Goal: Task Accomplishment & Management: Use online tool/utility

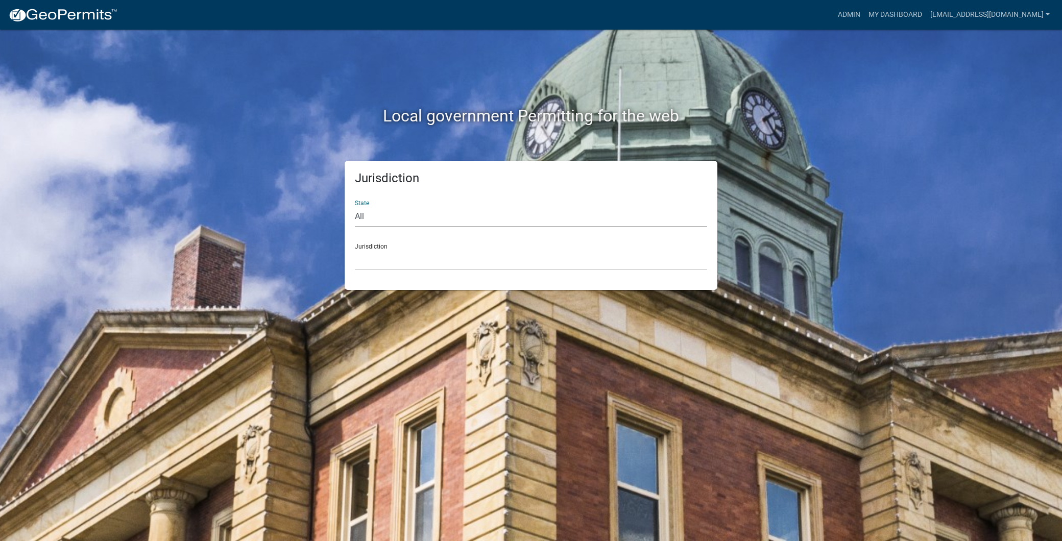
click at [402, 211] on select "All [US_STATE] [US_STATE] [US_STATE] [US_STATE] [US_STATE] [US_STATE] [US_STATE…" at bounding box center [531, 216] width 352 height 21
select select "[US_STATE]"
click at [355, 206] on select "All [US_STATE] [US_STATE] [US_STATE] [US_STATE] [US_STATE] [US_STATE] [US_STATE…" at bounding box center [531, 216] width 352 height 21
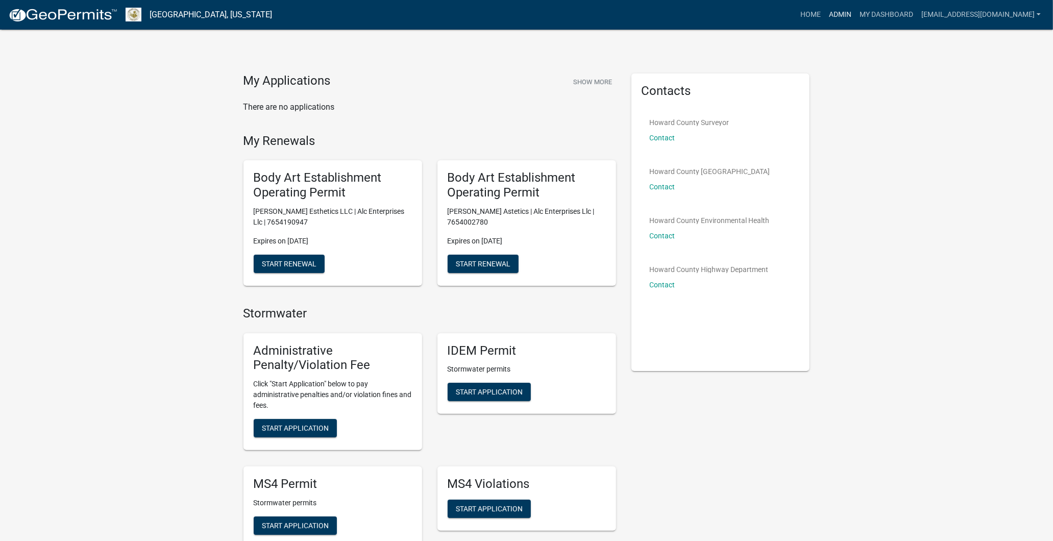
click at [825, 11] on link "Admin" at bounding box center [840, 14] width 31 height 19
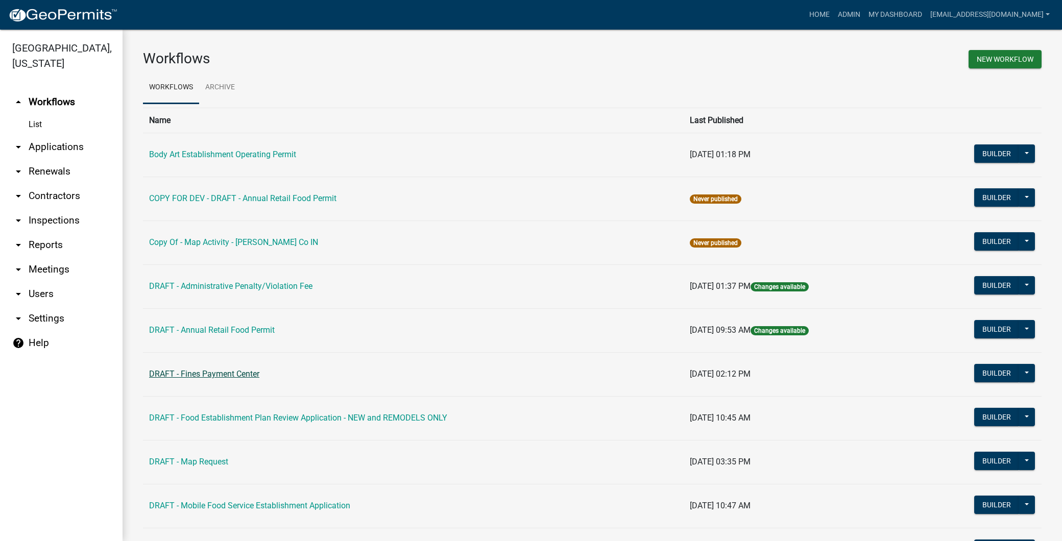
click at [235, 372] on link "DRAFT - Fines Payment Center" at bounding box center [204, 374] width 110 height 10
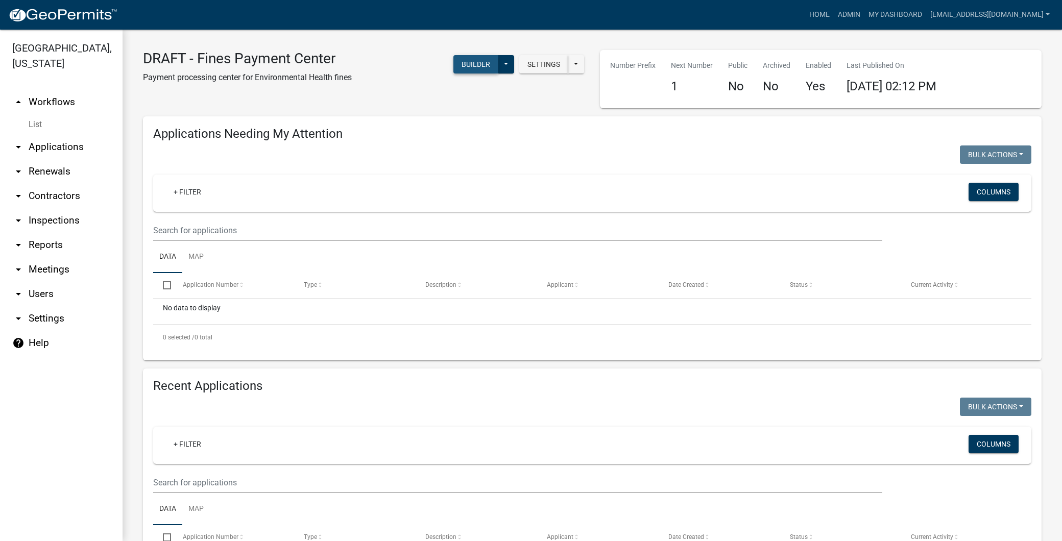
click at [462, 60] on button "Builder" at bounding box center [475, 64] width 45 height 18
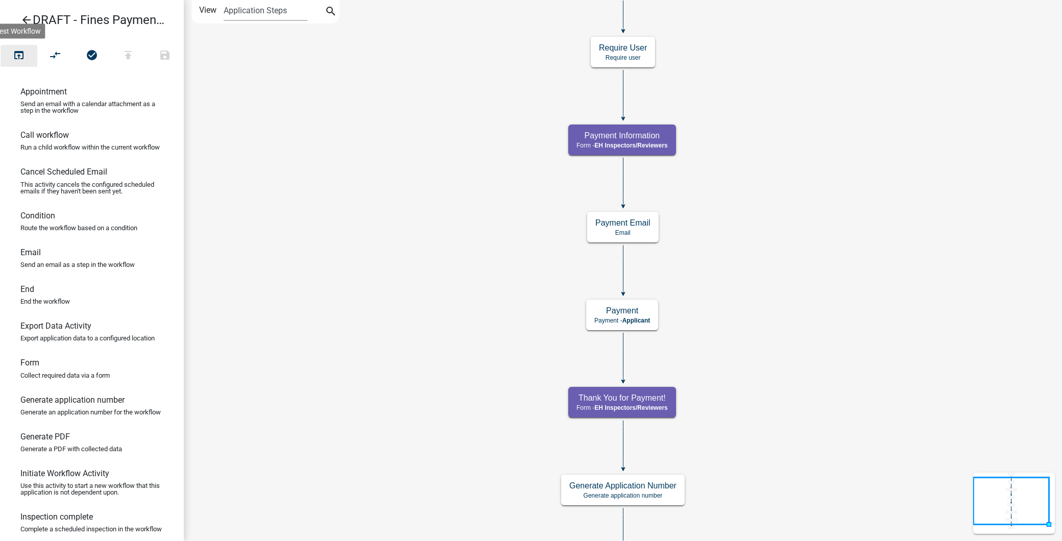
click at [21, 53] on icon "open_in_browser" at bounding box center [19, 56] width 12 height 14
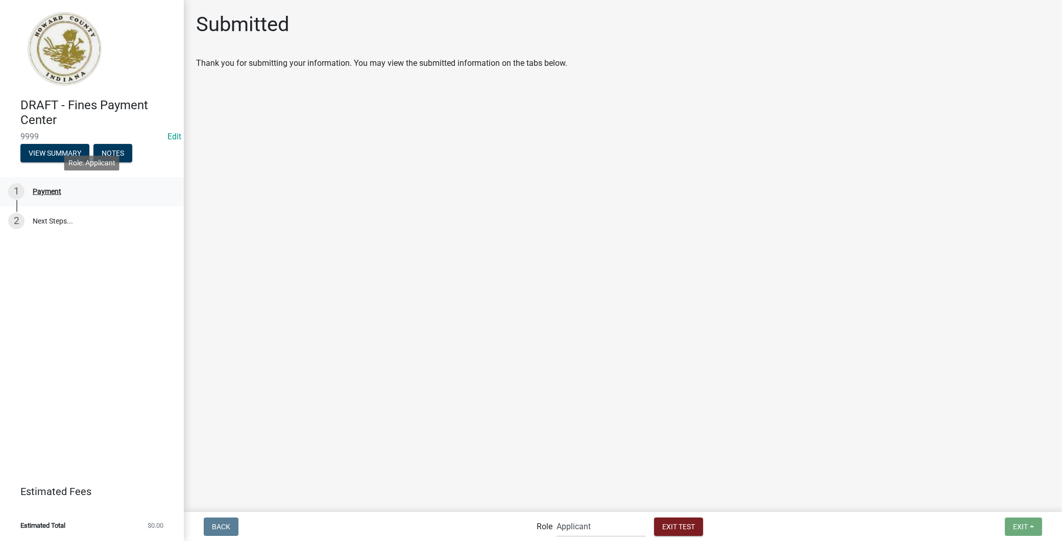
click at [79, 185] on div "1 Payment" at bounding box center [87, 191] width 159 height 16
click at [46, 194] on div "Payment" at bounding box center [47, 191] width 29 height 7
click at [609, 522] on select "Applicant Admin EH Inspectors/Reviewers EH Admin" at bounding box center [601, 526] width 89 height 21
click at [58, 188] on div "Payment" at bounding box center [47, 191] width 29 height 7
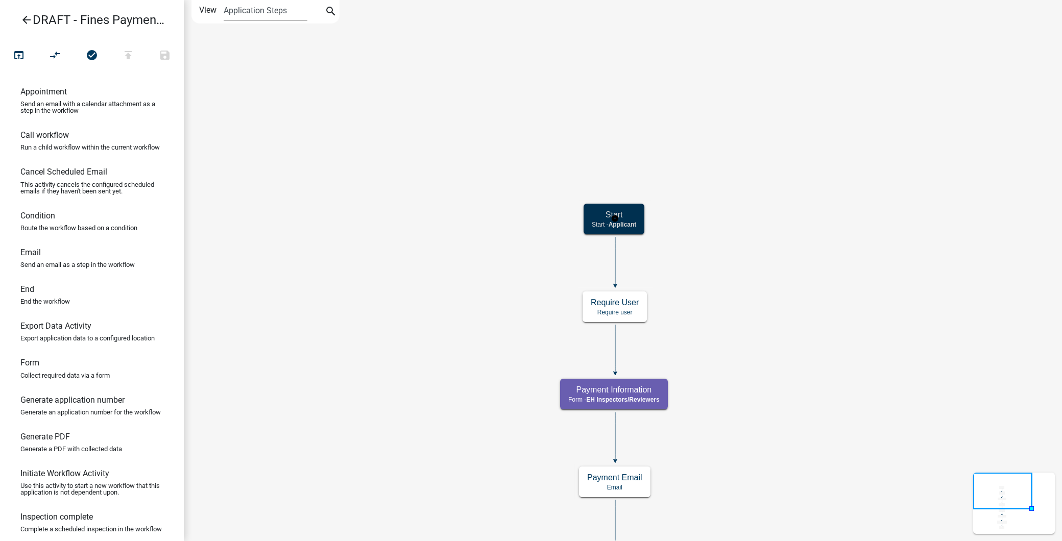
click at [634, 220] on div "Start Start - Applicant" at bounding box center [614, 219] width 61 height 31
click at [8, 46] on button "open_in_browser" at bounding box center [19, 56] width 37 height 22
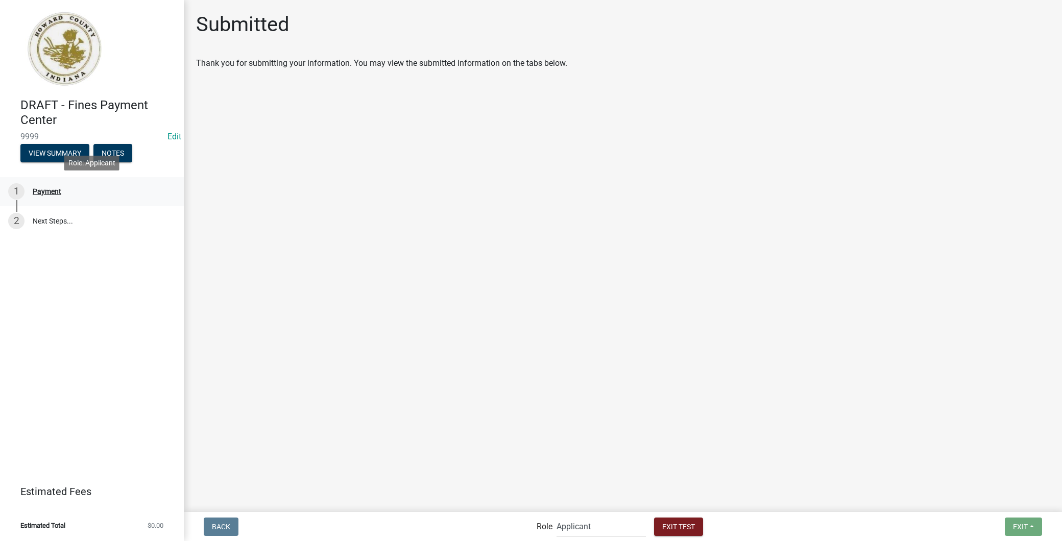
click at [71, 187] on div "1 Payment" at bounding box center [87, 191] width 159 height 16
click at [77, 224] on link "2 Next Steps..." at bounding box center [92, 221] width 184 height 30
click at [78, 215] on link "2 Next Steps..." at bounding box center [92, 221] width 184 height 30
click at [687, 522] on span "Exit Test" at bounding box center [678, 526] width 33 height 8
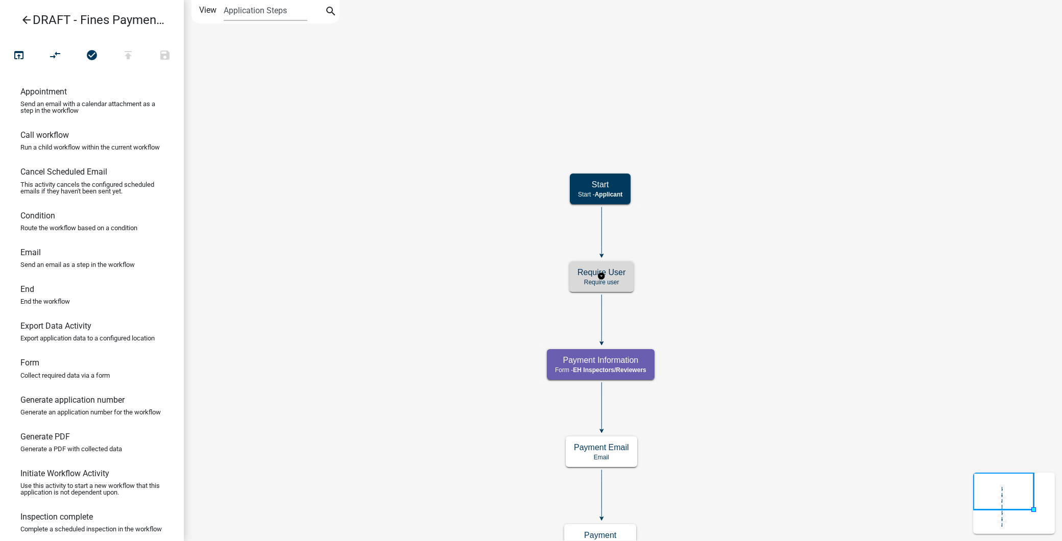
click at [618, 279] on p "Require user" at bounding box center [601, 282] width 48 height 7
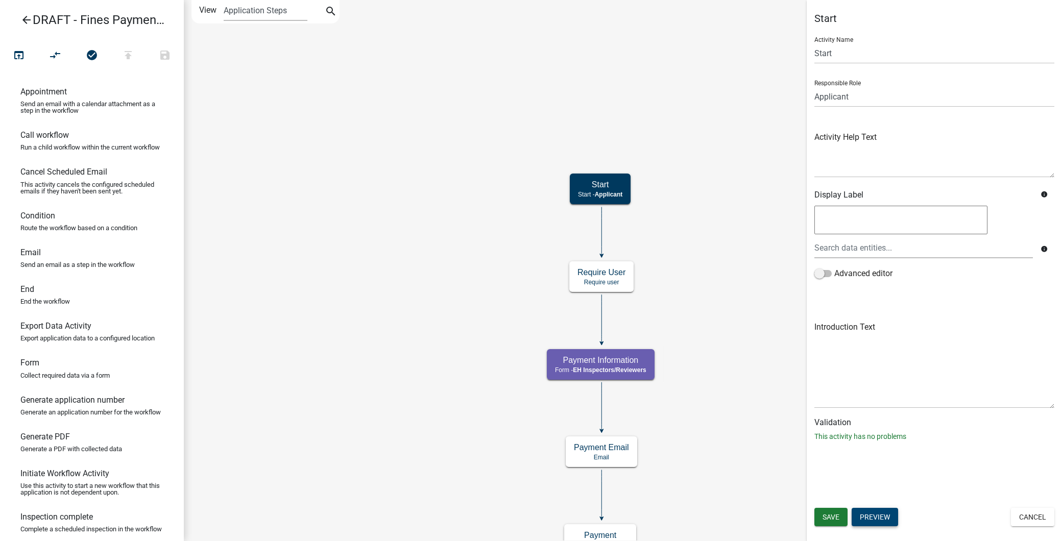
click at [872, 521] on button "Preview" at bounding box center [875, 517] width 46 height 18
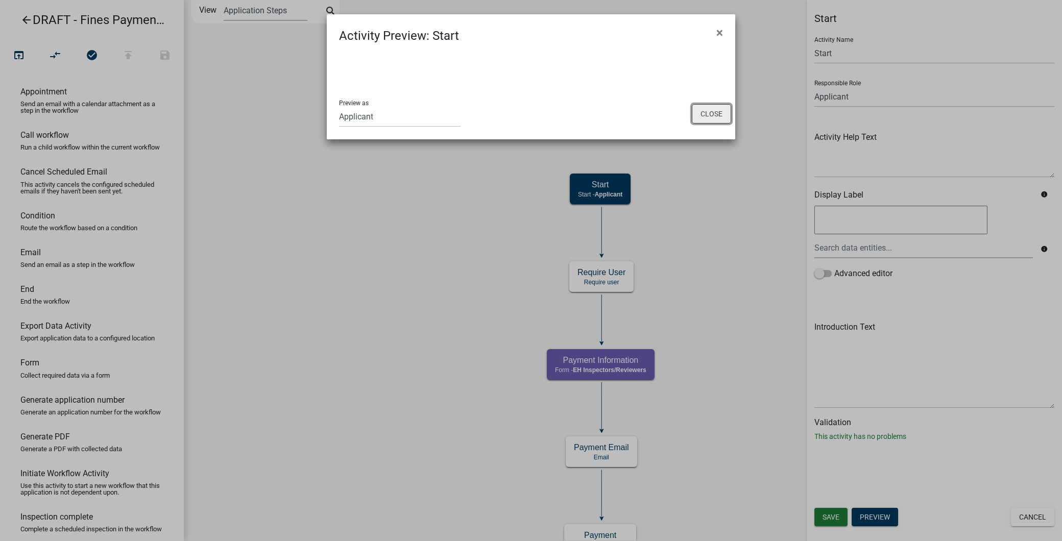
click at [719, 113] on button "Close" at bounding box center [711, 113] width 39 height 19
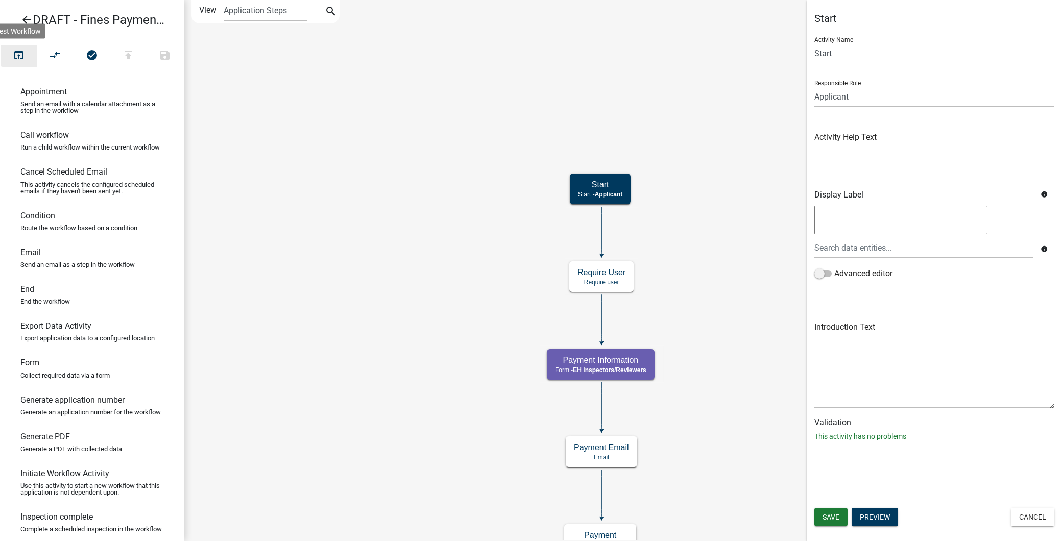
click at [26, 57] on button "open_in_browser" at bounding box center [19, 56] width 37 height 22
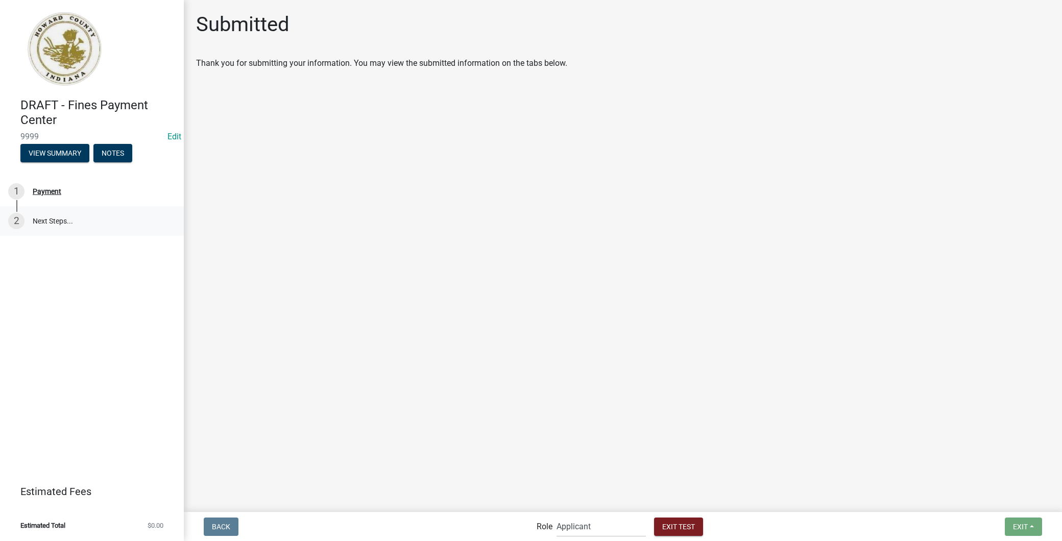
click at [45, 211] on link "2 Next Steps..." at bounding box center [92, 221] width 184 height 30
click at [628, 529] on select "Applicant Admin EH Inspectors/Reviewers EH Admin" at bounding box center [601, 526] width 89 height 21
select select "9c9deb39-280e-482d-88ce-bc094a2fb335"
click at [557, 516] on select "Applicant Admin EH Inspectors/Reviewers EH Admin" at bounding box center [601, 526] width 89 height 21
click at [43, 191] on div "Require User" at bounding box center [53, 191] width 40 height 7
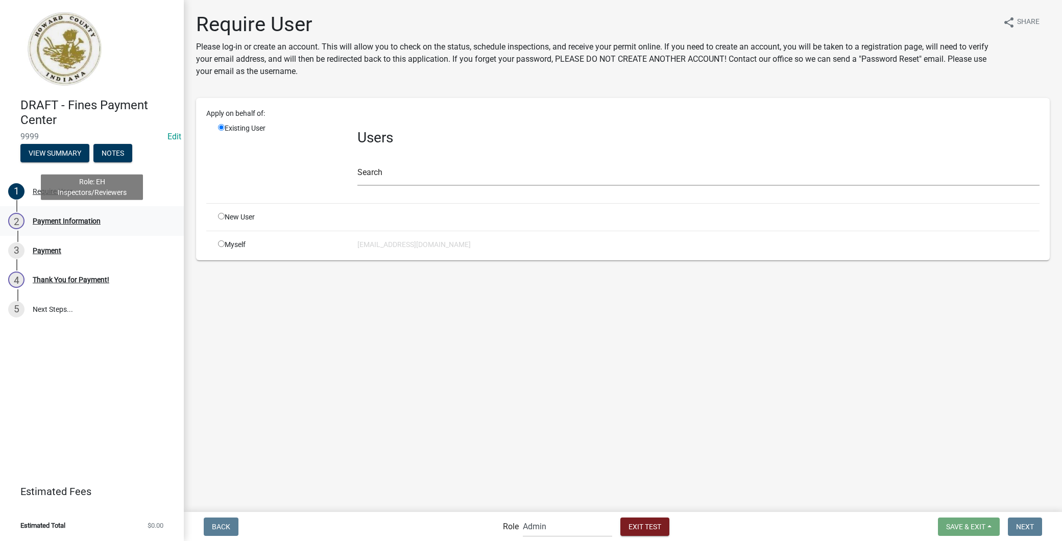
click at [92, 219] on div "Payment Information" at bounding box center [67, 220] width 68 height 7
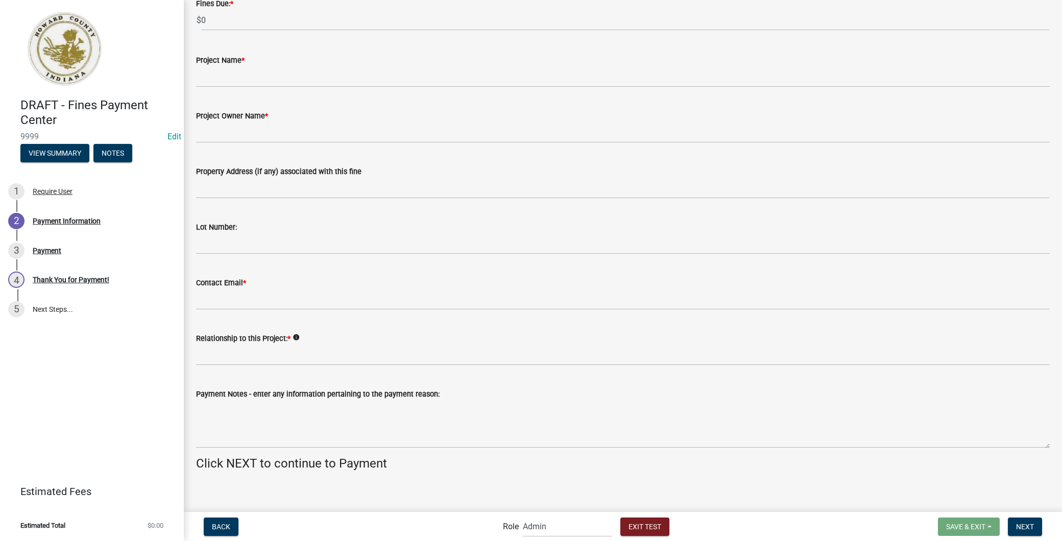
scroll to position [82, 0]
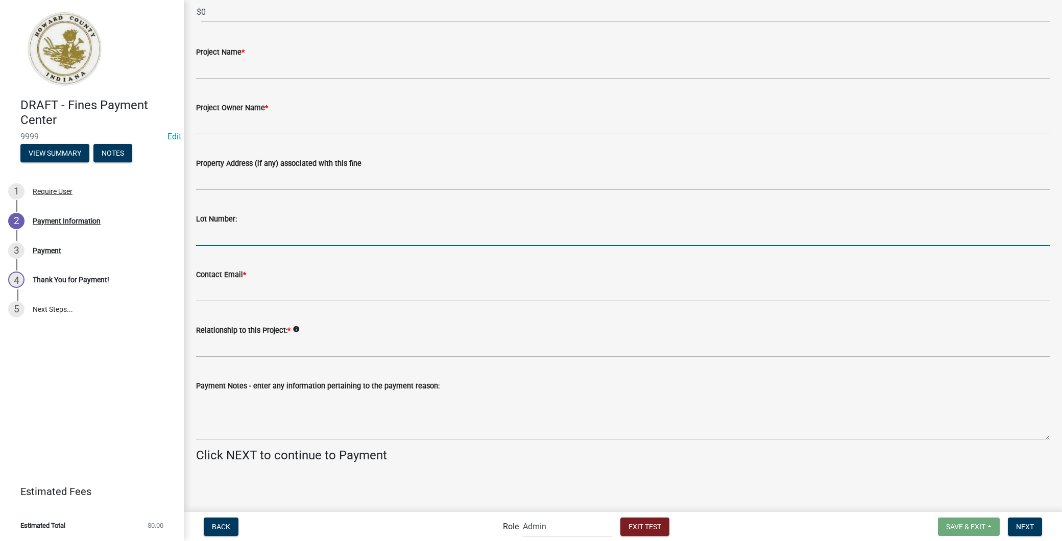
click at [242, 237] on input "Lot Number:" at bounding box center [623, 235] width 854 height 21
click at [295, 324] on div "Relationship to this Project: * info" at bounding box center [623, 330] width 854 height 12
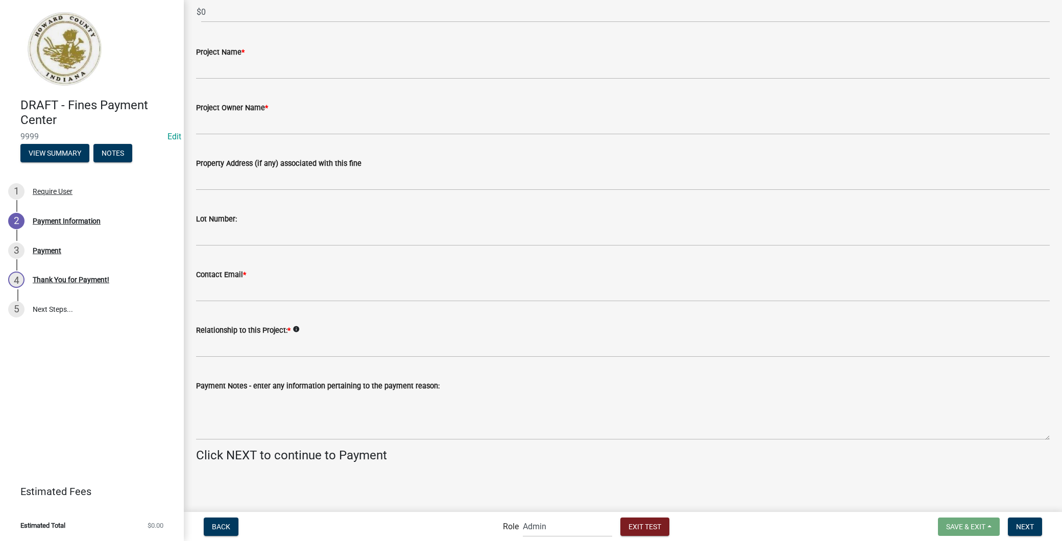
click at [296, 327] on icon "info" at bounding box center [296, 329] width 7 height 7
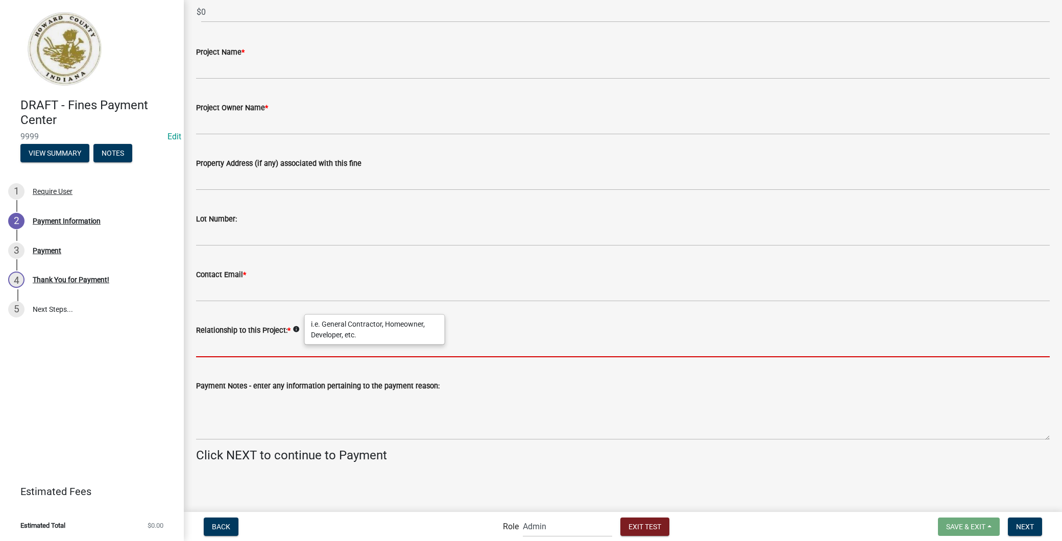
click at [281, 348] on input "Relationship to this Project: *" at bounding box center [623, 346] width 854 height 21
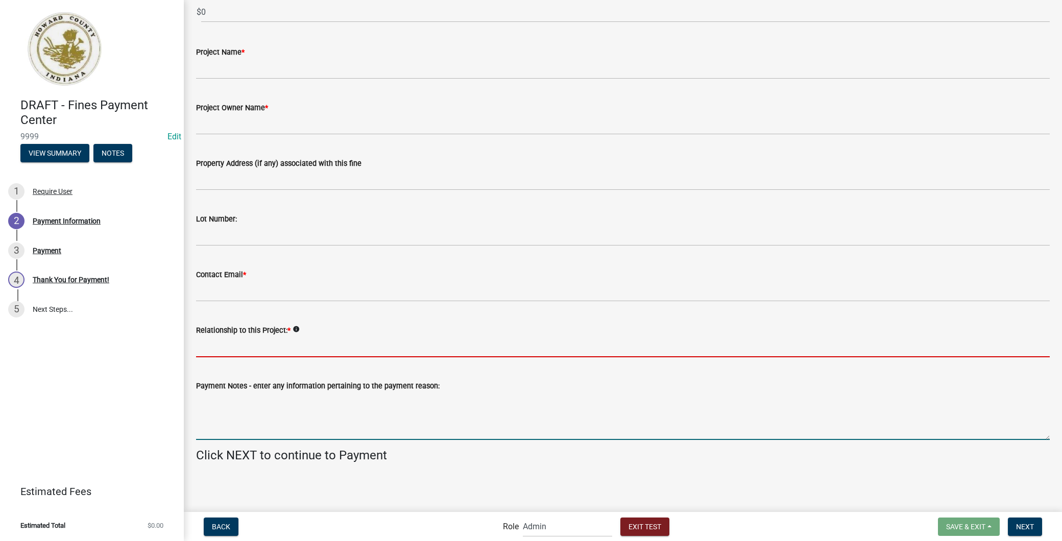
click at [268, 410] on textarea "Payment Notes - enter any information pertaining to the payment reason:" at bounding box center [623, 416] width 854 height 48
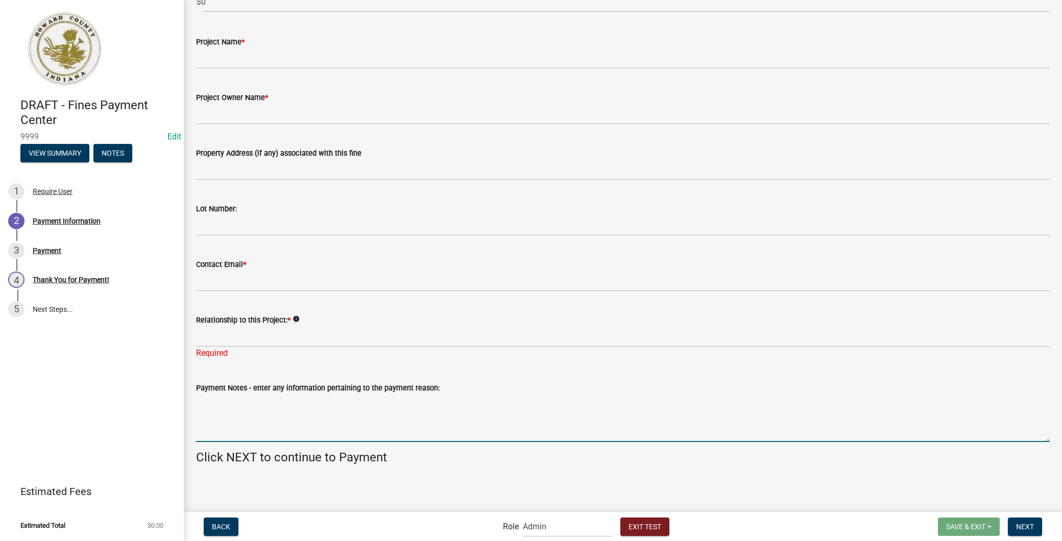
scroll to position [94, 0]
click at [63, 253] on div "3 Payment" at bounding box center [87, 251] width 159 height 16
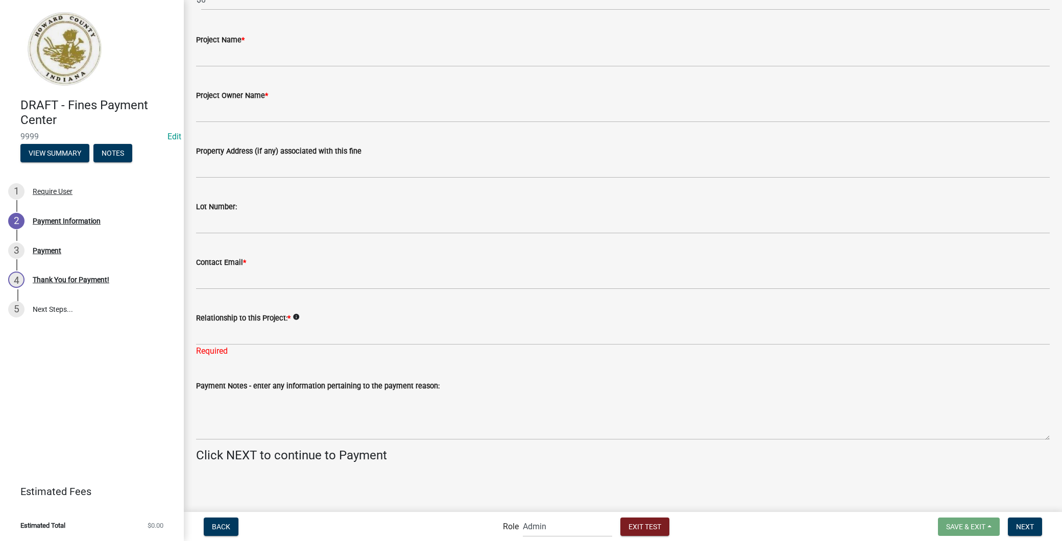
click at [73, 258] on link "3 Payment" at bounding box center [92, 251] width 184 height 30
click at [80, 288] on link "4 Thank You for Payment!" at bounding box center [92, 280] width 184 height 30
click at [82, 243] on div "3 Payment" at bounding box center [87, 251] width 159 height 16
click at [1027, 525] on span "Next" at bounding box center [1025, 526] width 18 height 8
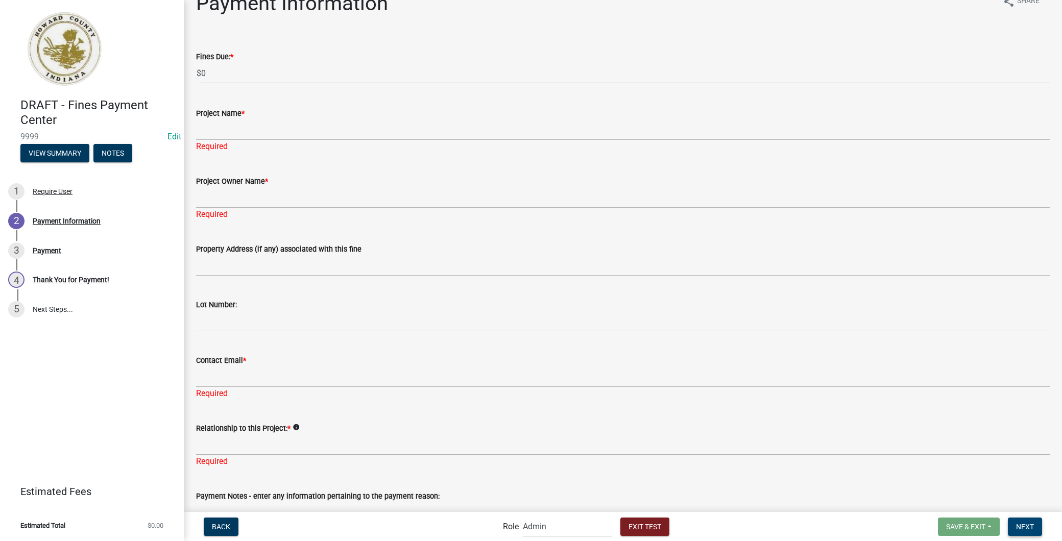
scroll to position [0, 0]
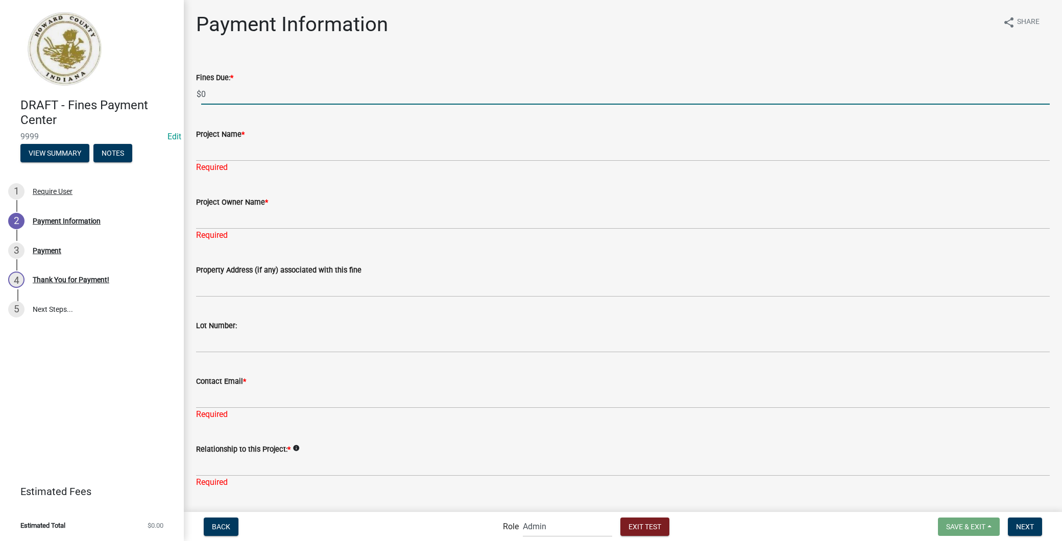
click at [251, 94] on input "0" at bounding box center [625, 94] width 849 height 21
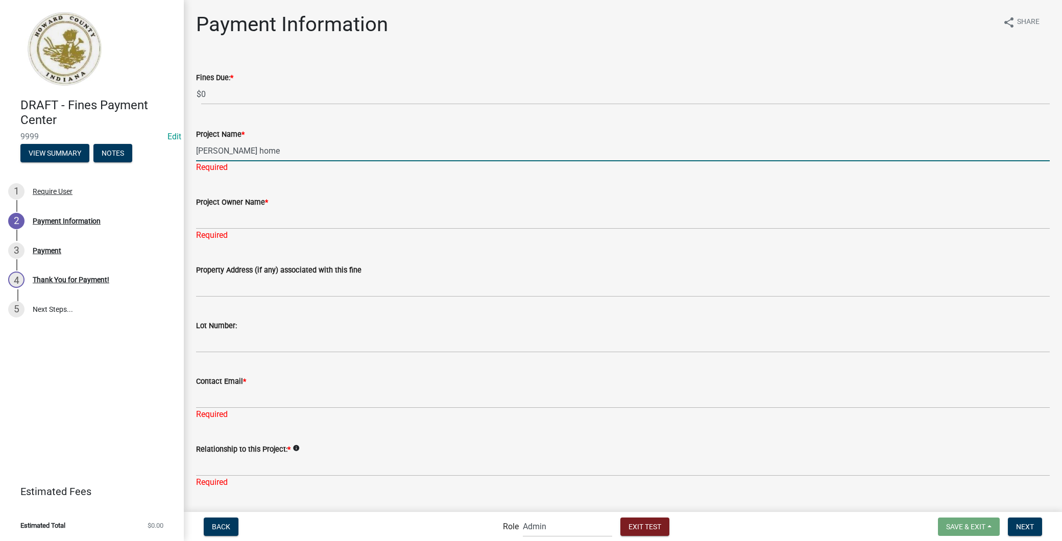
type input "[PERSON_NAME] home"
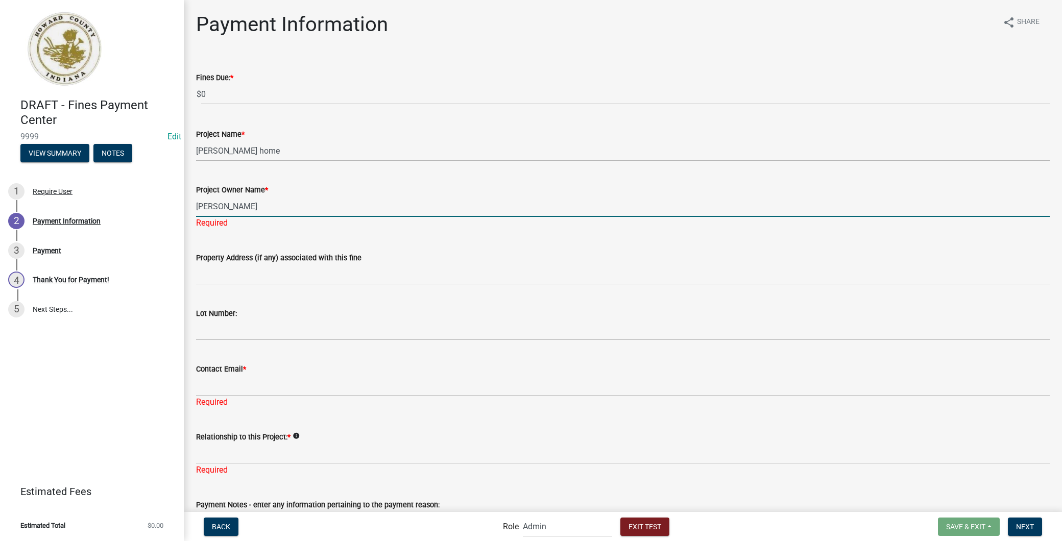
type input "[PERSON_NAME]"
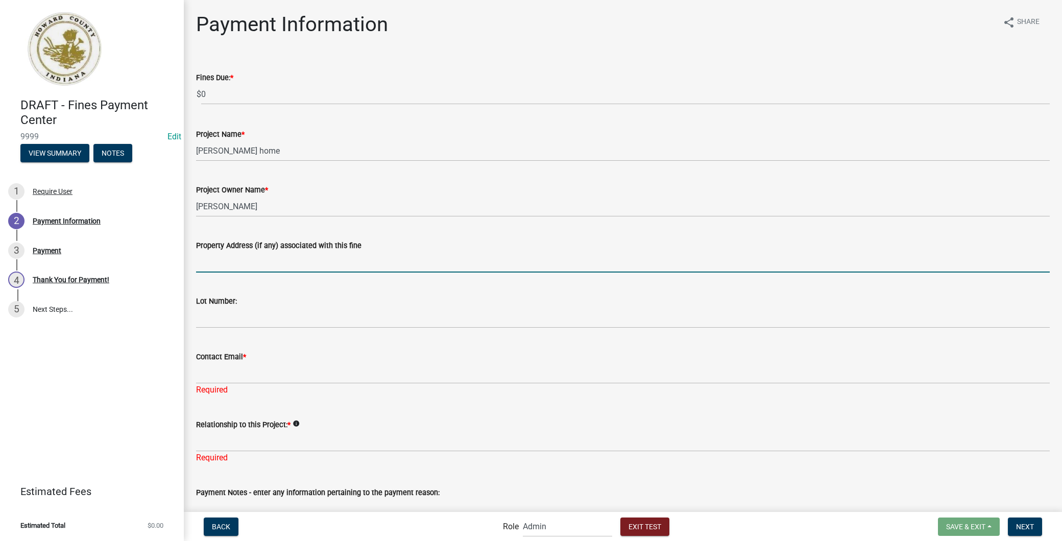
click at [292, 268] on input "Property Address (if any) associated with this fine" at bounding box center [623, 262] width 854 height 21
type input "1000 N [PERSON_NAME]"
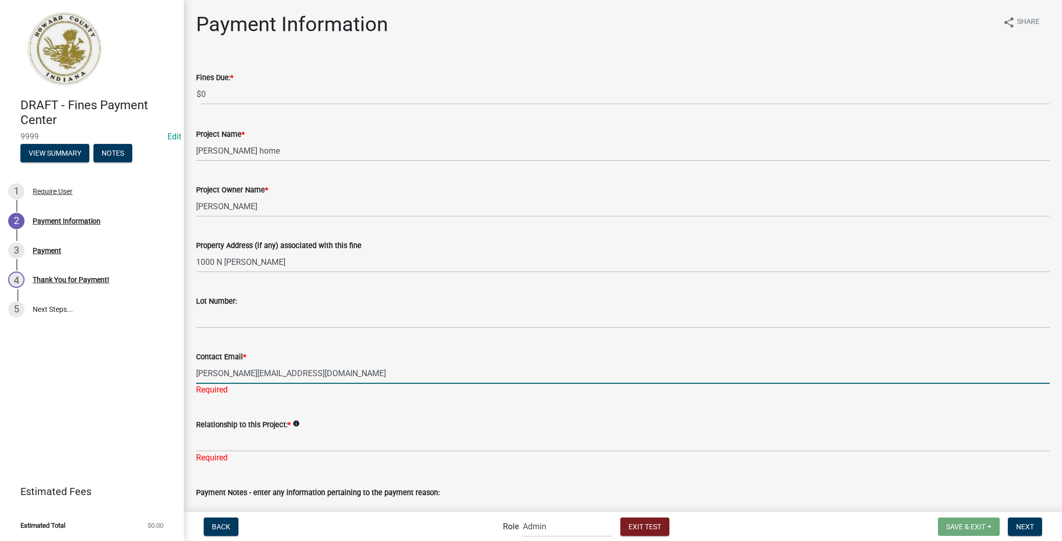
type input "[PERSON_NAME][EMAIL_ADDRESS][DOMAIN_NAME]"
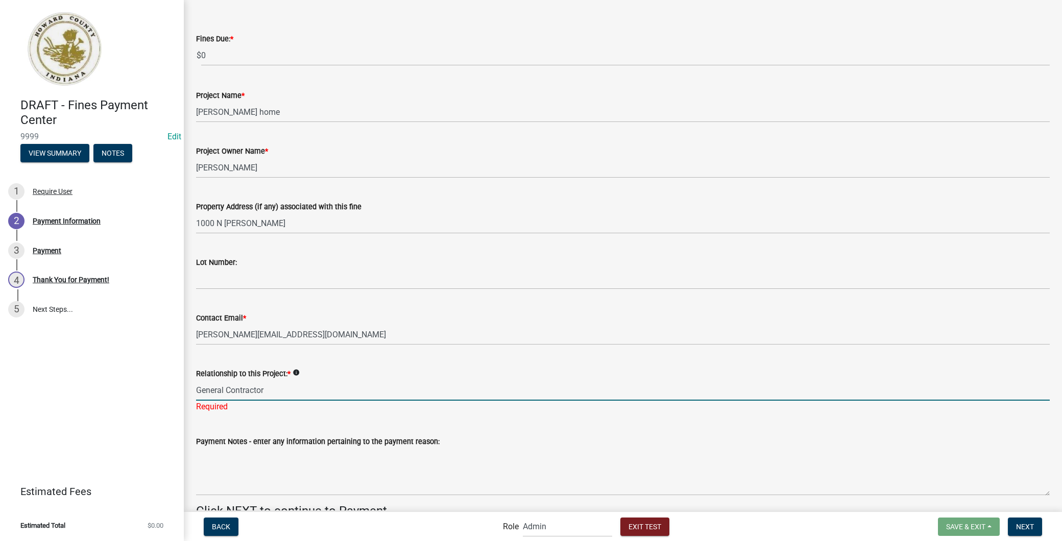
scroll to position [94, 0]
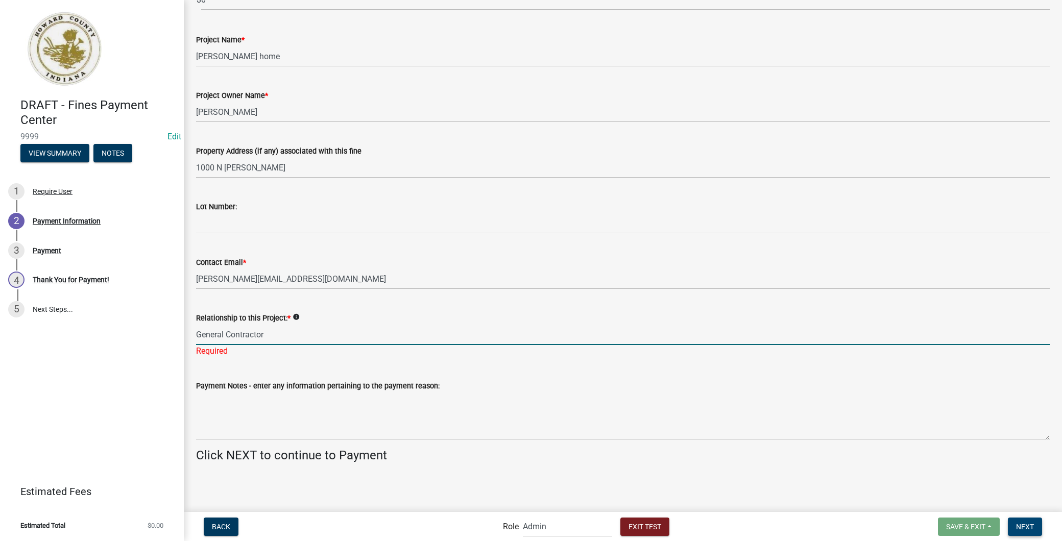
type input "General Contractor"
click at [1033, 528] on span "Next" at bounding box center [1025, 526] width 18 height 8
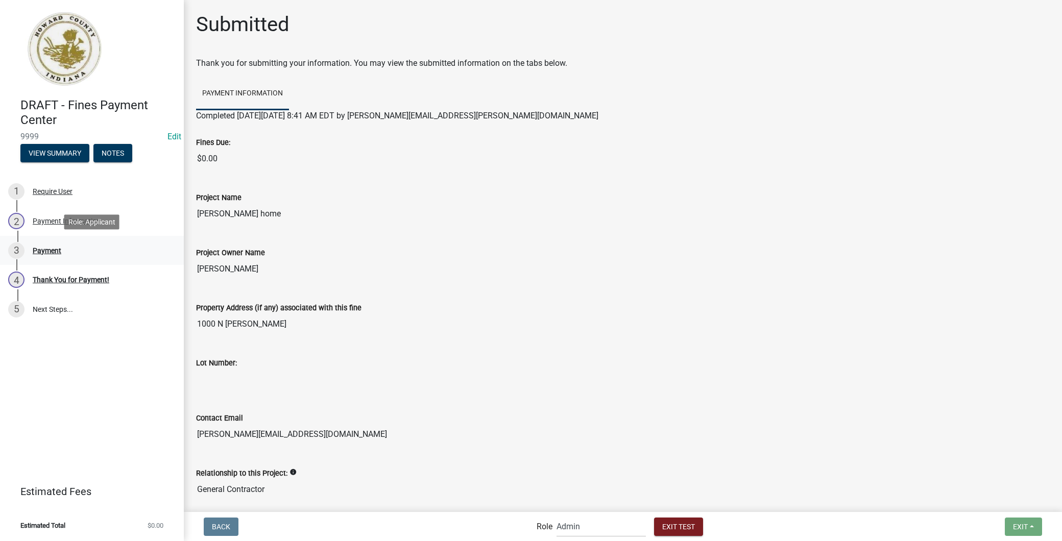
click at [83, 253] on div "3 Payment" at bounding box center [87, 251] width 159 height 16
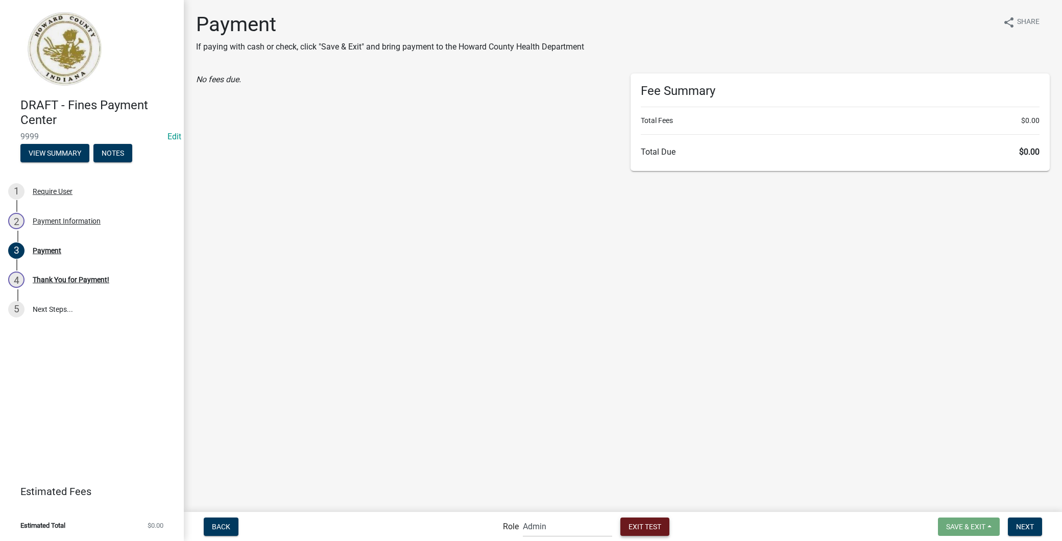
click at [646, 525] on span "Exit Test" at bounding box center [645, 526] width 33 height 8
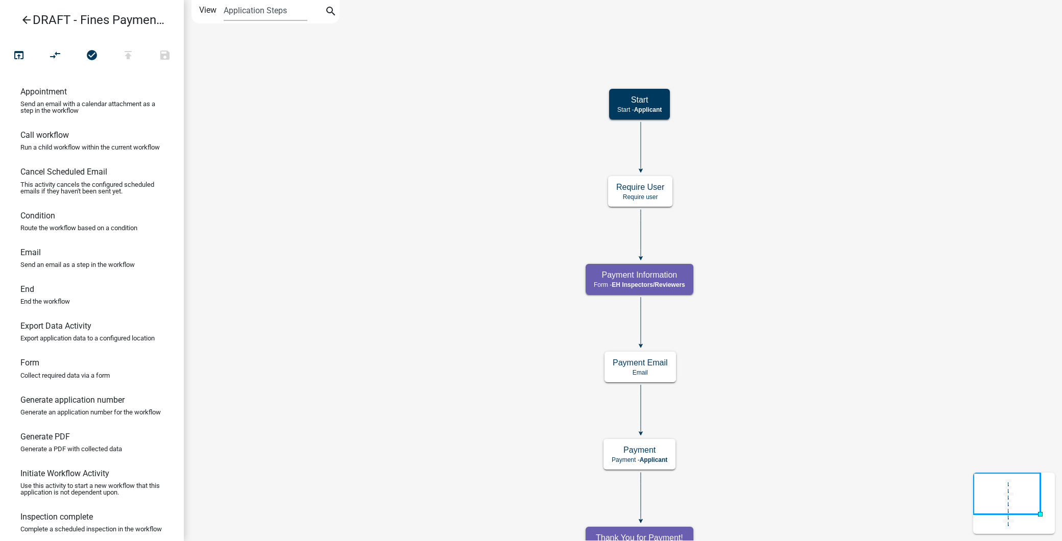
click at [22, 19] on icon "arrow_back" at bounding box center [26, 21] width 12 height 14
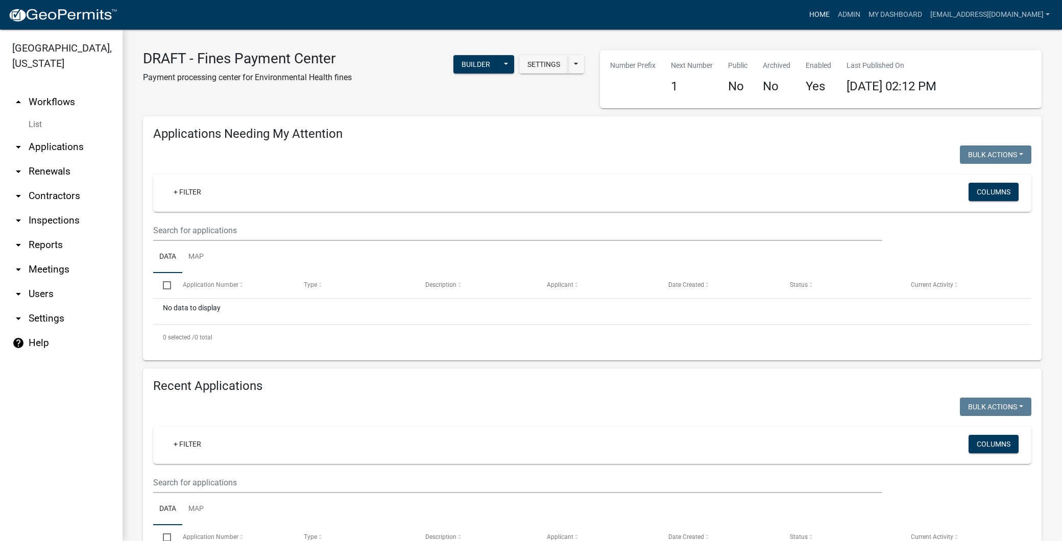
click at [805, 13] on link "Home" at bounding box center [819, 14] width 29 height 19
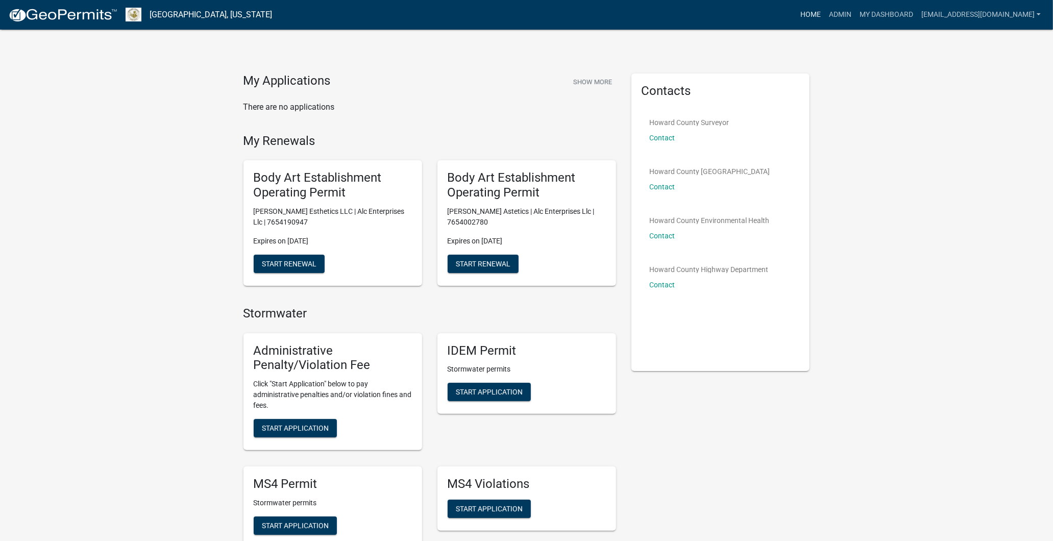
click at [796, 18] on link "Home" at bounding box center [810, 14] width 29 height 19
click at [825, 15] on link "Admin" at bounding box center [840, 14] width 31 height 19
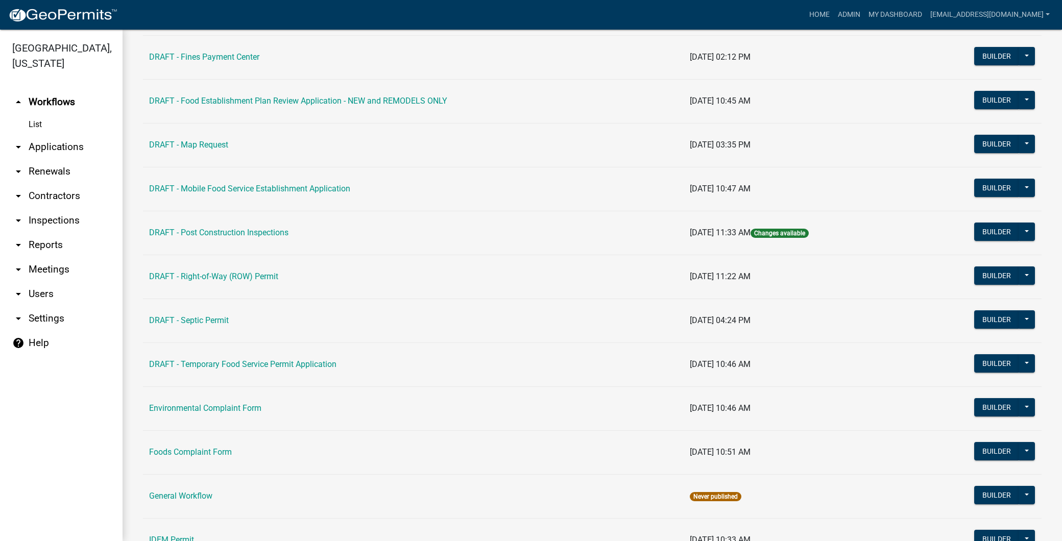
scroll to position [340, 0]
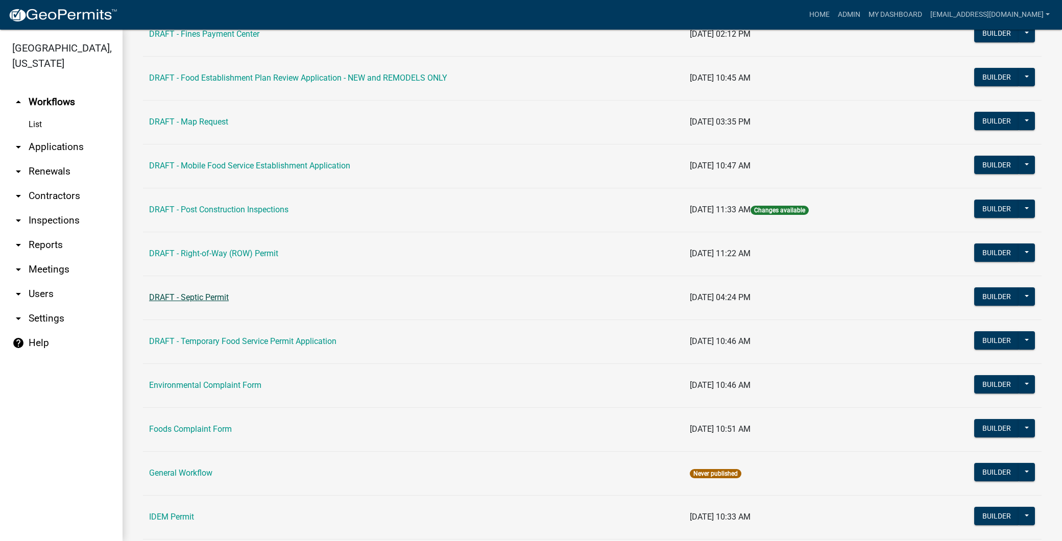
click at [204, 295] on link "DRAFT - Septic Permit" at bounding box center [189, 298] width 80 height 10
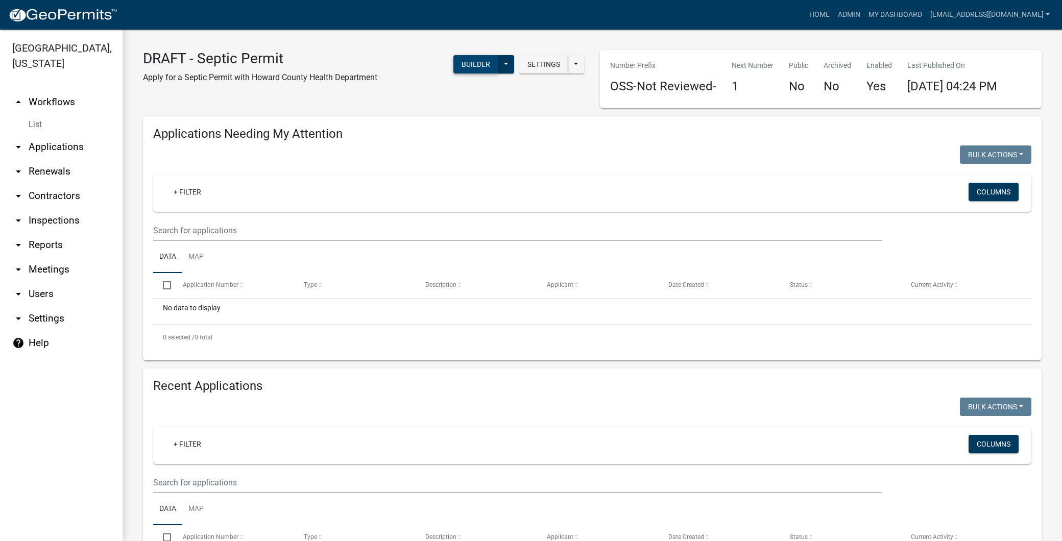
click at [469, 62] on button "Builder" at bounding box center [475, 64] width 45 height 18
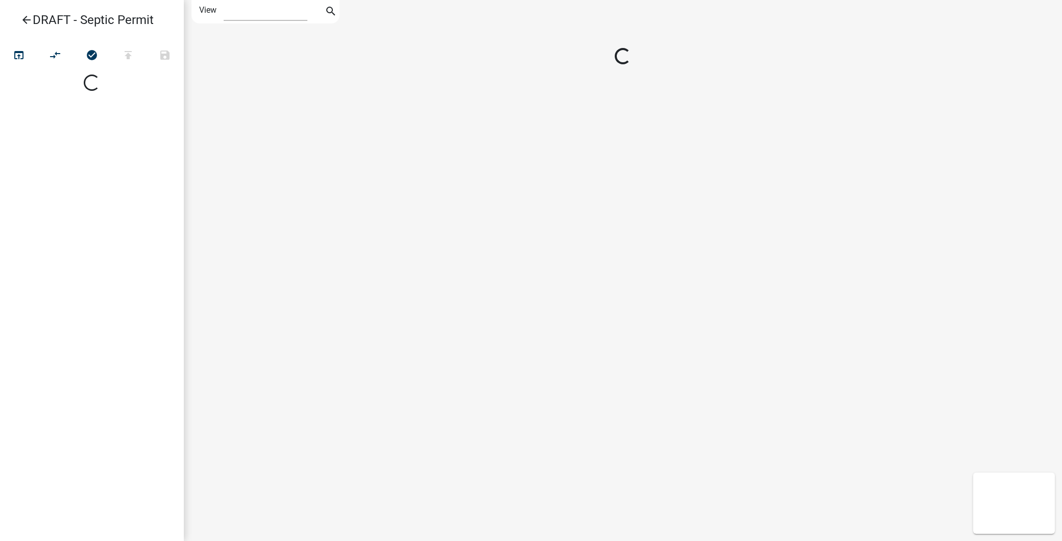
select select "1"
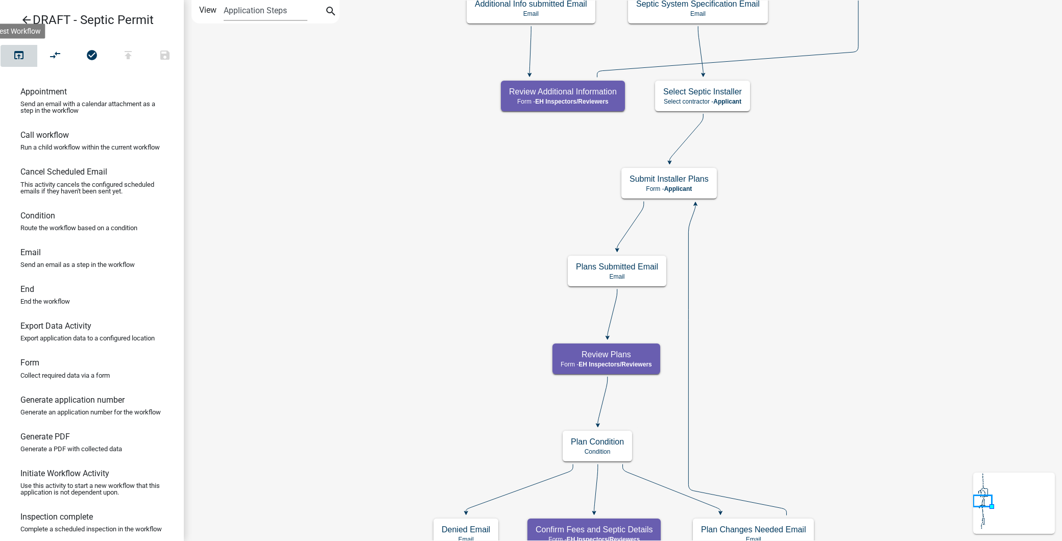
click at [18, 53] on icon "open_in_browser" at bounding box center [19, 56] width 12 height 14
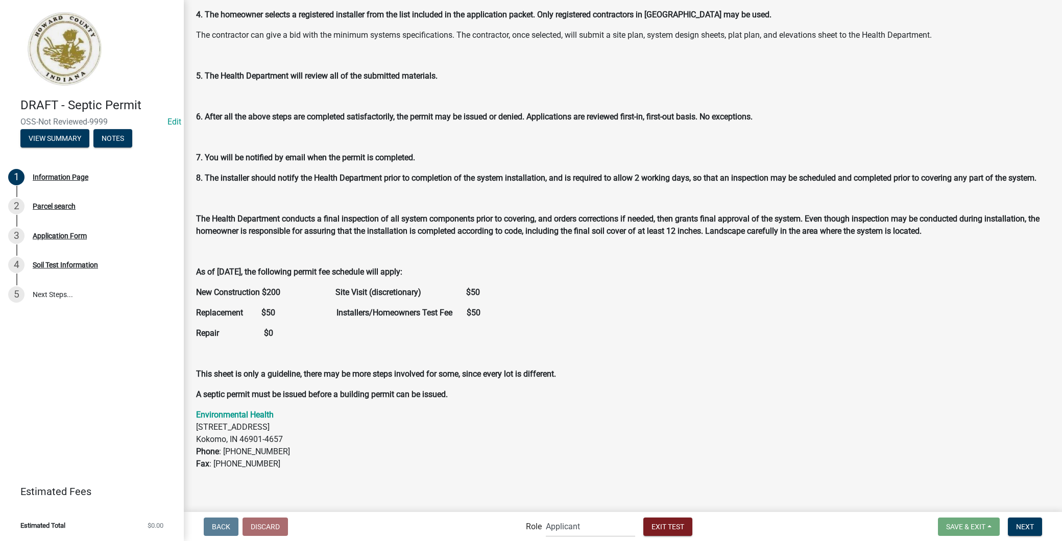
scroll to position [283, 0]
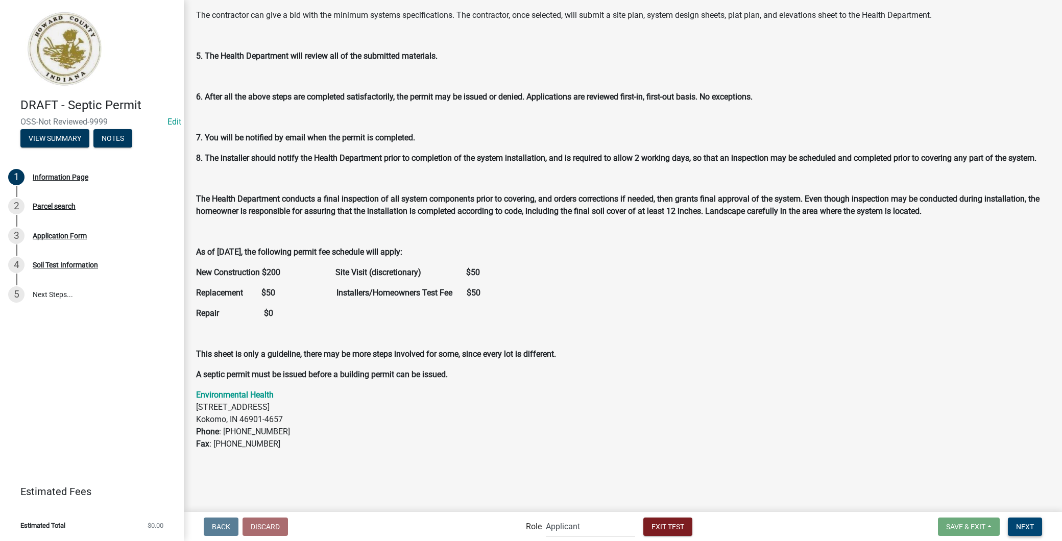
click at [1019, 529] on span "Next" at bounding box center [1025, 526] width 18 height 8
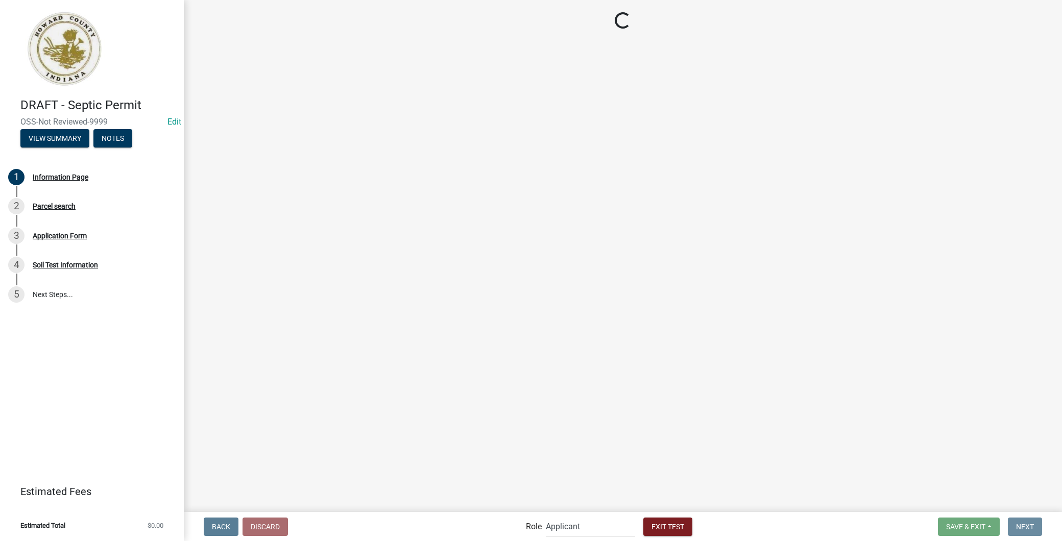
scroll to position [0, 0]
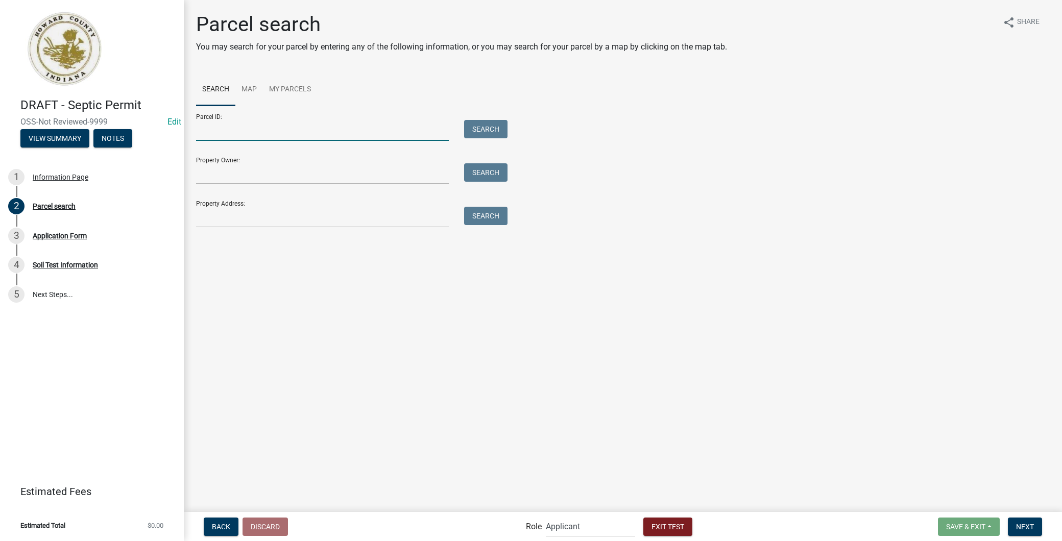
click at [305, 128] on input "Parcel ID:" at bounding box center [322, 130] width 253 height 21
click at [268, 211] on input "Property Address:" at bounding box center [322, 217] width 253 height 21
type input "[STREET_ADDRESS]"
click at [485, 225] on button "Search" at bounding box center [485, 216] width 43 height 18
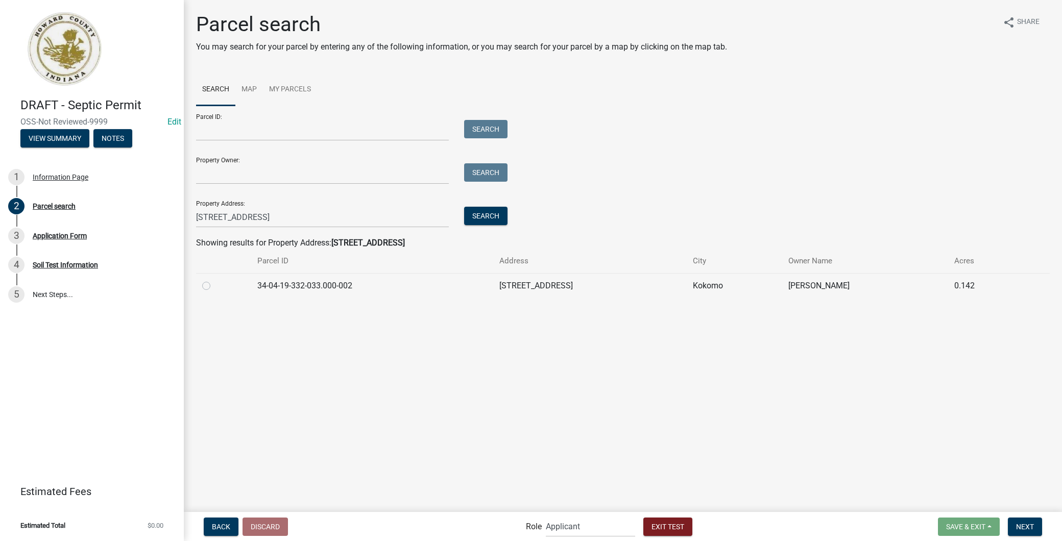
click at [222, 282] on div at bounding box center [223, 286] width 43 height 12
click at [214, 280] on label at bounding box center [214, 280] width 0 height 0
click at [214, 283] on input "radio" at bounding box center [217, 283] width 7 height 7
radio input "true"
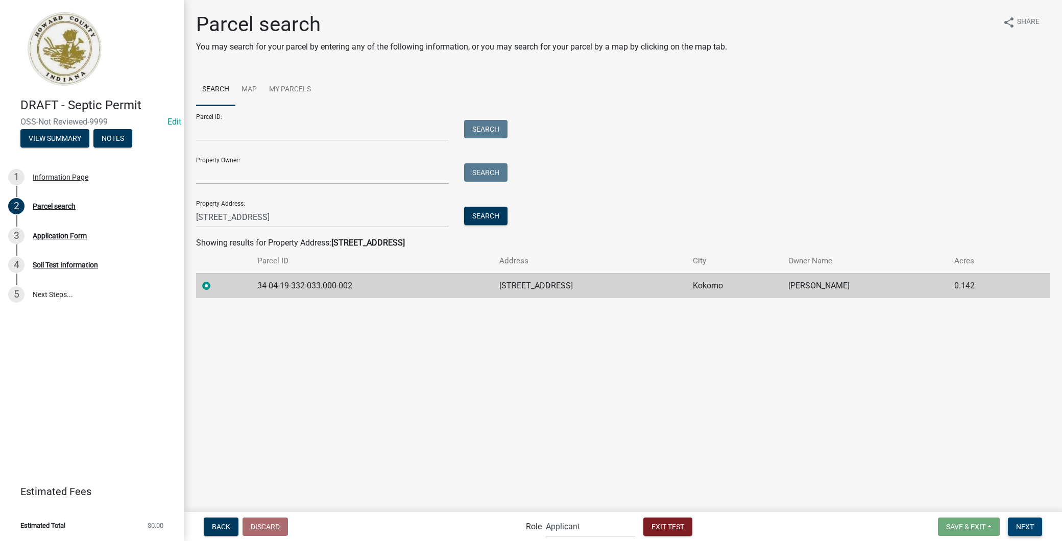
click at [1030, 526] on span "Next" at bounding box center [1025, 526] width 18 height 8
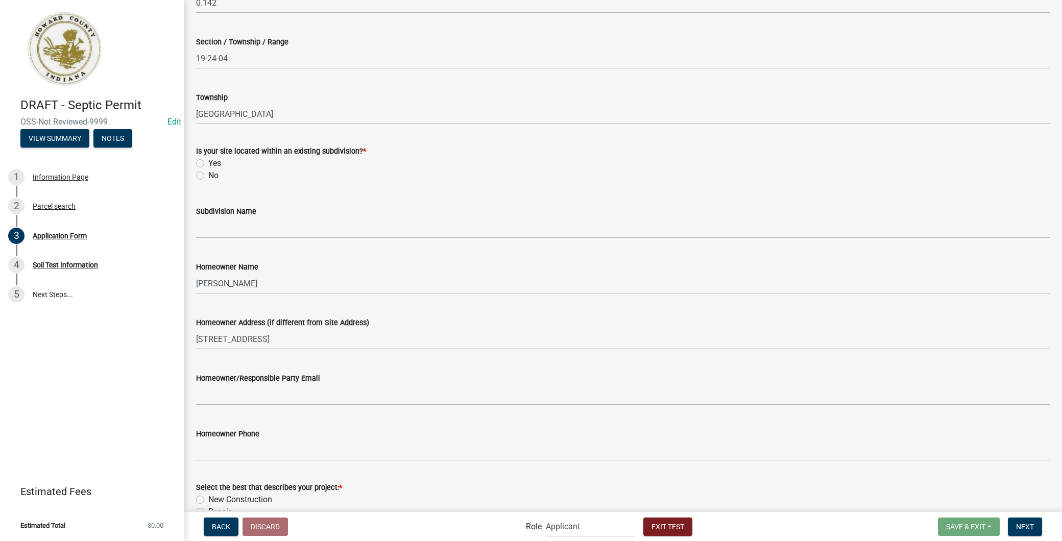
scroll to position [227, 0]
click at [208, 159] on label "Yes" at bounding box center [214, 162] width 13 height 12
click at [208, 159] on input "Yes" at bounding box center [211, 159] width 7 height 7
radio input "true"
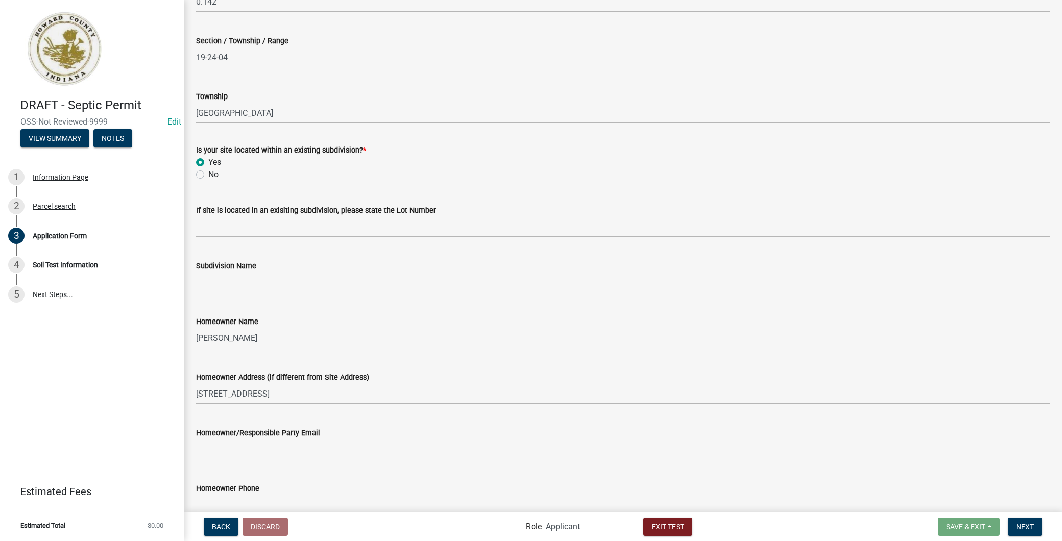
click at [208, 171] on label "No" at bounding box center [213, 174] width 10 height 12
click at [208, 171] on input "No" at bounding box center [211, 171] width 7 height 7
radio input "true"
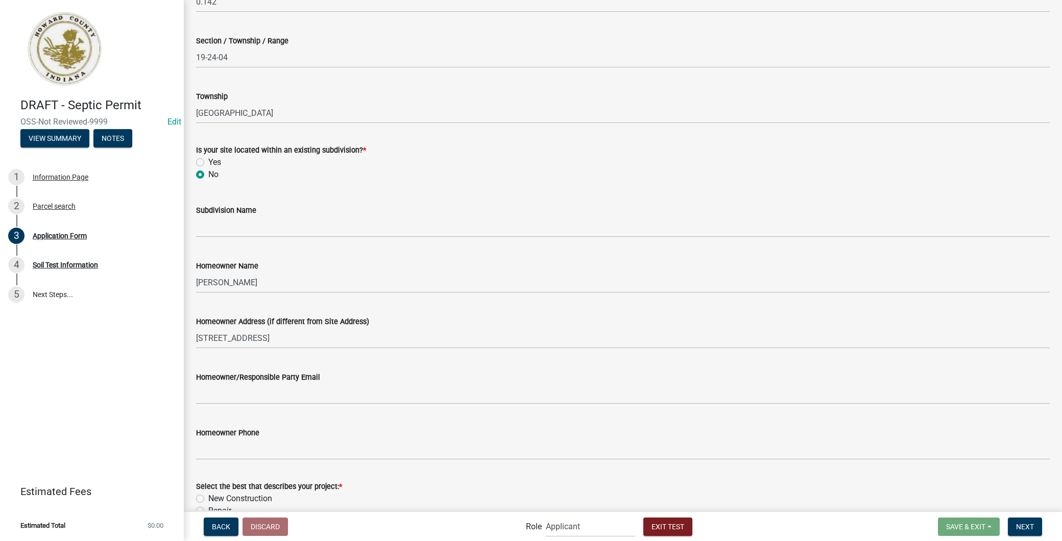
click at [208, 162] on label "Yes" at bounding box center [214, 162] width 13 height 12
click at [208, 162] on input "Yes" at bounding box center [211, 159] width 7 height 7
radio input "true"
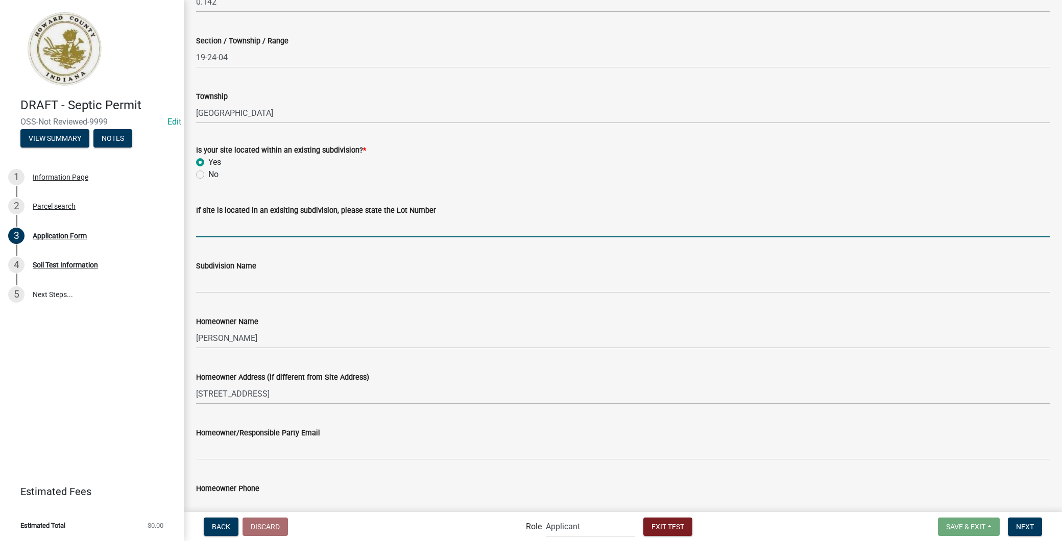
click at [254, 227] on input "If site is located in an exisiting subdivision, please state the Lot Number" at bounding box center [623, 226] width 854 height 21
type input "35"
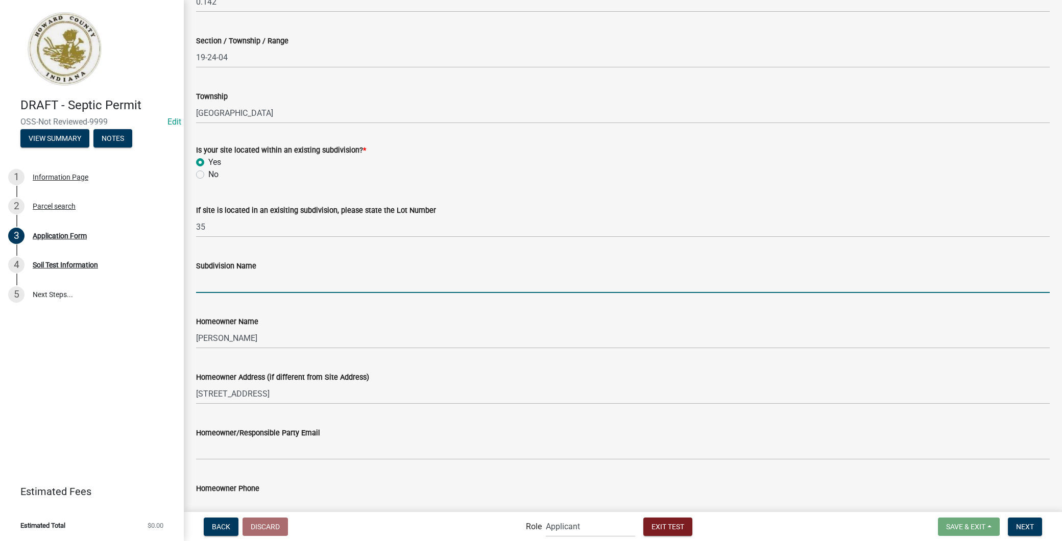
click at [278, 283] on input "Subdivision Name" at bounding box center [623, 282] width 854 height 21
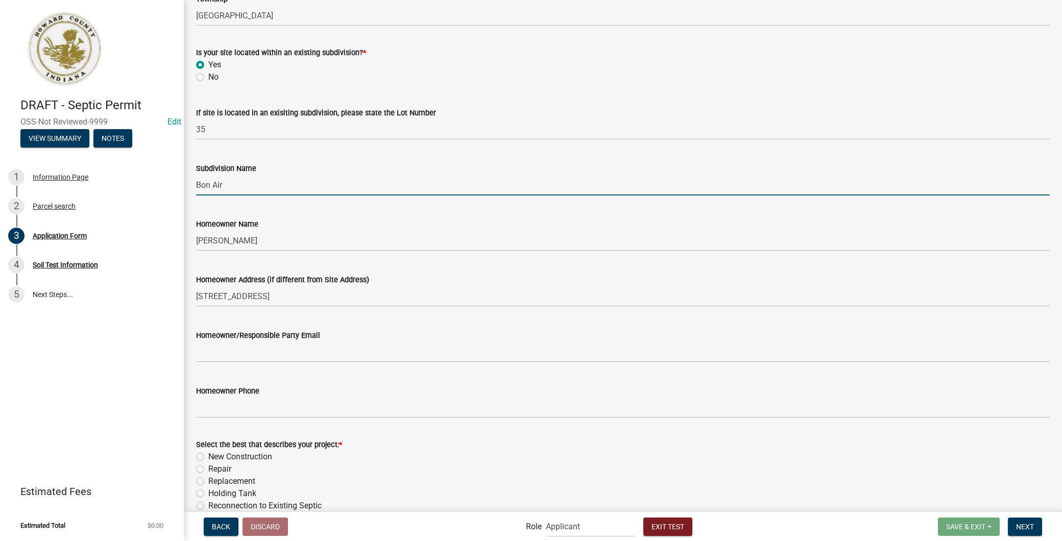
scroll to position [340, 0]
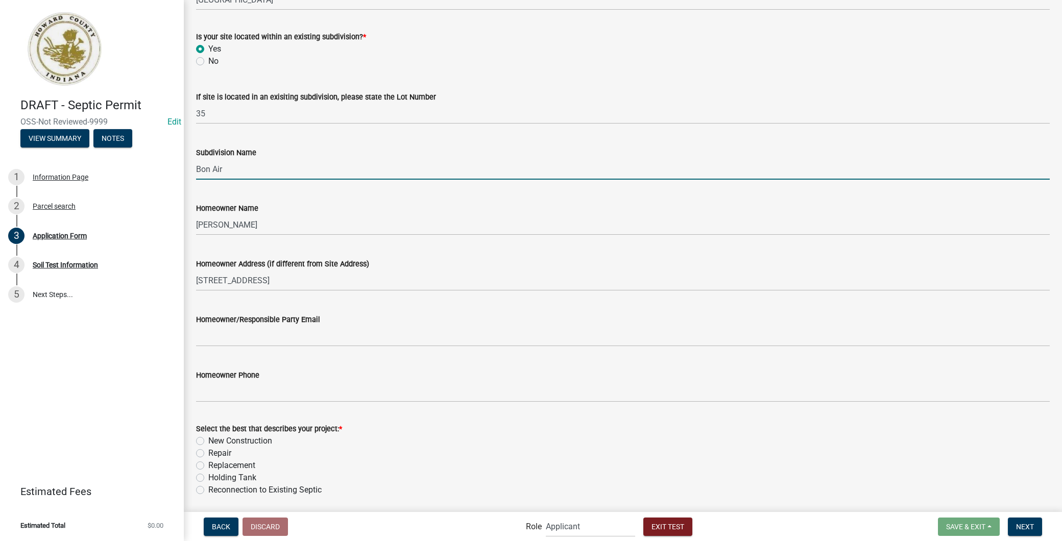
type input "Bon Air"
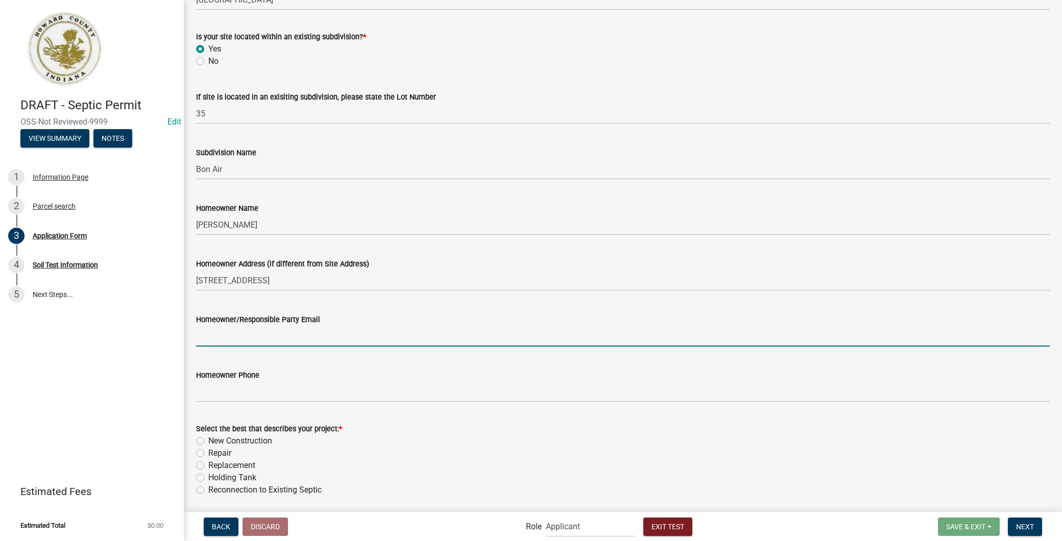
click at [261, 332] on input "Homeowner/Responsible Party Email" at bounding box center [623, 336] width 854 height 21
click at [454, 373] on div "Homeowner Phone" at bounding box center [623, 375] width 854 height 12
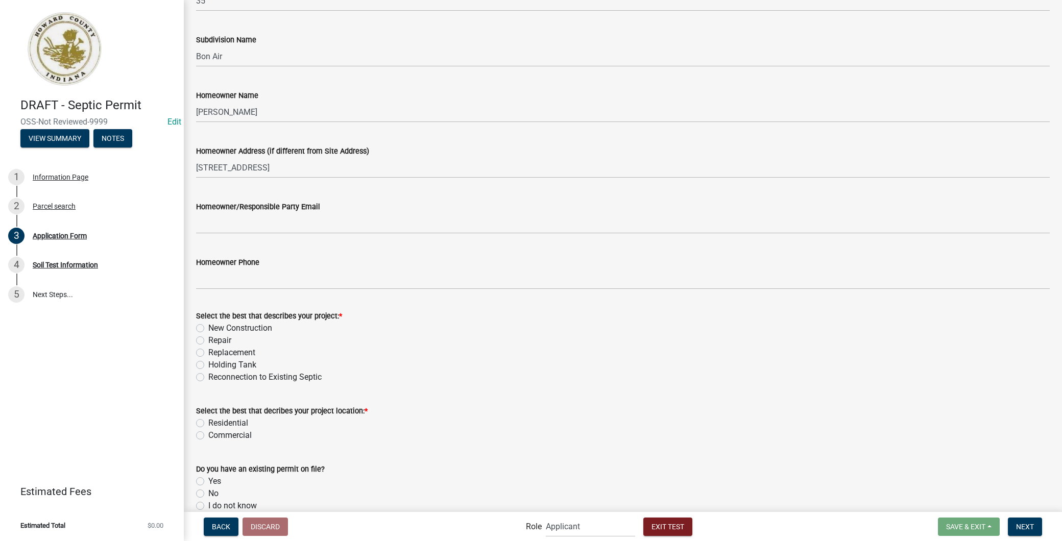
scroll to position [453, 0]
click at [208, 324] on label "New Construction" at bounding box center [240, 328] width 64 height 12
click at [208, 324] on input "New Construction" at bounding box center [211, 325] width 7 height 7
radio input "true"
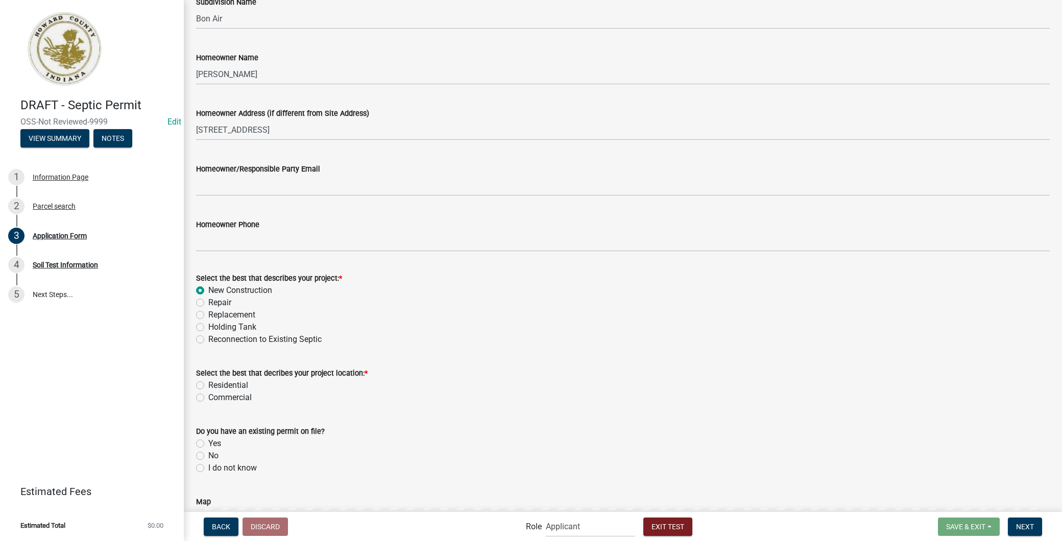
scroll to position [511, 0]
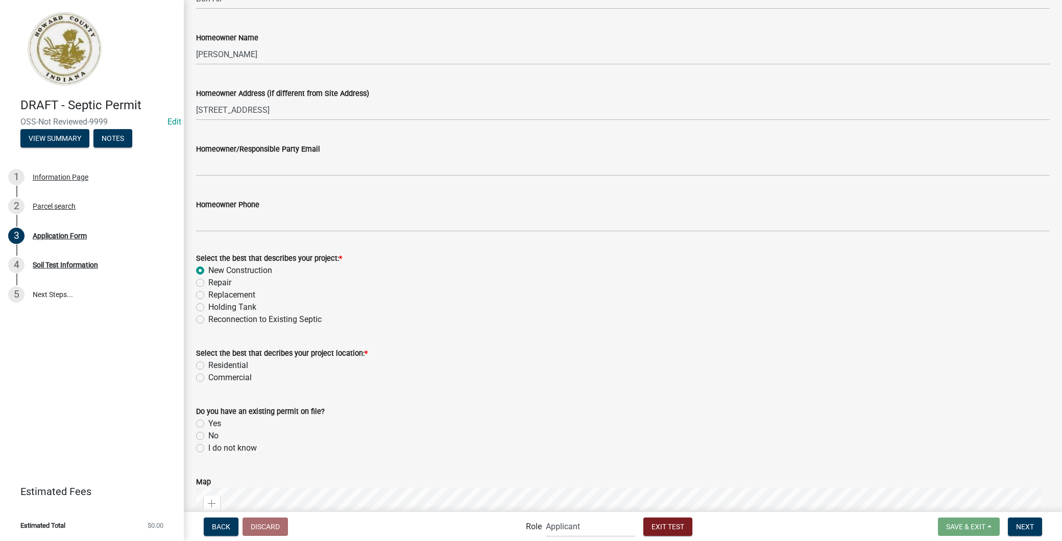
click at [208, 363] on label "Residential" at bounding box center [228, 365] width 40 height 12
click at [208, 363] on input "Residential" at bounding box center [211, 362] width 7 height 7
radio input "true"
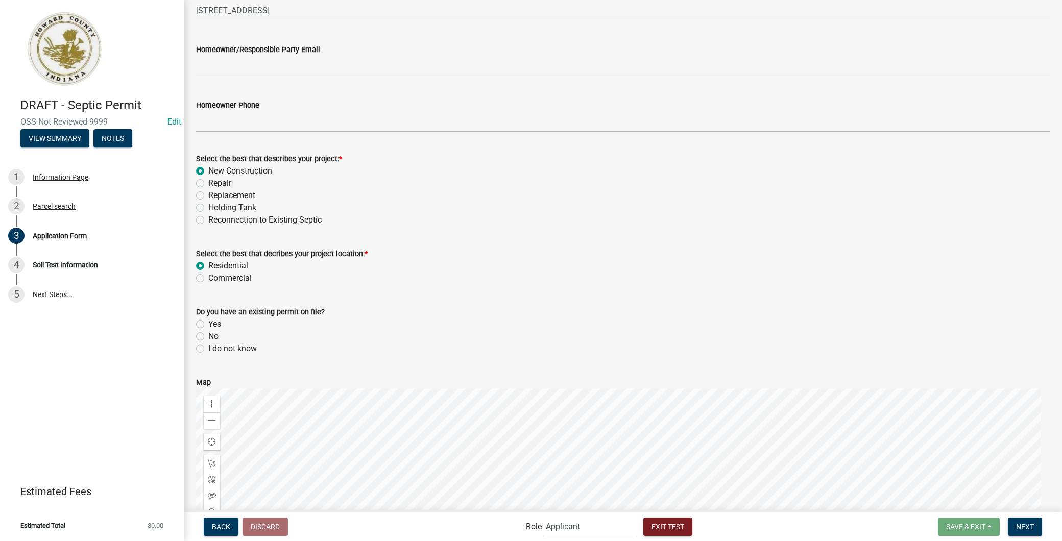
scroll to position [624, 0]
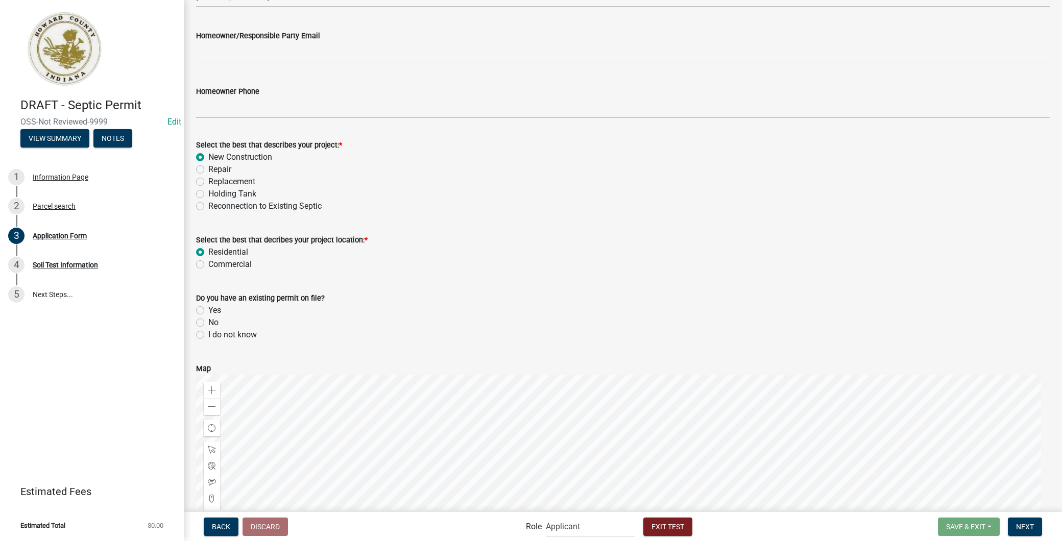
click at [208, 325] on label "No" at bounding box center [213, 323] width 10 height 12
click at [208, 323] on input "No" at bounding box center [211, 320] width 7 height 7
radio input "true"
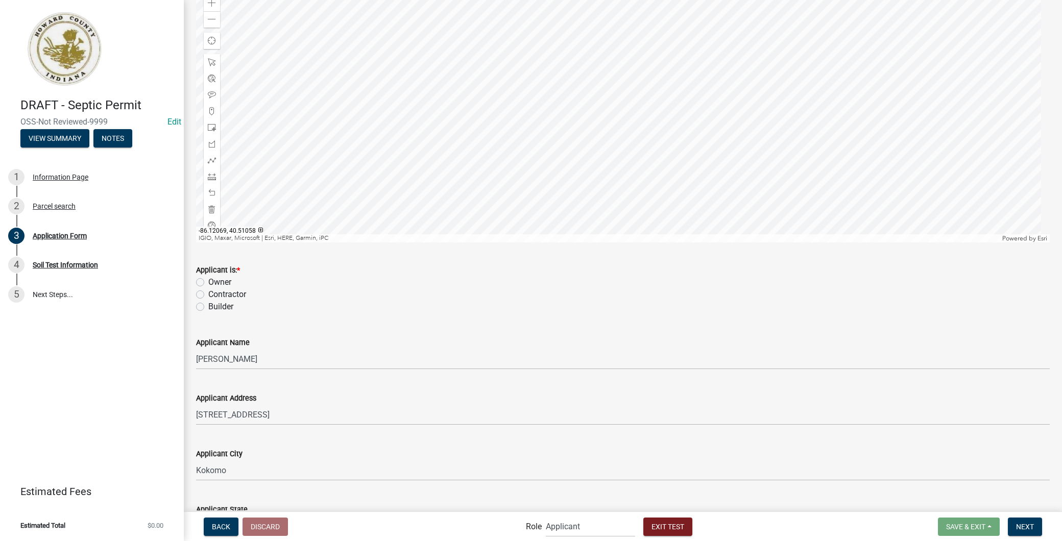
scroll to position [1021, 0]
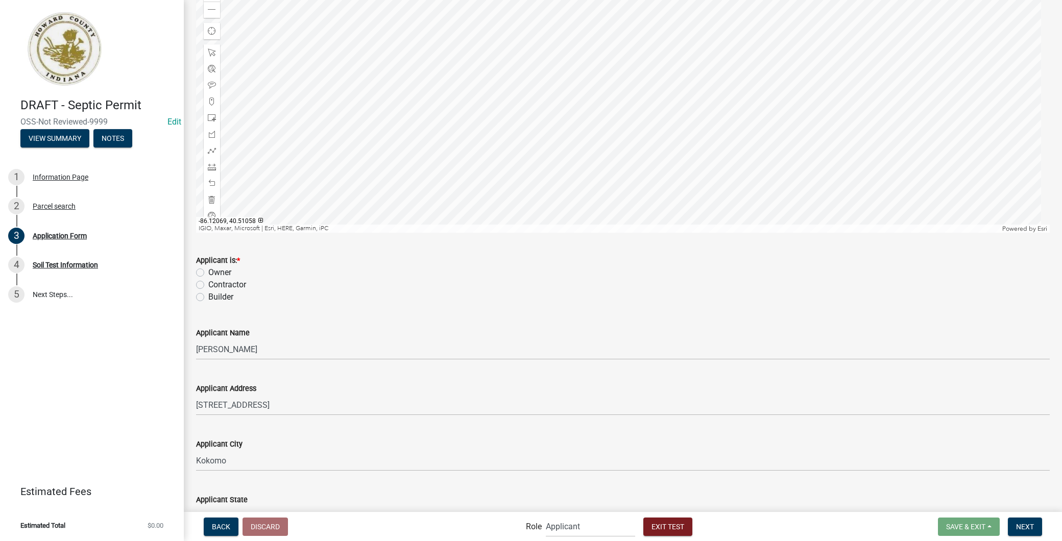
click at [208, 272] on label "Owner" at bounding box center [219, 273] width 23 height 12
click at [208, 272] on input "Owner" at bounding box center [211, 270] width 7 height 7
radio input "true"
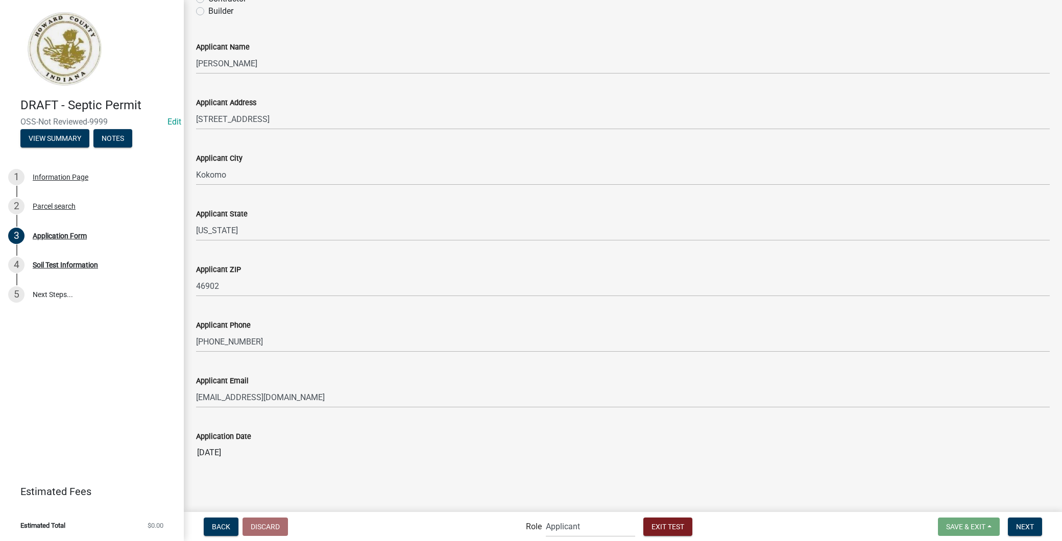
scroll to position [1308, 0]
click at [1027, 523] on span "Next" at bounding box center [1025, 526] width 18 height 8
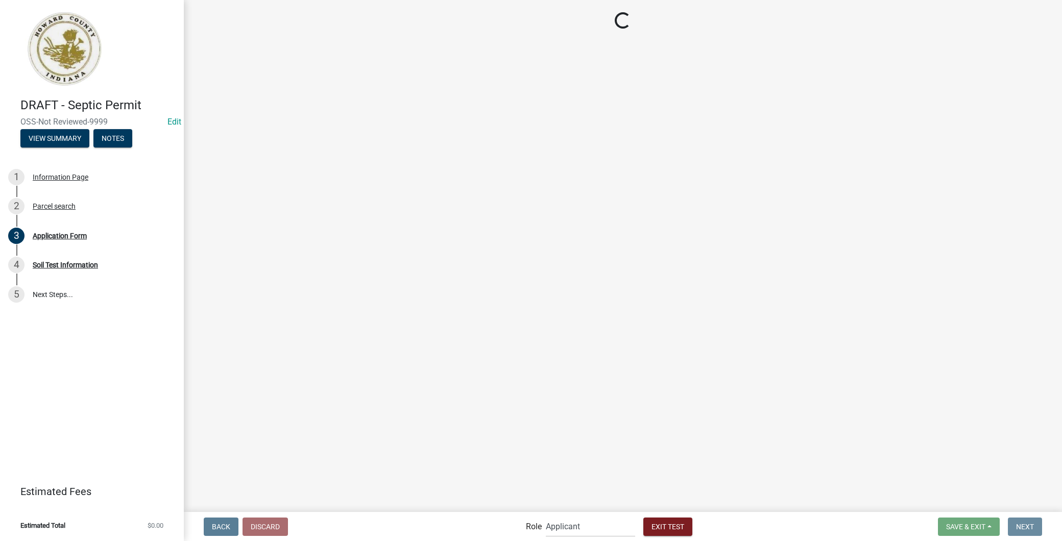
scroll to position [0, 0]
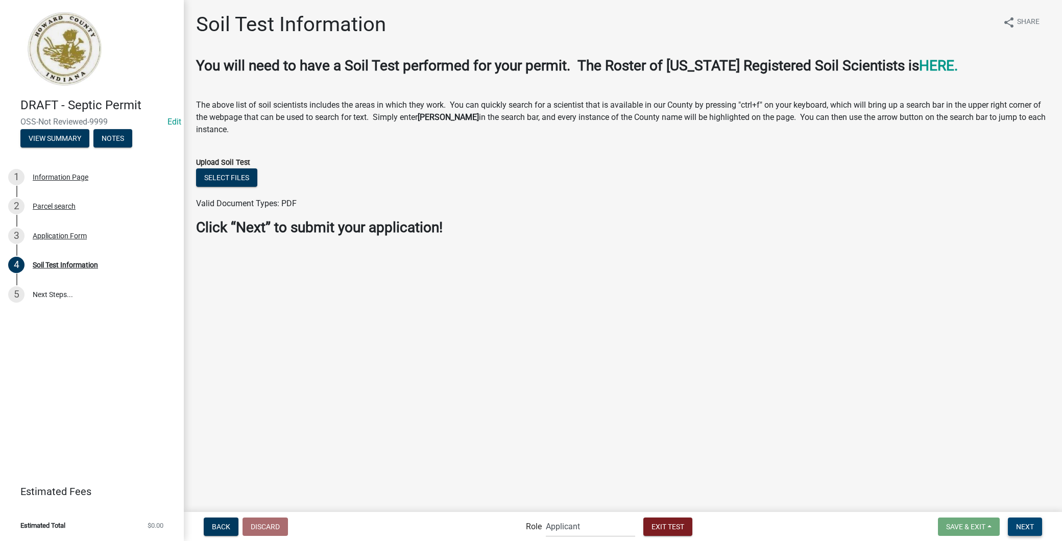
click at [1028, 532] on button "Next" at bounding box center [1025, 527] width 34 height 18
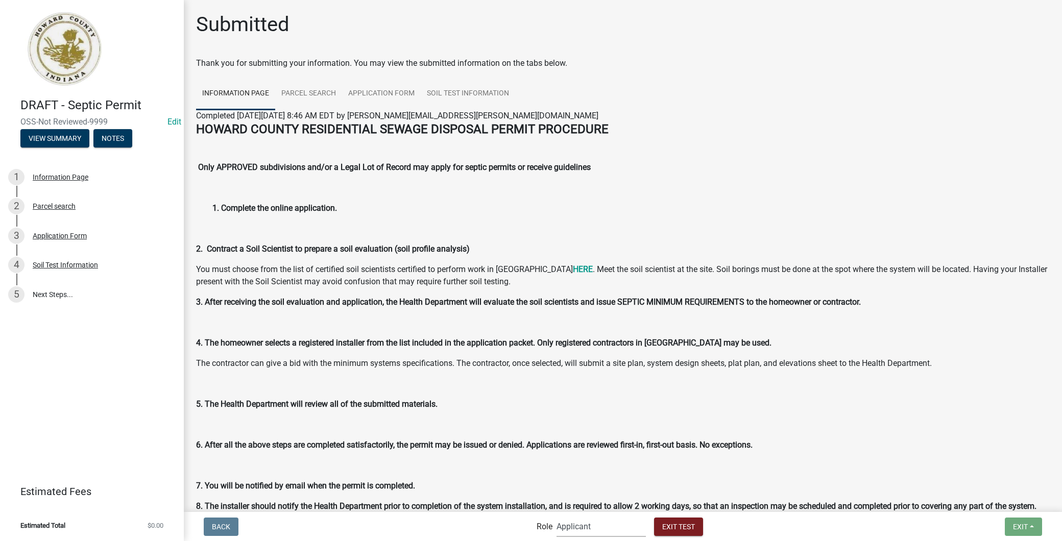
click at [611, 531] on select "Applicant EH Inspector Admin EH Inspectors/Reviewers EH Admin" at bounding box center [601, 526] width 89 height 21
select select "7d7140ac-ff10-4cbe-8ba6-679bb13e3994"
click at [557, 516] on select "Applicant EH Inspector Admin EH Inspectors/Reviewers EH Admin" at bounding box center [601, 526] width 89 height 21
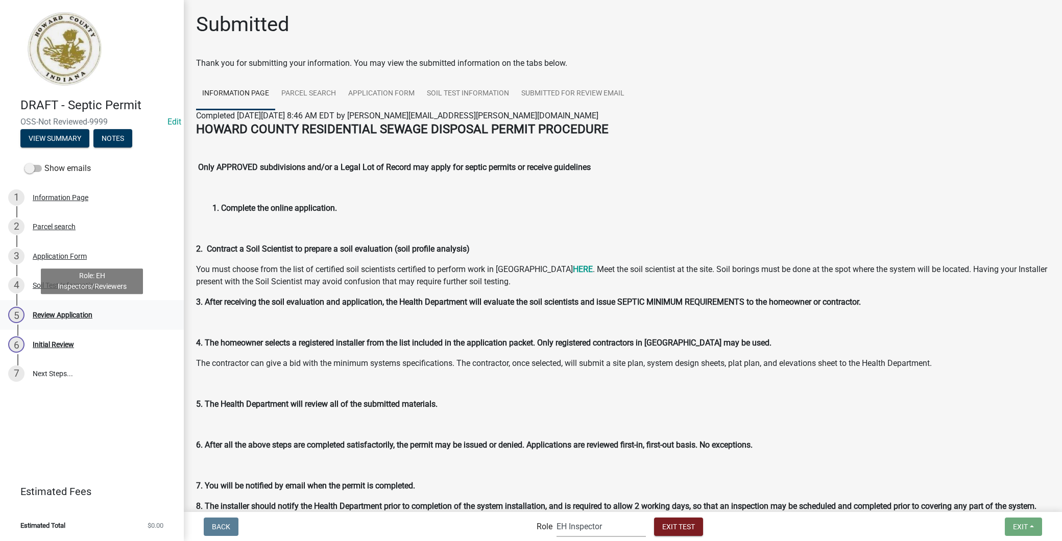
click at [82, 317] on div "Review Application" at bounding box center [63, 314] width 60 height 7
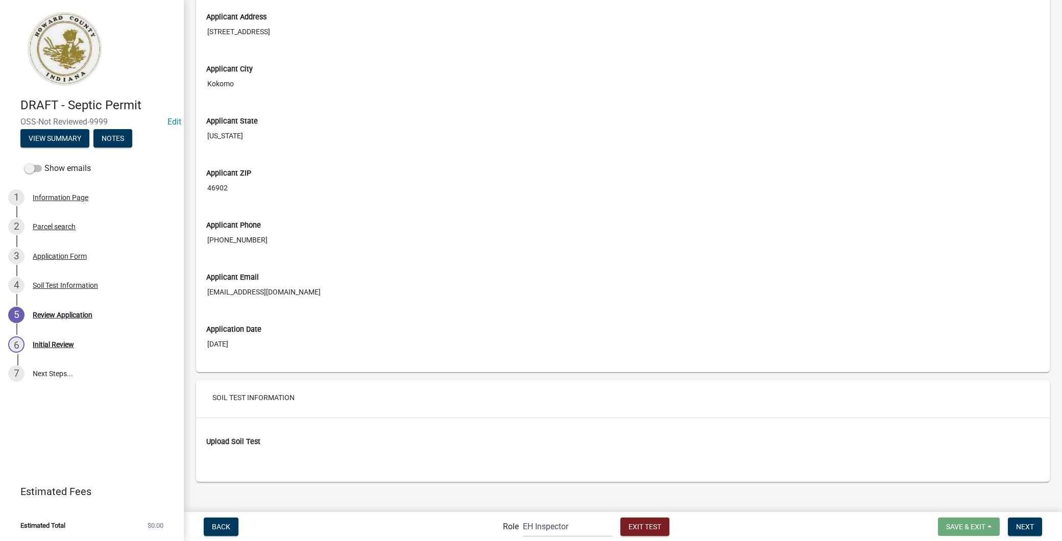
scroll to position [1740, 0]
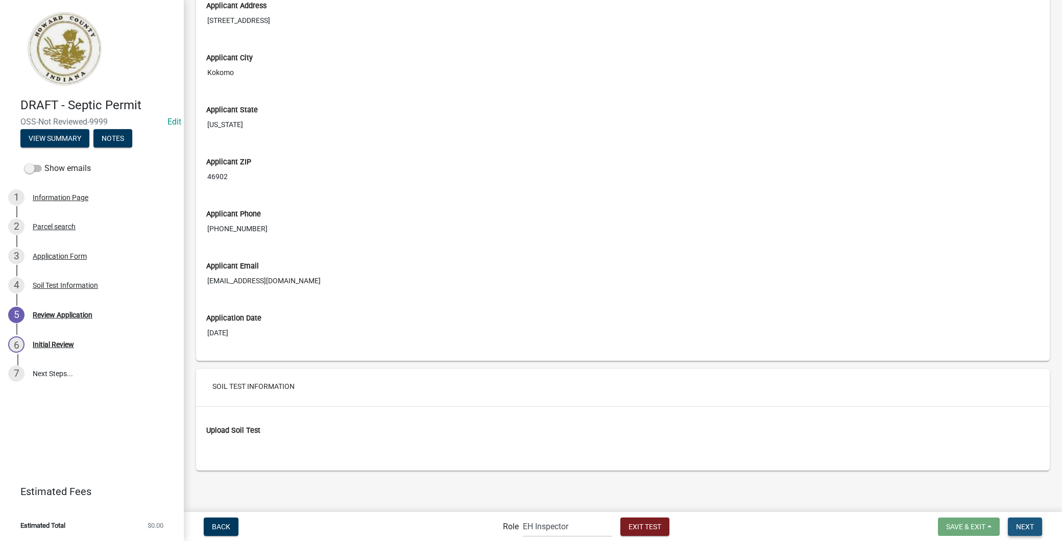
click at [1031, 526] on span "Next" at bounding box center [1025, 526] width 18 height 8
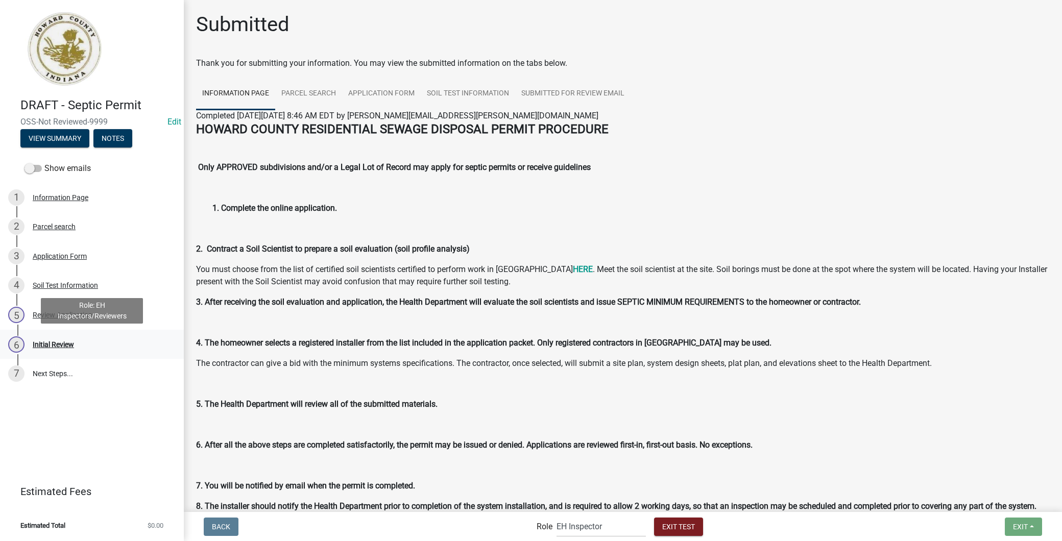
click at [68, 346] on div "Initial Review" at bounding box center [53, 344] width 41 height 7
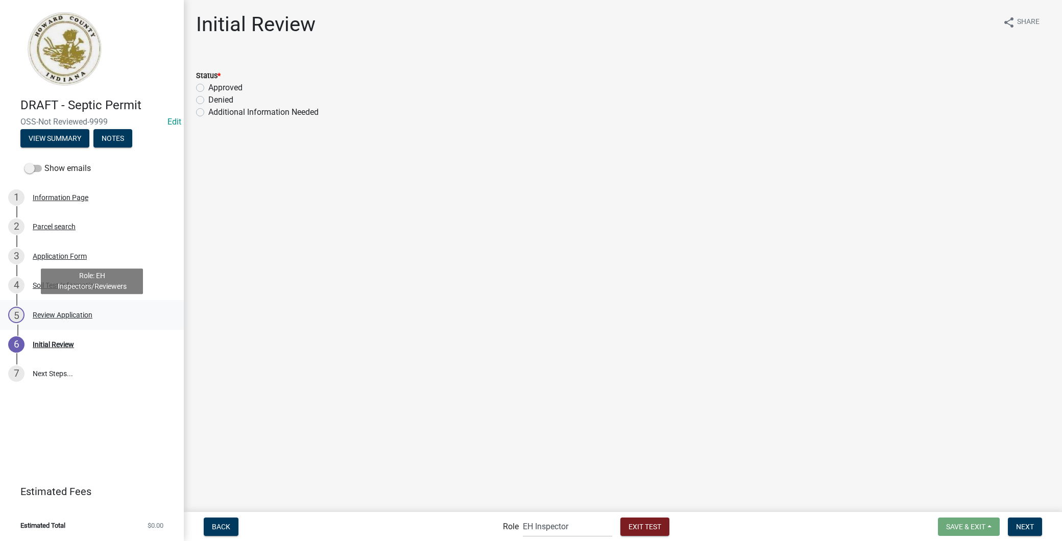
click at [79, 318] on div "Review Application" at bounding box center [63, 314] width 60 height 7
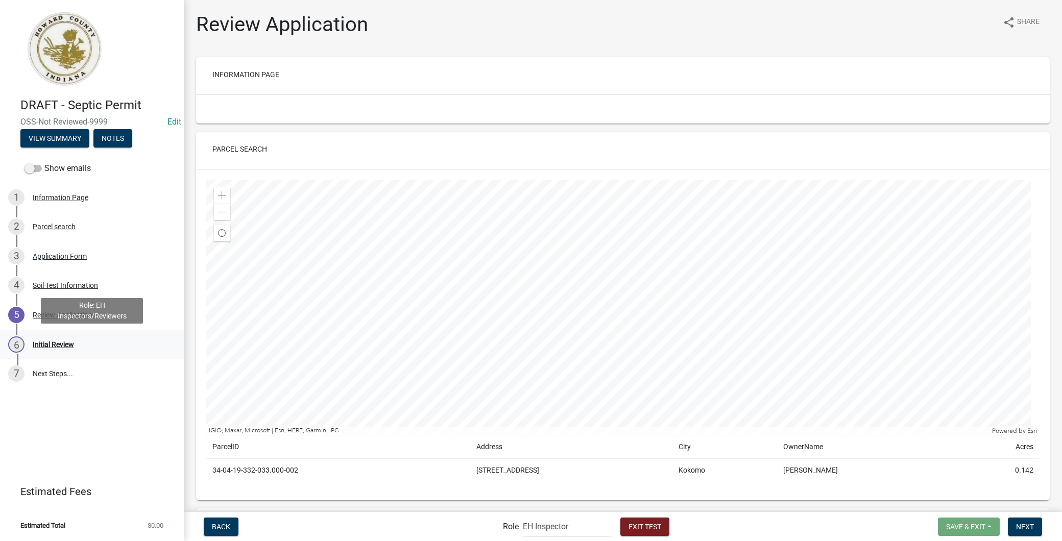
click at [77, 342] on div "6 Initial Review" at bounding box center [87, 344] width 159 height 16
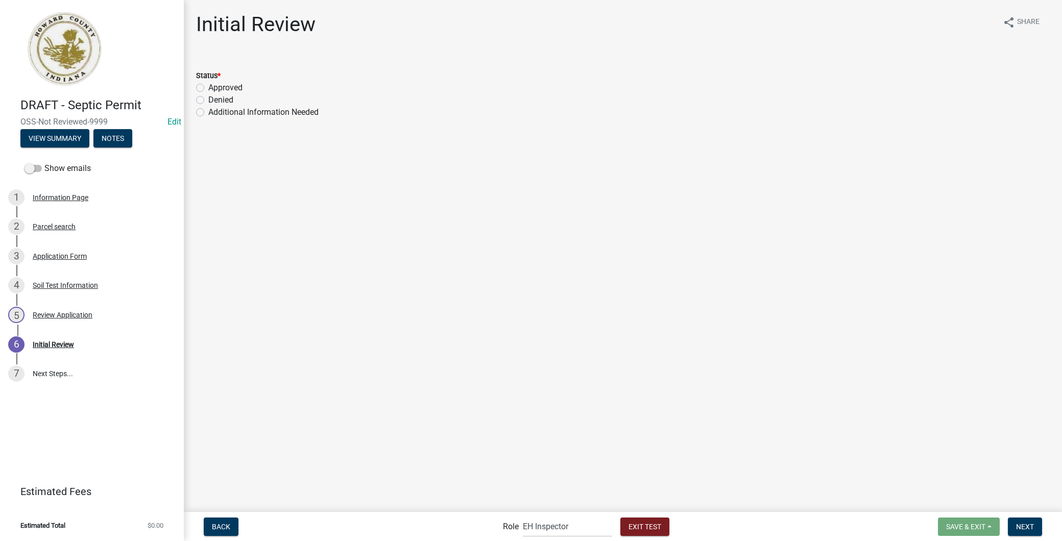
click at [208, 89] on label "Approved" at bounding box center [225, 88] width 34 height 12
click at [208, 88] on input "Approved" at bounding box center [211, 85] width 7 height 7
radio input "true"
click at [1025, 522] on span "Next" at bounding box center [1025, 526] width 18 height 8
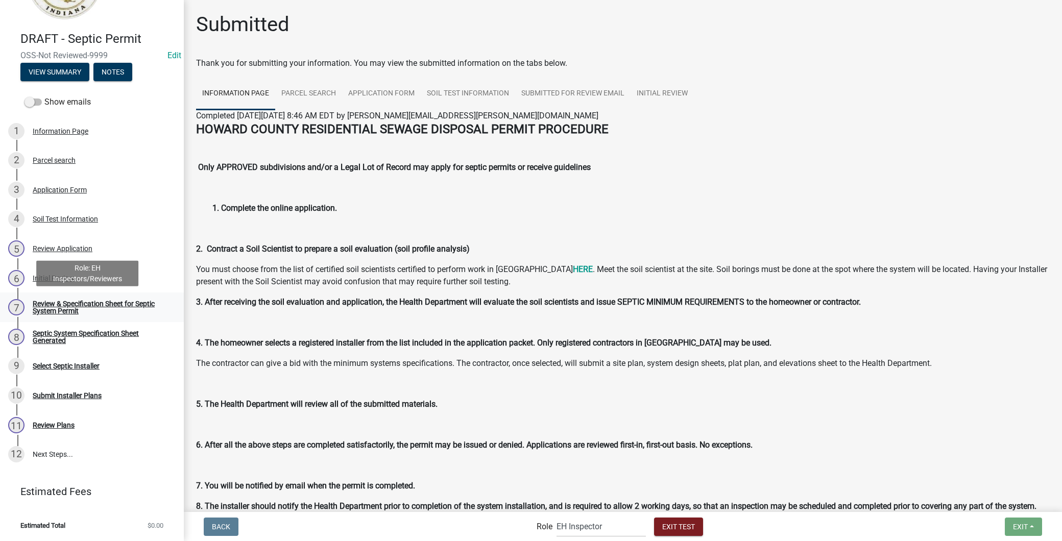
click at [79, 300] on div "Review & Specification Sheet for Septic System Permit" at bounding box center [100, 307] width 135 height 14
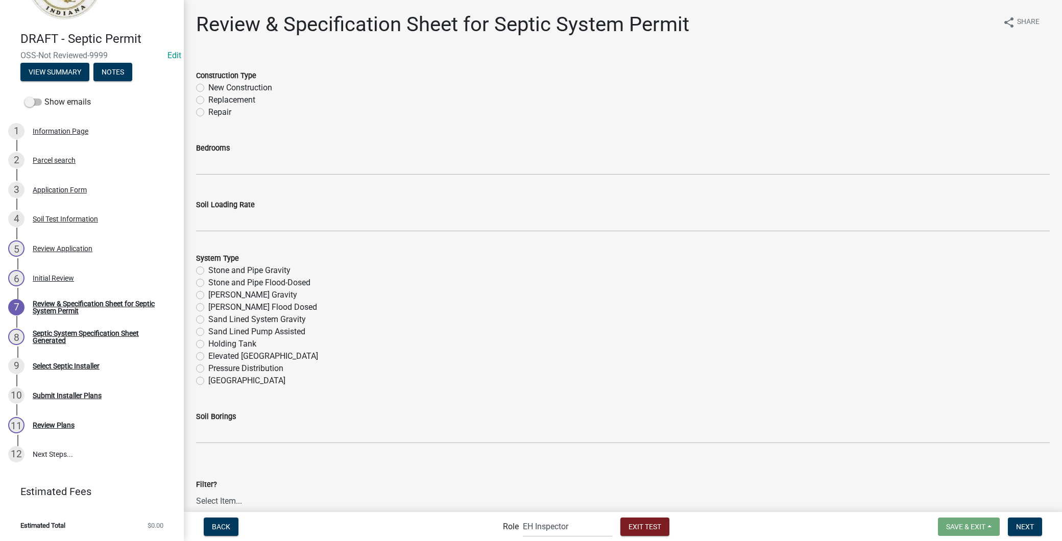
click at [208, 85] on label "New Construction" at bounding box center [240, 88] width 64 height 12
click at [208, 85] on input "New Construction" at bounding box center [211, 85] width 7 height 7
radio input "true"
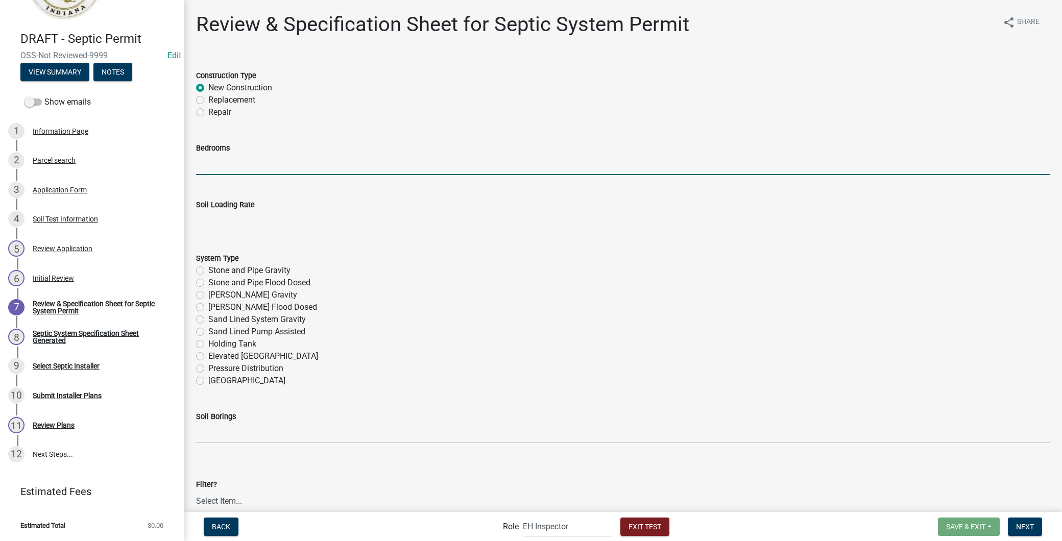
click at [218, 169] on input "text" at bounding box center [623, 164] width 854 height 21
type input "3"
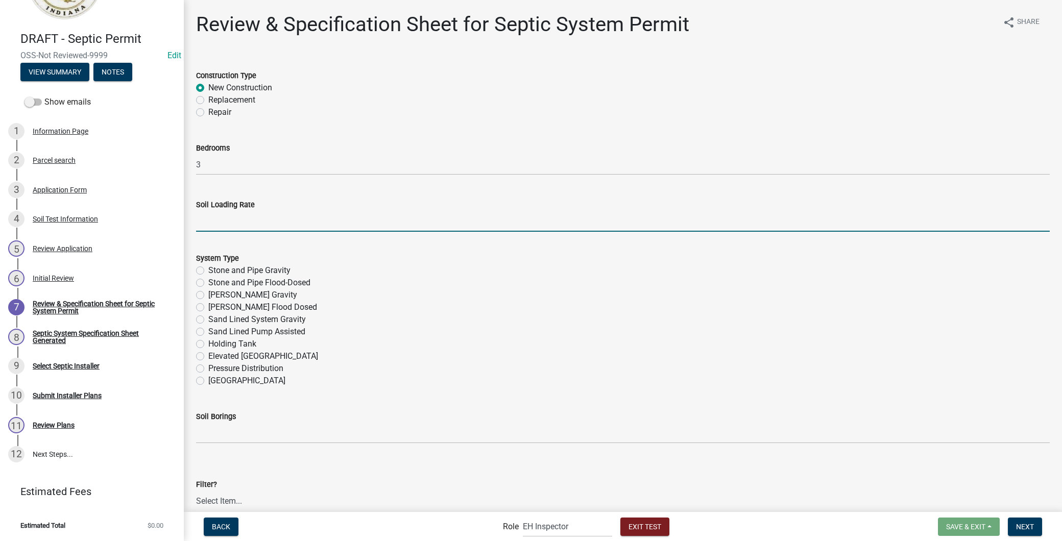
click at [225, 224] on input "Soil Loading Rate" at bounding box center [623, 221] width 854 height 21
type input "0.25"
click at [208, 318] on label "Sand Lined System Gravity" at bounding box center [257, 319] width 98 height 12
click at [208, 318] on input "Sand Lined System Gravity" at bounding box center [211, 316] width 7 height 7
radio input "true"
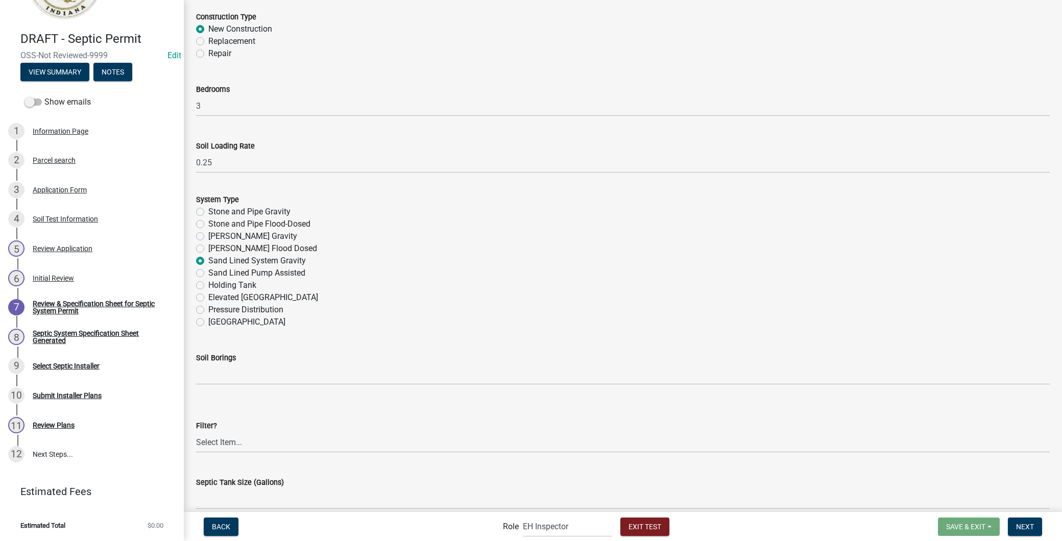
scroll to position [113, 0]
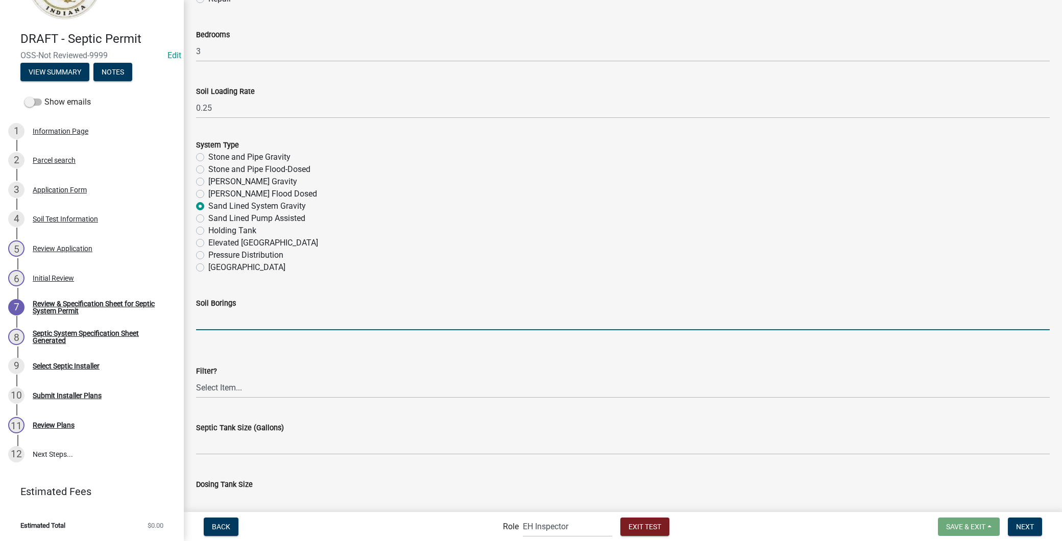
click at [227, 329] on input "Soil Borings" at bounding box center [623, 319] width 854 height 21
type input "1,2,3"
click at [235, 381] on select "Select Item... Yes No" at bounding box center [623, 387] width 854 height 21
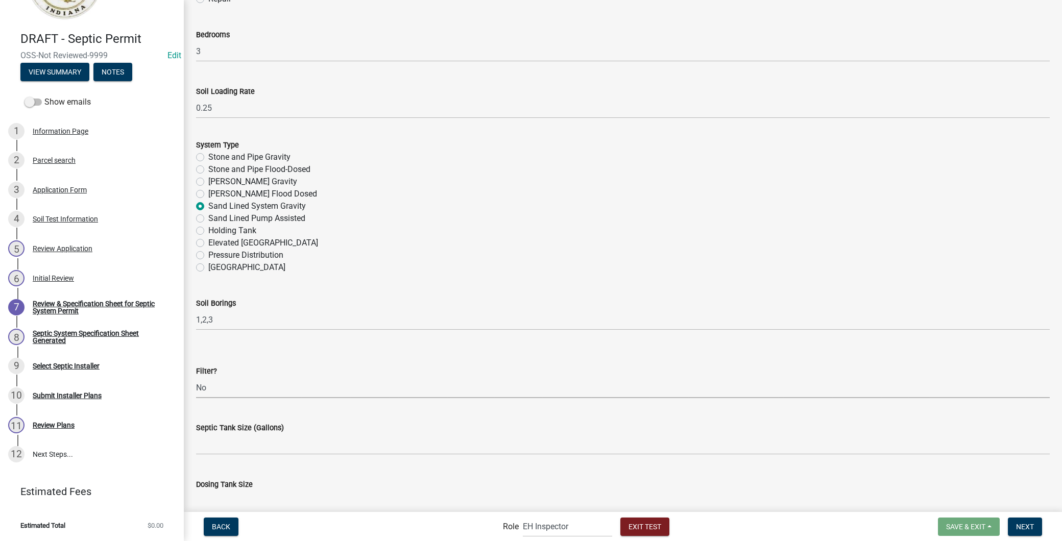
click at [196, 377] on select "Select Item... Yes No" at bounding box center [623, 387] width 854 height 21
select select "66fcd1e3-e9ca-4ec9-8f96-732d0046debd"
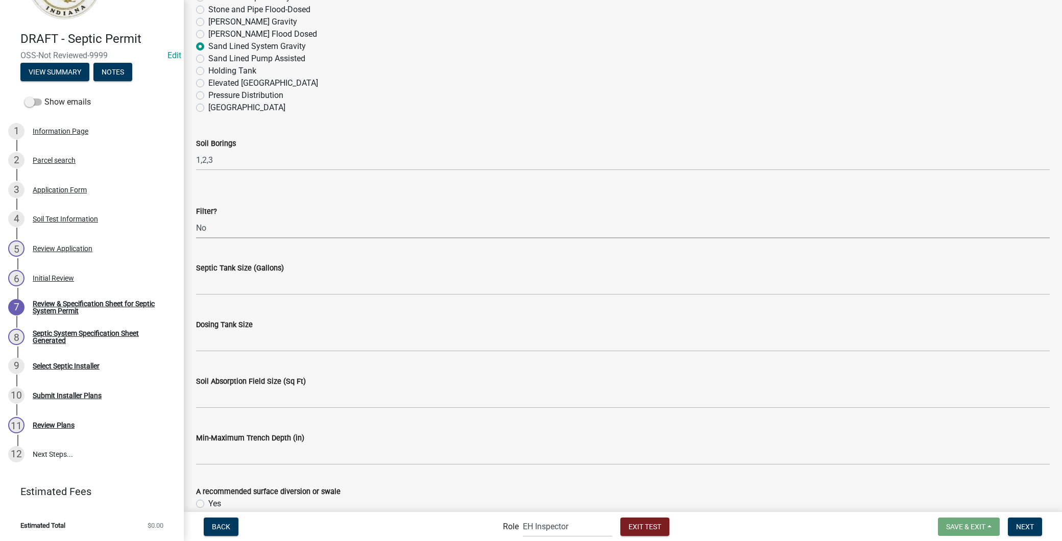
scroll to position [283, 0]
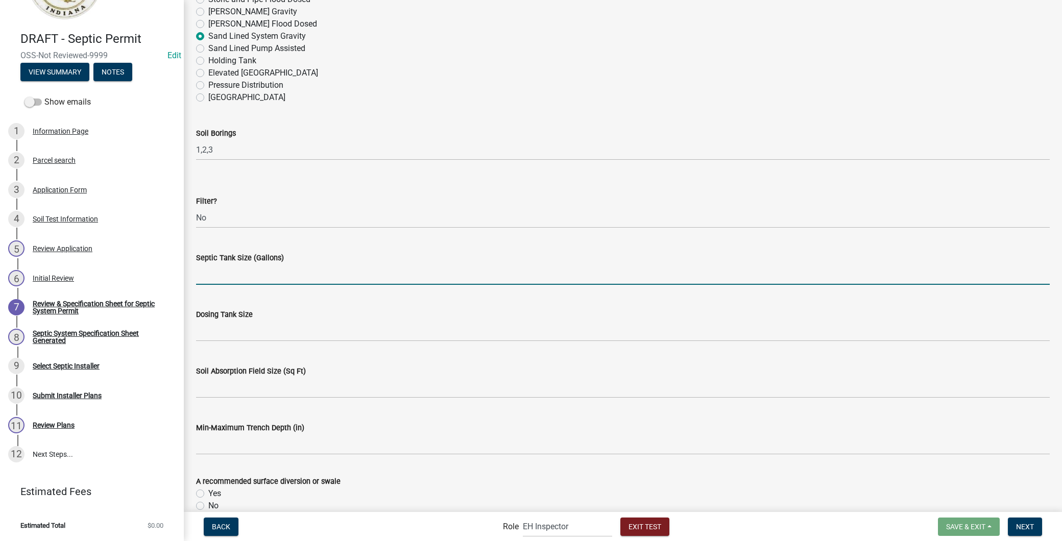
click at [276, 282] on input "text" at bounding box center [623, 274] width 854 height 21
type input "1250"
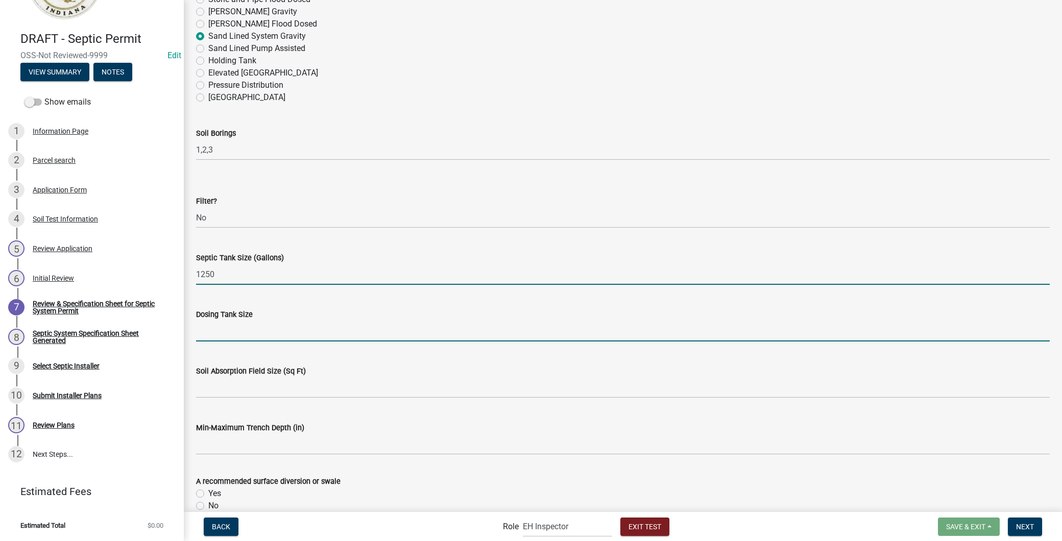
click at [261, 330] on input "text" at bounding box center [623, 331] width 854 height 21
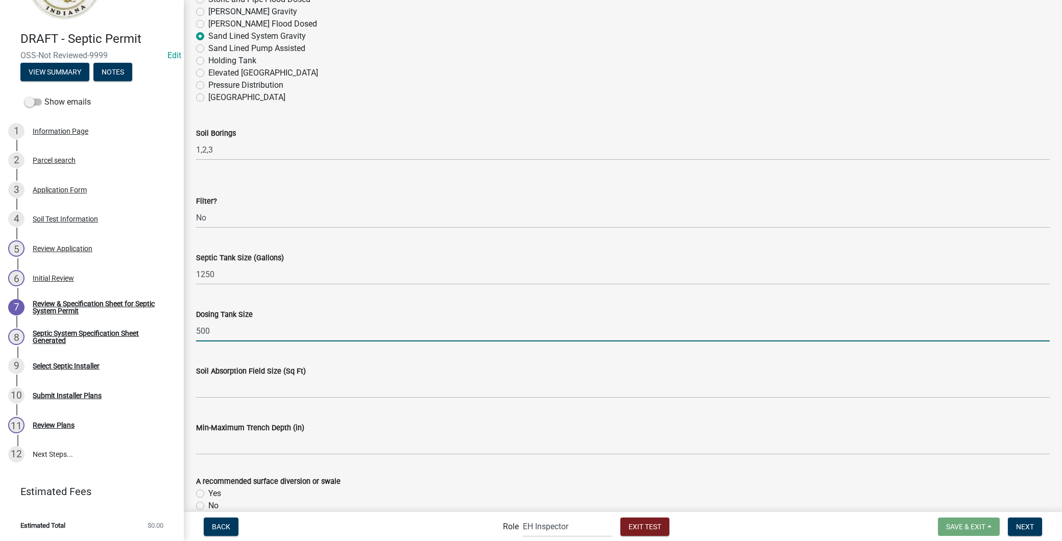
type input "500"
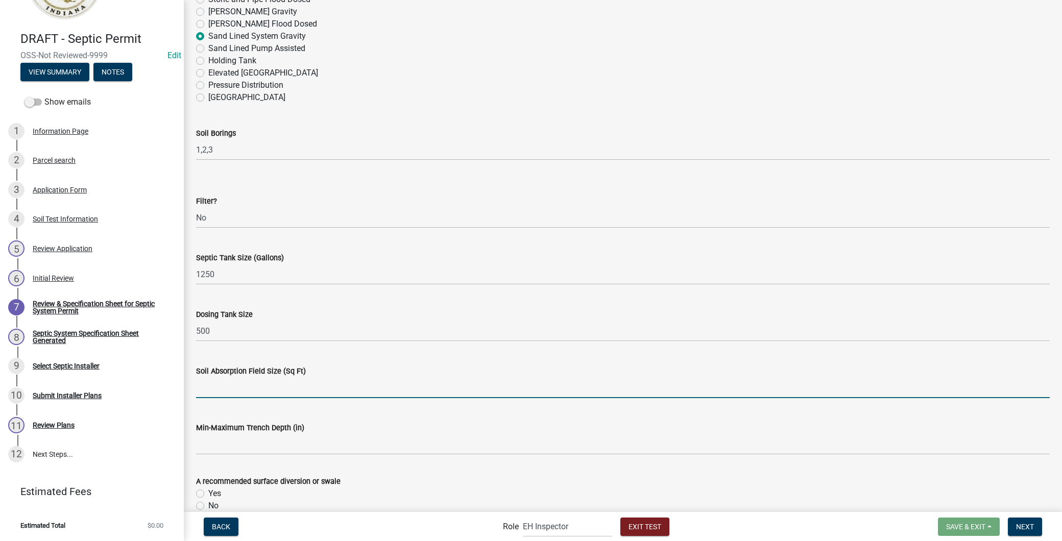
click at [254, 381] on input "text" at bounding box center [623, 387] width 854 height 21
type input "1500"
click at [243, 431] on div "Min-Maximum Trench Depth (in)" at bounding box center [623, 428] width 854 height 12
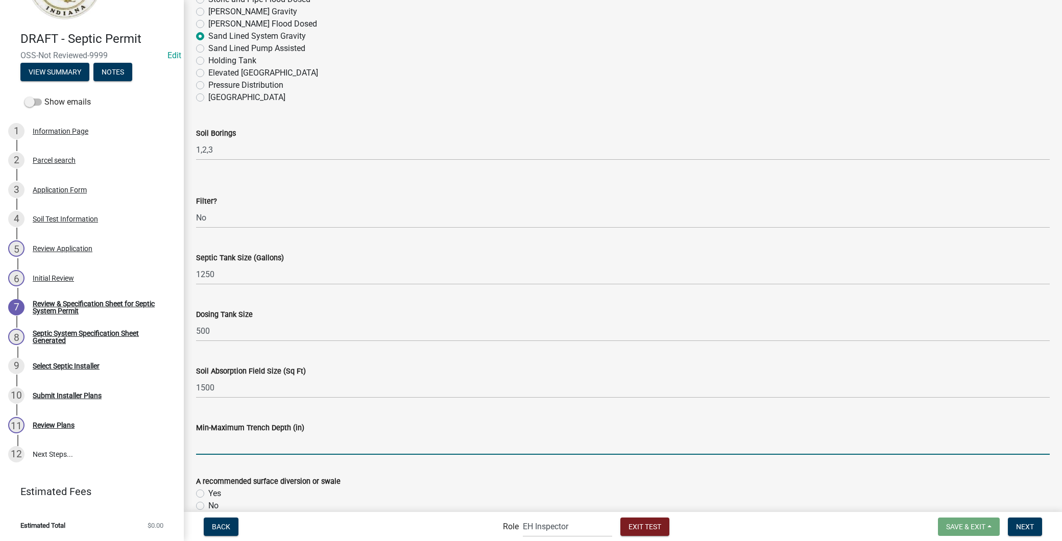
click at [244, 441] on input "Min-Maximum Trench Depth (in)" at bounding box center [623, 444] width 854 height 21
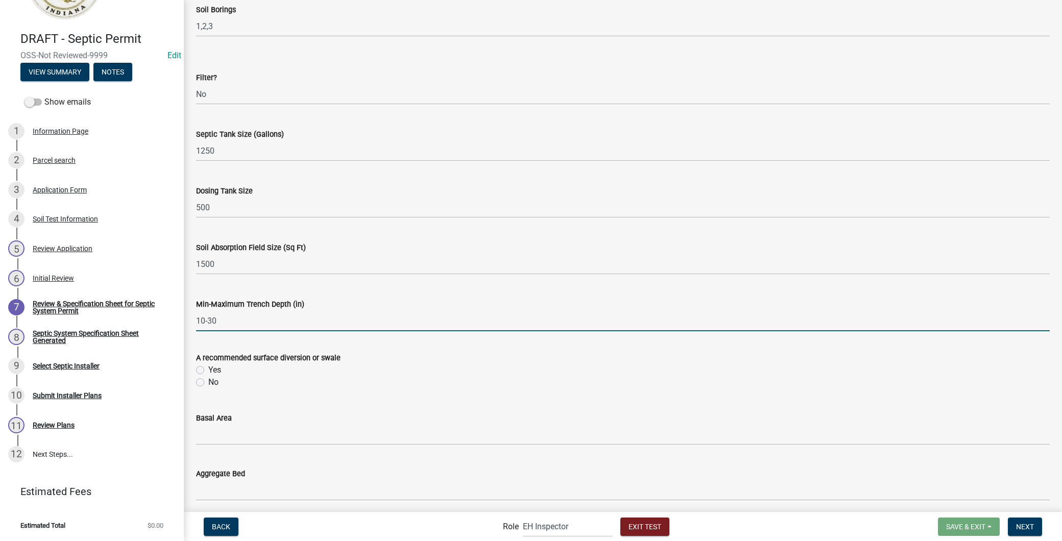
scroll to position [511, 0]
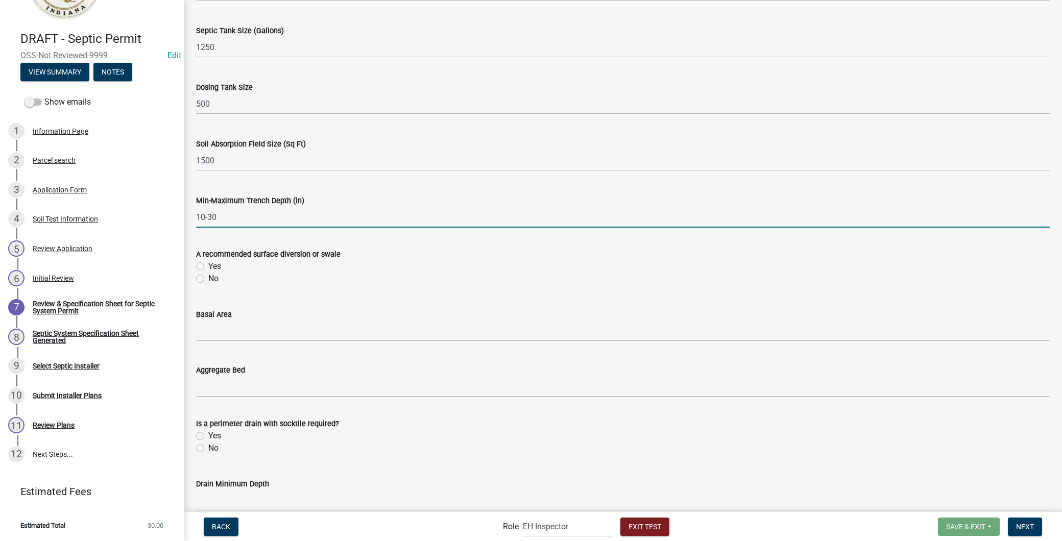
type input "10-30"
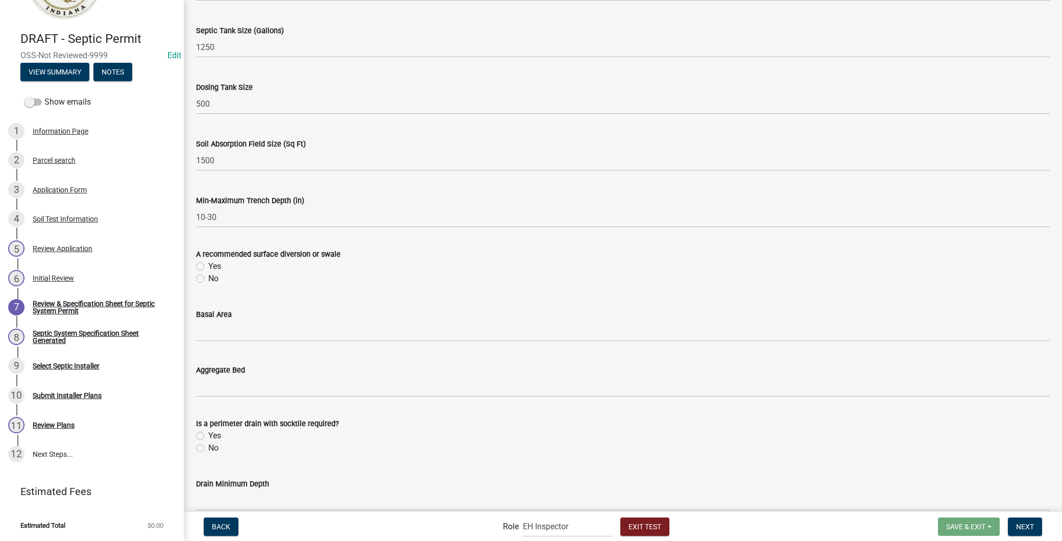
click at [208, 264] on label "Yes" at bounding box center [214, 266] width 13 height 12
click at [208, 264] on input "Yes" at bounding box center [211, 263] width 7 height 7
radio input "true"
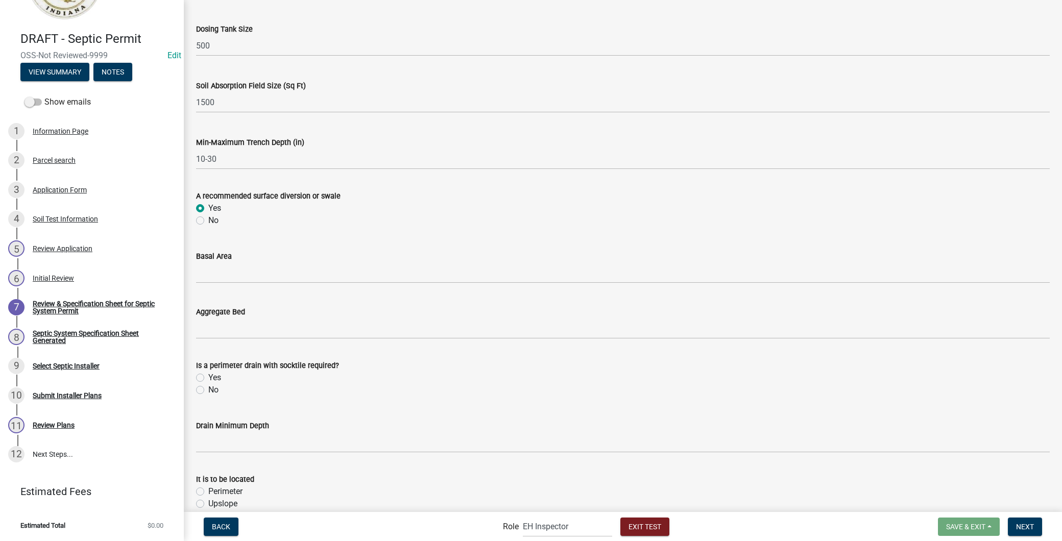
scroll to position [624, 0]
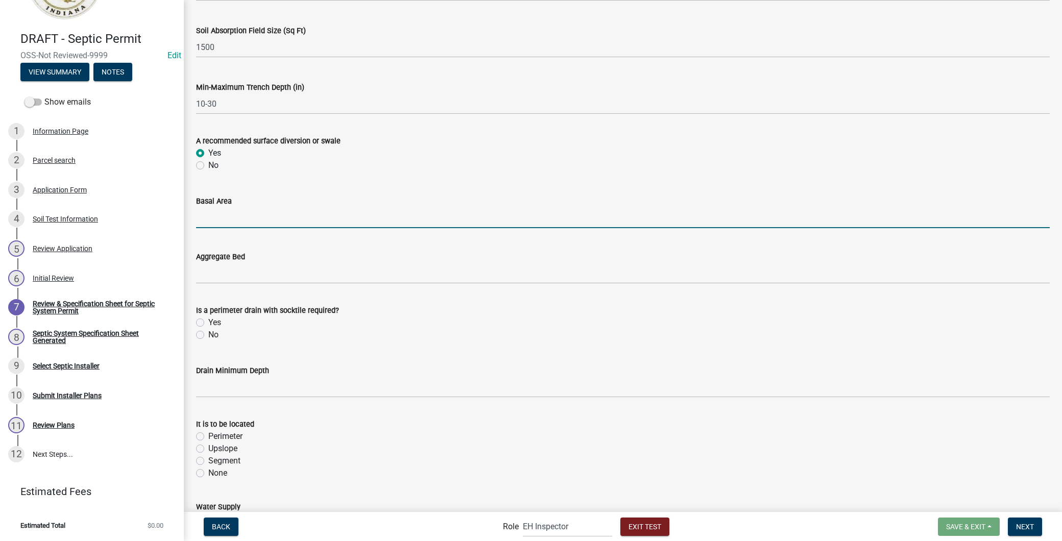
click at [222, 208] on input "Basal Area" at bounding box center [623, 217] width 854 height 21
type input "N/A"
click at [270, 286] on wm-data-entity-input "Aggregate Bed" at bounding box center [623, 264] width 854 height 56
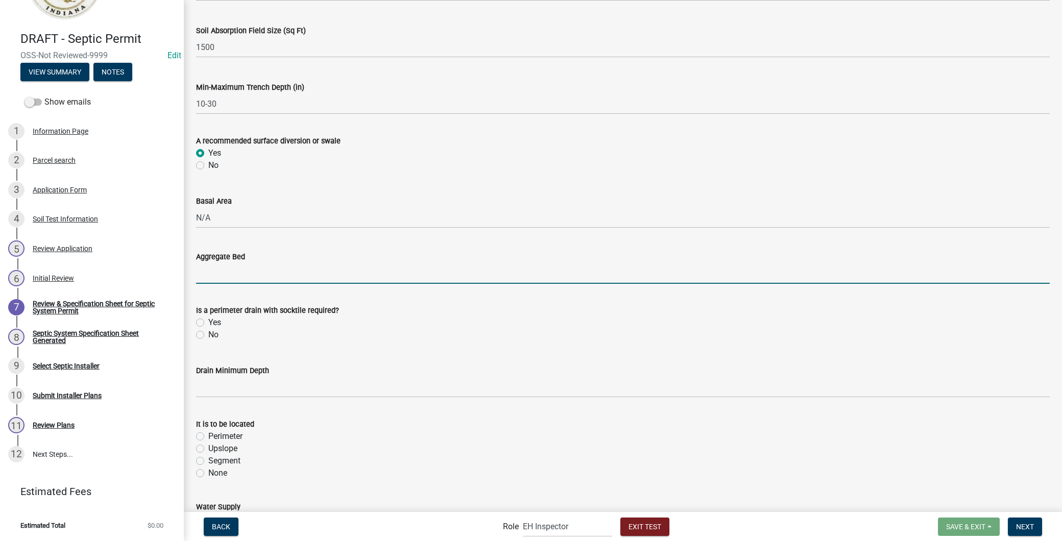
click at [268, 273] on input "Aggregate Bed" at bounding box center [623, 273] width 854 height 21
type input "N"
type input "Not App"
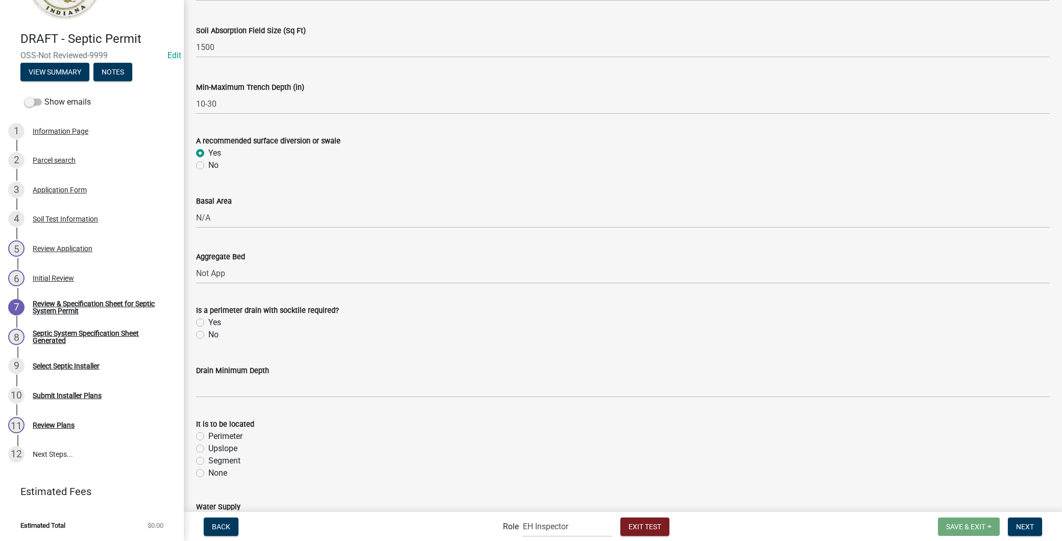
click at [208, 319] on label "Yes" at bounding box center [214, 323] width 13 height 12
click at [208, 319] on input "Yes" at bounding box center [211, 320] width 7 height 7
radio input "true"
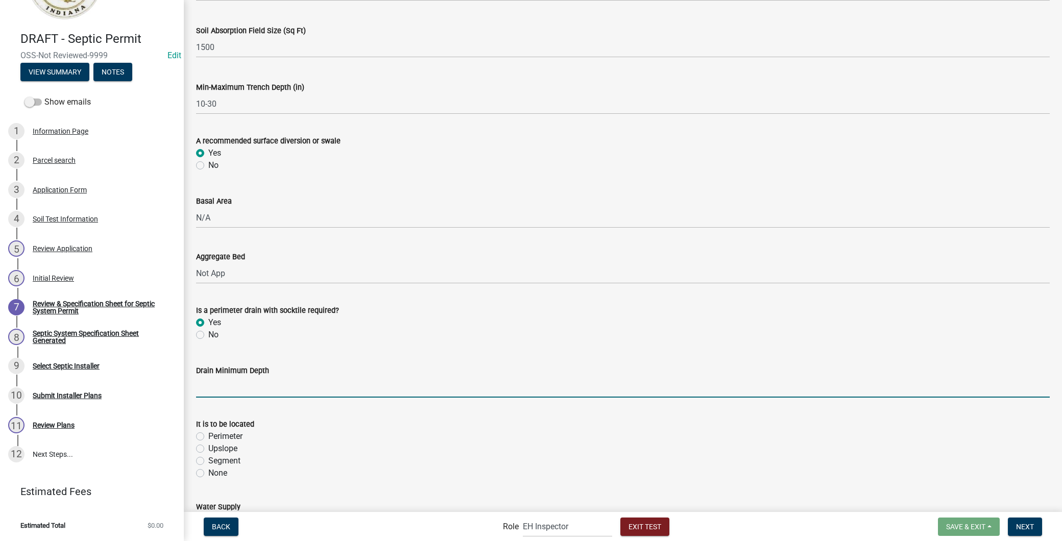
click at [235, 389] on input "Drain Minimum Depth" at bounding box center [623, 387] width 854 height 21
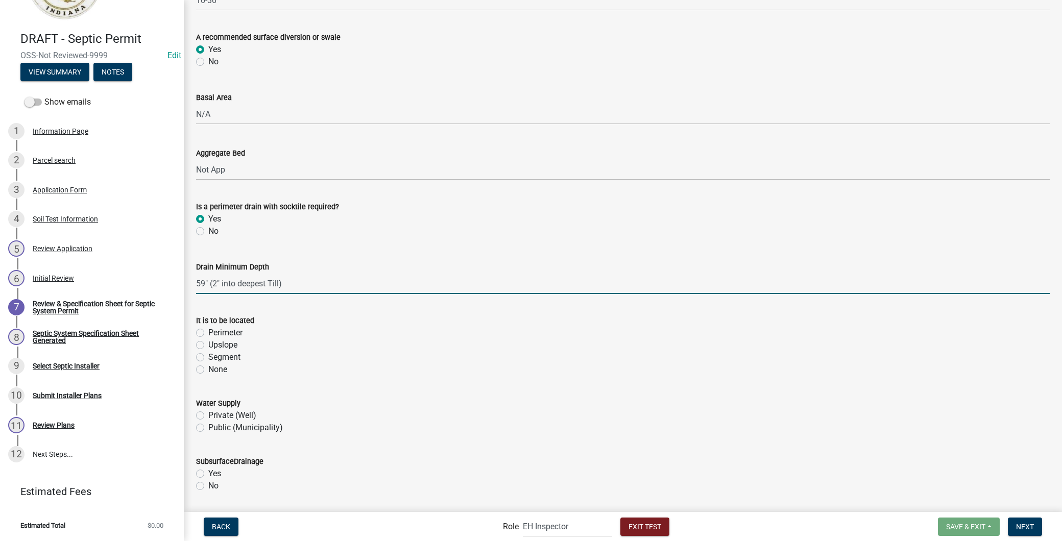
scroll to position [737, 0]
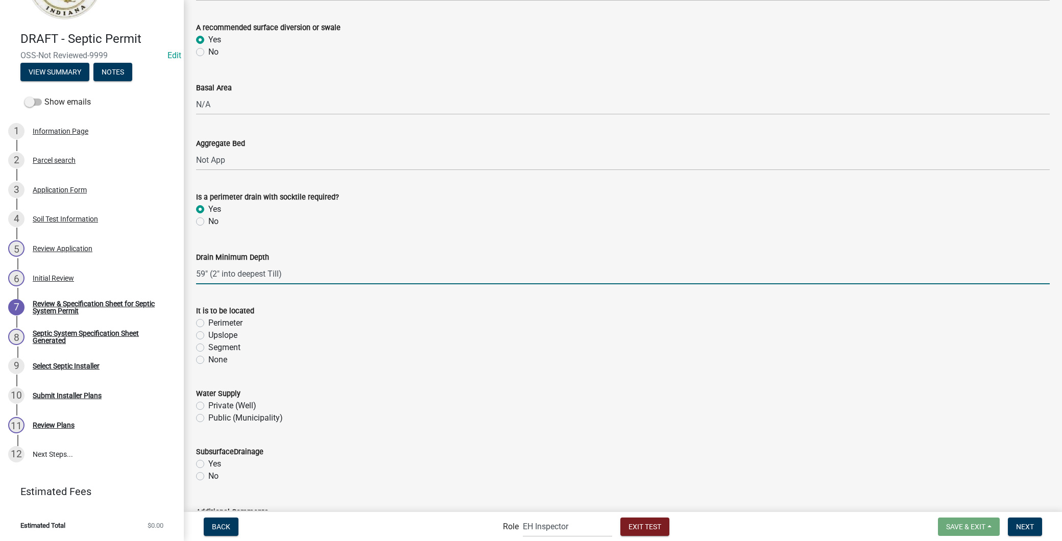
type input "59" (2" into deepest Till)"
click at [208, 322] on label "Perimeter" at bounding box center [225, 323] width 34 height 12
click at [208, 322] on input "Perimeter" at bounding box center [211, 320] width 7 height 7
radio input "true"
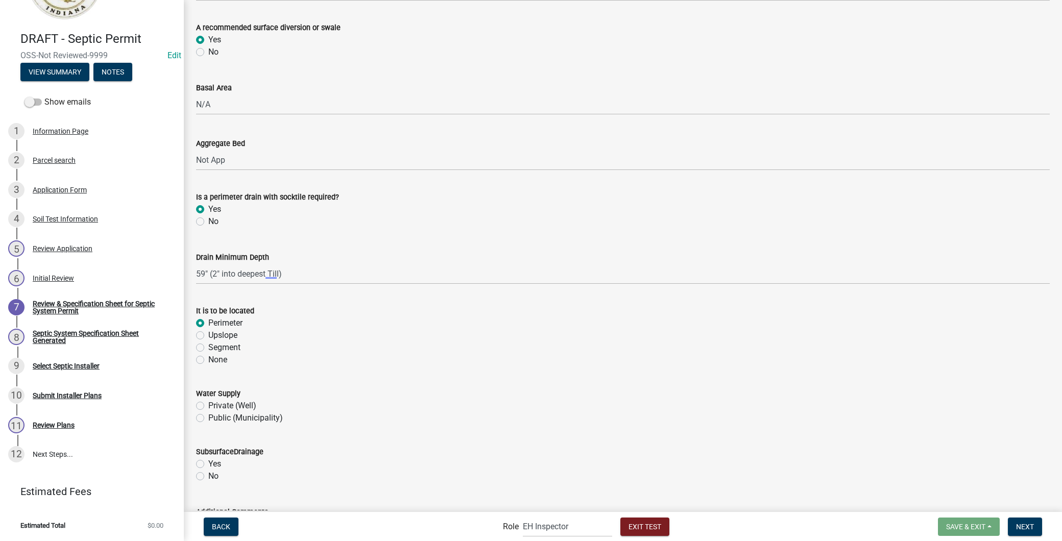
click at [208, 404] on label "Private (Well)" at bounding box center [232, 406] width 48 height 12
click at [208, 404] on input "Private (Well)" at bounding box center [211, 403] width 7 height 7
radio input "true"
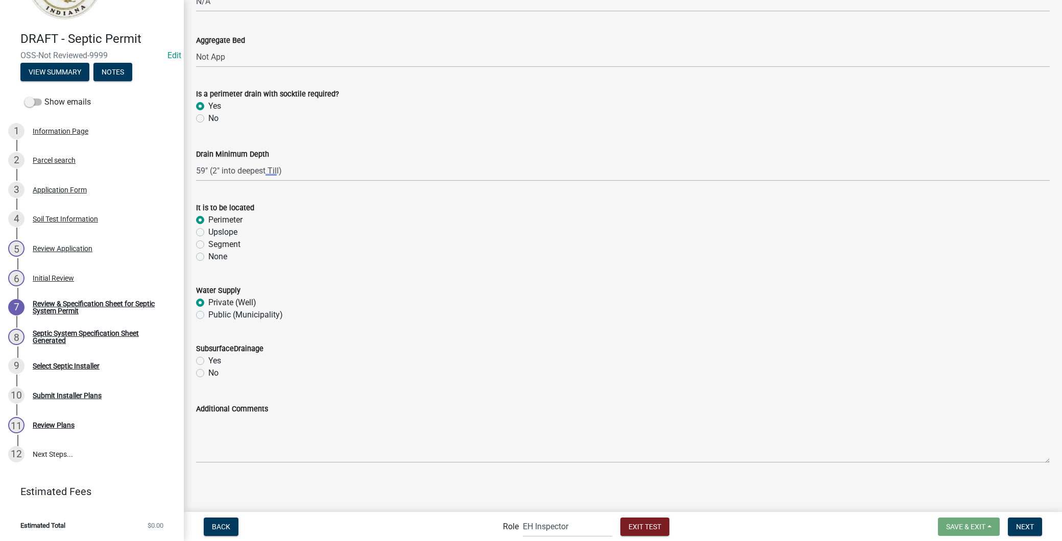
click at [208, 359] on label "Yes" at bounding box center [214, 361] width 13 height 12
click at [208, 359] on input "Yes" at bounding box center [211, 358] width 7 height 7
radio input "true"
click at [1025, 525] on span "Next" at bounding box center [1025, 526] width 18 height 8
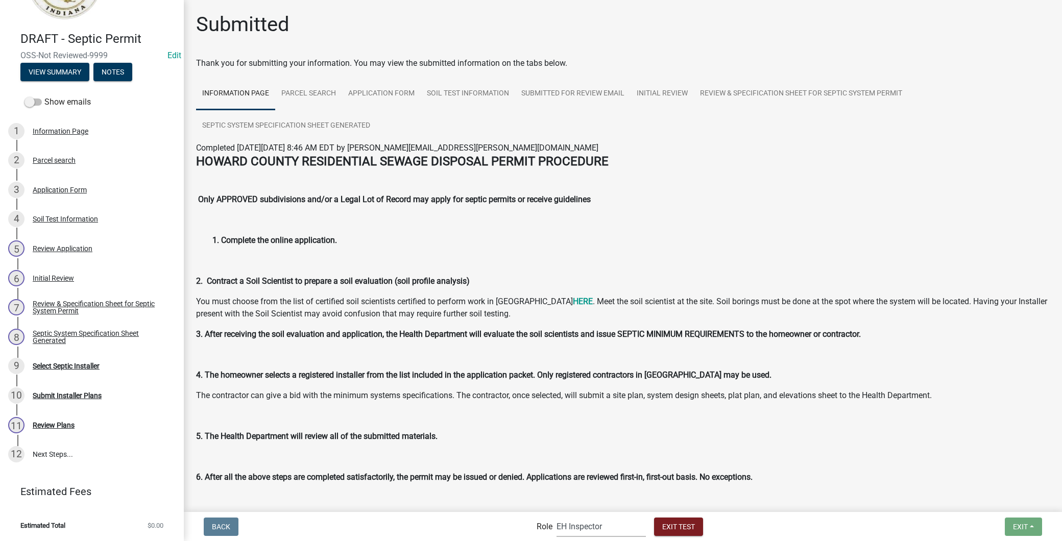
click at [615, 527] on select "Applicant EH Inspector Admin EH Inspectors/Reviewers EH Admin" at bounding box center [601, 526] width 89 height 21
click at [116, 337] on div "Septic System Specification Sheet Generated" at bounding box center [100, 337] width 135 height 14
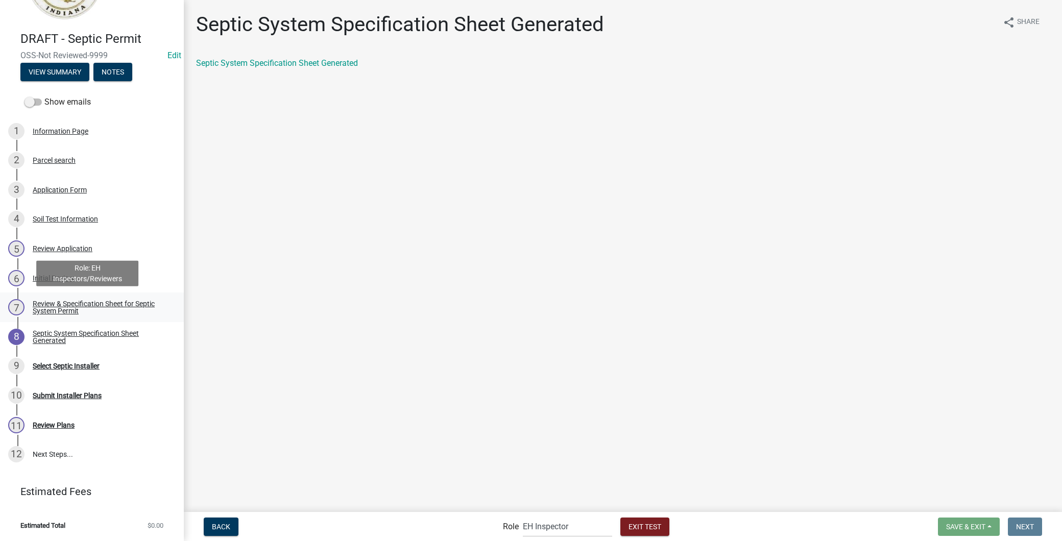
click at [89, 317] on link "7 Review & Specification Sheet for Septic System Permit" at bounding box center [92, 308] width 184 height 30
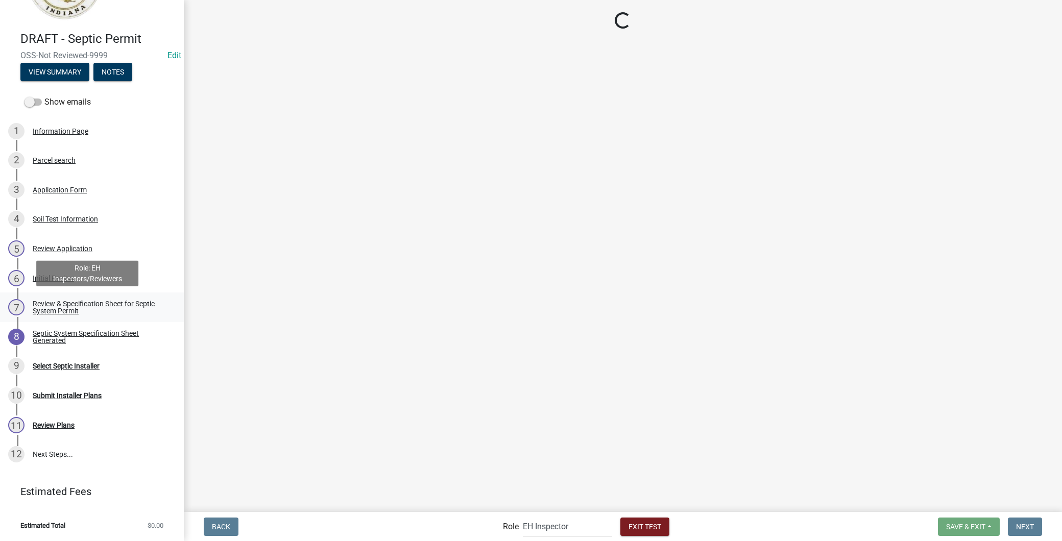
select select "66fcd1e3-e9ca-4ec9-8f96-732d0046debd"
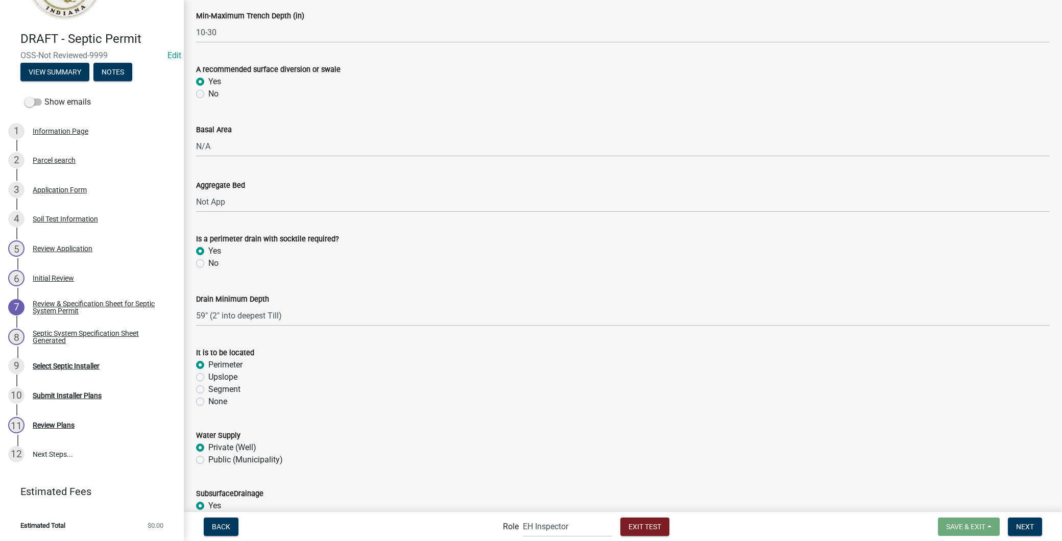
scroll to position [840, 0]
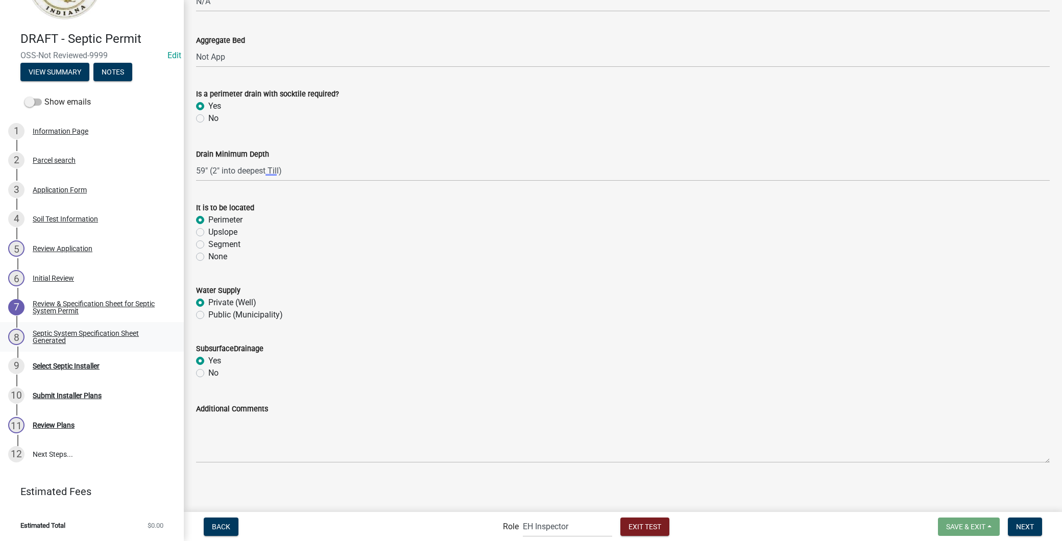
click at [64, 330] on div "Septic System Specification Sheet Generated" at bounding box center [100, 337] width 135 height 14
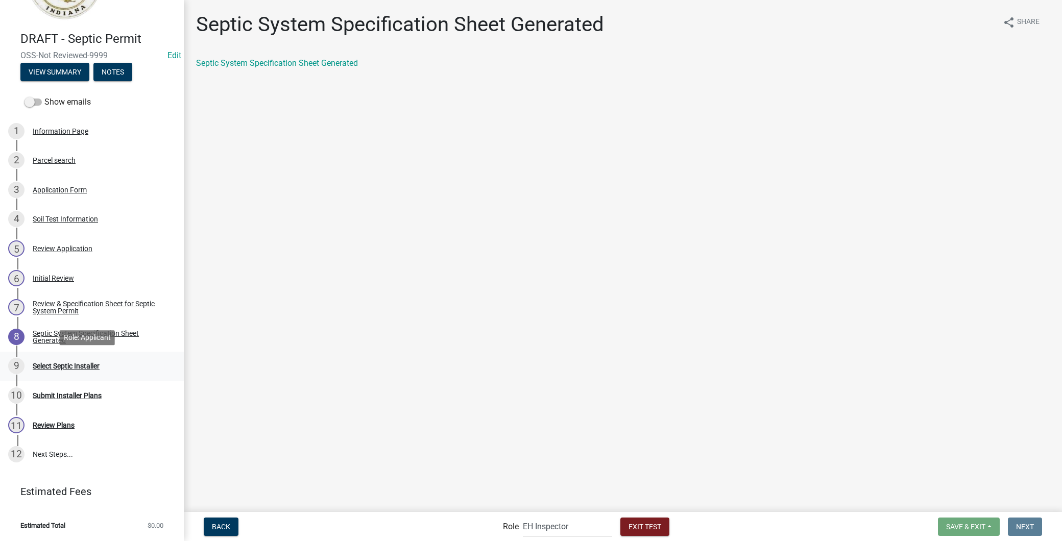
click at [68, 369] on div "Select Septic Installer" at bounding box center [66, 365] width 67 height 7
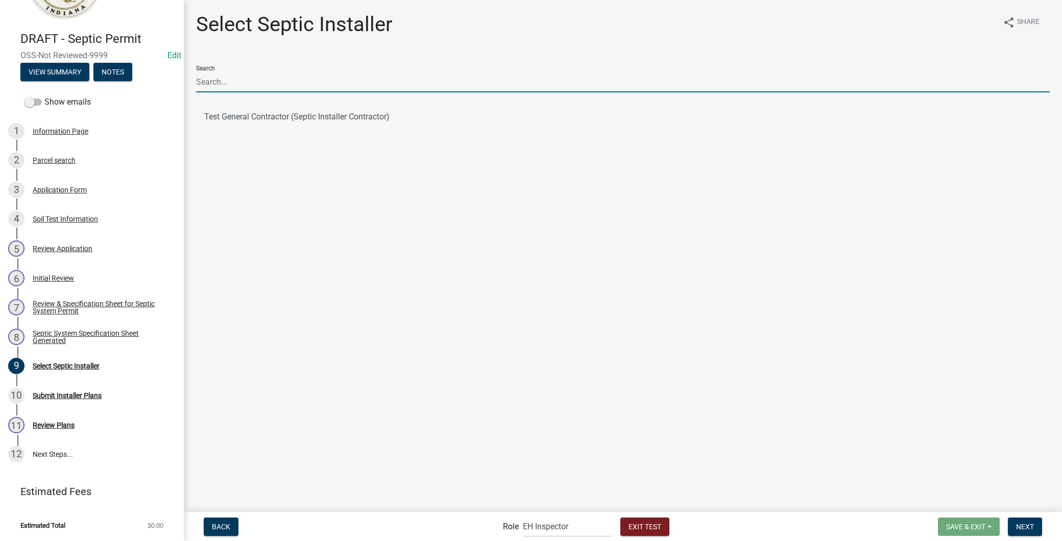
click at [268, 89] on input "Search" at bounding box center [623, 81] width 854 height 21
click at [252, 84] on input "Search" at bounding box center [623, 81] width 854 height 21
click at [267, 115] on button "Test General Contractor (Septic Installer Contractor)" at bounding box center [623, 117] width 854 height 25
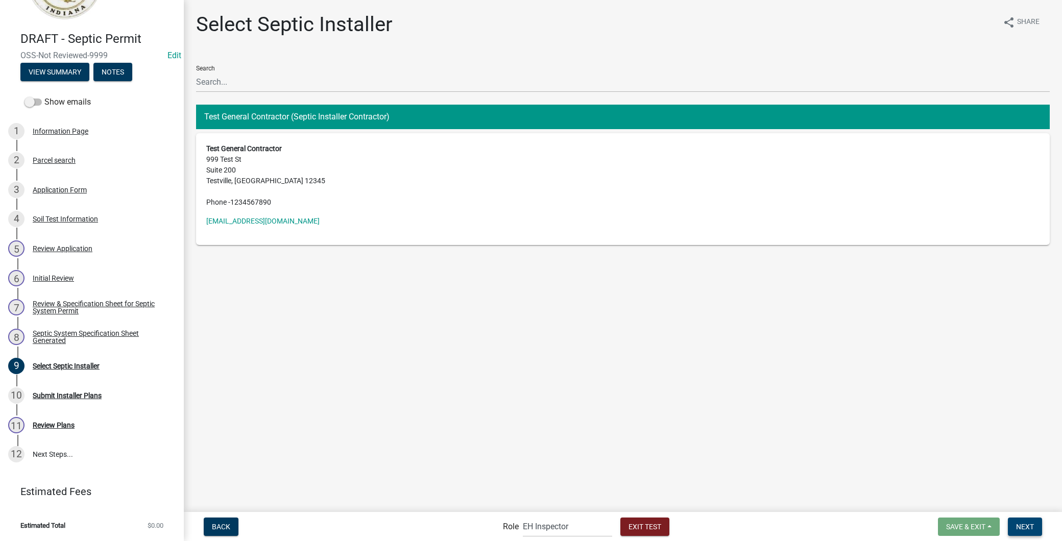
click at [1027, 532] on button "Next" at bounding box center [1025, 527] width 34 height 18
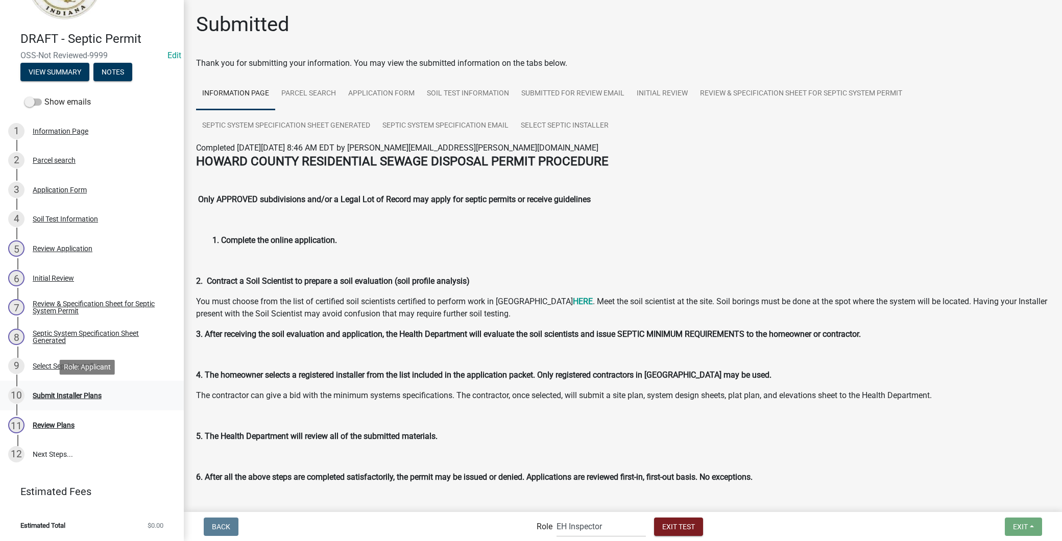
click at [116, 405] on link "10 Submit Installer Plans" at bounding box center [92, 396] width 184 height 30
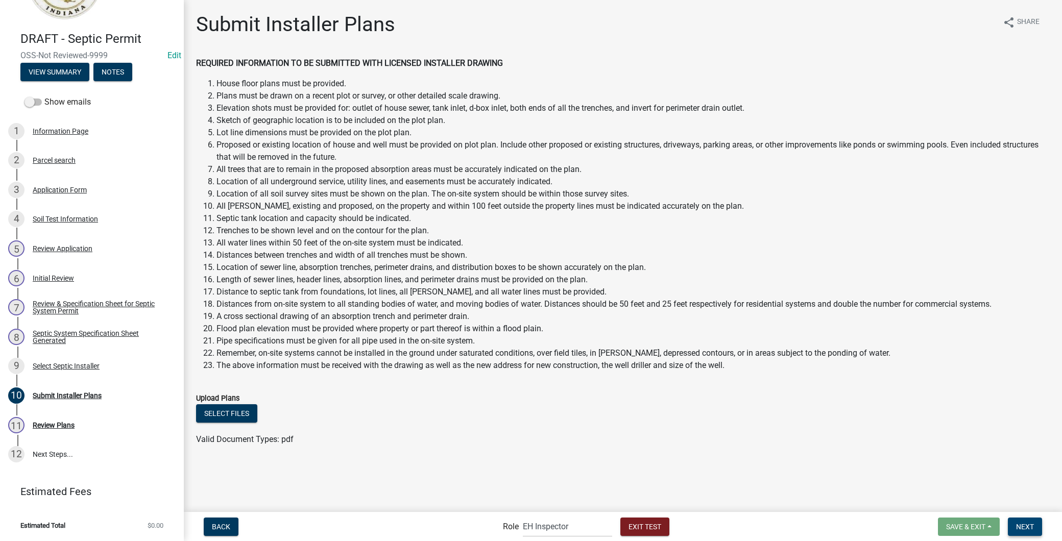
click at [1028, 530] on button "Next" at bounding box center [1025, 527] width 34 height 18
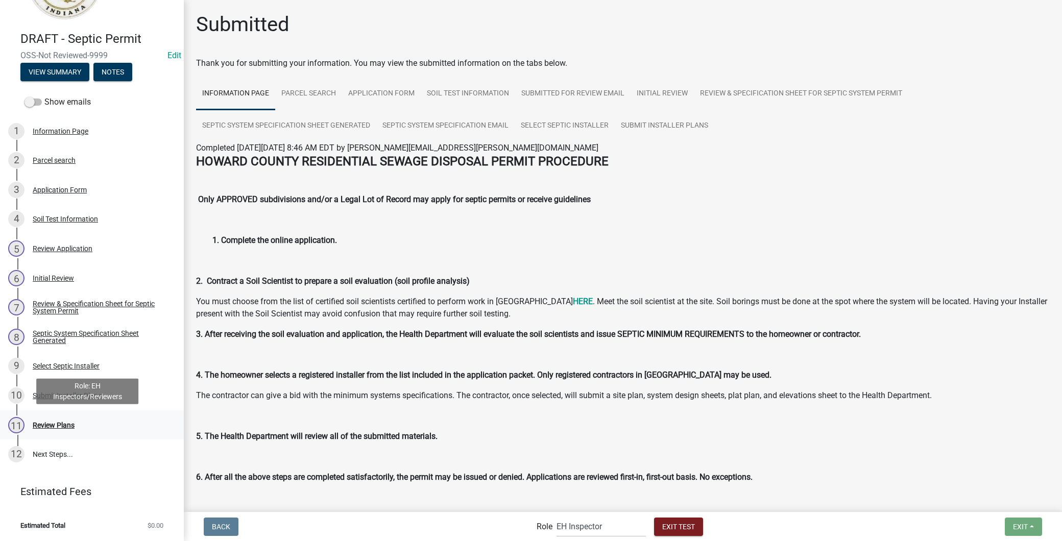
click at [142, 421] on div "11 Review Plans" at bounding box center [87, 425] width 159 height 16
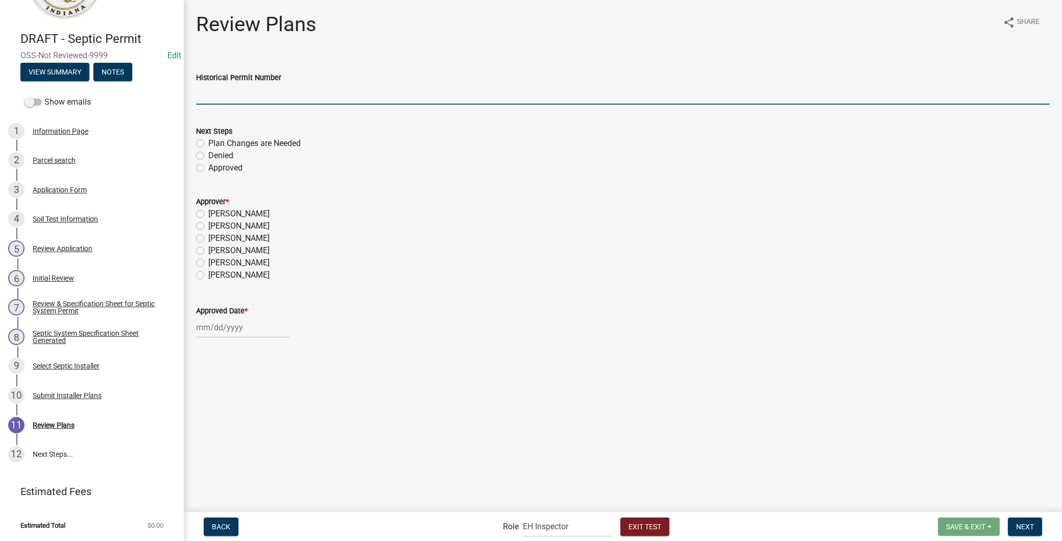
click at [351, 103] on input "Historical Permit Number" at bounding box center [623, 94] width 854 height 21
click at [208, 167] on label "Approved" at bounding box center [225, 168] width 34 height 12
click at [208, 167] on input "Approved" at bounding box center [211, 165] width 7 height 7
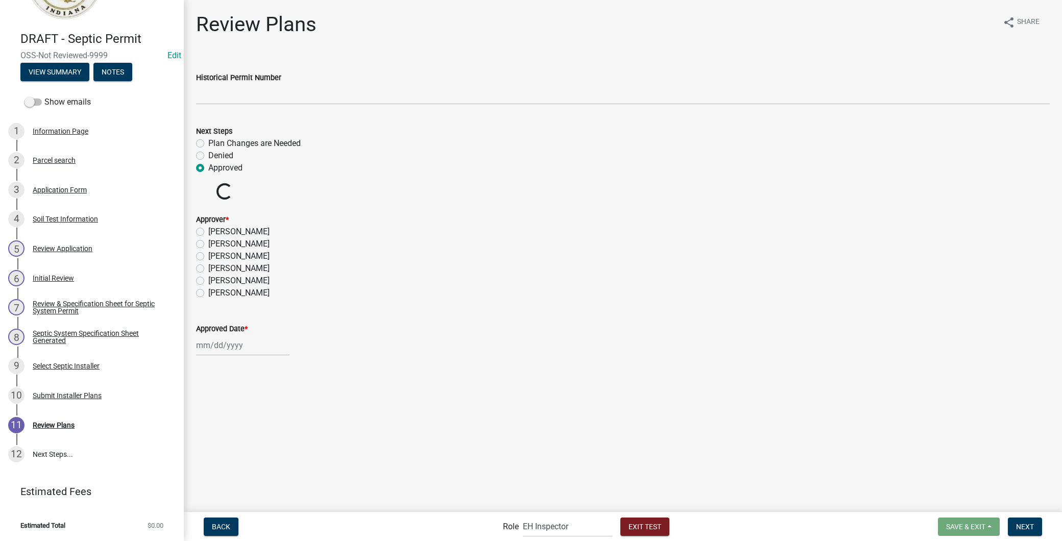
radio input "true"
click at [208, 213] on label "[PERSON_NAME]" at bounding box center [238, 214] width 61 height 12
click at [208, 213] on input "[PERSON_NAME]" at bounding box center [211, 211] width 7 height 7
radio input "true"
select select "8"
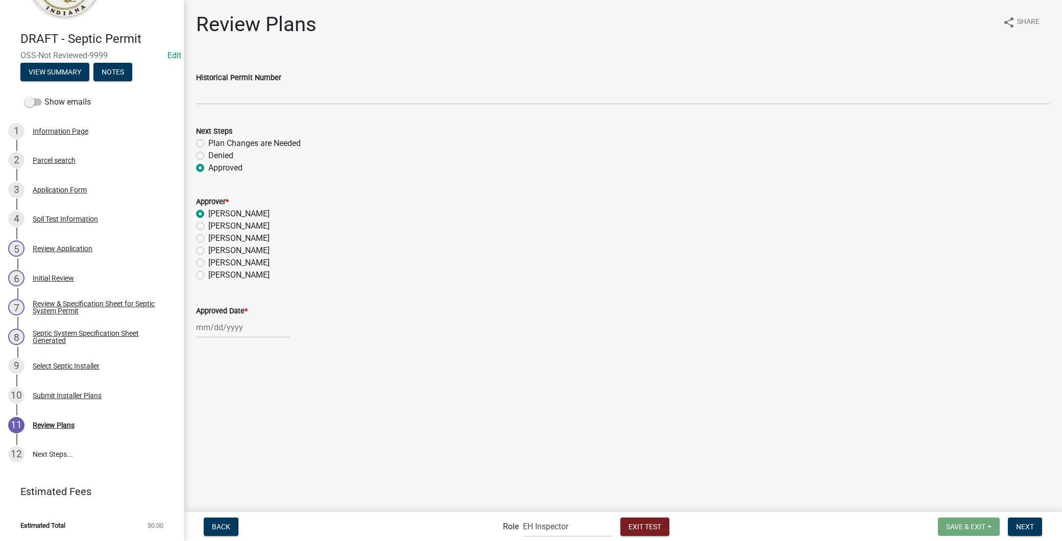
select select "2025"
click at [224, 332] on div "Jan Feb Mar Apr May Jun [DATE] Aug Sep Oct Nov [DATE] 2023 2024 2025 2026 2027 …" at bounding box center [242, 327] width 93 height 21
click at [237, 431] on div "20" at bounding box center [239, 430] width 16 height 16
type input "[DATE]"
click at [1020, 522] on span "Next" at bounding box center [1025, 526] width 18 height 8
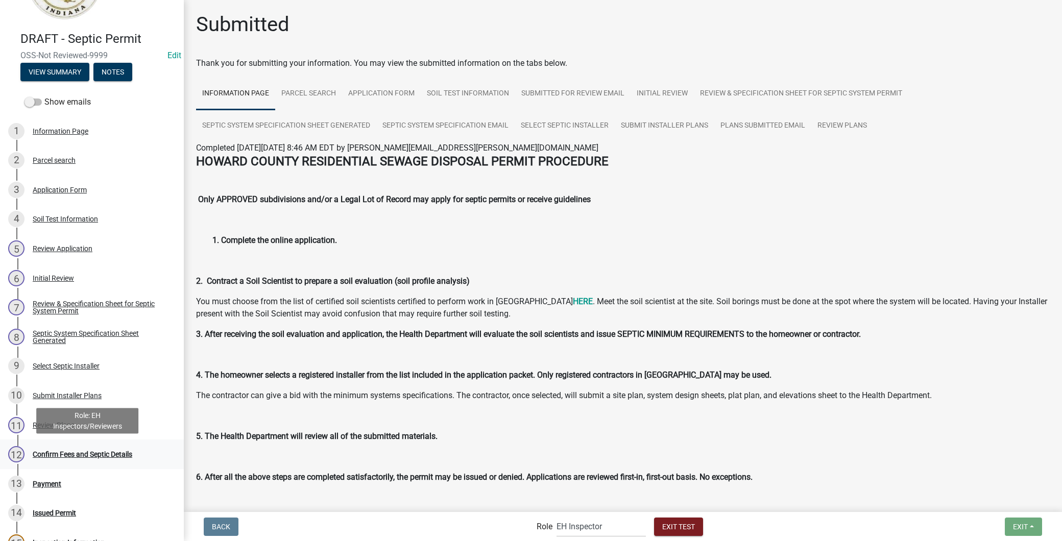
click at [115, 453] on div "Confirm Fees and Septic Details" at bounding box center [83, 454] width 100 height 7
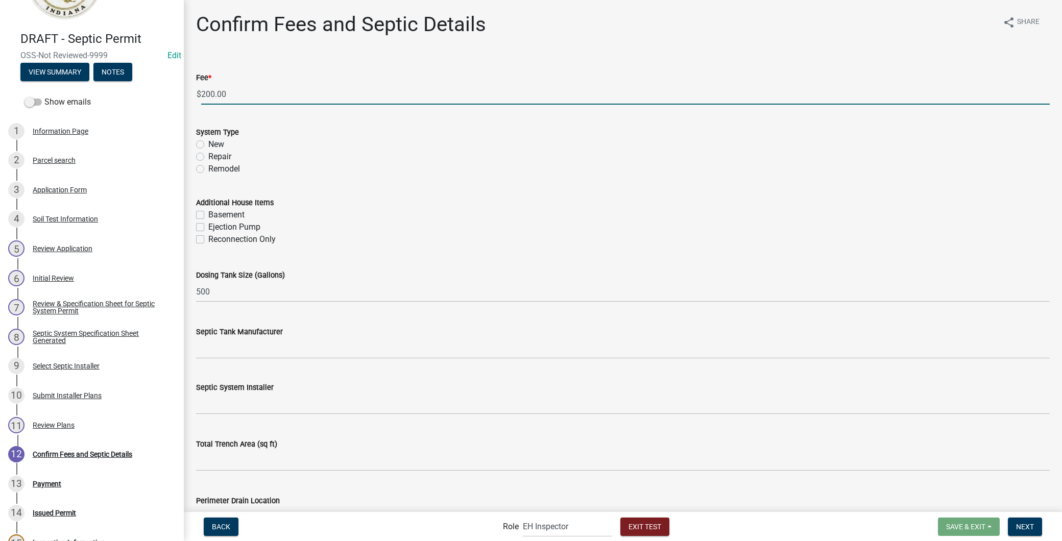
drag, startPoint x: 282, startPoint y: 102, endPoint x: 100, endPoint y: 101, distance: 182.3
click at [100, 101] on div "DRAFT - Septic Permit OSS-Not Reviewed-9999 Edit View Summary Notes Show emails…" at bounding box center [531, 270] width 1062 height 541
type input "0"
click at [208, 144] on label "New" at bounding box center [216, 144] width 16 height 12
click at [208, 144] on input "New" at bounding box center [211, 141] width 7 height 7
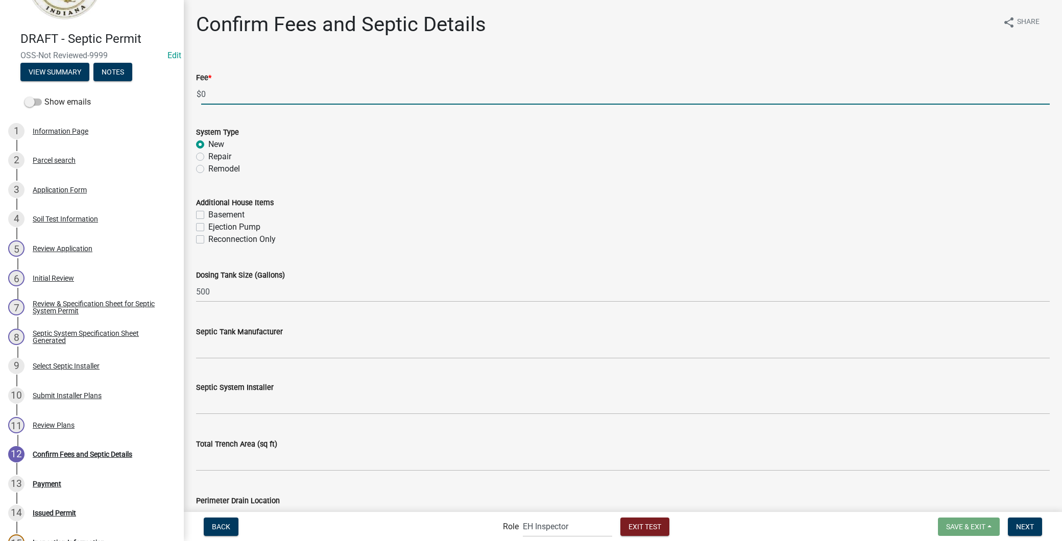
radio input "true"
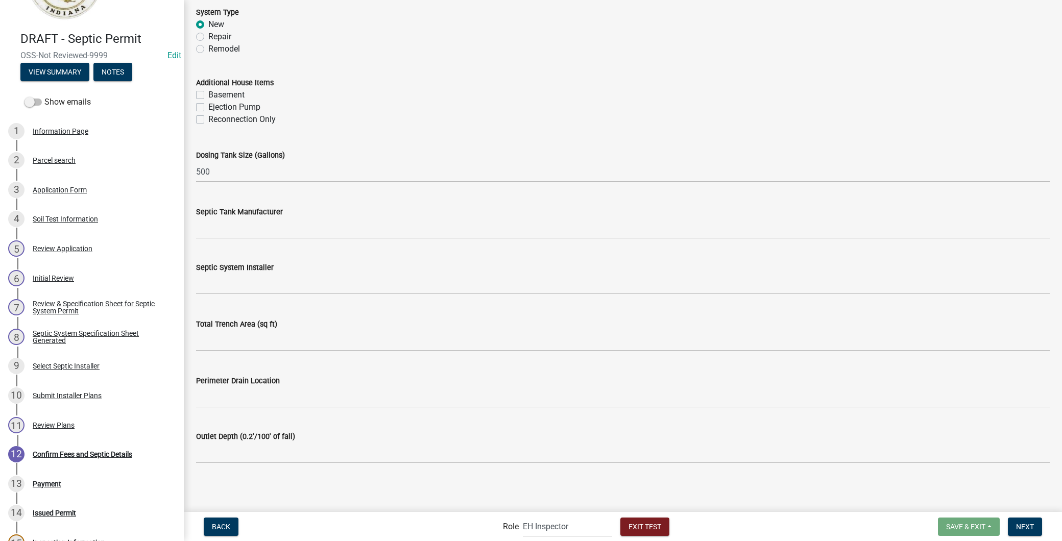
scroll to position [120, 0]
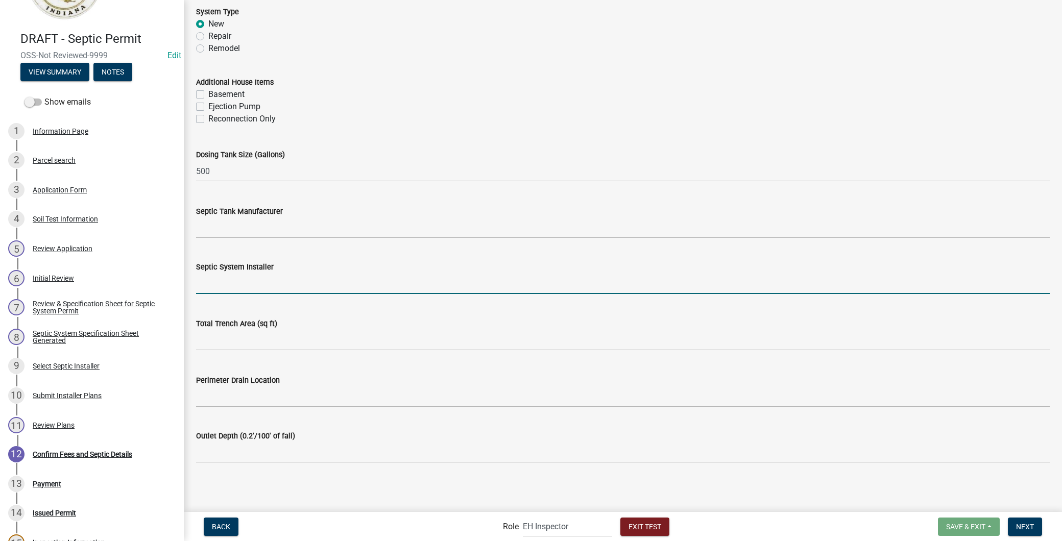
click at [264, 286] on input "Septic System Installer" at bounding box center [623, 283] width 854 height 21
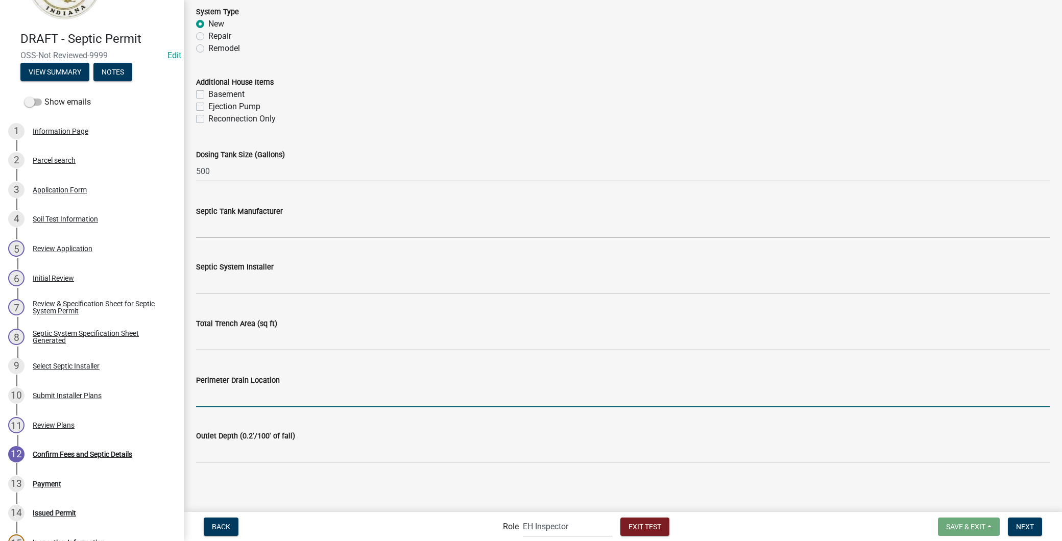
click at [233, 395] on input "Perimeter Drain Location" at bounding box center [623, 396] width 854 height 21
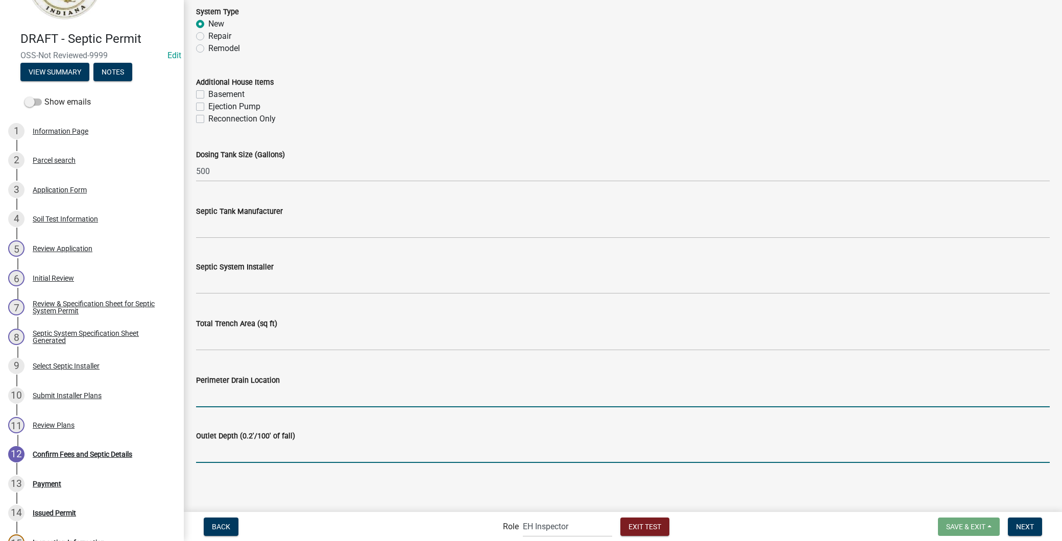
click at [235, 461] on input "Outlet Depth (0.2'/100' of fall)" at bounding box center [623, 452] width 854 height 21
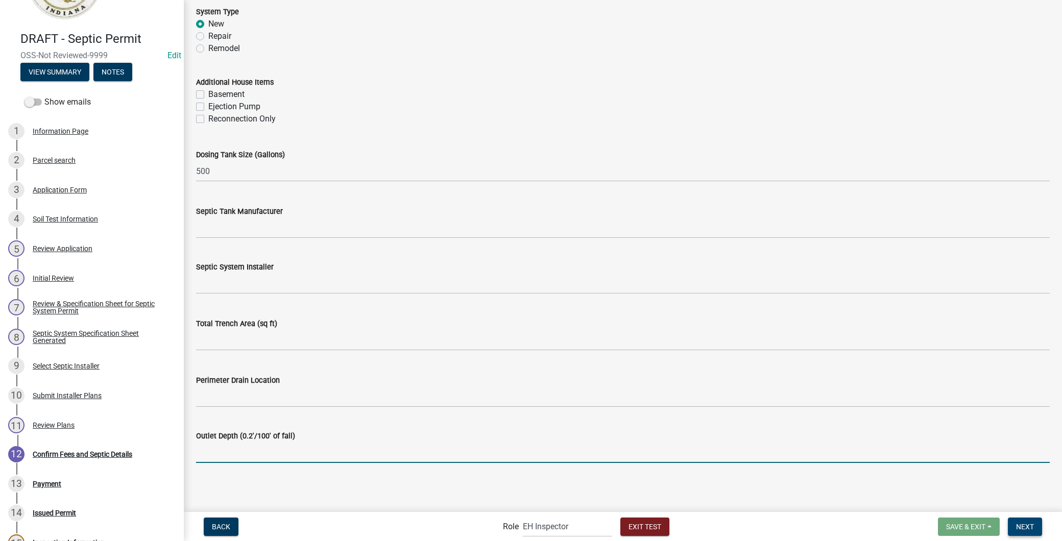
click at [1031, 533] on button "Next" at bounding box center [1025, 527] width 34 height 18
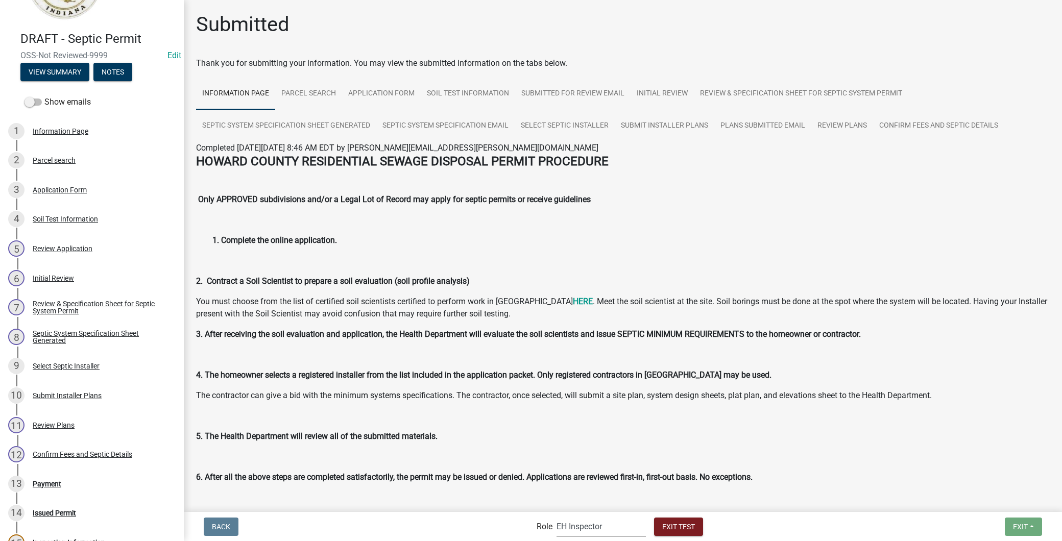
click at [588, 522] on select "Applicant EH Inspector Admin EH Inspectors/Reviewers EH Admin" at bounding box center [601, 526] width 89 height 21
click at [557, 516] on select "Applicant EH Inspector Admin EH Inspectors/Reviewers EH Admin" at bounding box center [601, 526] width 89 height 21
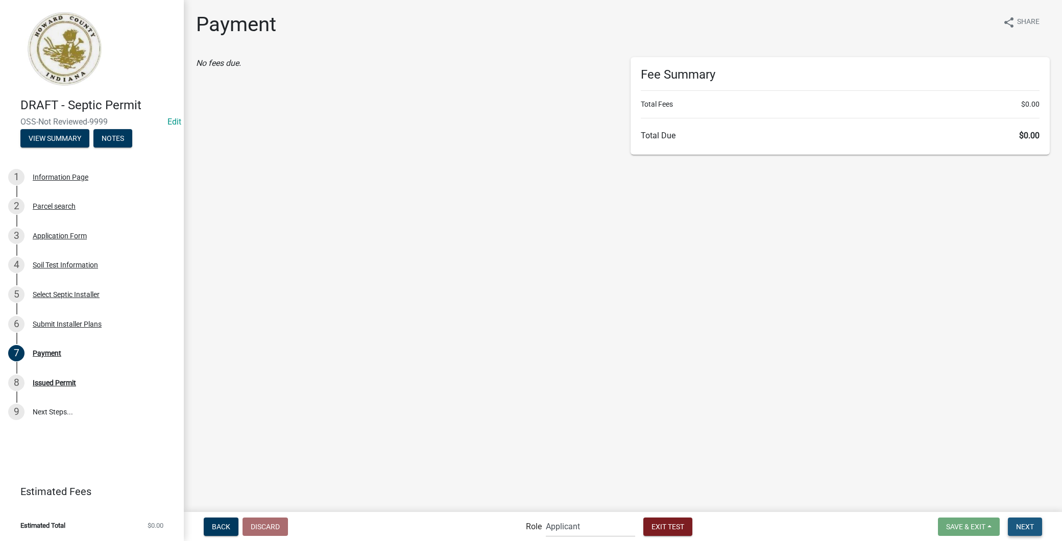
click at [1019, 531] on button "Next" at bounding box center [1025, 527] width 34 height 18
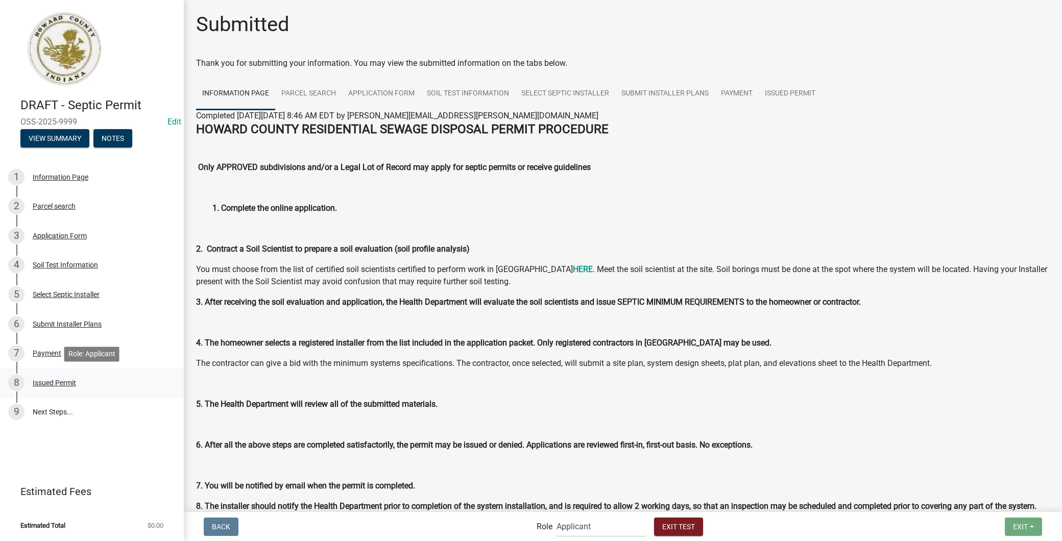
click at [75, 375] on div "8 Issued Permit" at bounding box center [87, 383] width 159 height 16
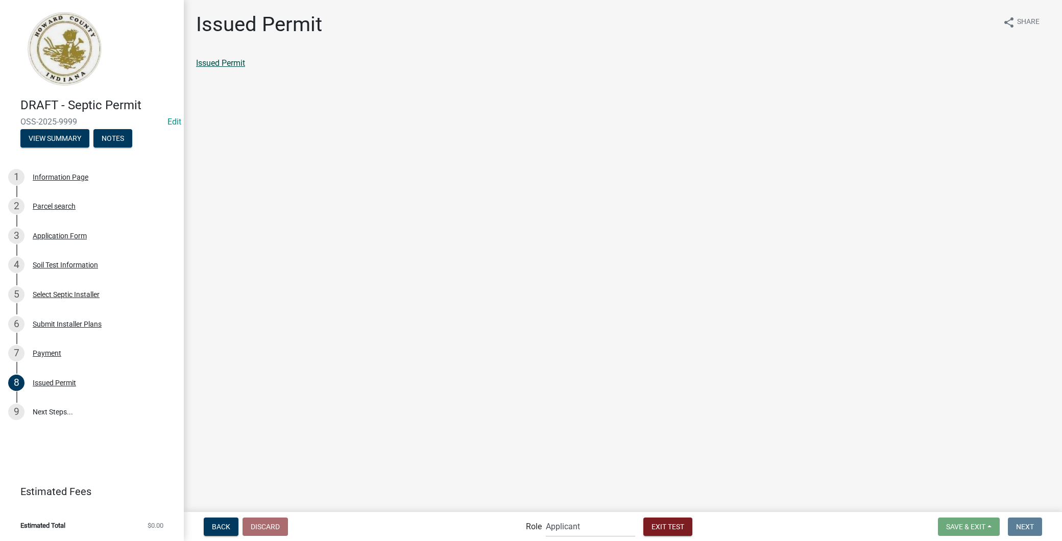
drag, startPoint x: 230, startPoint y: 71, endPoint x: 231, endPoint y: 63, distance: 8.2
click at [574, 527] on select "Applicant EH Inspector Admin EH Inspectors/Reviewers EH Admin" at bounding box center [590, 526] width 89 height 21
select select "c31b5d90-9a1b-409c-8a96-cb1dc1ab168b"
click at [546, 516] on select "Applicant EH Inspector Admin EH Inspectors/Reviewers EH Admin" at bounding box center [590, 526] width 89 height 21
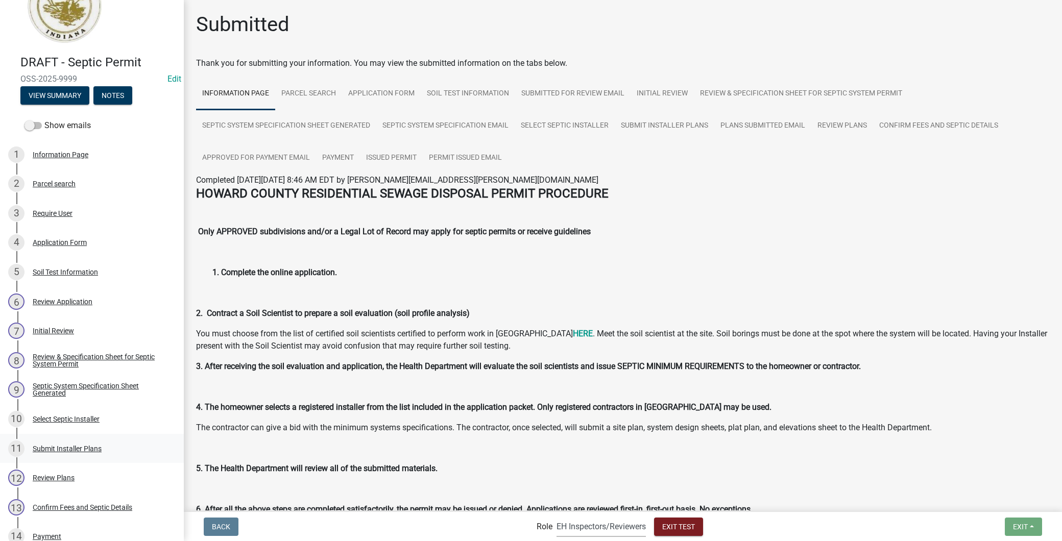
scroll to position [272, 0]
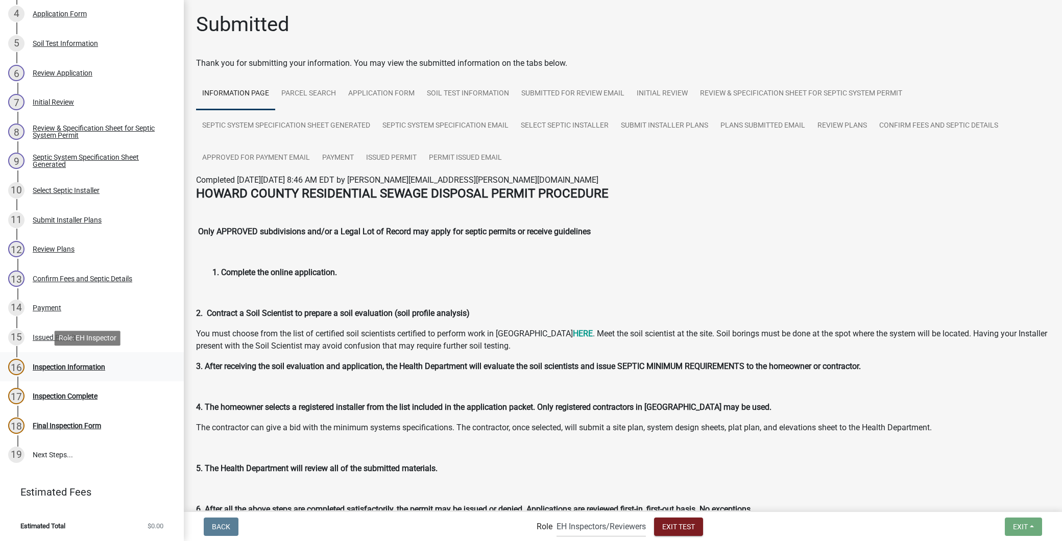
click at [77, 365] on div "Inspection Information" at bounding box center [69, 367] width 72 height 7
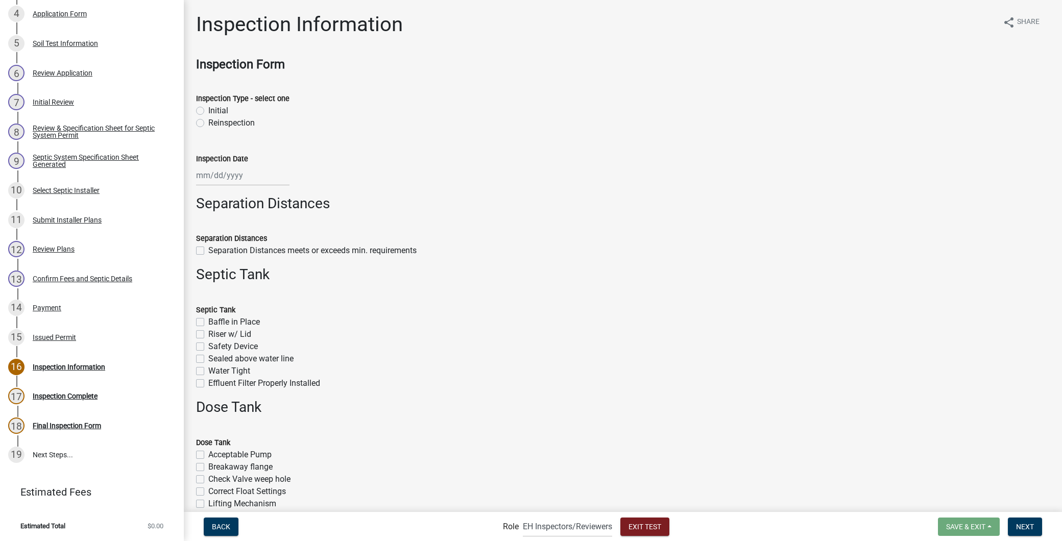
click at [208, 107] on label "Initial" at bounding box center [218, 111] width 20 height 12
click at [208, 107] on input "Initial" at bounding box center [211, 108] width 7 height 7
radio input "true"
click at [588, 528] on select "Applicant EH Inspector Admin EH Inspectors/Reviewers EH Admin" at bounding box center [567, 526] width 89 height 21
select select "7d7140ac-ff10-4cbe-8ba6-679bb13e3994"
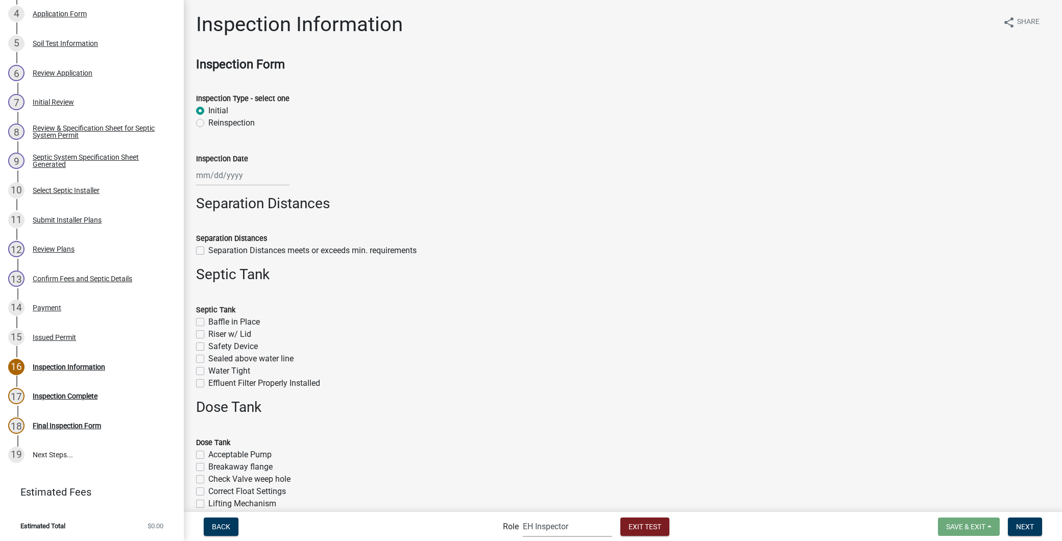
click at [523, 516] on select "Applicant EH Inspector Admin EH Inspectors/Reviewers EH Admin" at bounding box center [567, 526] width 89 height 21
click at [208, 110] on label "Initial" at bounding box center [218, 111] width 20 height 12
click at [208, 110] on input "Initial" at bounding box center [211, 108] width 7 height 7
radio input "true"
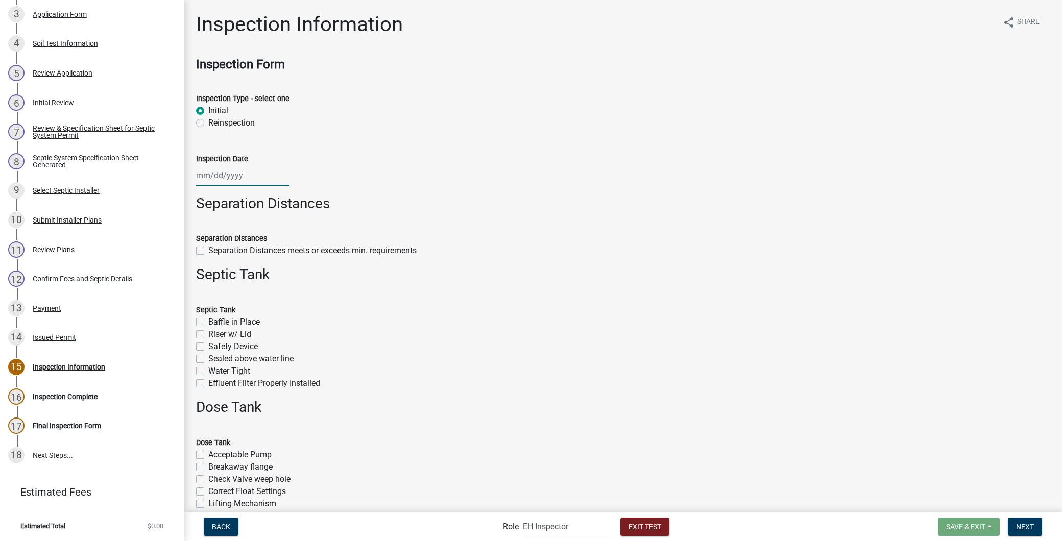
click at [215, 173] on div at bounding box center [242, 175] width 93 height 21
select select "8"
select select "2025"
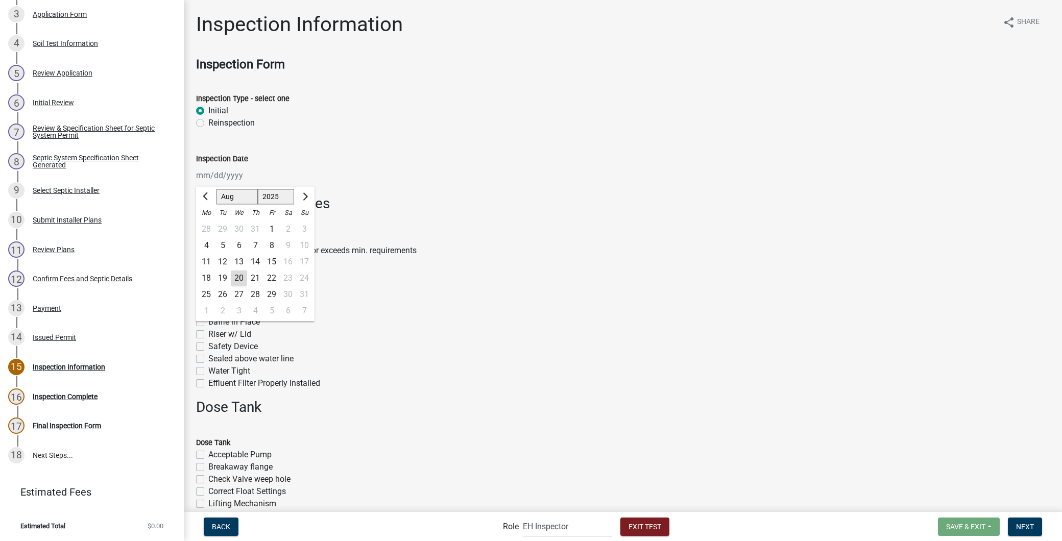
click at [239, 277] on div "20" at bounding box center [239, 278] width 16 height 16
type input "[DATE]"
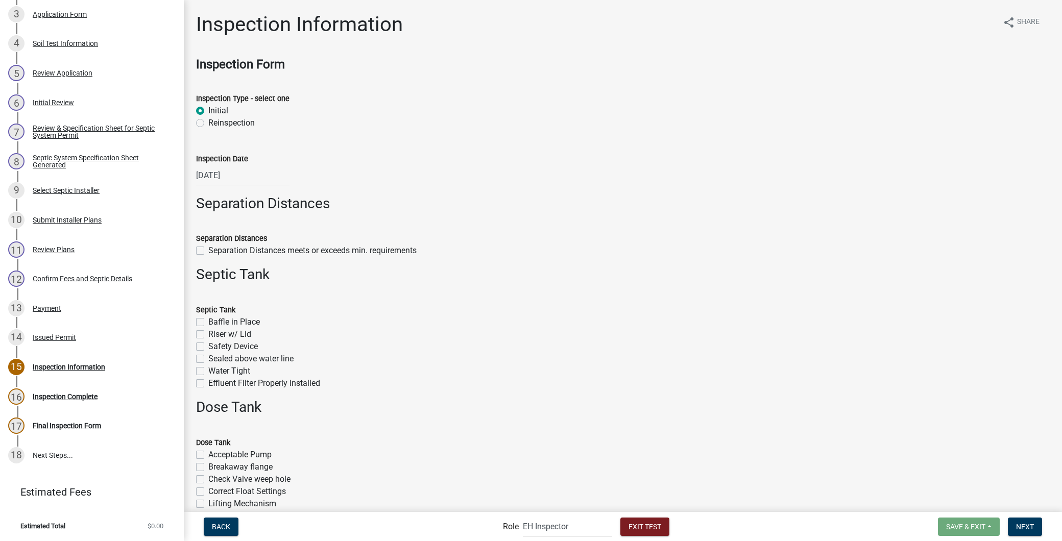
click at [201, 246] on div "Separation Distances meets or exceeds min. requirements" at bounding box center [623, 251] width 854 height 12
click at [208, 251] on label "Separation Distances meets or exceeds min. requirements" at bounding box center [312, 251] width 208 height 12
click at [208, 251] on input "Separation Distances meets or exceeds min. requirements" at bounding box center [211, 248] width 7 height 7
checkbox input "true"
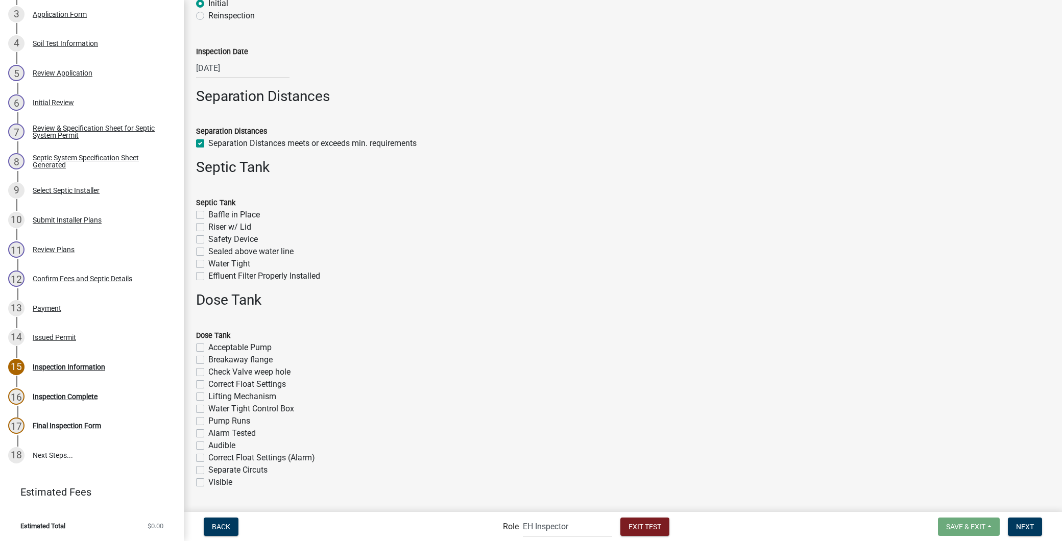
scroll to position [113, 0]
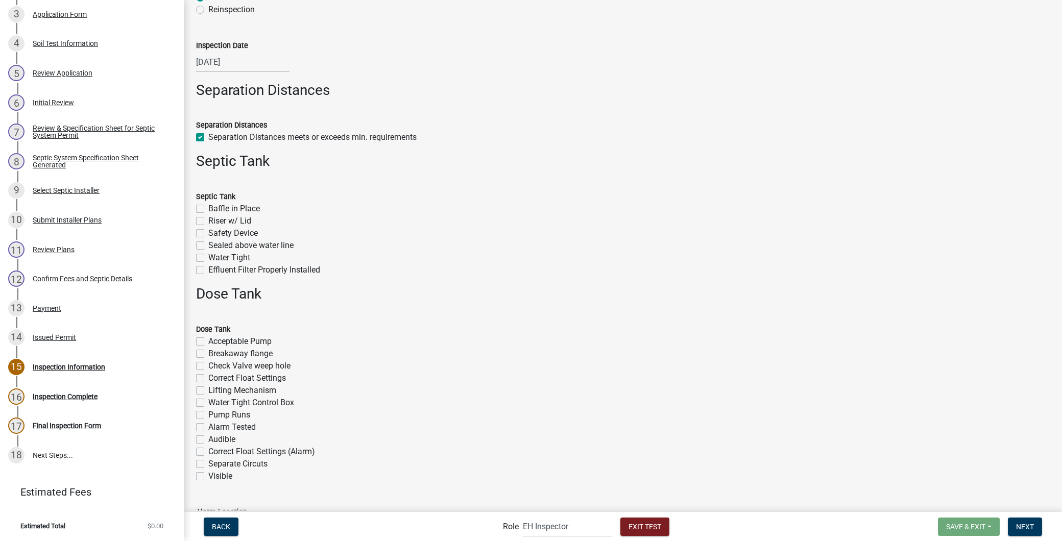
click at [208, 210] on label "Baffle in Place" at bounding box center [234, 209] width 52 height 12
click at [208, 209] on input "Baffle in Place" at bounding box center [211, 206] width 7 height 7
checkbox input "true"
checkbox input "false"
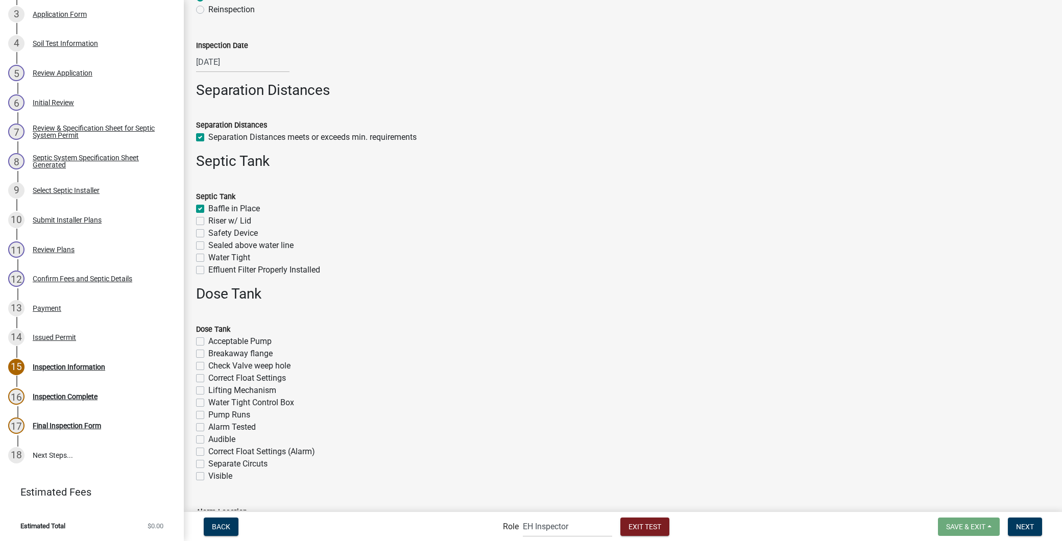
checkbox input "false"
click at [208, 225] on label "Riser w/ Lid" at bounding box center [229, 221] width 43 height 12
click at [208, 222] on input "Riser w/ Lid" at bounding box center [211, 218] width 7 height 7
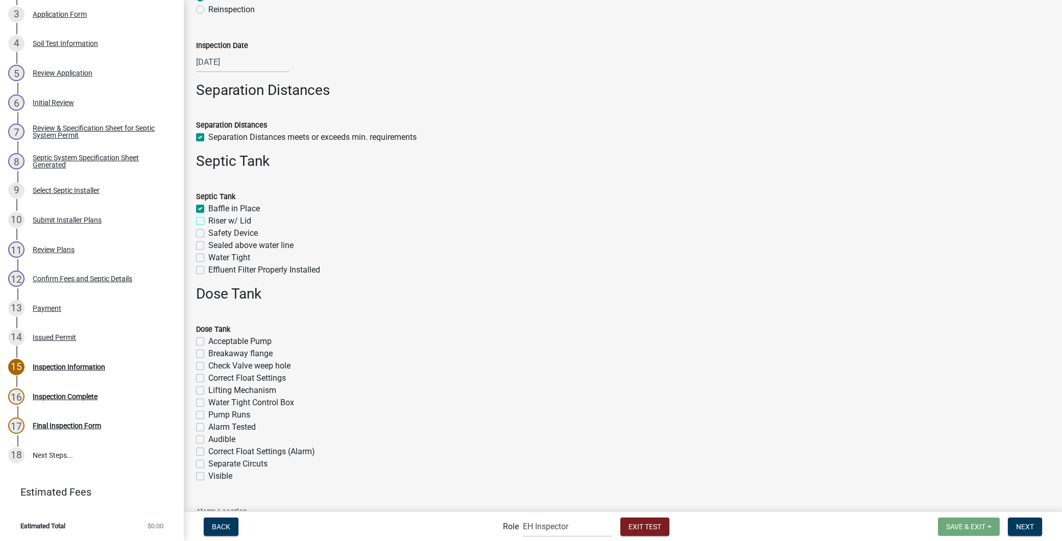
checkbox input "true"
checkbox input "false"
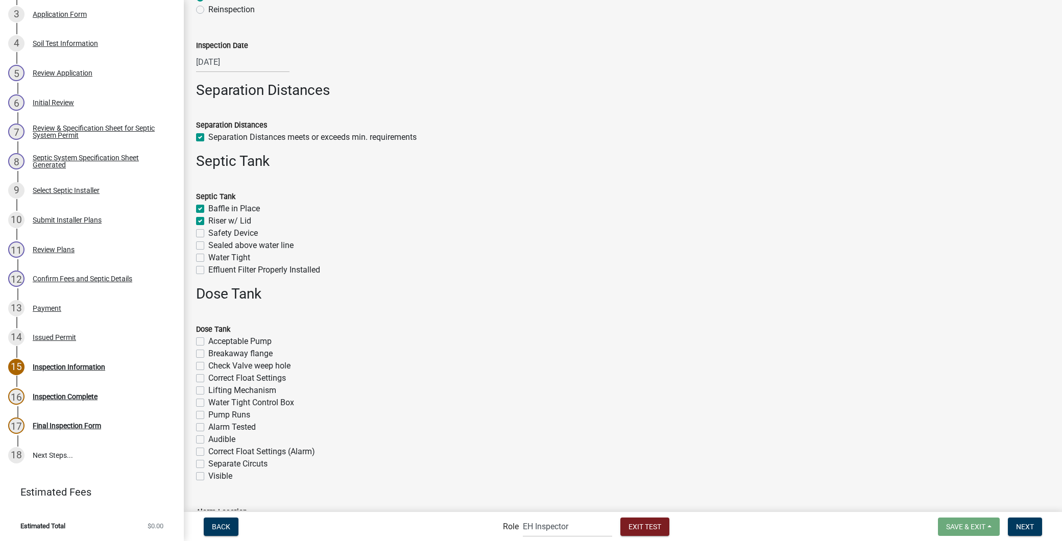
checkbox input "false"
click at [208, 228] on label "Safety Device" at bounding box center [233, 233] width 50 height 12
click at [208, 228] on input "Safety Device" at bounding box center [211, 230] width 7 height 7
checkbox input "true"
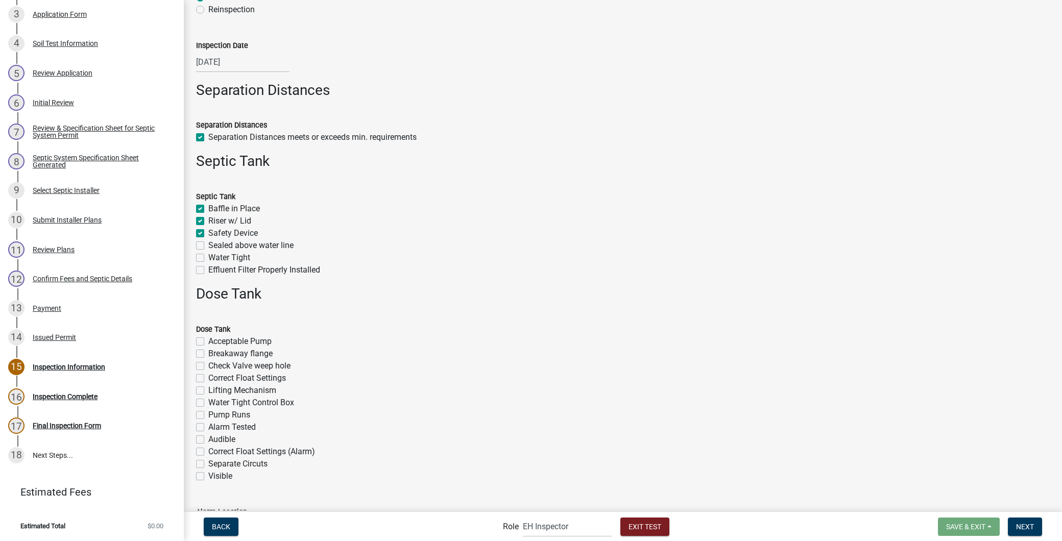
checkbox input "true"
checkbox input "false"
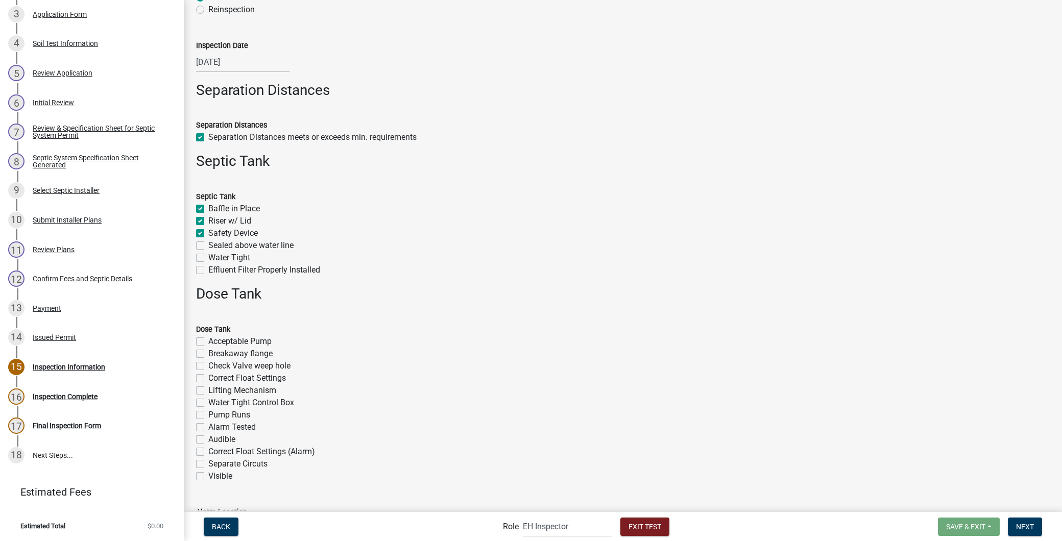
checkbox input "false"
click at [208, 242] on label "Sealed above water line" at bounding box center [250, 245] width 85 height 12
click at [208, 242] on input "Sealed above water line" at bounding box center [211, 242] width 7 height 7
checkbox input "true"
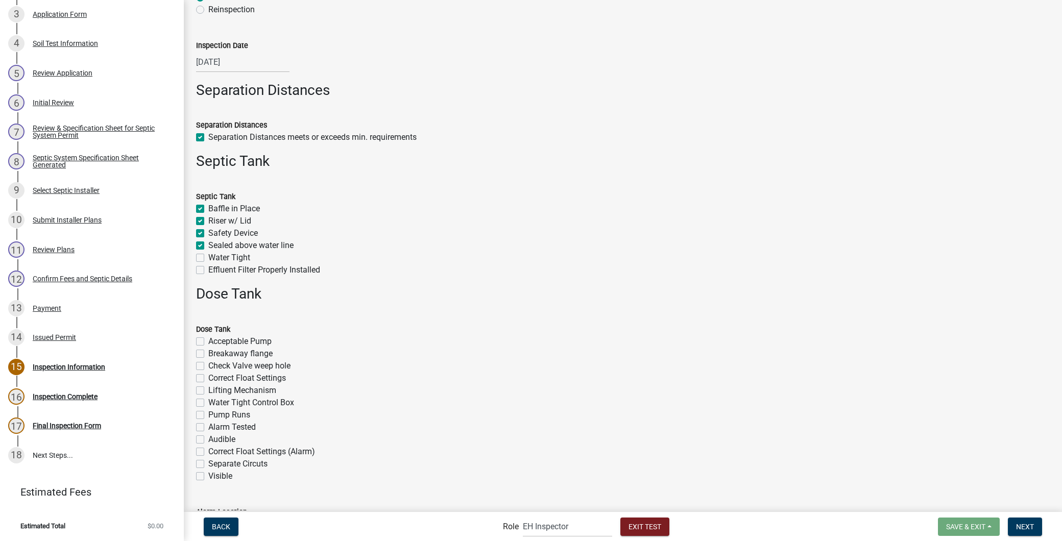
checkbox input "true"
checkbox input "false"
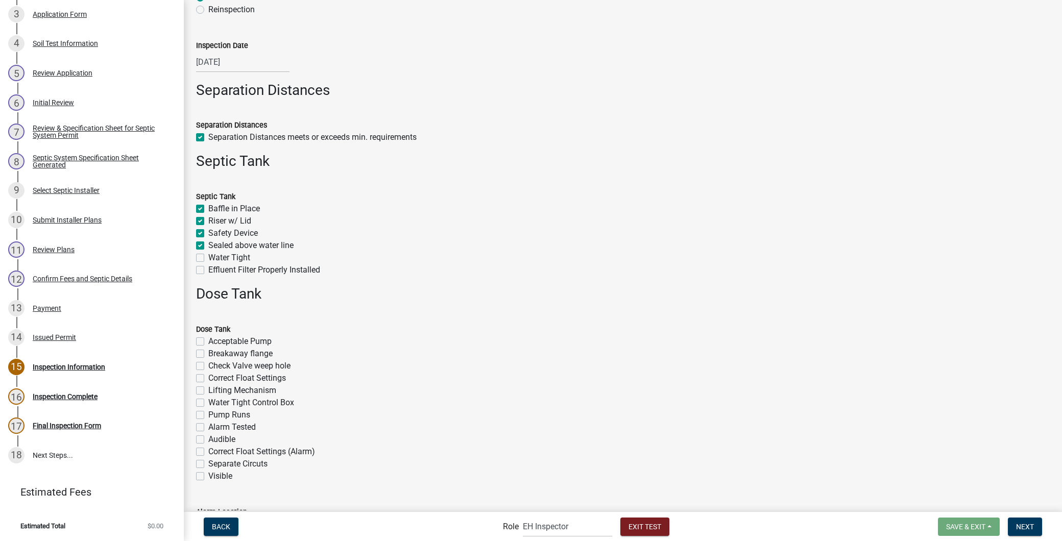
click at [208, 256] on label "Water Tight" at bounding box center [229, 258] width 42 height 12
click at [208, 256] on input "Water Tight" at bounding box center [211, 255] width 7 height 7
checkbox input "true"
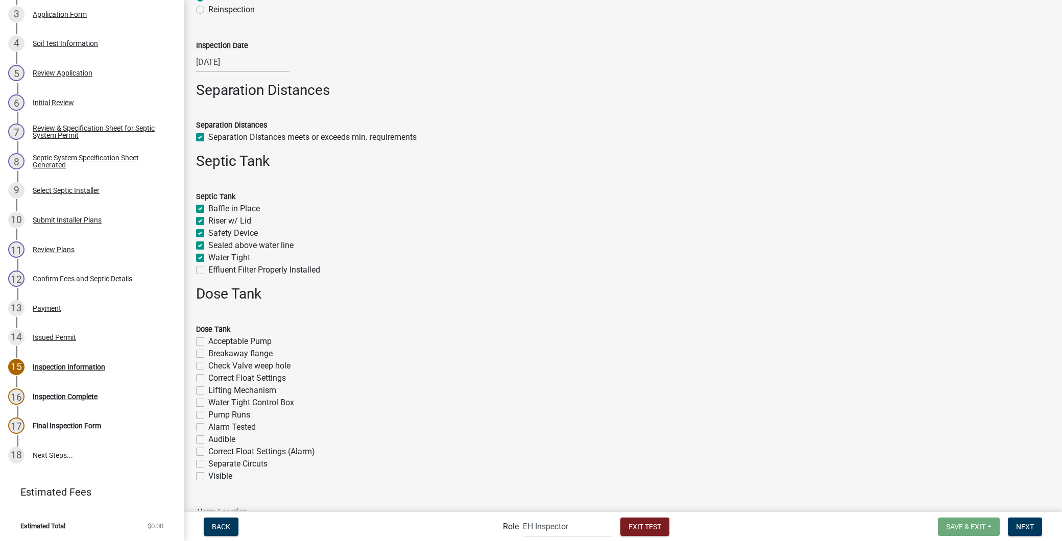
checkbox input "true"
checkbox input "false"
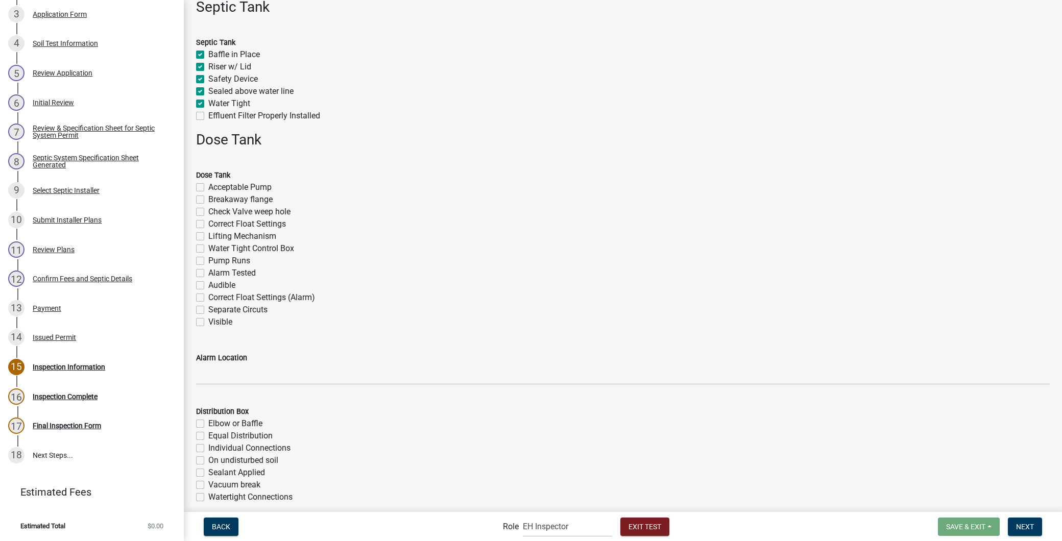
scroll to position [283, 0]
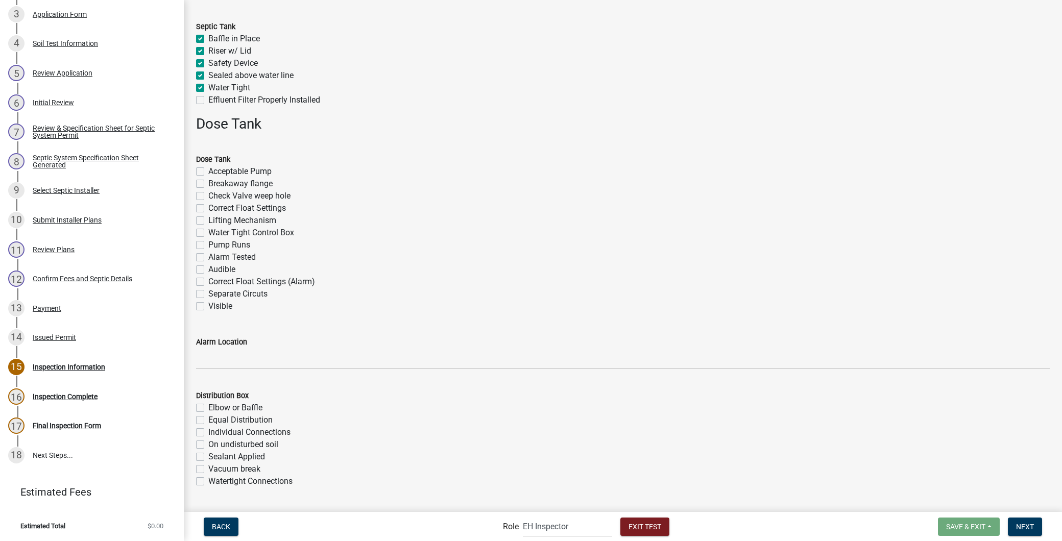
click at [196, 166] on div "Acceptable Pump" at bounding box center [623, 171] width 854 height 12
click at [208, 174] on label "Acceptable Pump" at bounding box center [239, 171] width 63 height 12
click at [208, 172] on input "Acceptable Pump" at bounding box center [211, 168] width 7 height 7
checkbox input "true"
checkbox input "false"
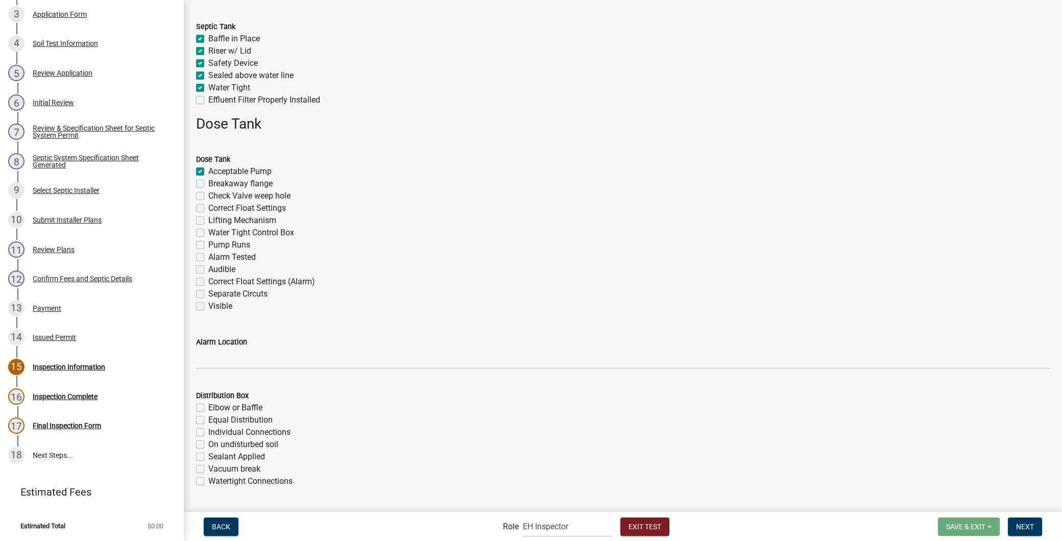
checkbox input "false"
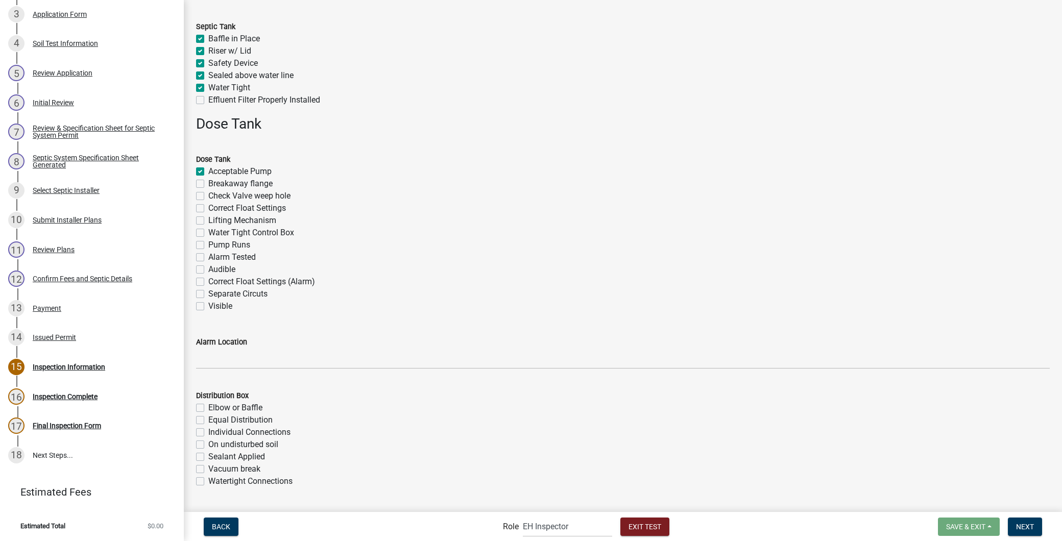
checkbox input "false"
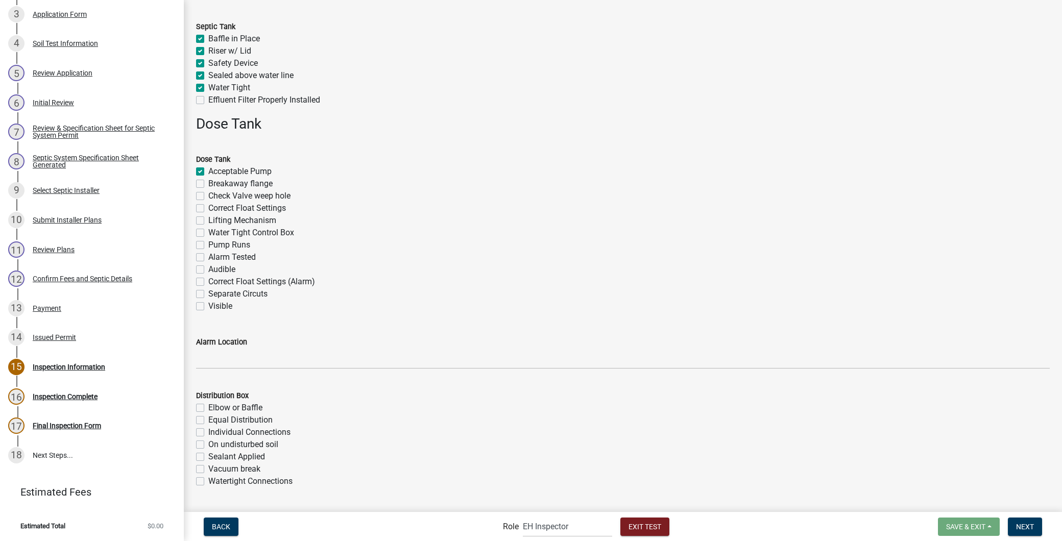
click at [208, 187] on label "Breakaway flange" at bounding box center [240, 184] width 64 height 12
click at [208, 184] on input "Breakaway flange" at bounding box center [211, 181] width 7 height 7
checkbox input "true"
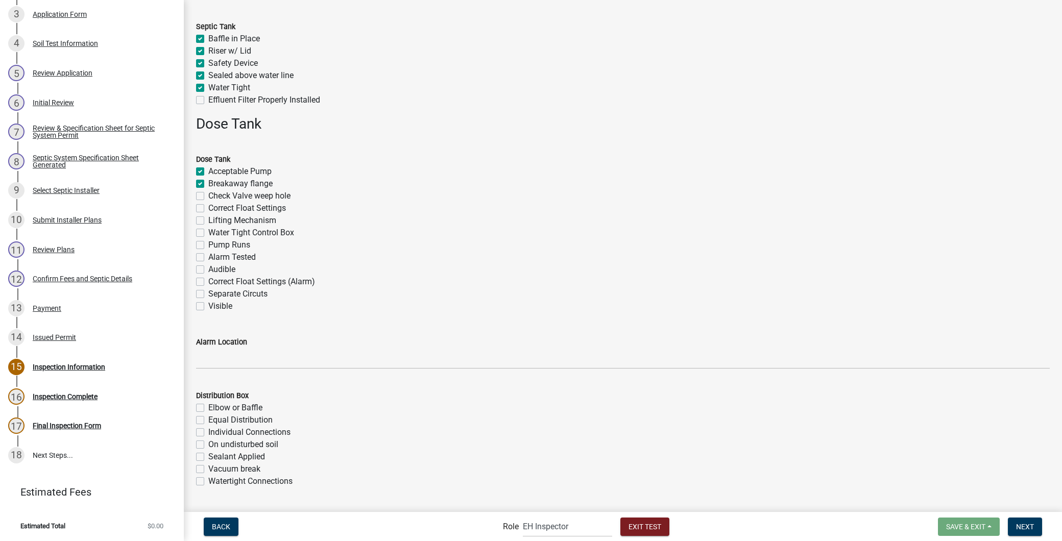
checkbox input "false"
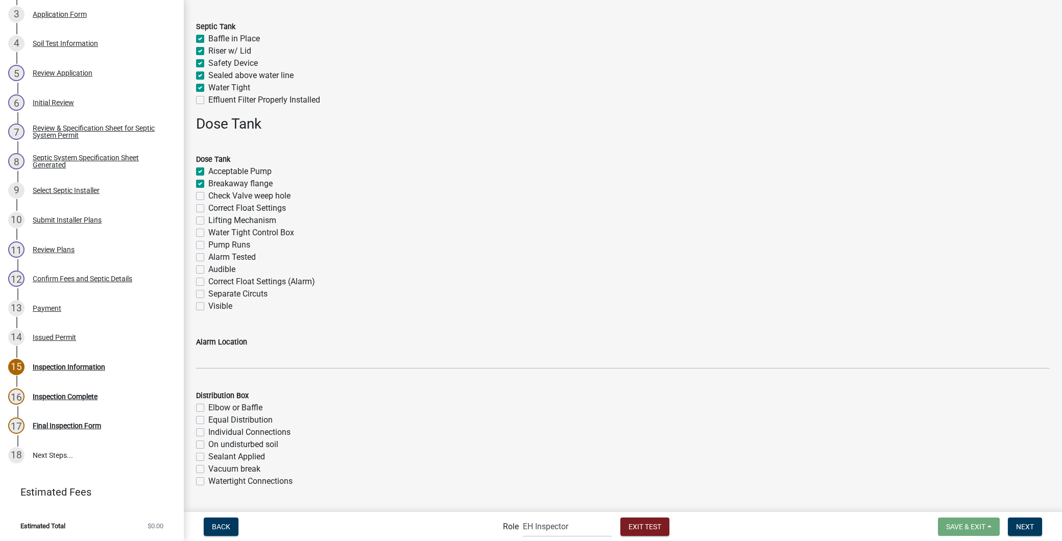
checkbox input "false"
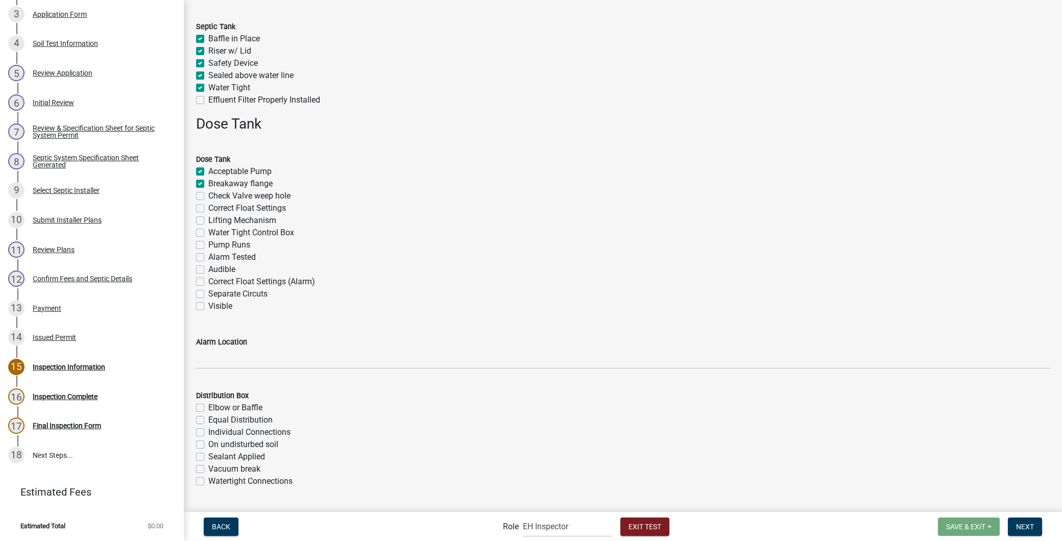
click at [208, 198] on label "Check Valve weep hole" at bounding box center [249, 196] width 82 height 12
click at [208, 197] on input "Check Valve weep hole" at bounding box center [211, 193] width 7 height 7
checkbox input "true"
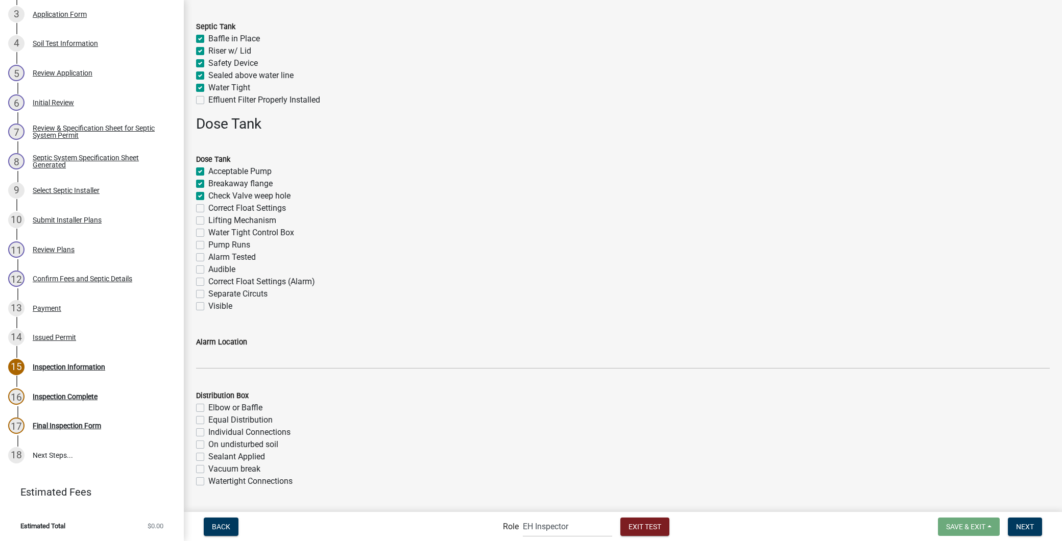
checkbox input "true"
checkbox input "false"
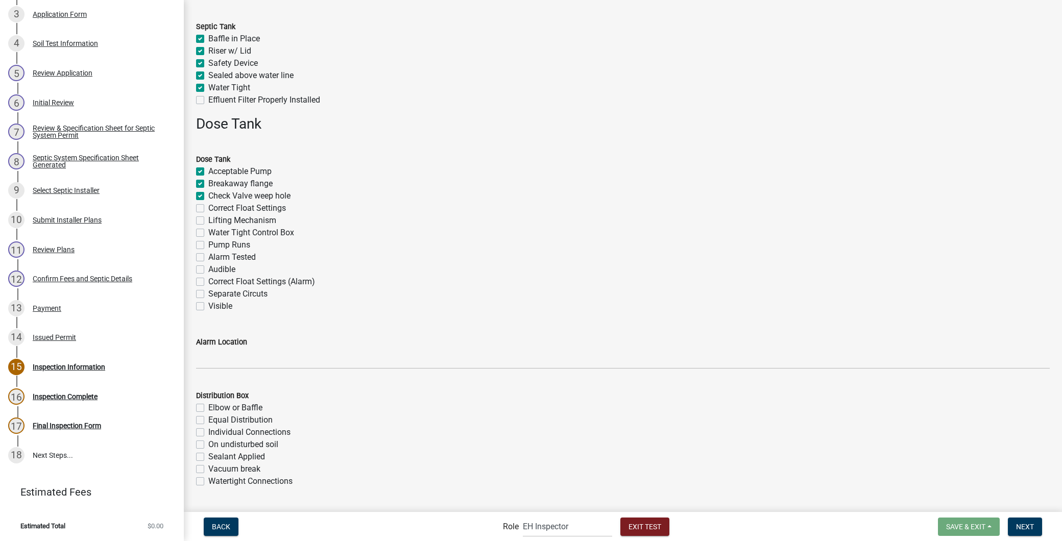
checkbox input "false"
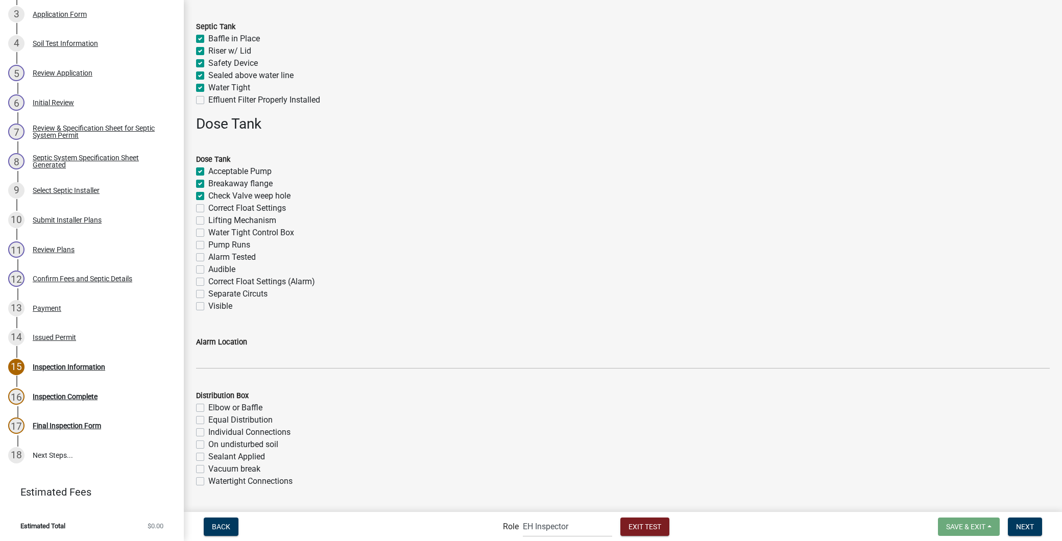
click at [208, 208] on label "Correct Float Settings" at bounding box center [247, 208] width 78 height 12
click at [208, 208] on input "Correct Float Settings" at bounding box center [211, 205] width 7 height 7
checkbox input "true"
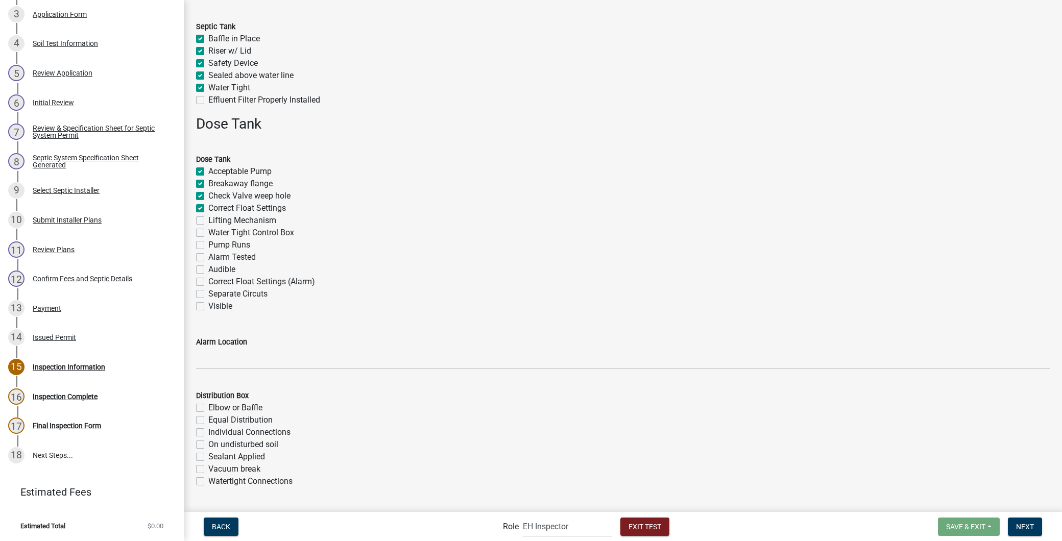
checkbox input "true"
checkbox input "false"
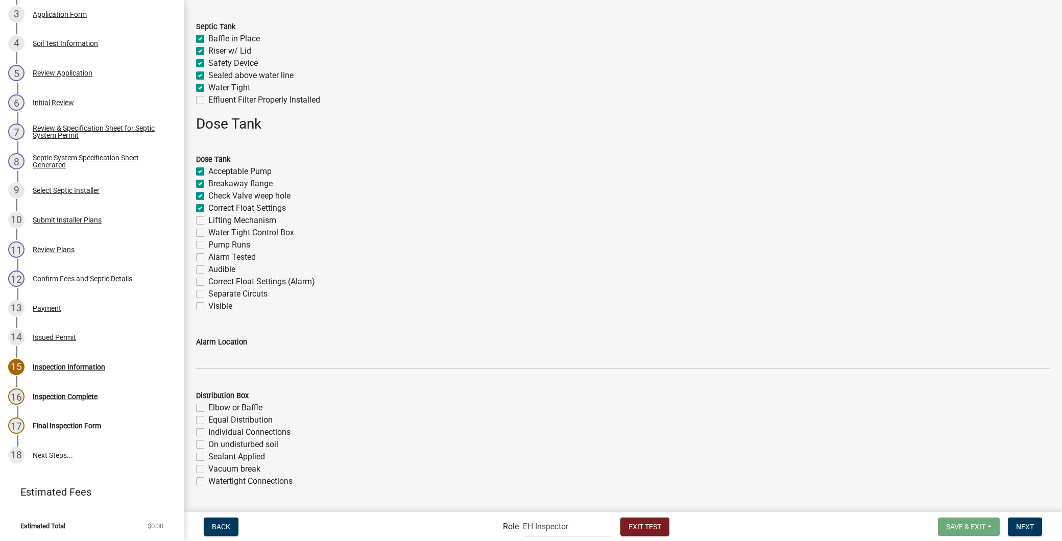
checkbox input "false"
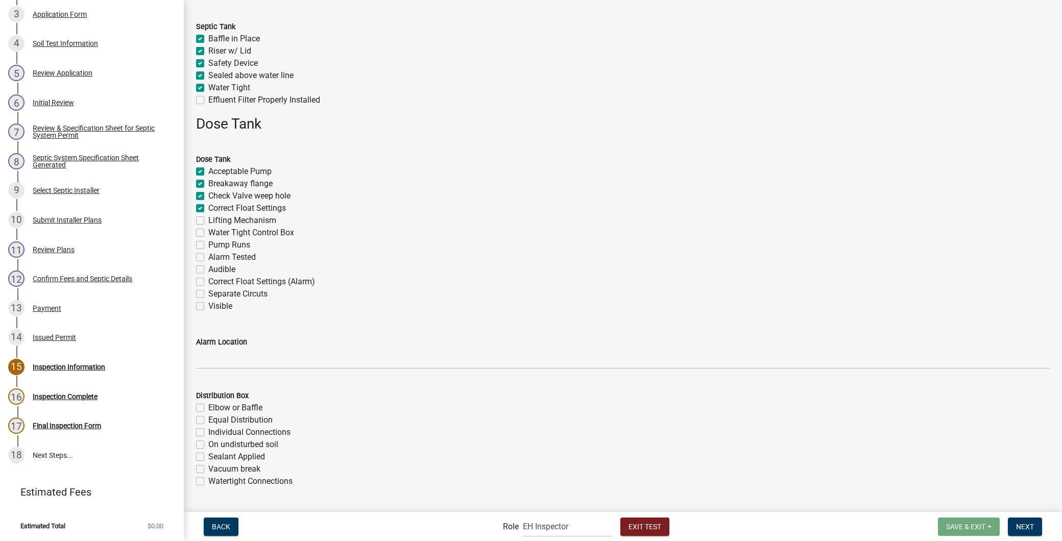
click at [208, 221] on label "Lifting Mechanism" at bounding box center [242, 220] width 68 height 12
click at [208, 221] on input "Lifting Mechanism" at bounding box center [211, 217] width 7 height 7
checkbox input "true"
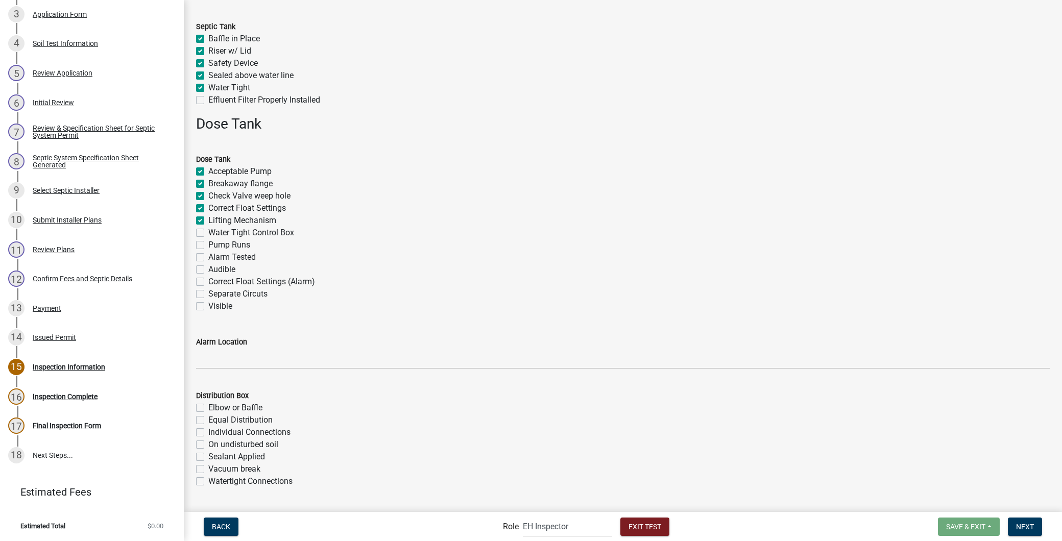
checkbox input "true"
checkbox input "false"
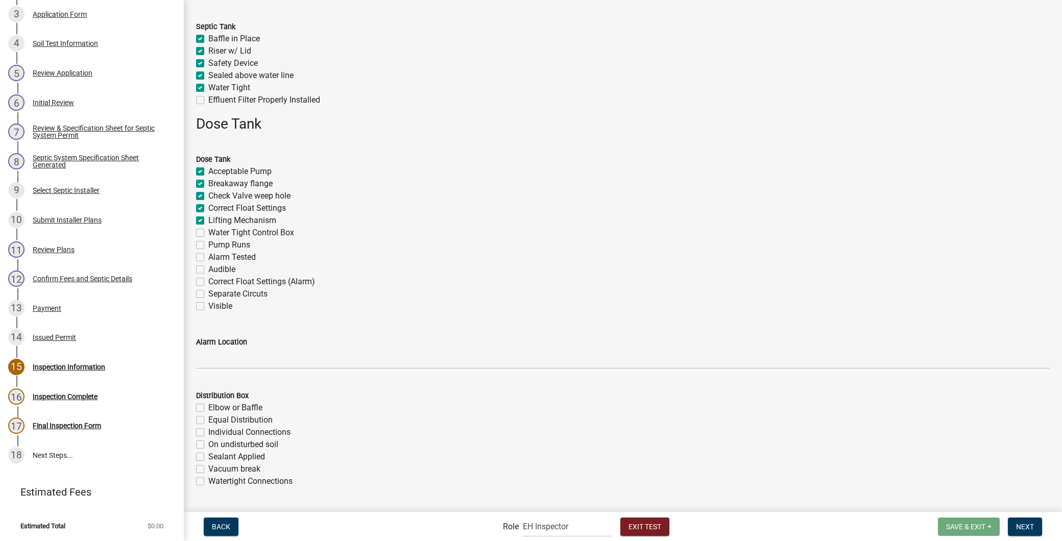
checkbox input "false"
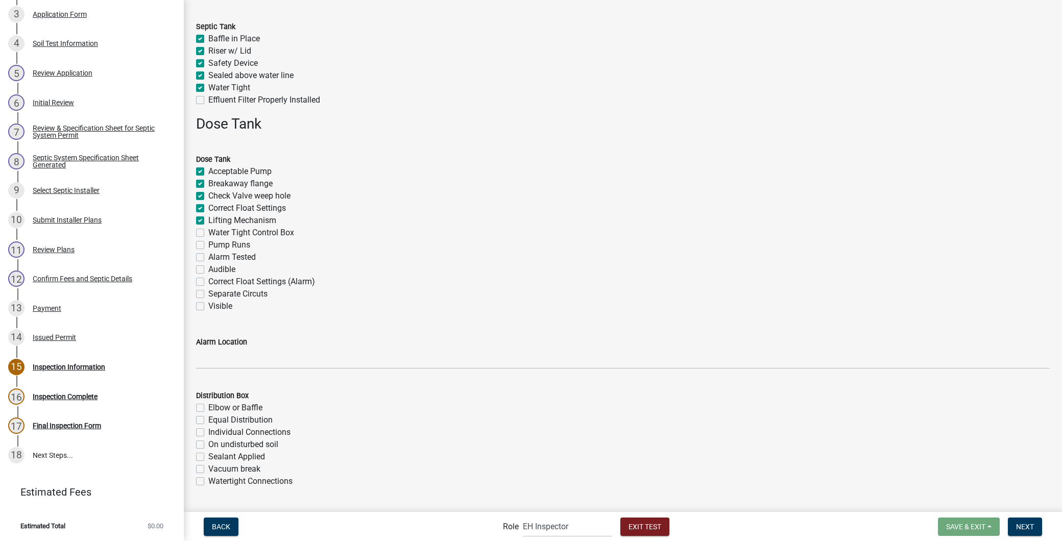
click at [204, 235] on div "Water Tight Control Box" at bounding box center [623, 233] width 854 height 12
click at [208, 233] on label "Water Tight Control Box" at bounding box center [251, 233] width 86 height 12
click at [208, 233] on input "Water Tight Control Box" at bounding box center [211, 230] width 7 height 7
checkbox input "true"
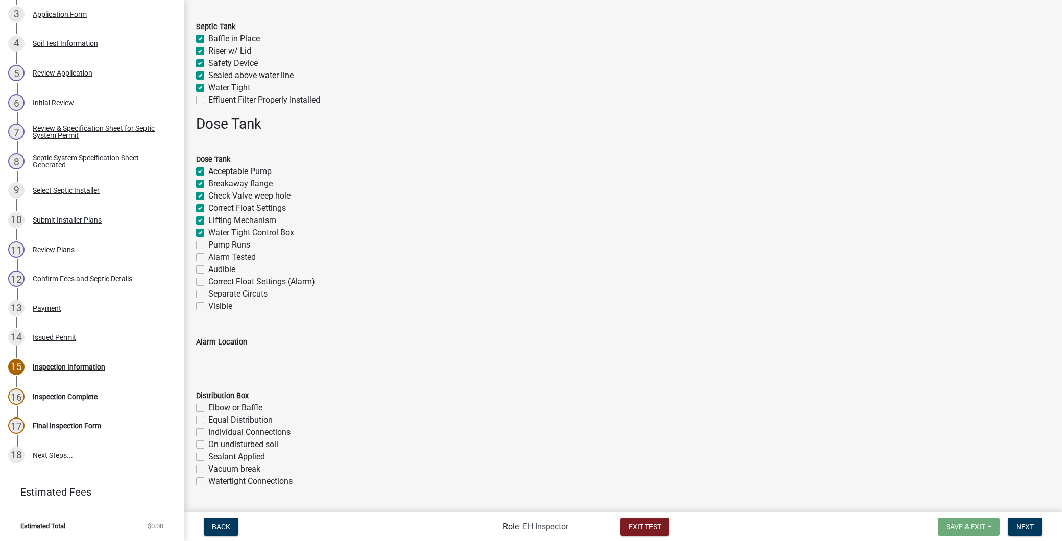
checkbox input "true"
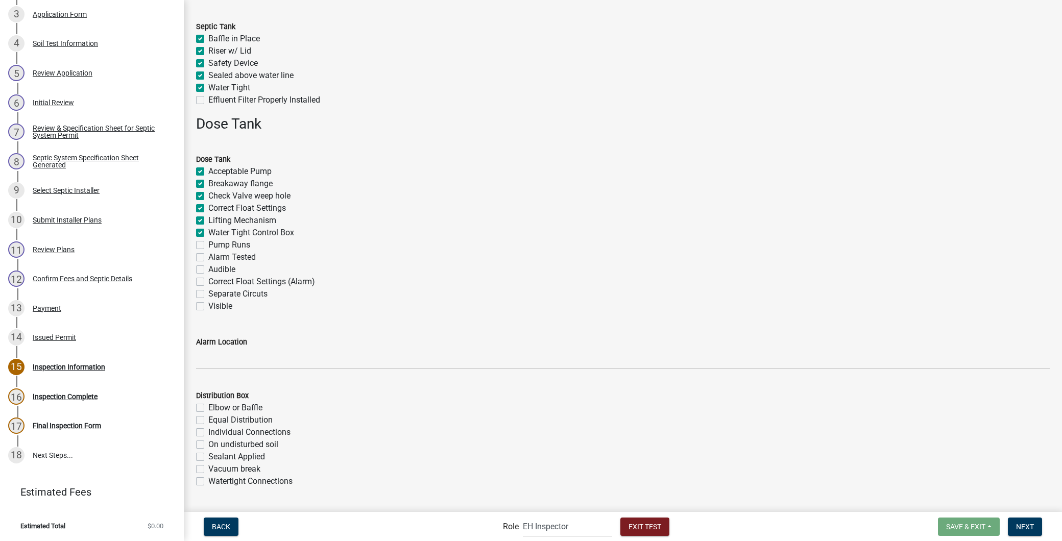
checkbox input "false"
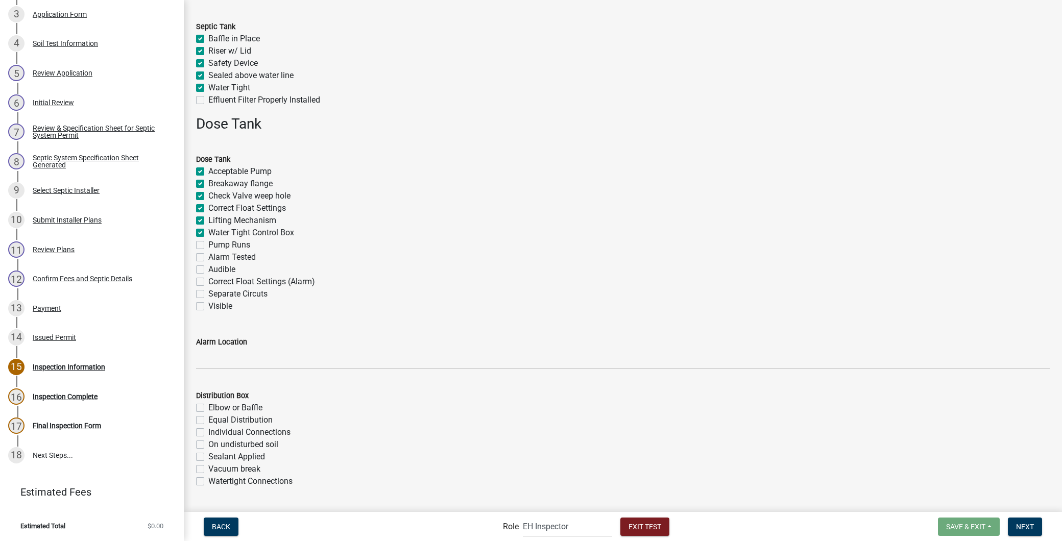
checkbox input "false"
click at [198, 239] on div "Pump Runs" at bounding box center [623, 245] width 854 height 12
click at [208, 245] on label "Pump Runs" at bounding box center [229, 245] width 42 height 12
click at [208, 245] on input "Pump Runs" at bounding box center [211, 242] width 7 height 7
checkbox input "true"
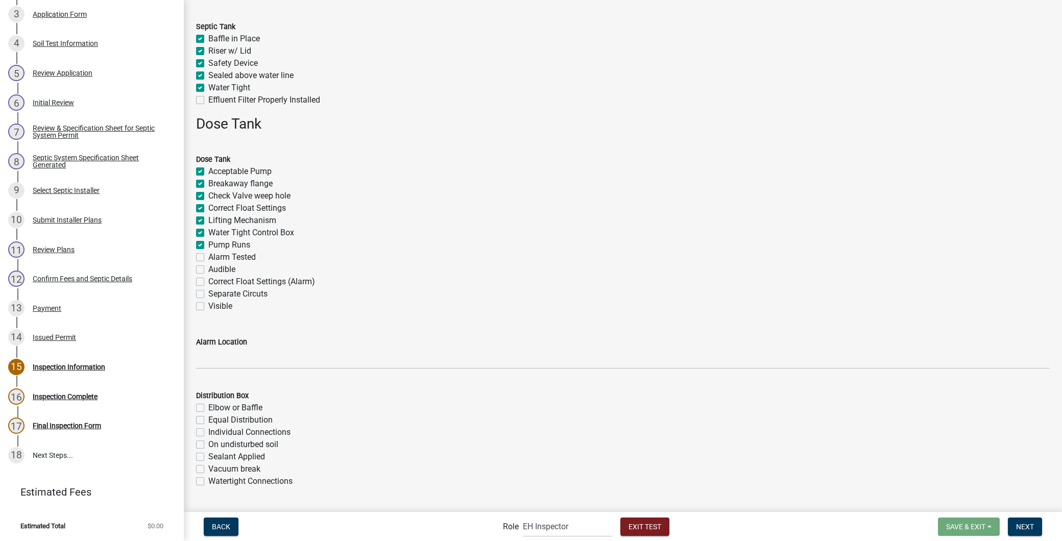
checkbox input "true"
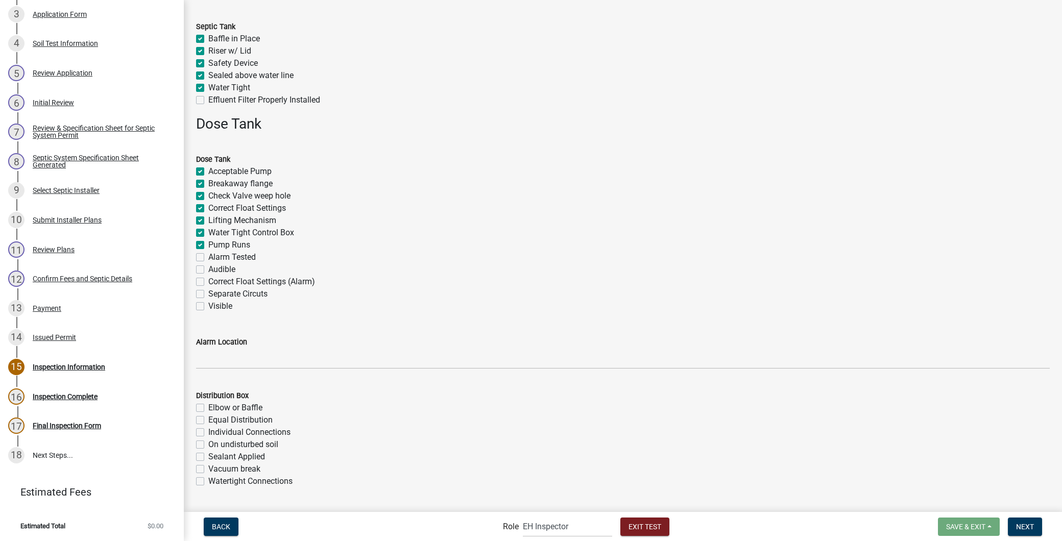
checkbox input "true"
checkbox input "false"
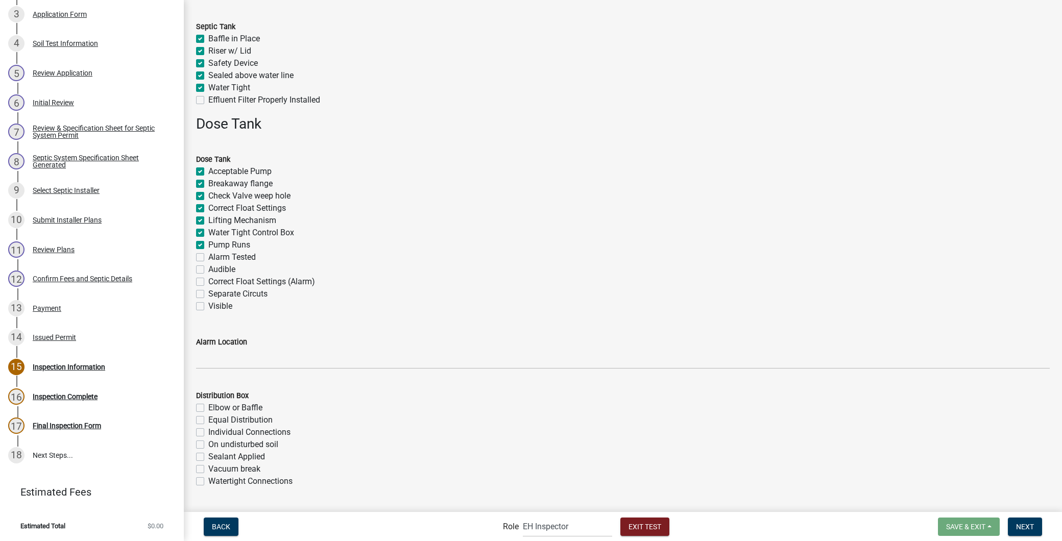
checkbox input "false"
click at [208, 254] on label "Alarm Tested" at bounding box center [231, 257] width 47 height 12
click at [208, 254] on input "Alarm Tested" at bounding box center [211, 254] width 7 height 7
checkbox input "true"
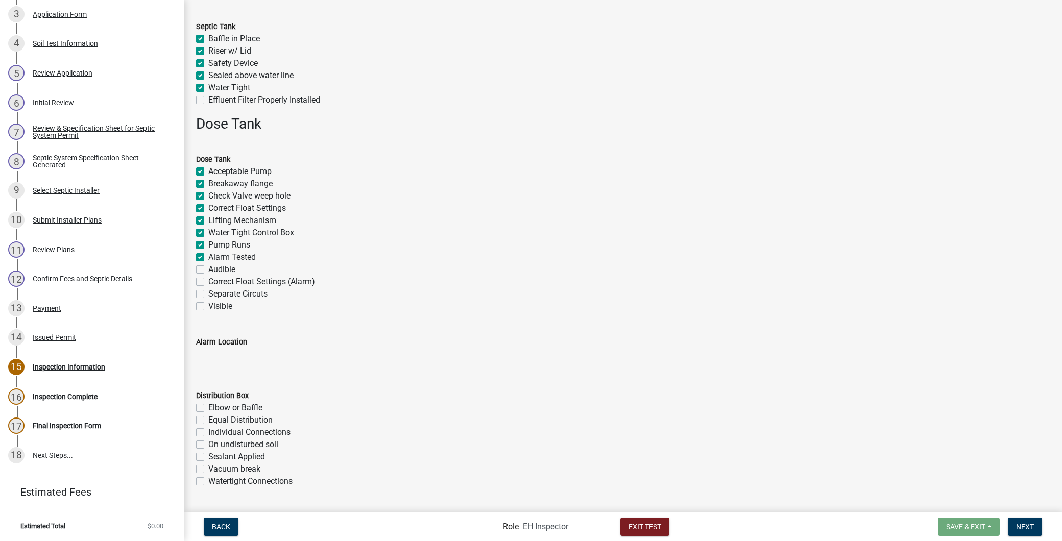
checkbox input "true"
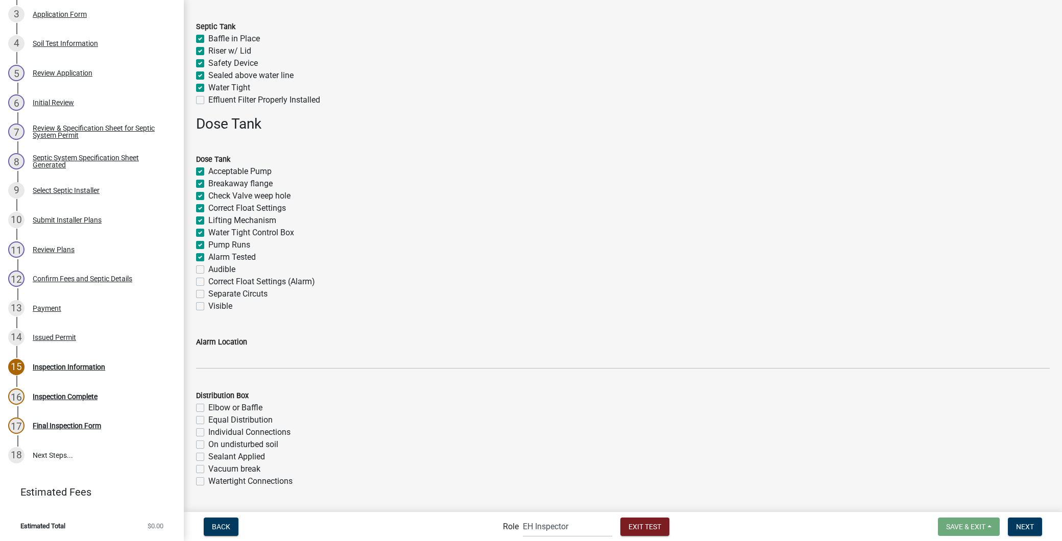
checkbox input "true"
checkbox input "false"
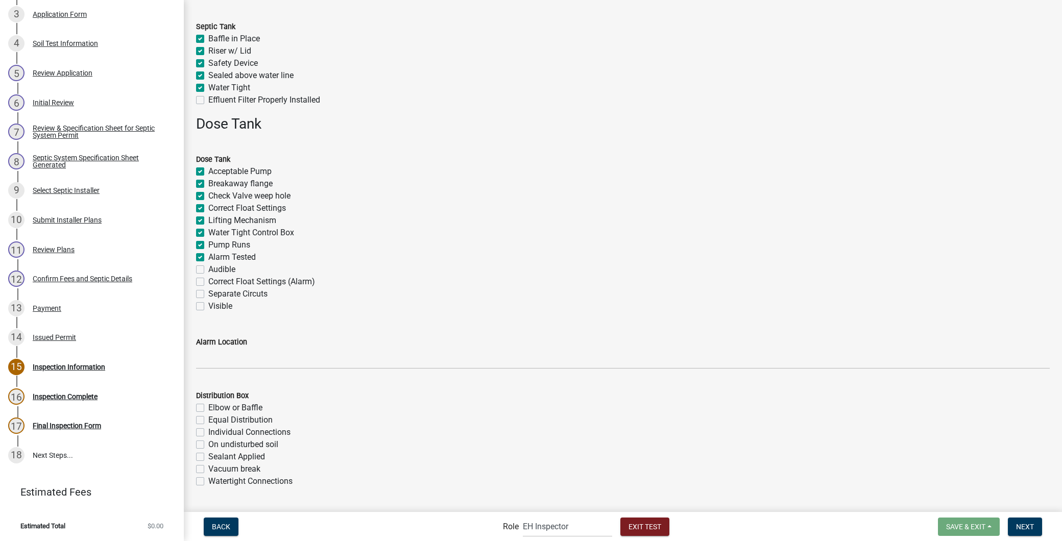
checkbox input "false"
click at [201, 263] on div "Audible" at bounding box center [623, 269] width 854 height 12
click at [202, 273] on div "Audible" at bounding box center [623, 269] width 854 height 12
click at [208, 268] on label "Audible" at bounding box center [221, 269] width 27 height 12
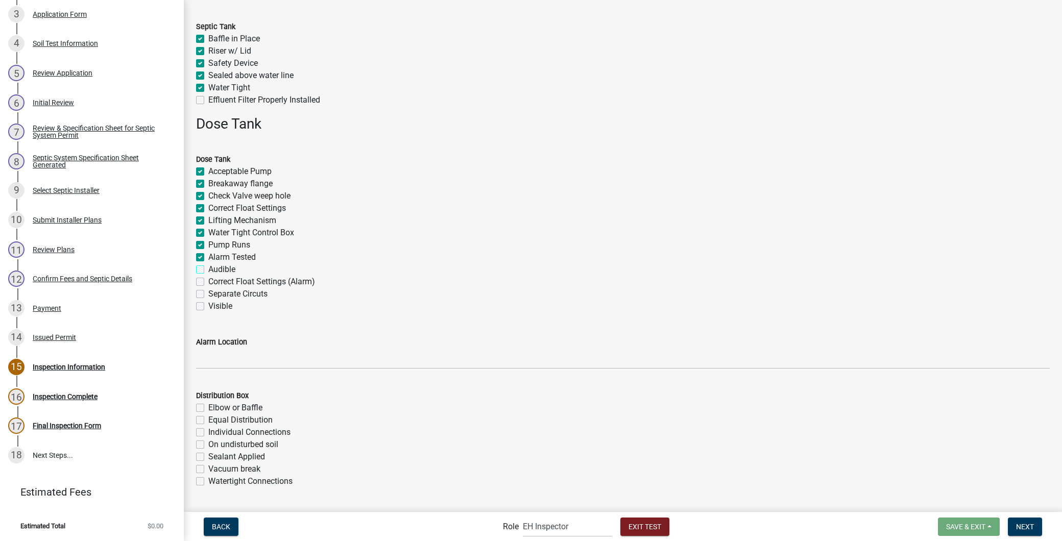
click at [208, 268] on input "Audible" at bounding box center [211, 266] width 7 height 7
checkbox input "true"
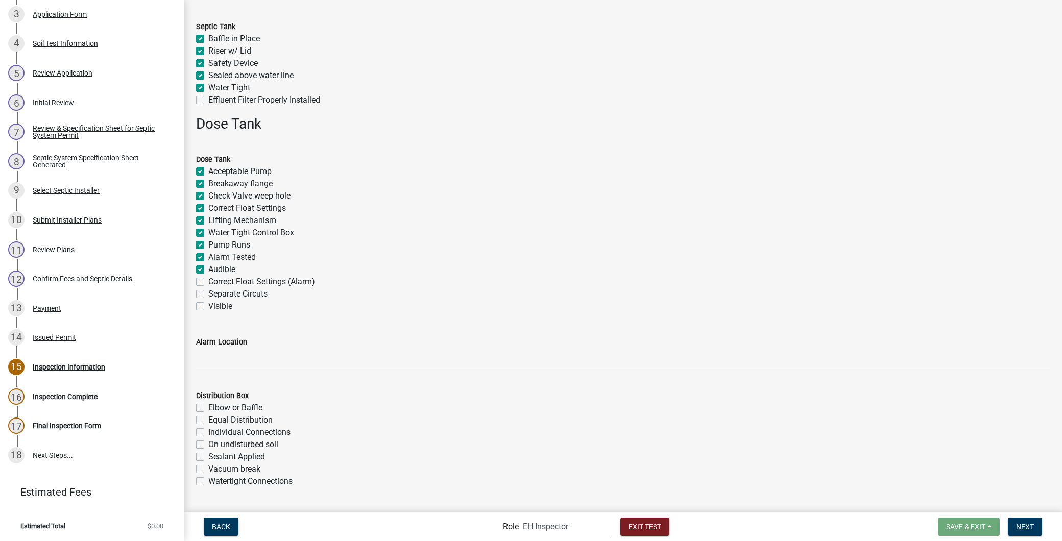
checkbox input "true"
click at [208, 281] on label "Correct Float Settings (Alarm)" at bounding box center [261, 282] width 107 height 12
click at [208, 281] on input "Correct Float Settings (Alarm)" at bounding box center [211, 279] width 7 height 7
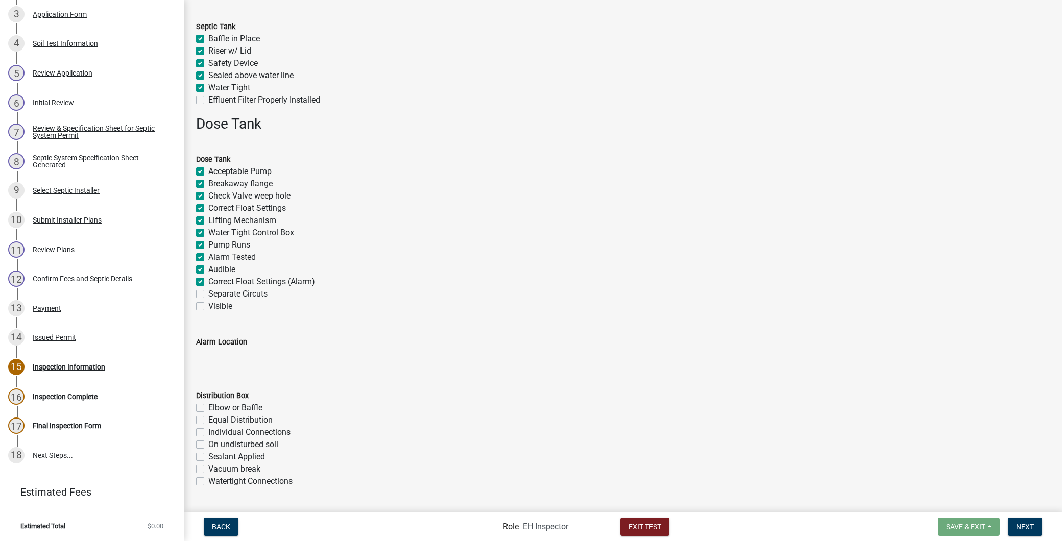
click at [208, 293] on label "Separate Circuts" at bounding box center [237, 294] width 59 height 12
click at [208, 293] on input "Separate Circuts" at bounding box center [211, 291] width 7 height 7
click at [208, 306] on label "Visible" at bounding box center [220, 306] width 24 height 12
click at [208, 306] on input "Visible" at bounding box center [211, 303] width 7 height 7
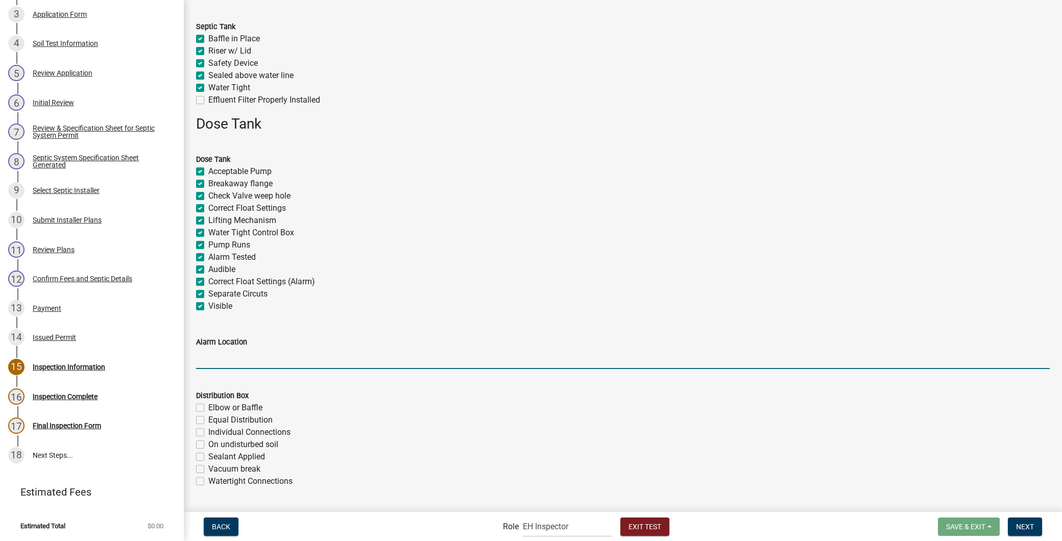
click at [232, 353] on input "Alarm Location" at bounding box center [623, 358] width 854 height 21
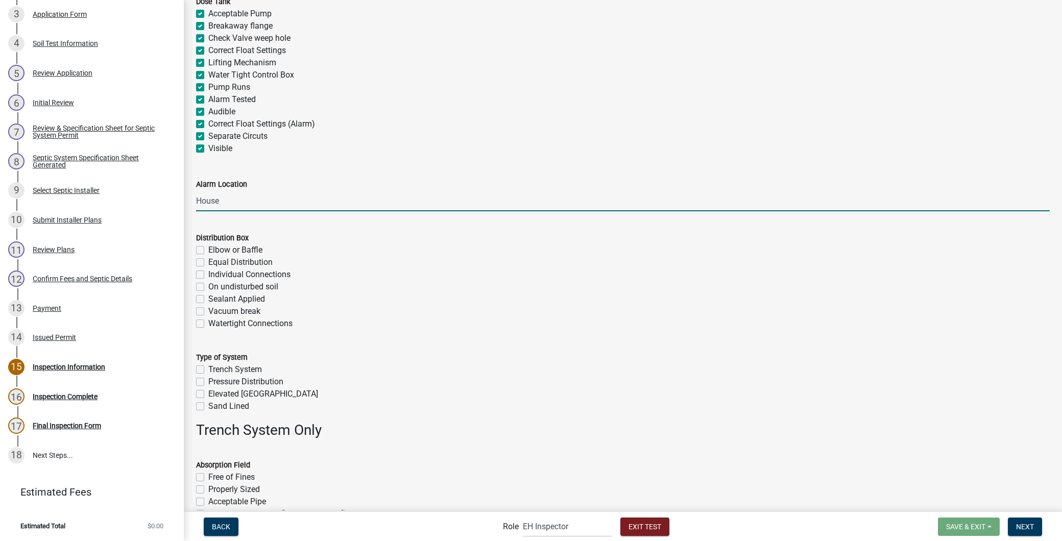
scroll to position [453, 0]
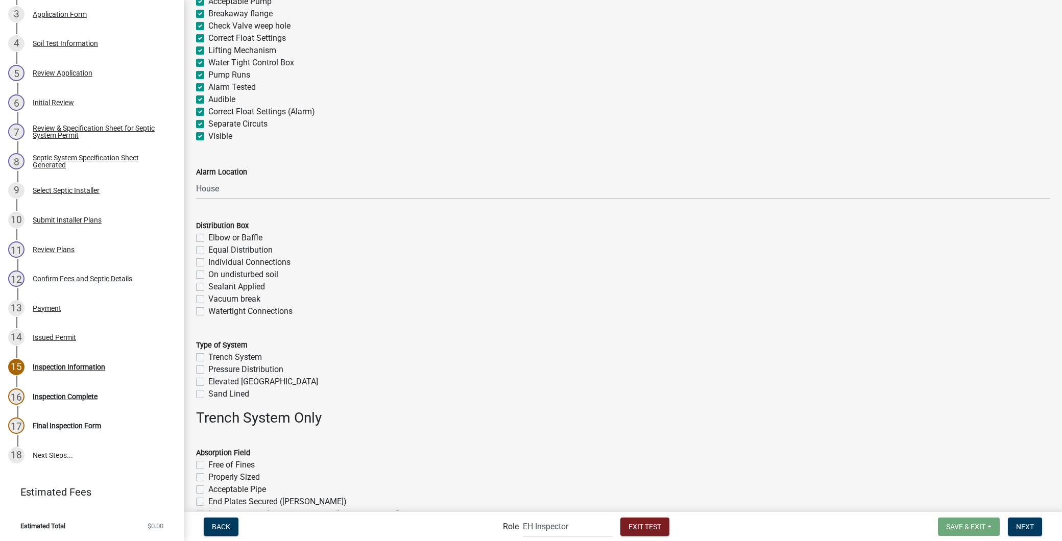
click at [208, 239] on label "Elbow or Baffle" at bounding box center [235, 238] width 54 height 12
click at [208, 238] on input "Elbow or Baffle" at bounding box center [211, 235] width 7 height 7
click at [199, 254] on div "Equal Distribution" at bounding box center [623, 250] width 854 height 12
click at [208, 253] on label "Equal Distribution" at bounding box center [240, 250] width 64 height 12
click at [208, 251] on input "Equal Distribution" at bounding box center [211, 247] width 7 height 7
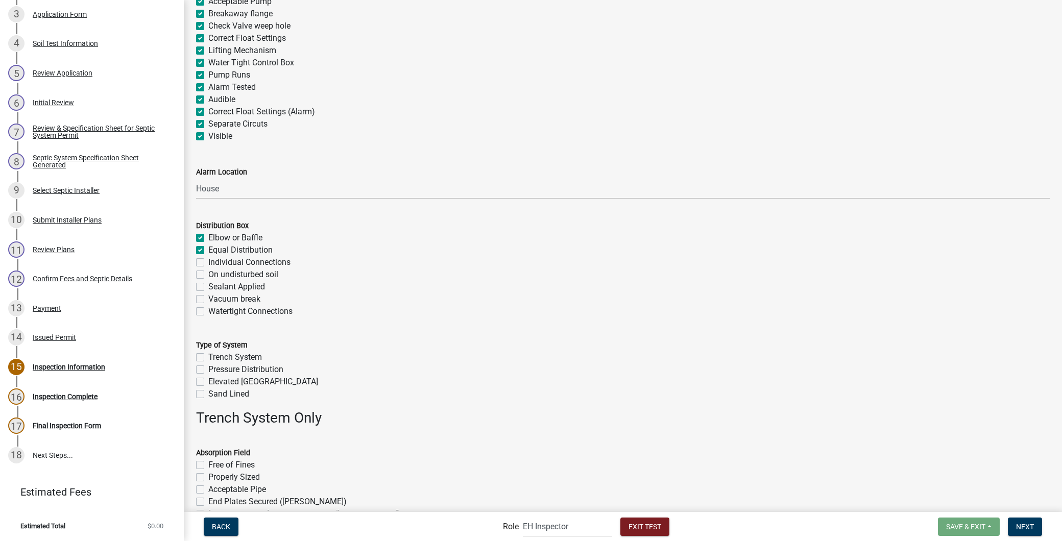
click at [208, 270] on label "On undisturbed soil" at bounding box center [243, 275] width 70 height 12
click at [208, 270] on input "On undisturbed soil" at bounding box center [211, 272] width 7 height 7
click at [208, 262] on label "Individual Connections" at bounding box center [249, 262] width 82 height 12
click at [208, 262] on input "Individual Connections" at bounding box center [211, 259] width 7 height 7
click at [208, 288] on label "Sealant Applied" at bounding box center [236, 287] width 57 height 12
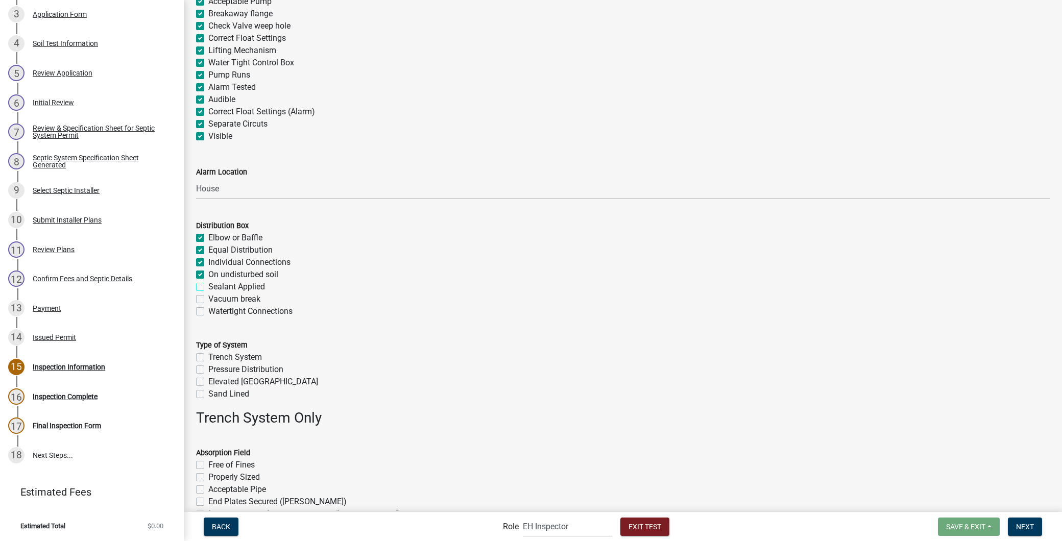
click at [208, 287] on input "Sealant Applied" at bounding box center [211, 284] width 7 height 7
click at [208, 299] on label "Vacuum break" at bounding box center [234, 299] width 52 height 12
click at [208, 299] on input "Vacuum break" at bounding box center [211, 296] width 7 height 7
click at [208, 309] on label "Watertight Connections" at bounding box center [250, 311] width 84 height 12
click at [208, 309] on input "Watertight Connections" at bounding box center [211, 308] width 7 height 7
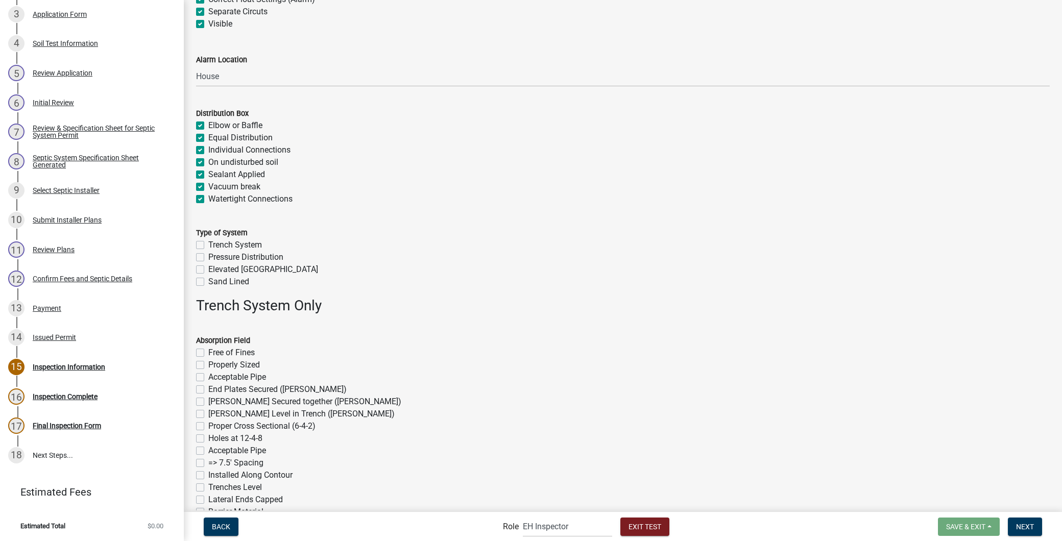
scroll to position [567, 0]
click at [208, 281] on label "Sand Lined" at bounding box center [228, 280] width 41 height 12
click at [208, 281] on input "Sand Lined" at bounding box center [211, 277] width 7 height 7
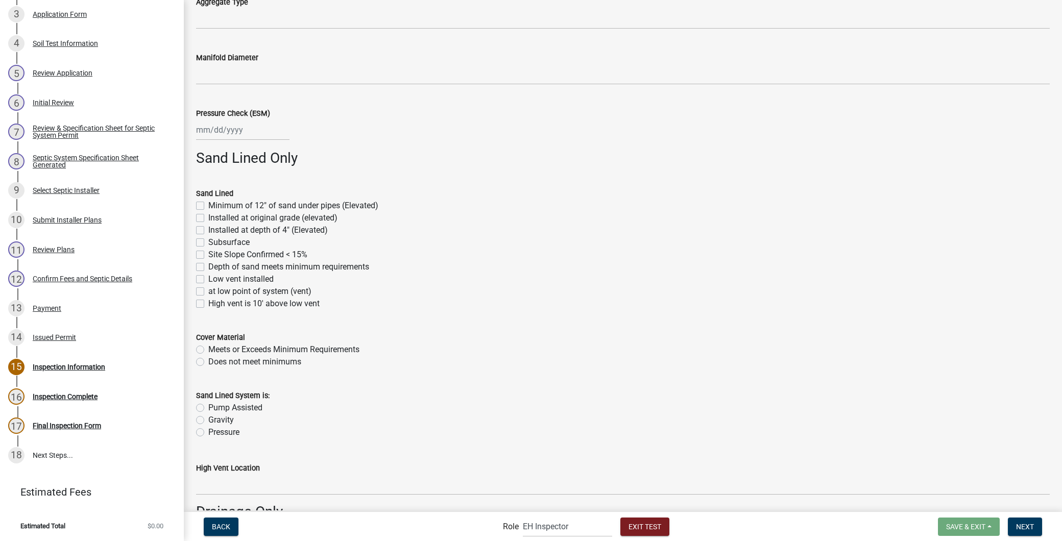
scroll to position [1815, 0]
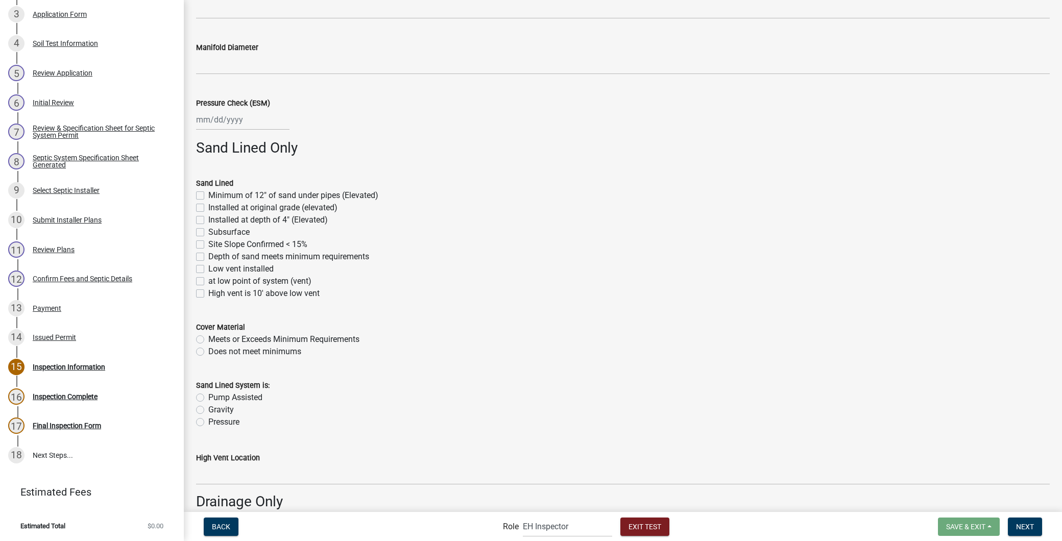
click at [208, 193] on label "Minimum of 12" of sand under pipes (Elevated)" at bounding box center [293, 195] width 170 height 12
click at [208, 193] on input "Minimum of 12" of sand under pipes (Elevated)" at bounding box center [211, 192] width 7 height 7
click at [208, 206] on label "Installed at original grade (elevated)" at bounding box center [272, 208] width 129 height 12
click at [208, 206] on input "Installed at original grade (elevated)" at bounding box center [211, 205] width 7 height 7
click at [208, 191] on label "Minimum of 12" of sand under pipes (Elevated)" at bounding box center [293, 195] width 170 height 12
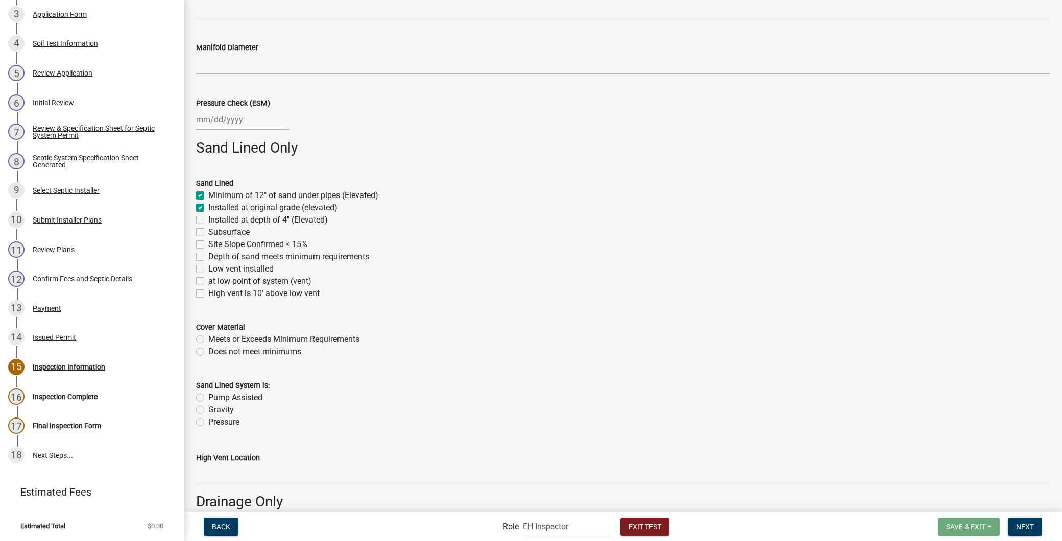
click at [208, 191] on input "Minimum of 12" of sand under pipes (Elevated)" at bounding box center [211, 192] width 7 height 7
click at [208, 208] on label "Installed at original grade (elevated)" at bounding box center [272, 208] width 129 height 12
click at [208, 208] on input "Installed at original grade (elevated)" at bounding box center [211, 205] width 7 height 7
click at [208, 231] on label "Subsurface" at bounding box center [228, 232] width 41 height 12
click at [208, 231] on input "Subsurface" at bounding box center [211, 229] width 7 height 7
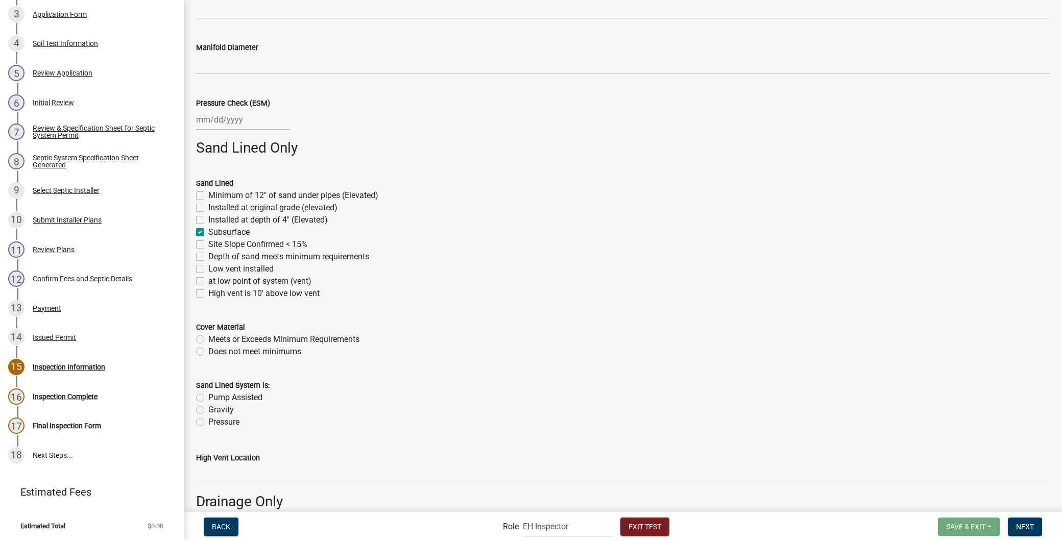
click at [208, 243] on label "Site Slope Confirmed < 15%" at bounding box center [257, 244] width 99 height 12
click at [208, 243] on input "Site Slope Confirmed < 15%" at bounding box center [211, 241] width 7 height 7
click at [208, 259] on label "Depth of sand meets minimum requirements" at bounding box center [288, 257] width 161 height 12
click at [208, 257] on input "Depth of sand meets minimum requirements" at bounding box center [211, 254] width 7 height 7
click at [208, 265] on label "Low vent installed" at bounding box center [240, 269] width 65 height 12
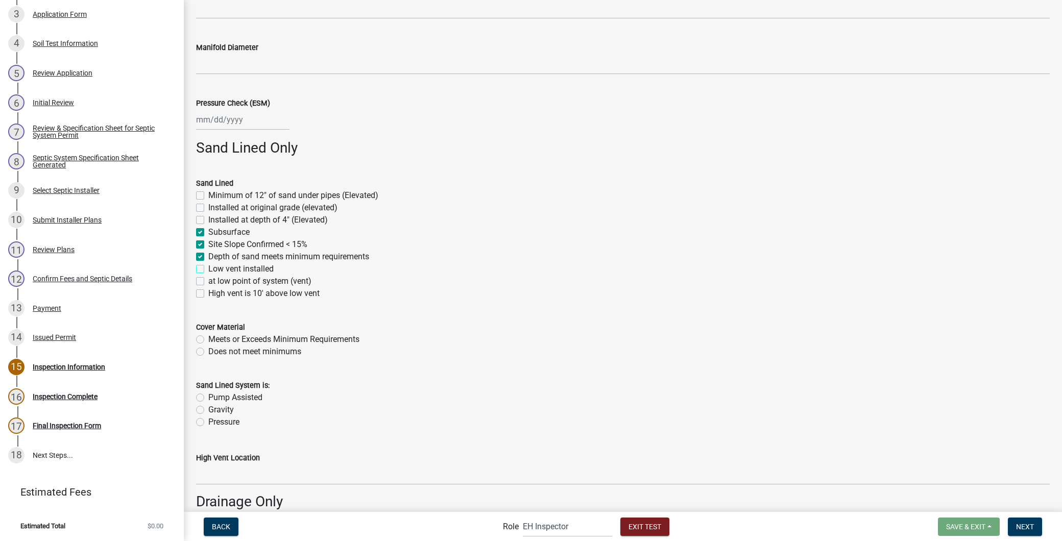
click at [208, 265] on input "Low vent installed" at bounding box center [211, 266] width 7 height 7
click at [208, 280] on label "at low point of system (vent)" at bounding box center [259, 281] width 103 height 12
click at [208, 280] on input "at low point of system (vent)" at bounding box center [211, 278] width 7 height 7
click at [208, 292] on label "High vent is 10' above low vent" at bounding box center [263, 293] width 111 height 12
click at [208, 292] on input "High vent is 10' above low vent" at bounding box center [211, 290] width 7 height 7
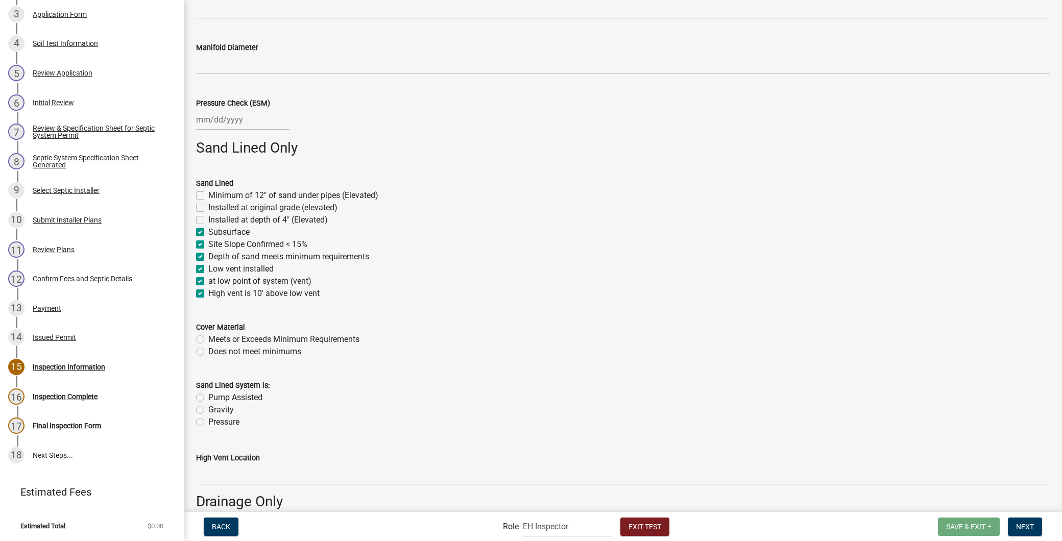
click at [208, 338] on label "Meets or Exceeds Minimum Requirements" at bounding box center [283, 339] width 151 height 12
click at [208, 338] on input "Meets or Exceeds Minimum Requirements" at bounding box center [211, 336] width 7 height 7
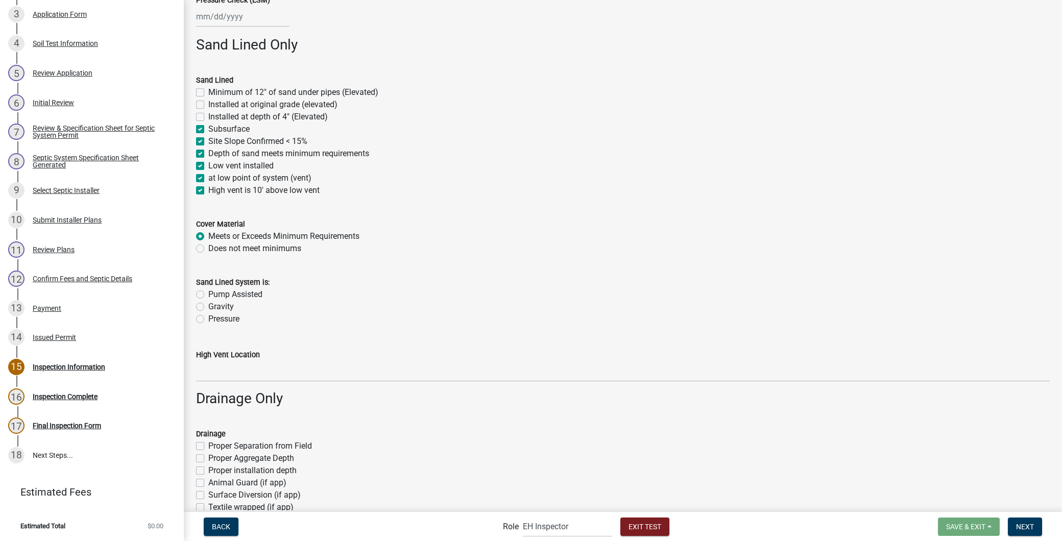
scroll to position [1928, 0]
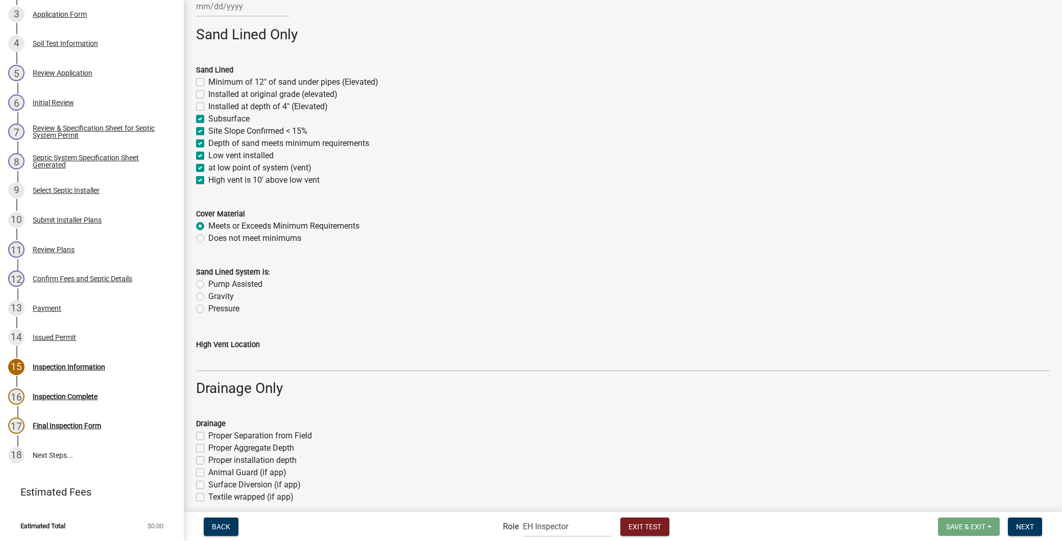
click at [208, 284] on label "Pump Assisted" at bounding box center [235, 284] width 54 height 12
click at [208, 284] on input "Pump Assisted" at bounding box center [211, 281] width 7 height 7
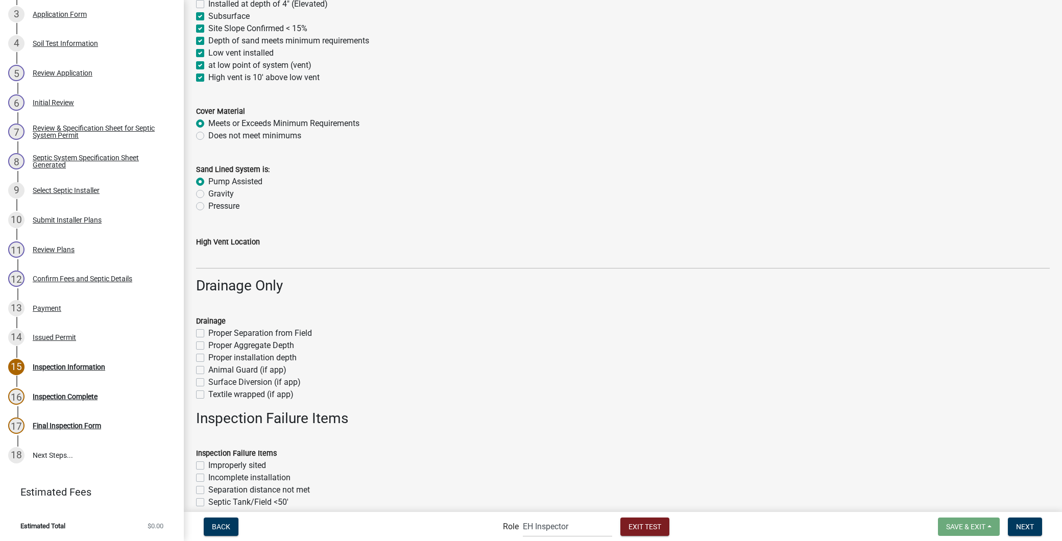
scroll to position [2042, 0]
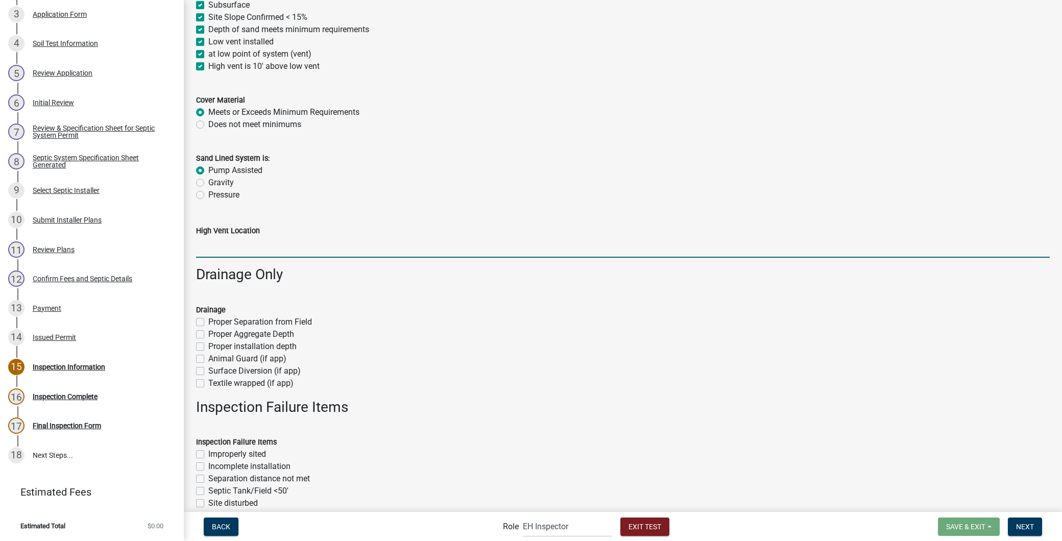
click at [220, 256] on input "High Vent Location" at bounding box center [623, 247] width 854 height 21
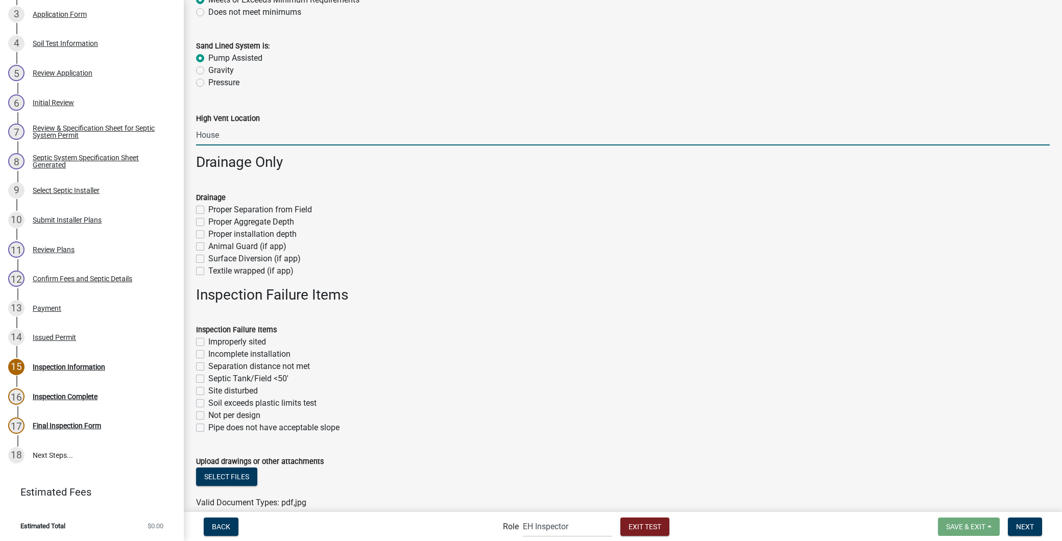
scroll to position [2156, 0]
click at [208, 209] on label "Proper Separation from Field" at bounding box center [260, 209] width 104 height 12
click at [208, 209] on input "Proper Separation from Field" at bounding box center [211, 206] width 7 height 7
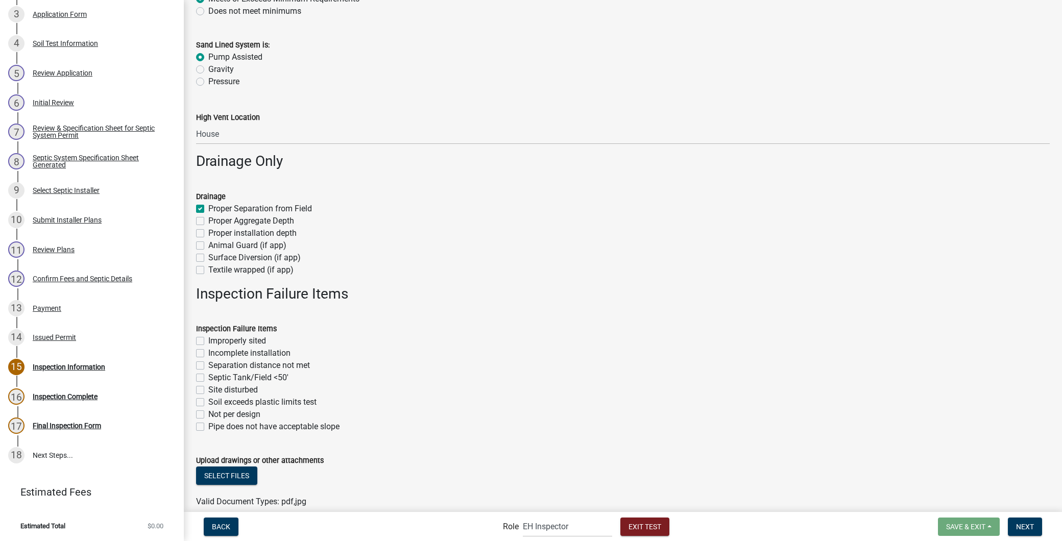
click at [208, 222] on label "Proper Aggregate Depth" at bounding box center [251, 221] width 86 height 12
click at [208, 222] on input "Proper Aggregate Depth" at bounding box center [211, 218] width 7 height 7
click at [208, 229] on label "Proper installation depth" at bounding box center [252, 233] width 88 height 12
click at [208, 229] on input "Proper installation depth" at bounding box center [211, 230] width 7 height 7
click at [208, 244] on label "Animal Guard (if app)" at bounding box center [247, 245] width 78 height 12
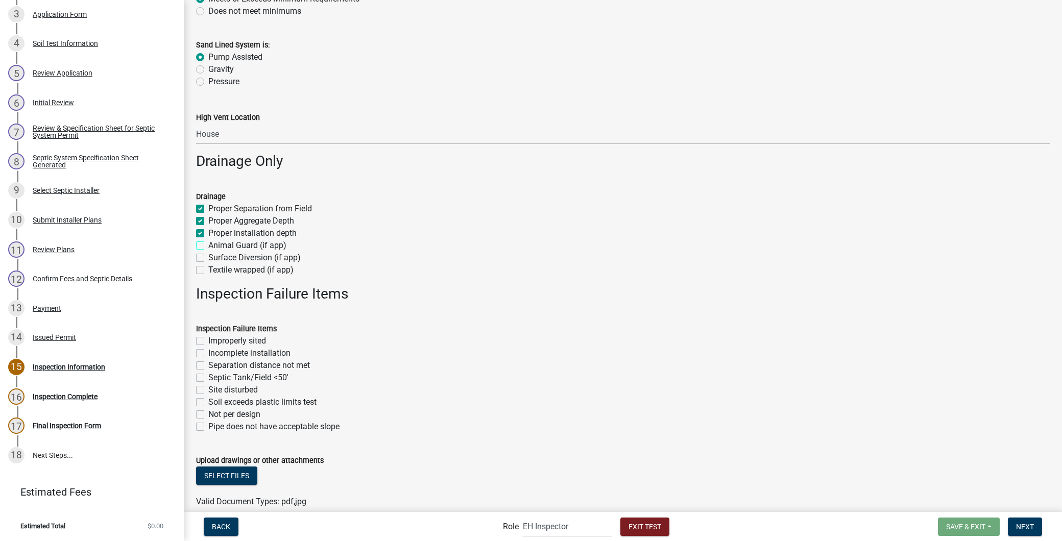
click at [208, 244] on input "Animal Guard (if app)" at bounding box center [211, 242] width 7 height 7
click at [208, 258] on label "Surface Diversion (if app)" at bounding box center [254, 258] width 92 height 12
click at [208, 258] on input "Surface Diversion (if app)" at bounding box center [211, 255] width 7 height 7
click at [208, 269] on label "Textile wrapped (if app)" at bounding box center [250, 270] width 85 height 12
click at [208, 269] on input "Textile wrapped (if app)" at bounding box center [211, 267] width 7 height 7
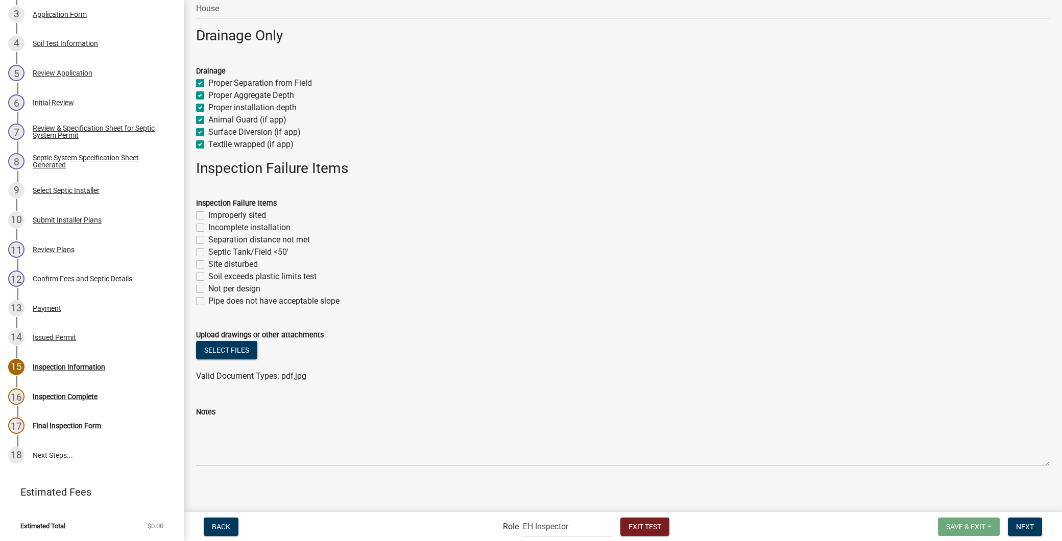
scroll to position [2285, 0]
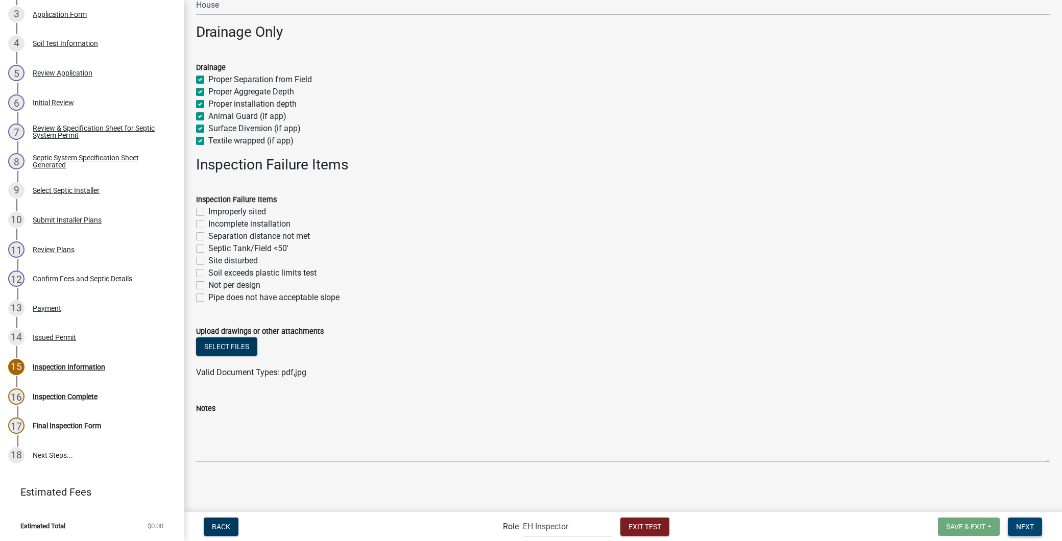
click at [1018, 523] on span "Next" at bounding box center [1025, 526] width 18 height 8
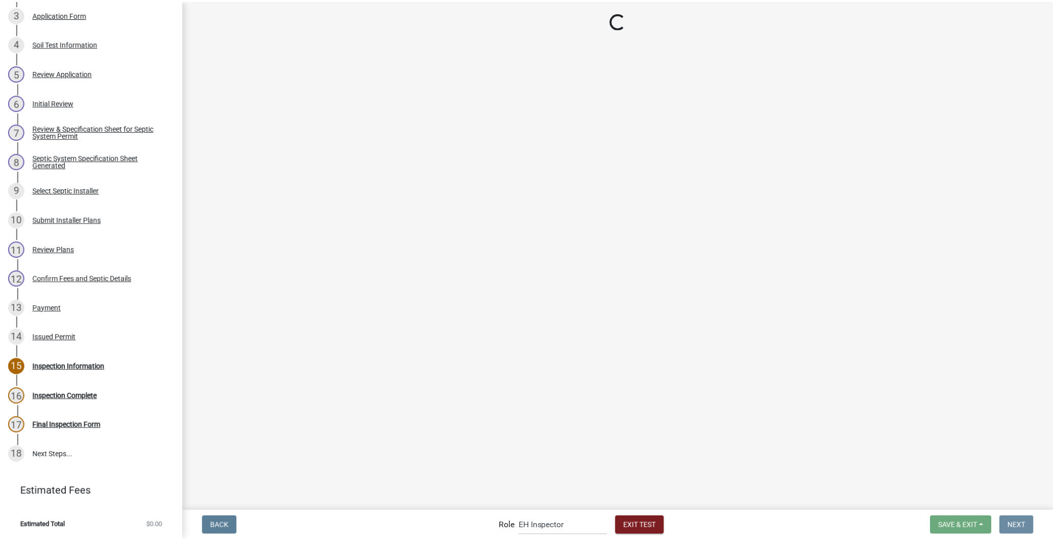
scroll to position [0, 0]
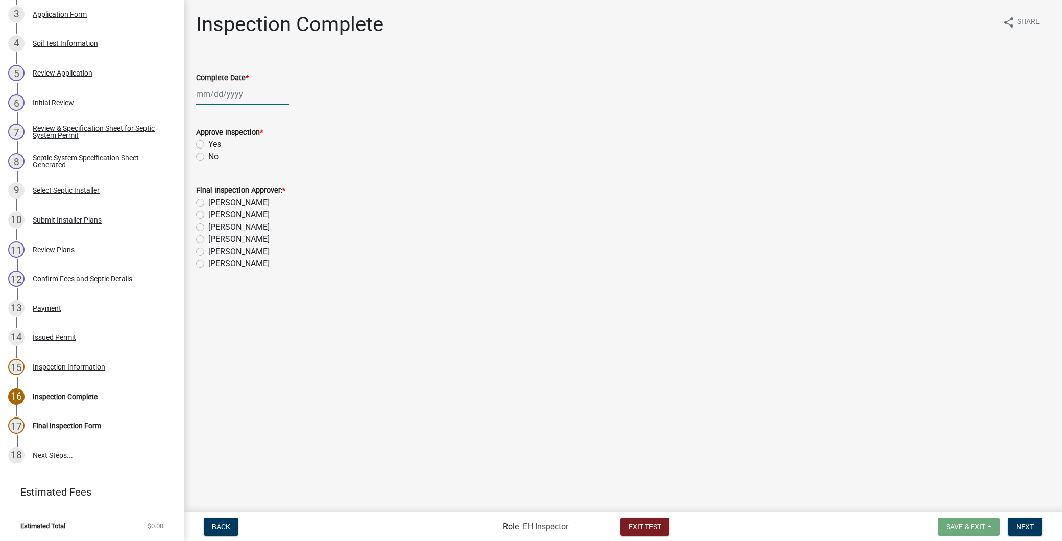
click at [209, 97] on div at bounding box center [242, 94] width 93 height 21
click at [236, 191] on div "20" at bounding box center [239, 197] width 16 height 16
click at [208, 142] on label "Yes" at bounding box center [214, 144] width 13 height 12
click at [208, 142] on input "Yes" at bounding box center [211, 141] width 7 height 7
click at [208, 204] on label "[PERSON_NAME]" at bounding box center [238, 203] width 61 height 12
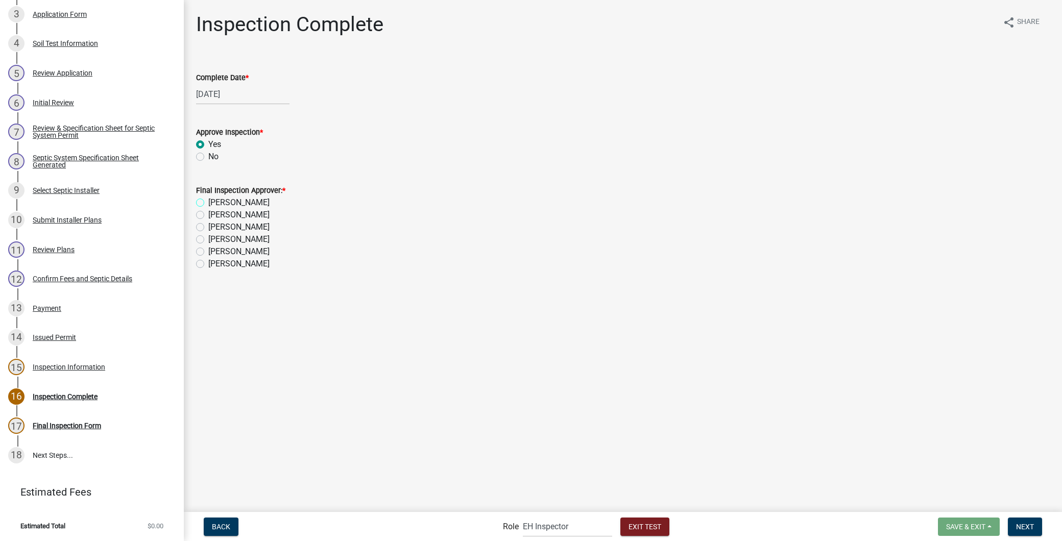
click at [208, 203] on input "[PERSON_NAME]" at bounding box center [211, 200] width 7 height 7
click at [1032, 525] on span "Next" at bounding box center [1025, 526] width 18 height 8
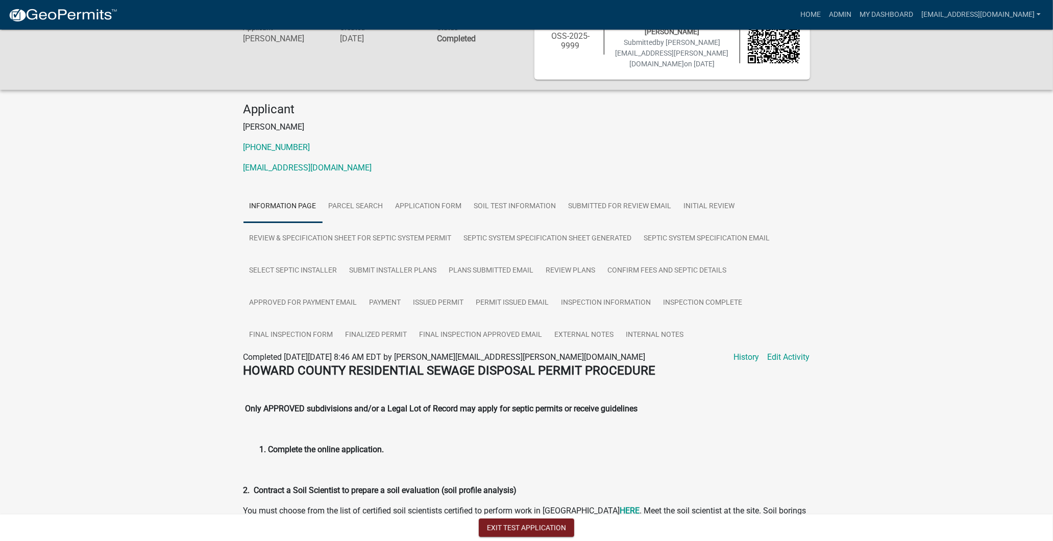
scroll to position [170, 0]
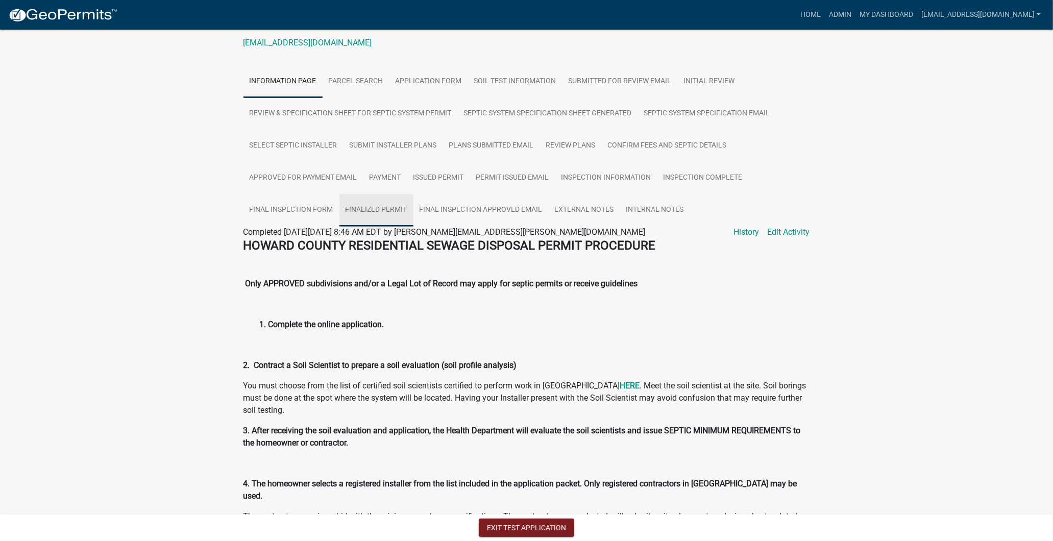
click at [389, 202] on link "Finalized Permit" at bounding box center [377, 210] width 74 height 33
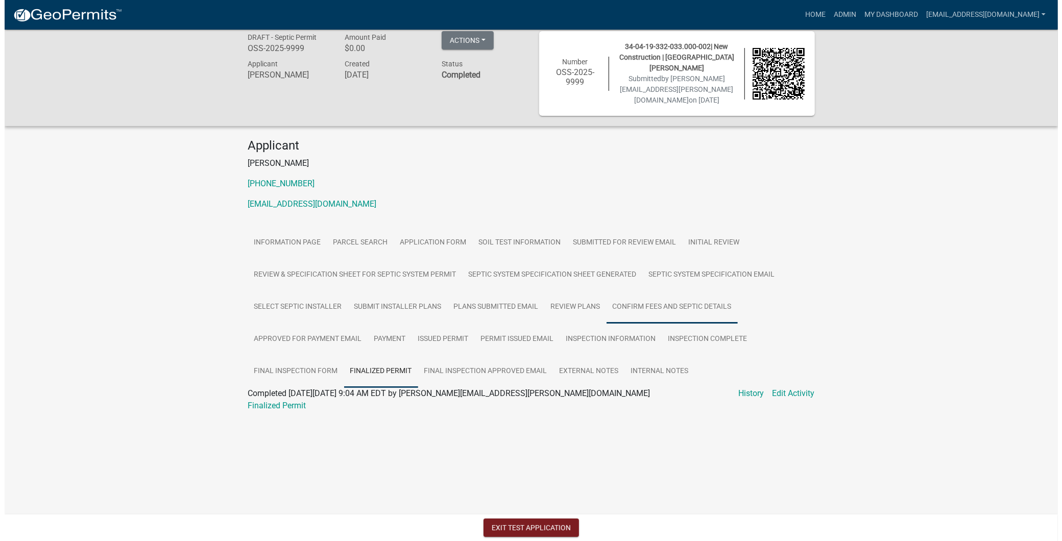
scroll to position [0, 0]
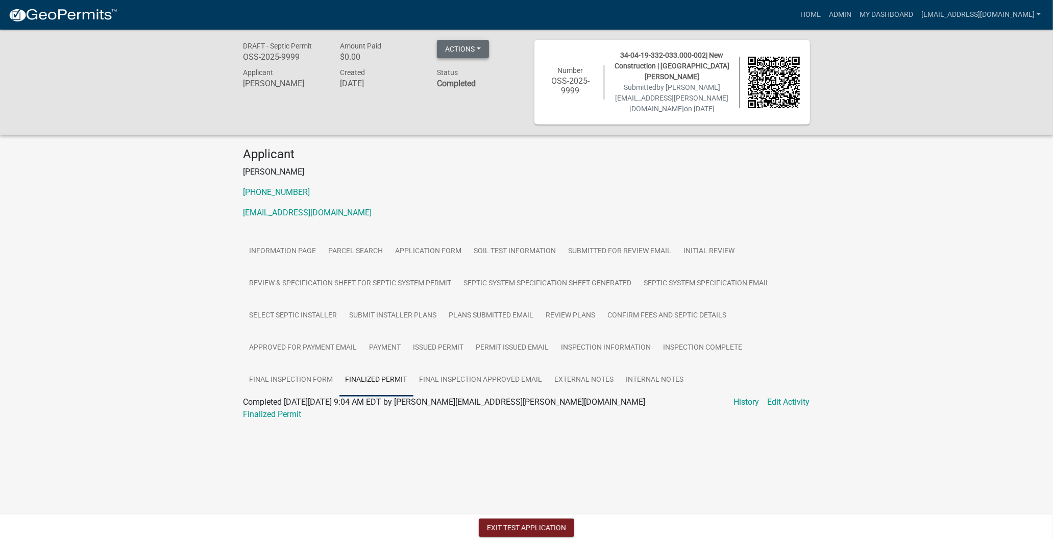
click at [467, 49] on button "Actions" at bounding box center [463, 49] width 52 height 18
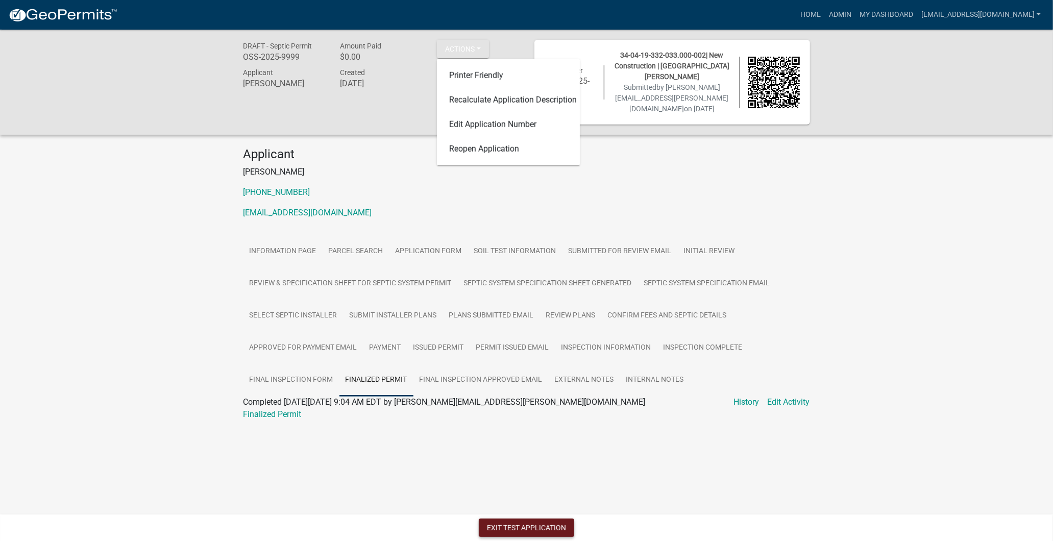
click at [540, 531] on button "Exit Test Application" at bounding box center [526, 528] width 95 height 18
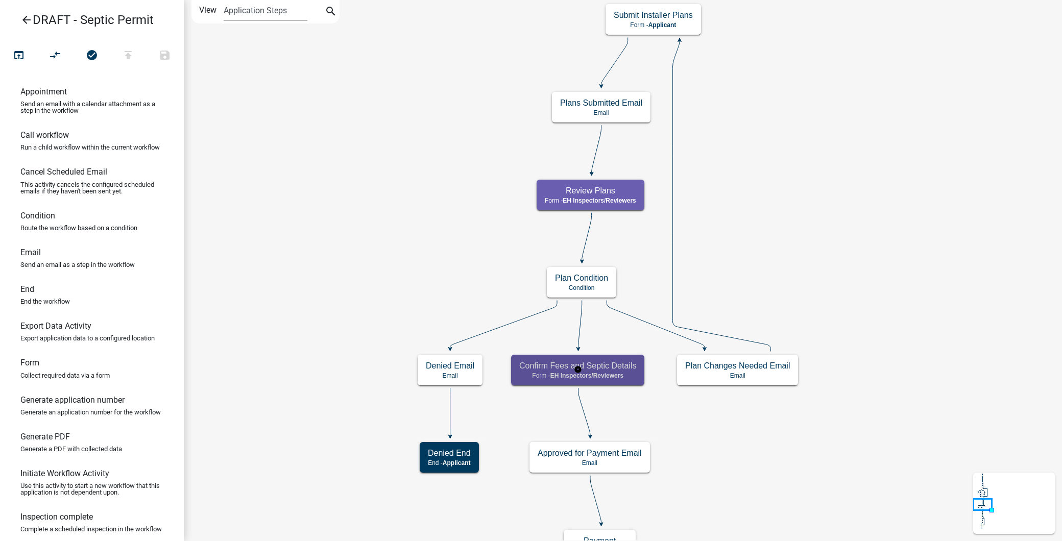
click at [606, 370] on h5 "Confirm Fees and Septic Details" at bounding box center [577, 366] width 117 height 10
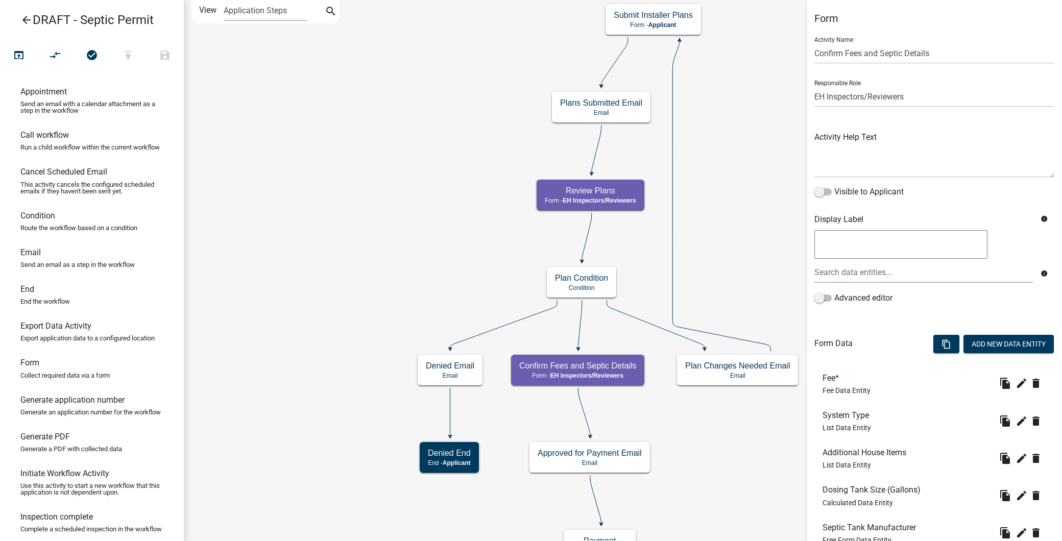
scroll to position [227, 0]
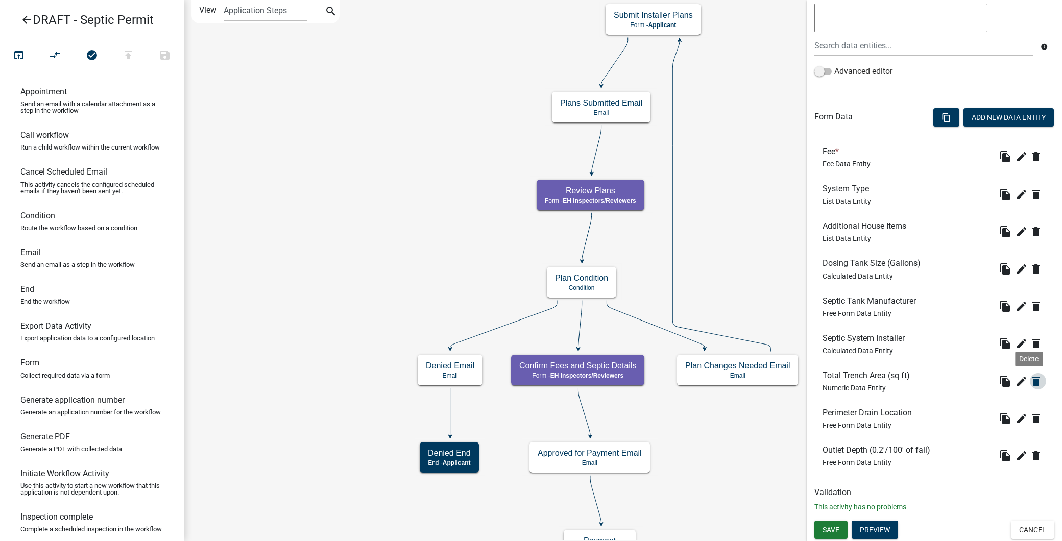
click at [1030, 379] on icon "delete" at bounding box center [1036, 381] width 12 height 12
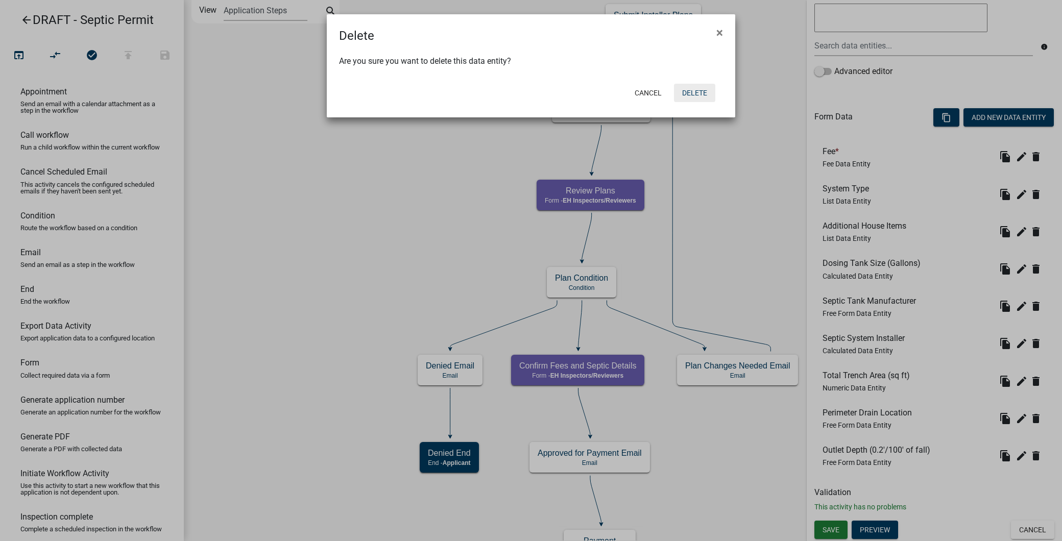
click at [685, 93] on button "Delete" at bounding box center [694, 93] width 41 height 18
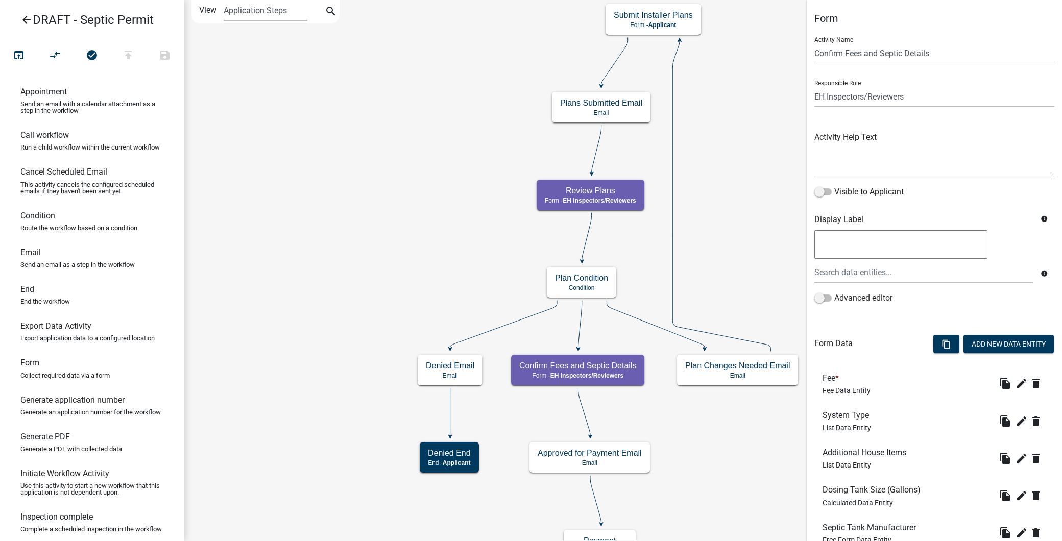
scroll to position [190, 0]
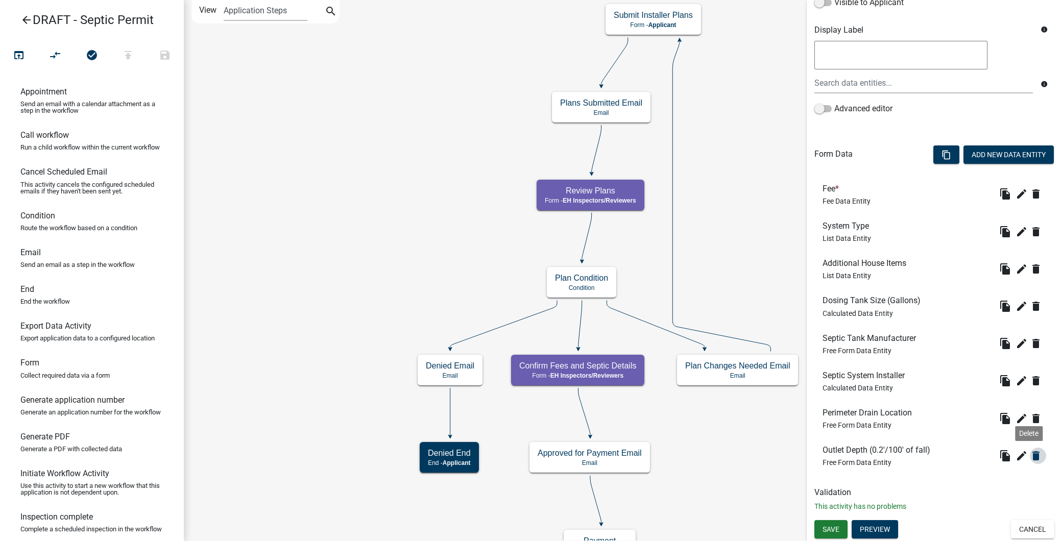
click at [1030, 453] on icon "delete" at bounding box center [1036, 456] width 12 height 12
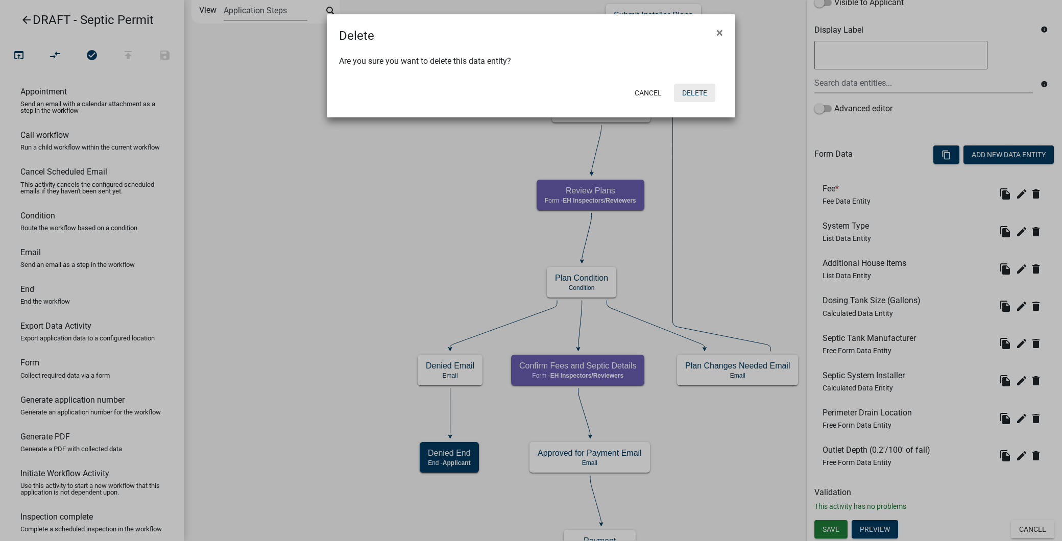
click at [705, 99] on button "Delete" at bounding box center [694, 93] width 41 height 18
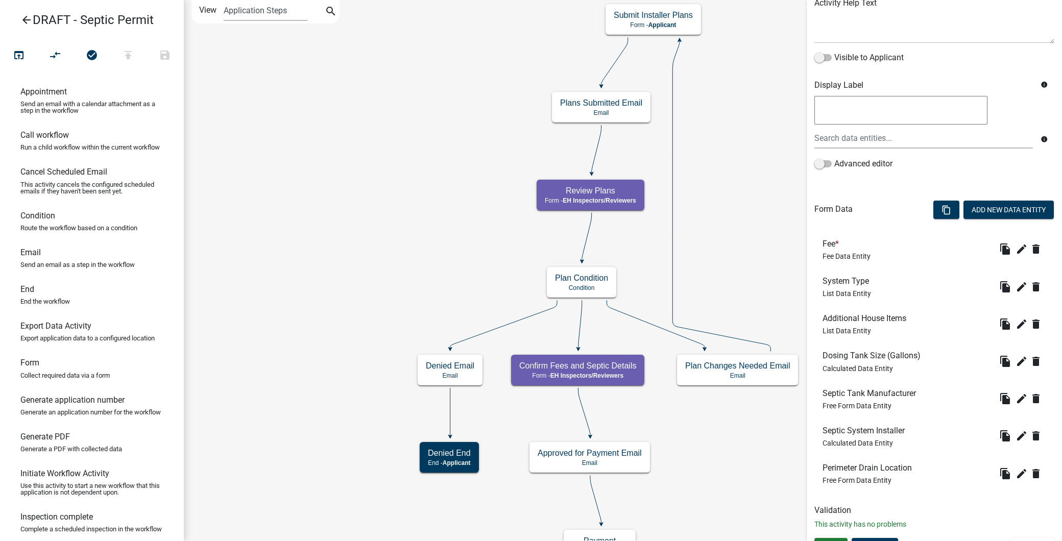
scroll to position [152, 0]
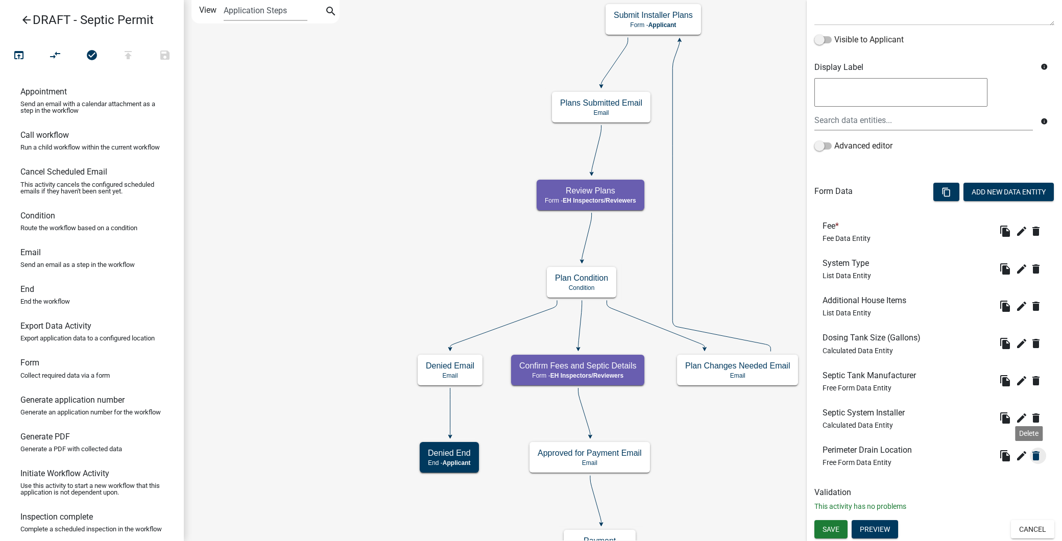
click at [1030, 451] on icon "delete" at bounding box center [1036, 456] width 12 height 12
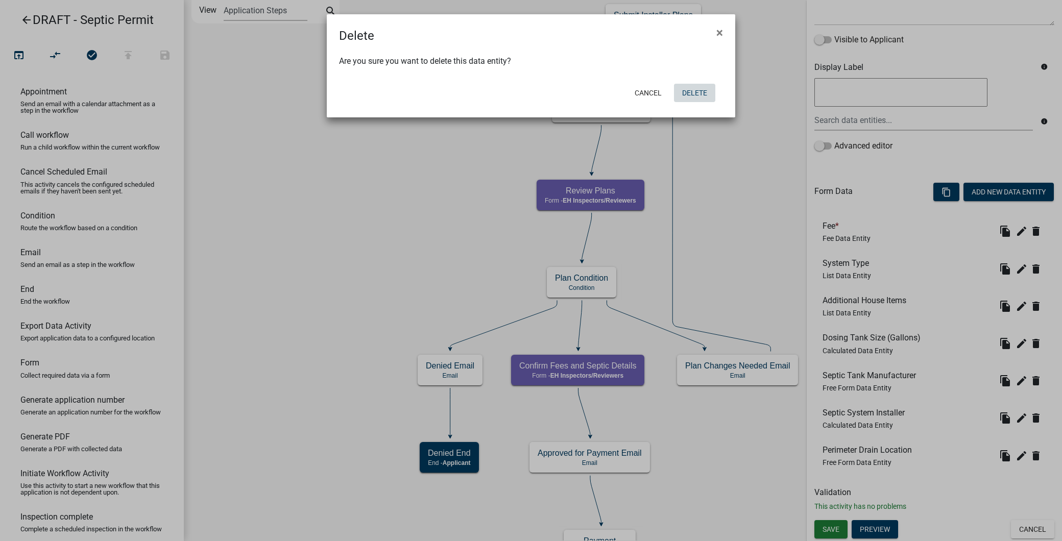
click at [700, 95] on button "Delete" at bounding box center [694, 93] width 41 height 18
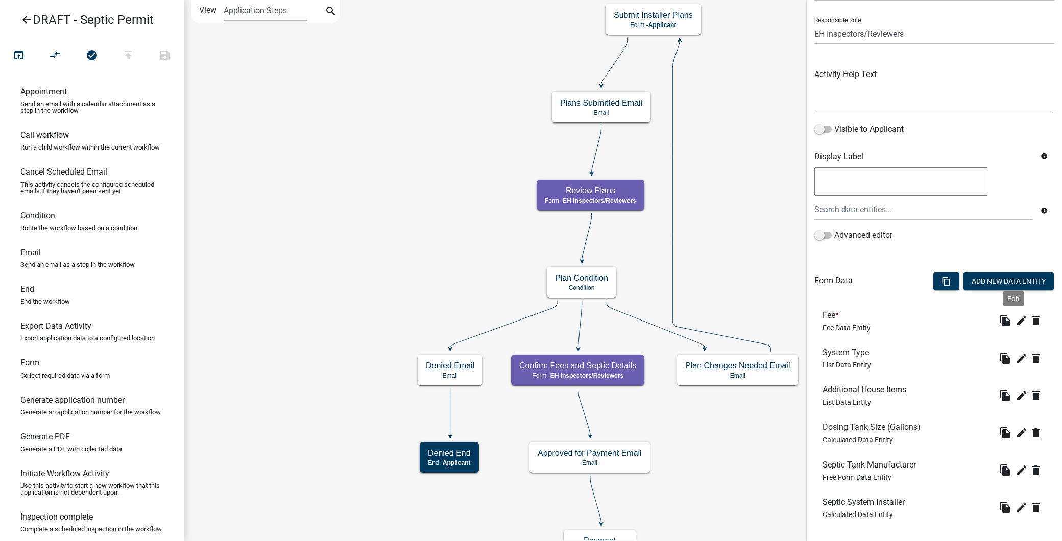
scroll to position [115, 0]
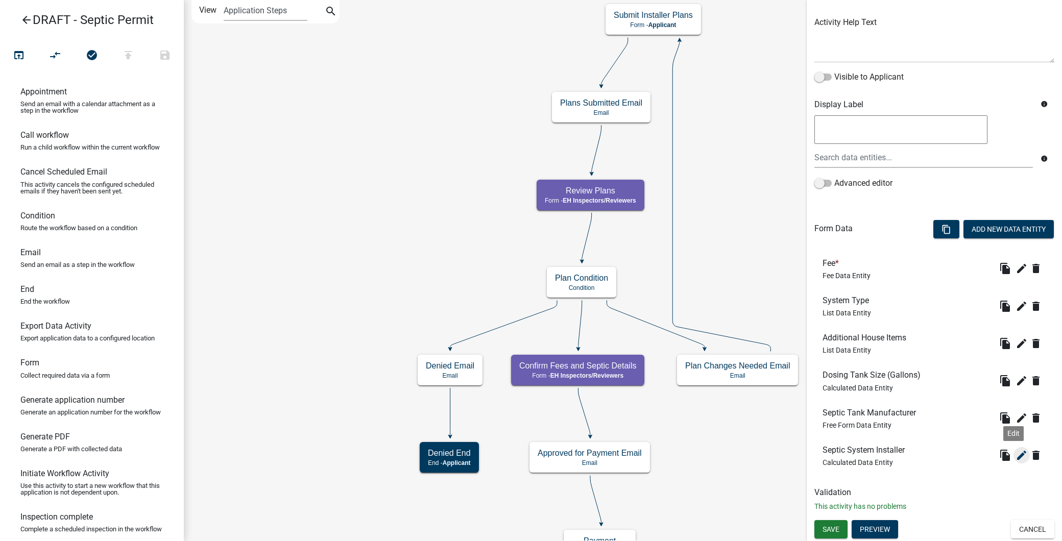
click at [1016, 454] on icon "edit" at bounding box center [1022, 455] width 12 height 12
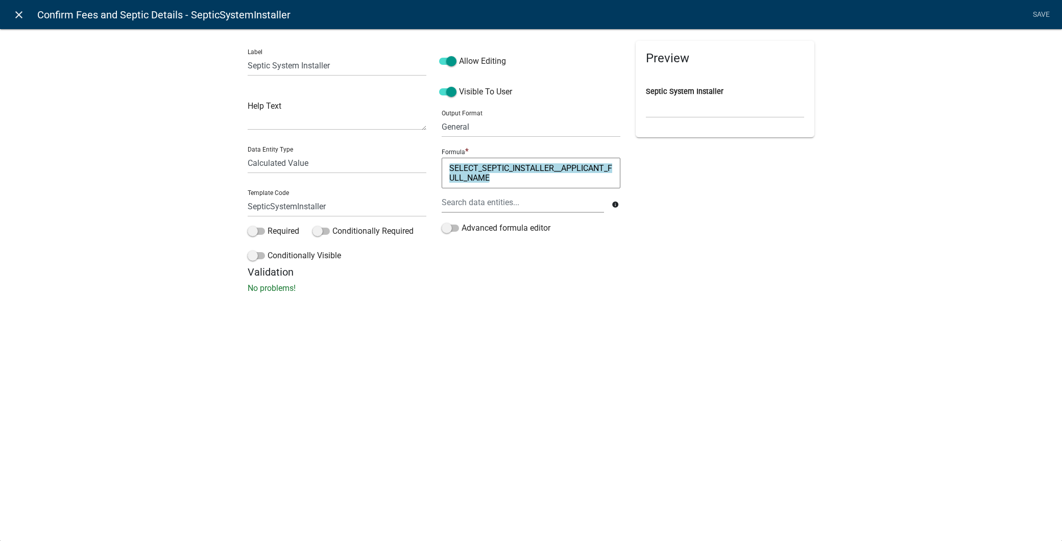
click at [20, 16] on icon "close" at bounding box center [19, 15] width 12 height 12
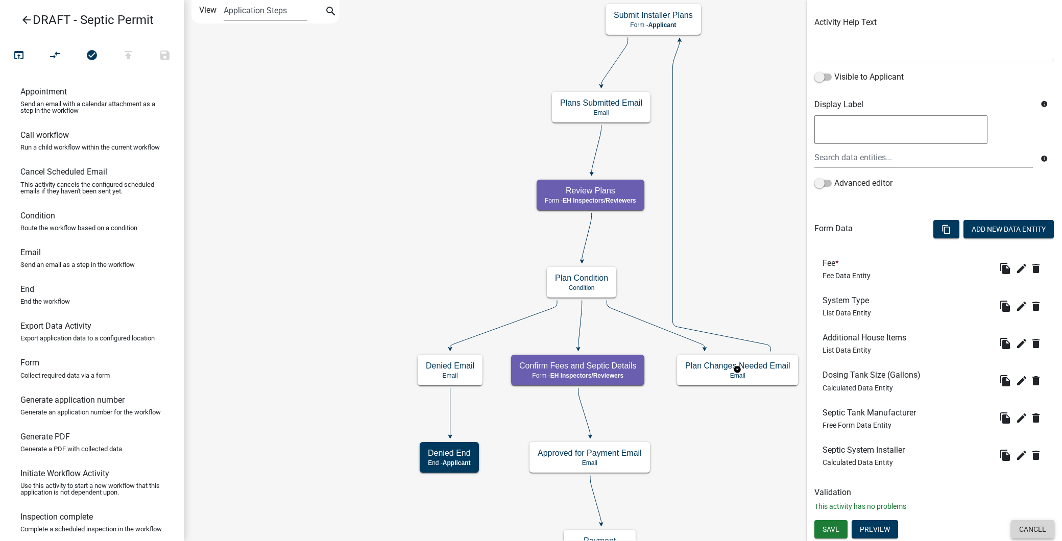
click at [1037, 526] on button "Cancel" at bounding box center [1032, 529] width 43 height 18
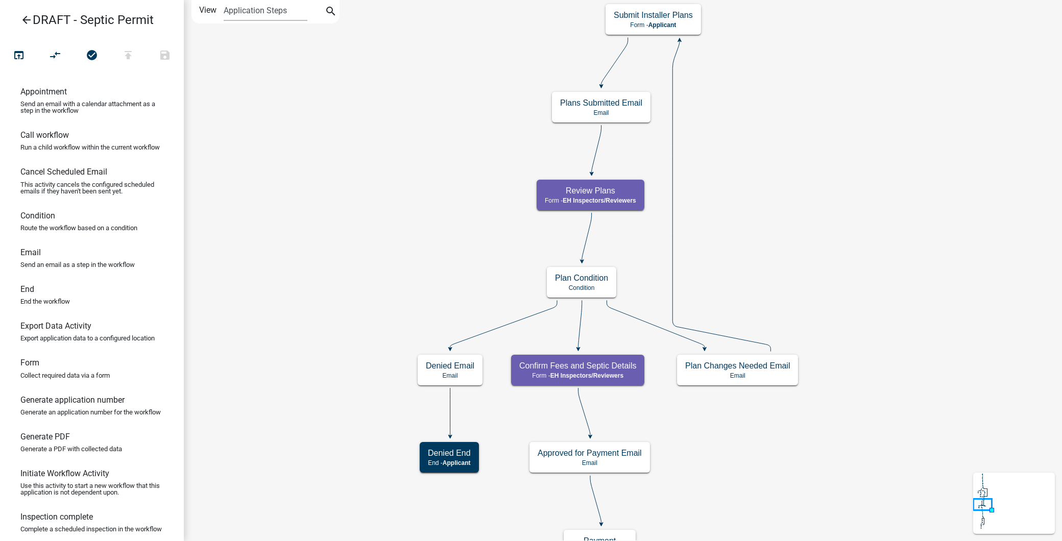
click at [27, 21] on icon "arrow_back" at bounding box center [26, 21] width 12 height 14
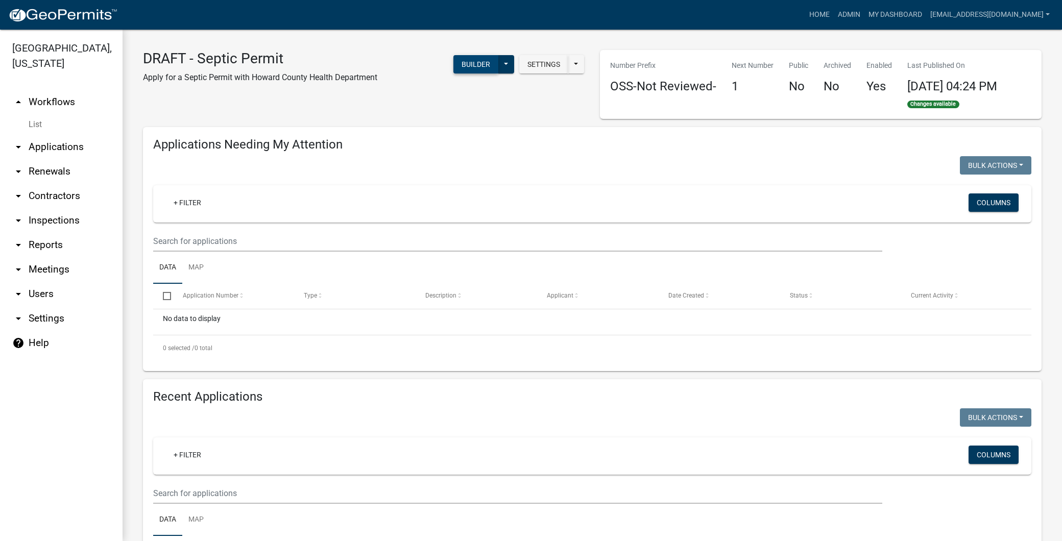
click at [477, 62] on button "Builder" at bounding box center [475, 64] width 45 height 18
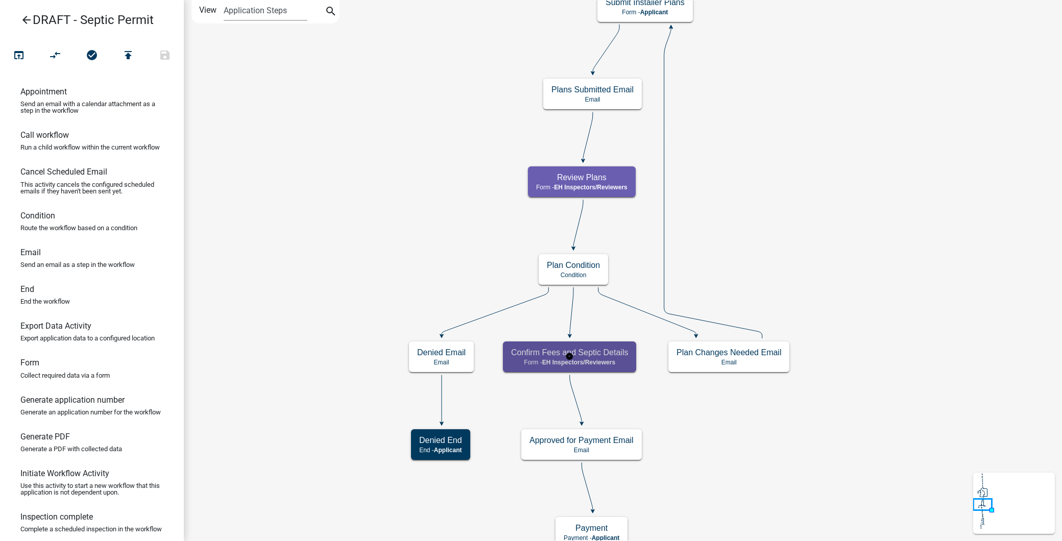
click at [605, 369] on div "Confirm Fees and Septic Details Form - EH Inspectors/Reviewers" at bounding box center [569, 357] width 133 height 31
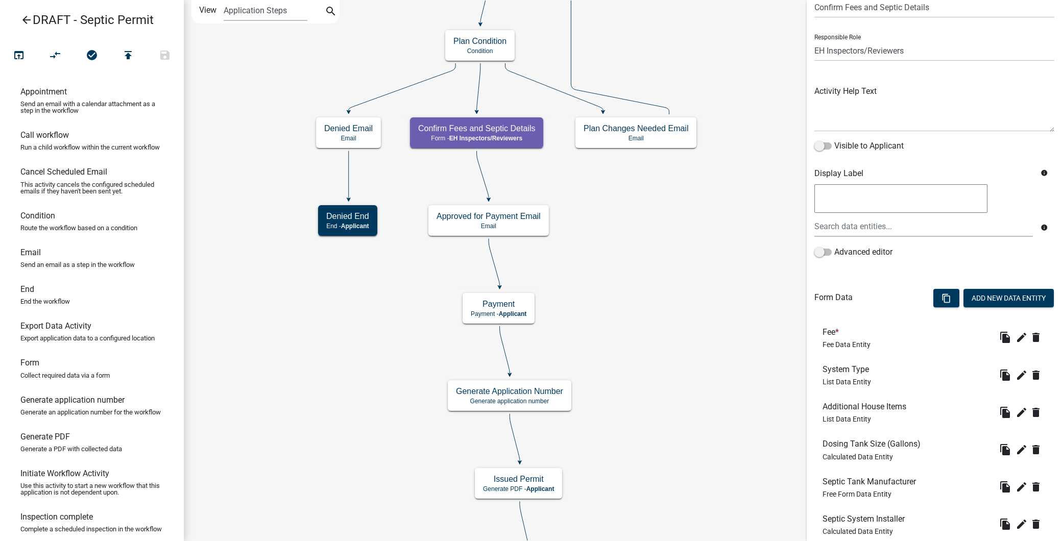
scroll to position [115, 0]
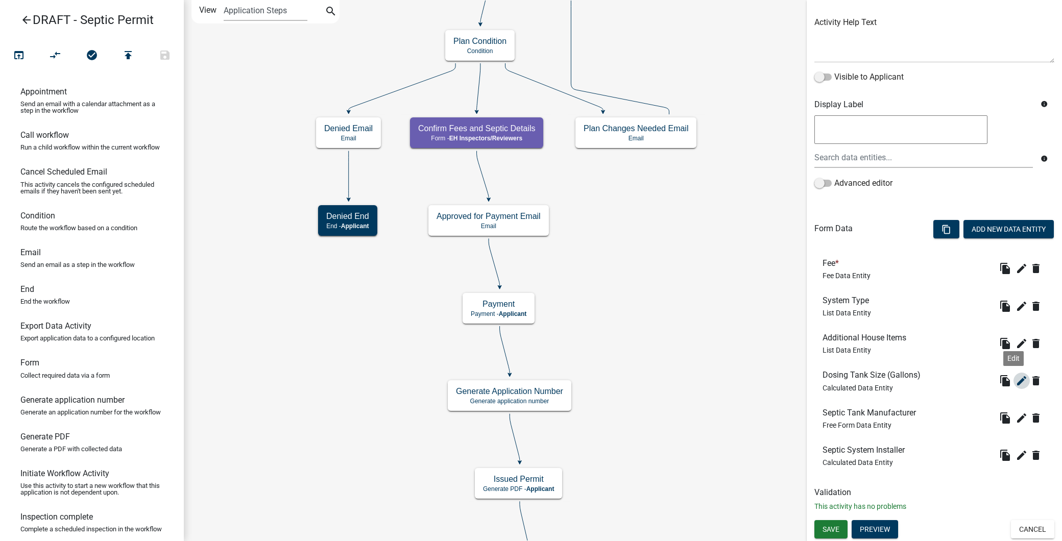
click at [1016, 379] on icon "edit" at bounding box center [1022, 381] width 12 height 12
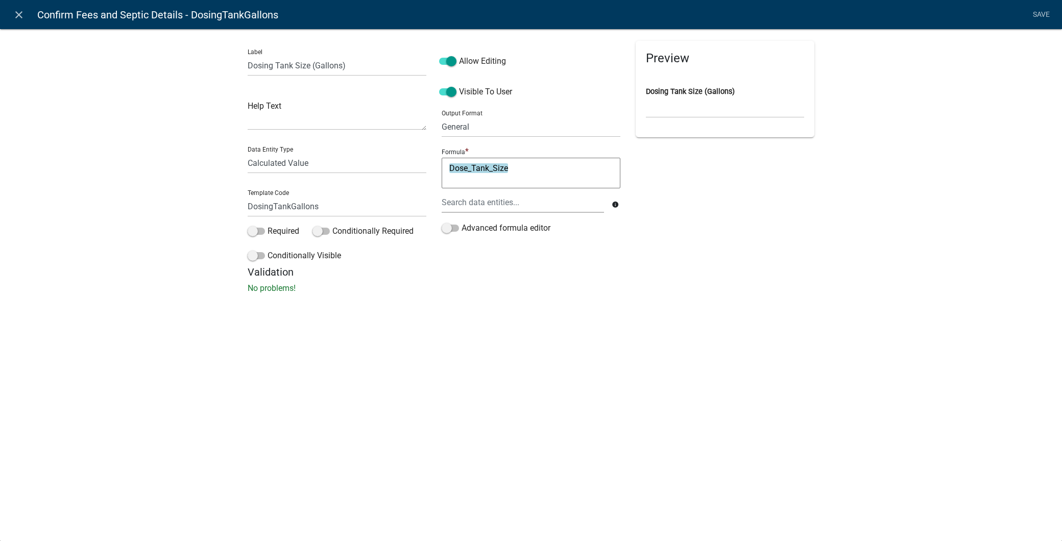
click at [499, 170] on textarea "Dose_Tank_Size" at bounding box center [531, 173] width 179 height 31
click at [460, 171] on textarea "Dose_Tank_Size" at bounding box center [531, 173] width 179 height 31
click at [12, 13] on link "close" at bounding box center [18, 14] width 21 height 21
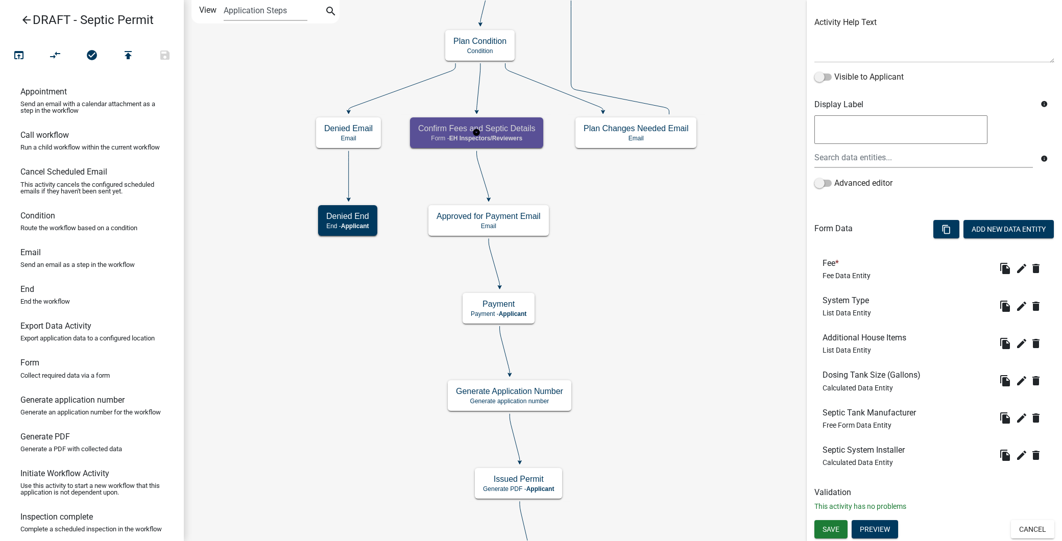
scroll to position [0, 0]
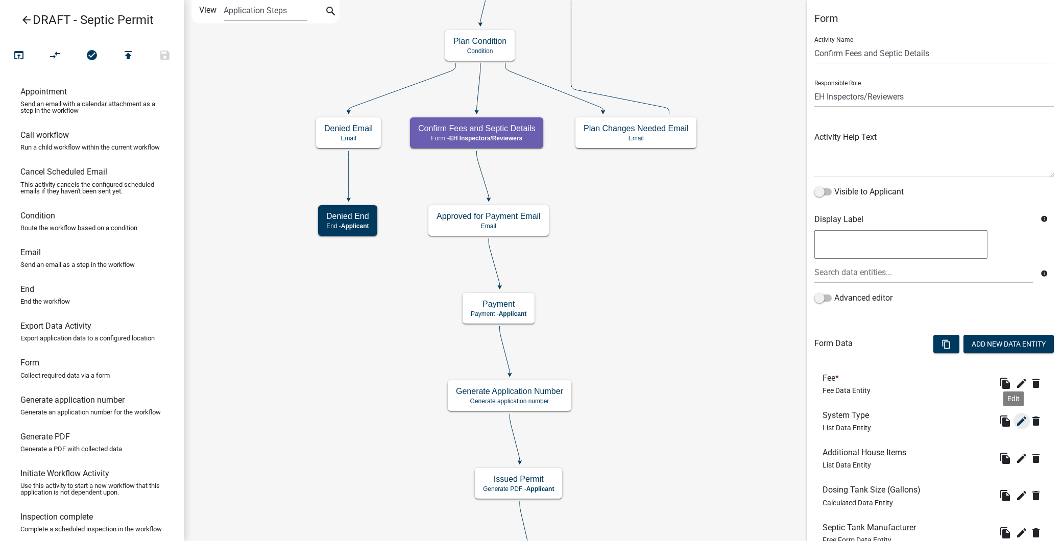
click at [1016, 420] on icon "edit" at bounding box center [1022, 421] width 12 height 12
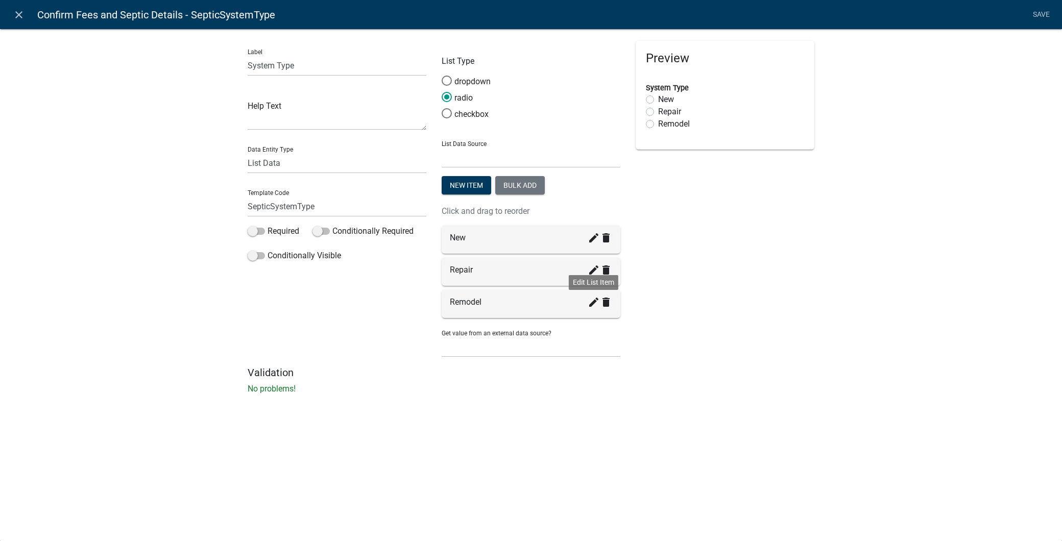
click at [590, 299] on icon "create" at bounding box center [594, 302] width 12 height 12
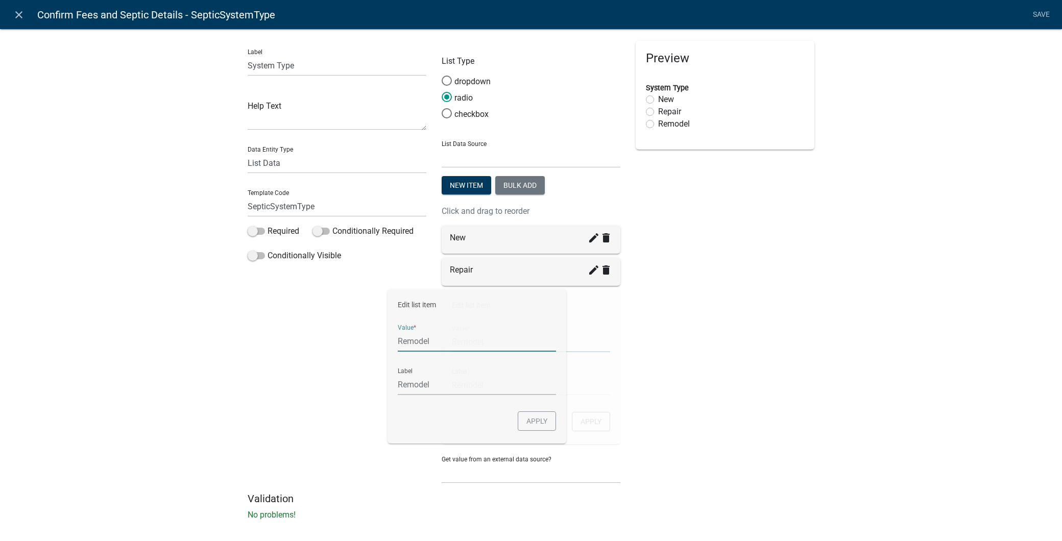
drag, startPoint x: 509, startPoint y: 349, endPoint x: 380, endPoint y: 351, distance: 128.7
click at [380, 351] on div "Label System Type Help Text Data Entity Type Free Form Text Document Display En…" at bounding box center [531, 267] width 582 height 452
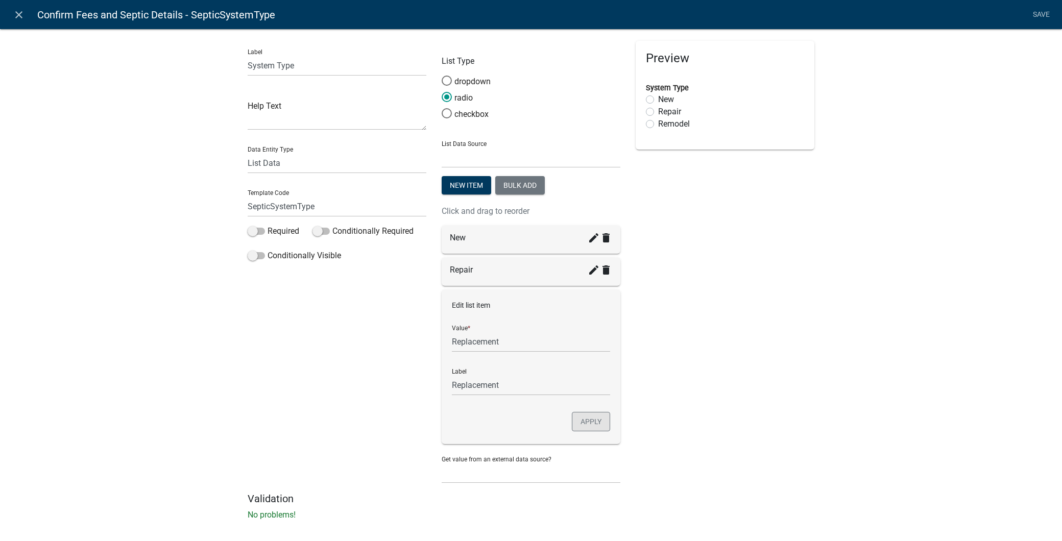
click at [591, 422] on button "Apply" at bounding box center [591, 421] width 38 height 19
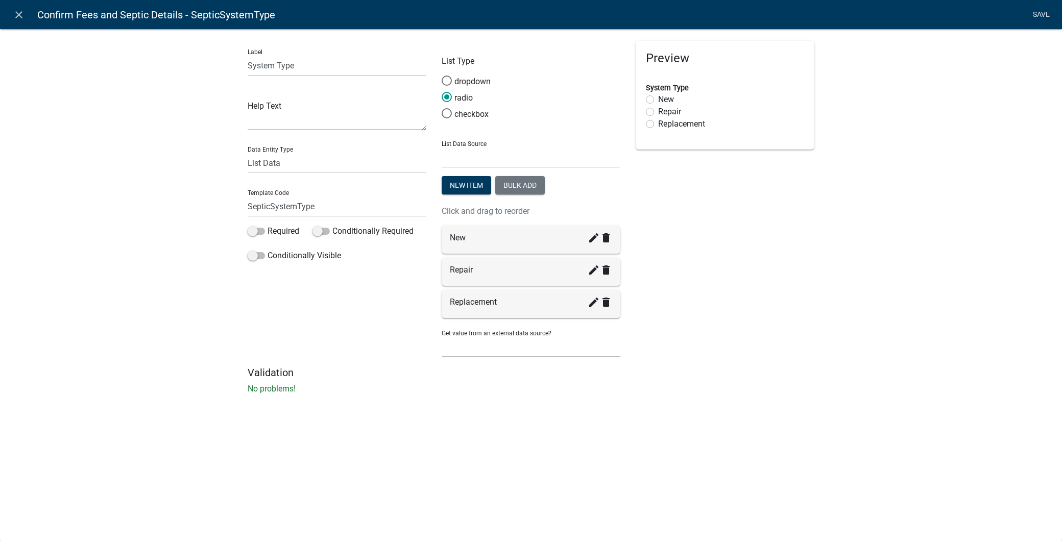
click at [1045, 13] on link "Save" at bounding box center [1041, 14] width 26 height 19
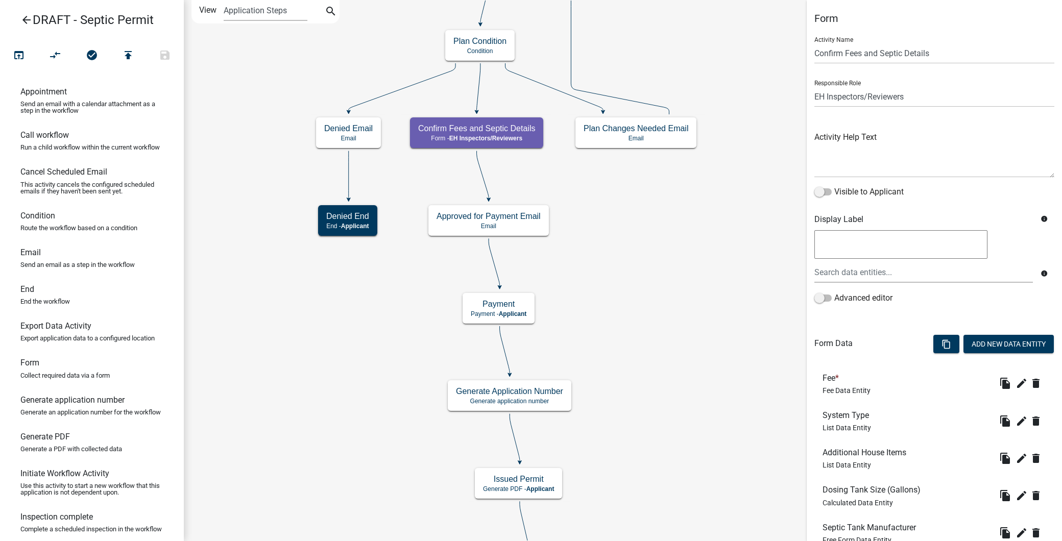
scroll to position [115, 0]
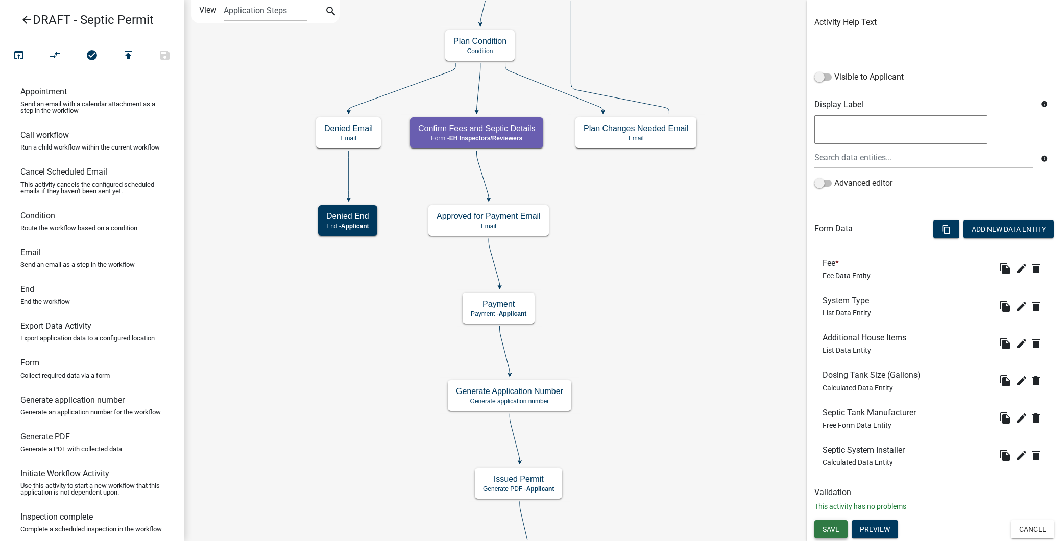
click at [827, 533] on button "Save" at bounding box center [830, 529] width 33 height 18
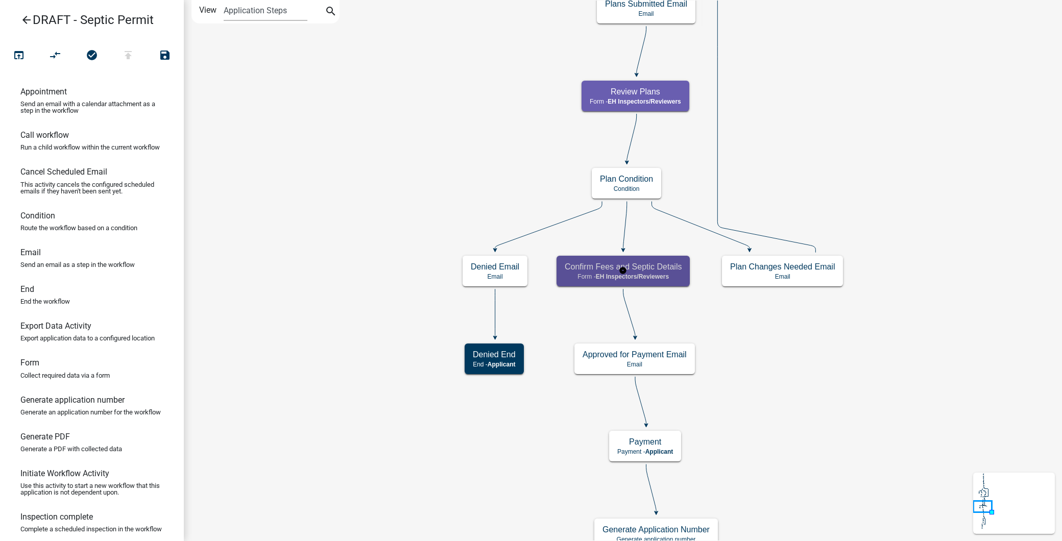
click at [655, 274] on span "EH Inspectors/Reviewers" at bounding box center [632, 276] width 73 height 7
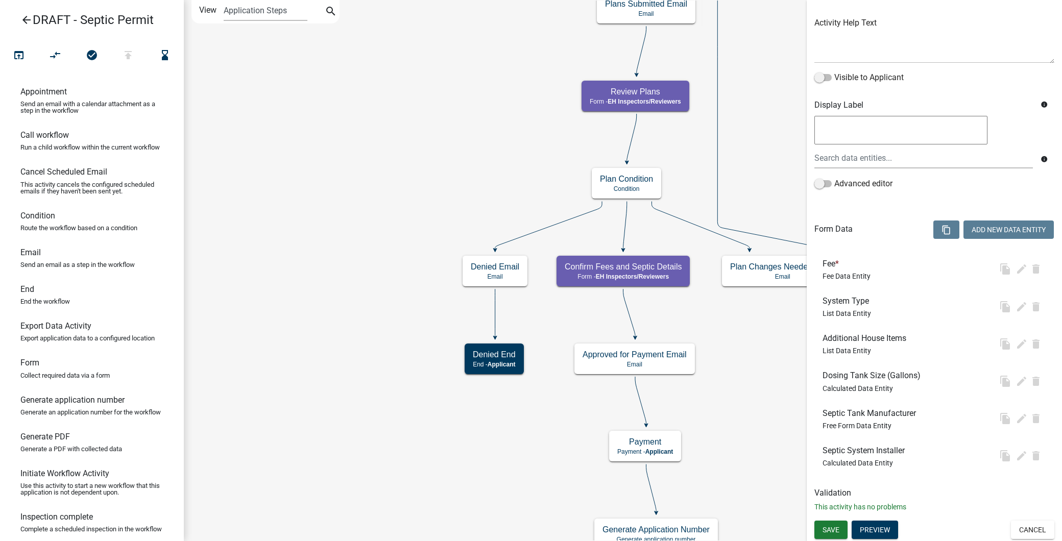
scroll to position [115, 0]
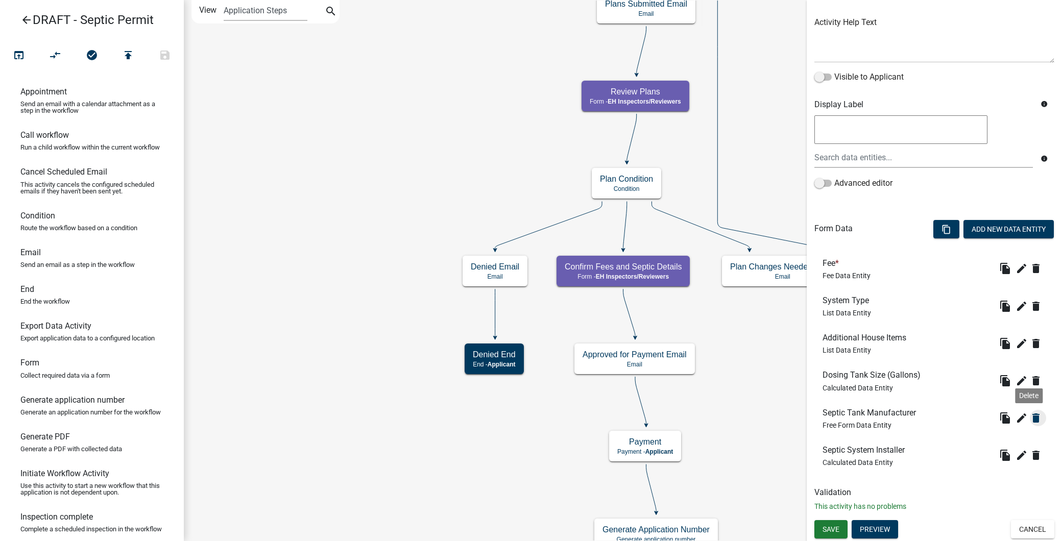
click at [1030, 413] on icon "delete" at bounding box center [1036, 418] width 12 height 12
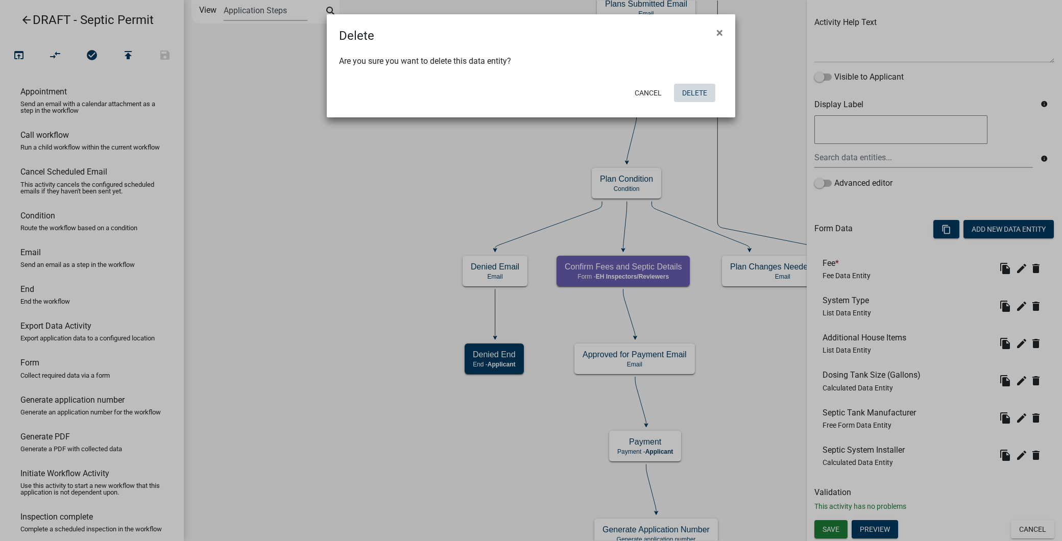
click at [702, 95] on button "Delete" at bounding box center [694, 93] width 41 height 18
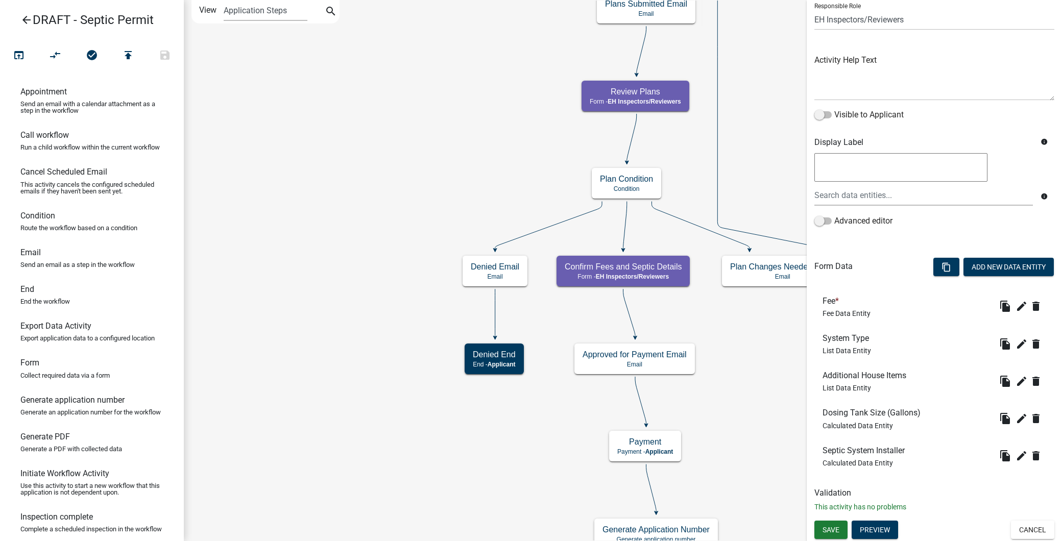
scroll to position [78, 0]
click at [1016, 375] on icon "edit" at bounding box center [1022, 381] width 12 height 12
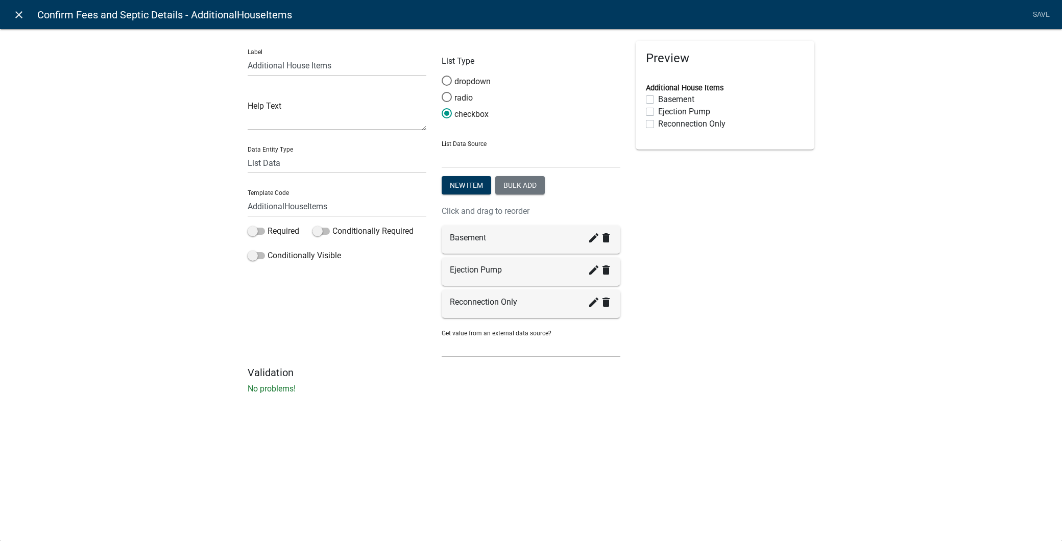
click at [13, 11] on icon "close" at bounding box center [19, 15] width 12 height 12
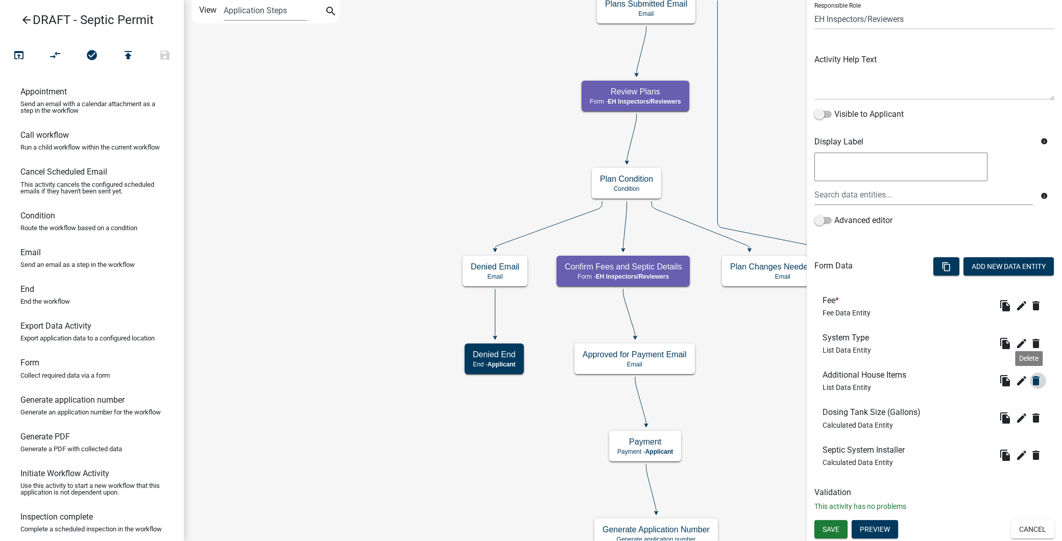
click at [1030, 381] on icon "delete" at bounding box center [1036, 381] width 12 height 12
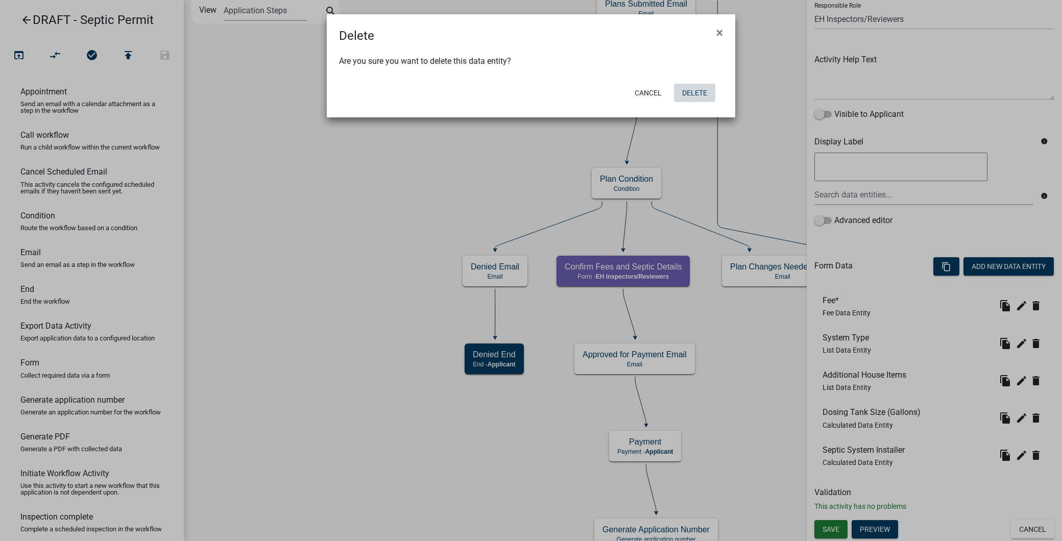
click at [694, 95] on button "Delete" at bounding box center [694, 93] width 41 height 18
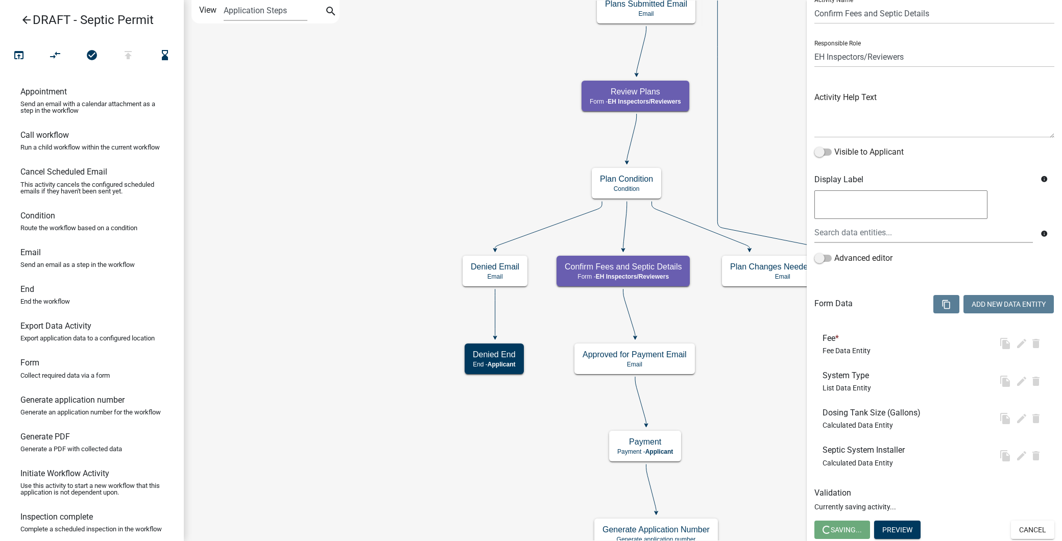
scroll to position [0, 0]
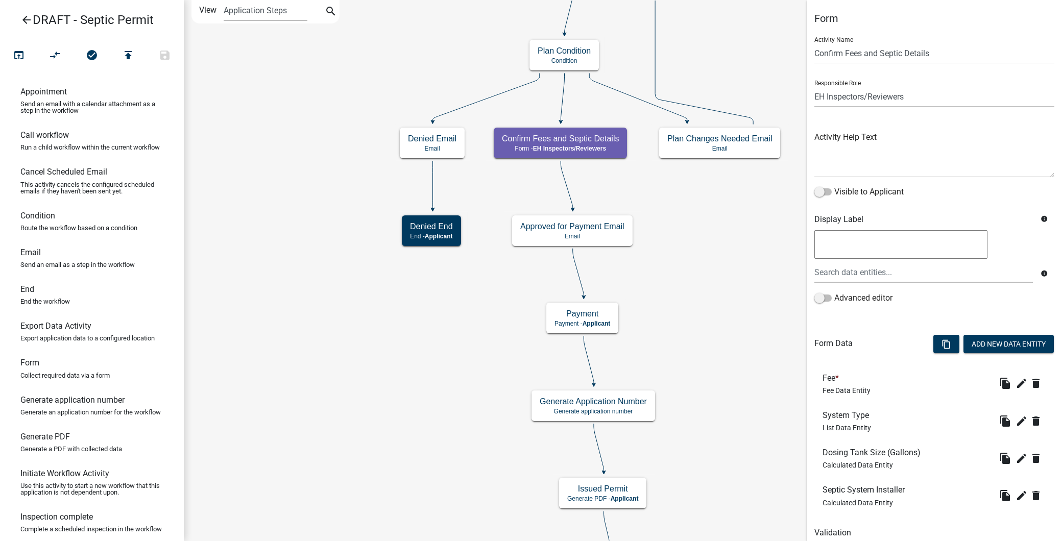
click at [26, 15] on icon "arrow_back" at bounding box center [26, 21] width 12 height 14
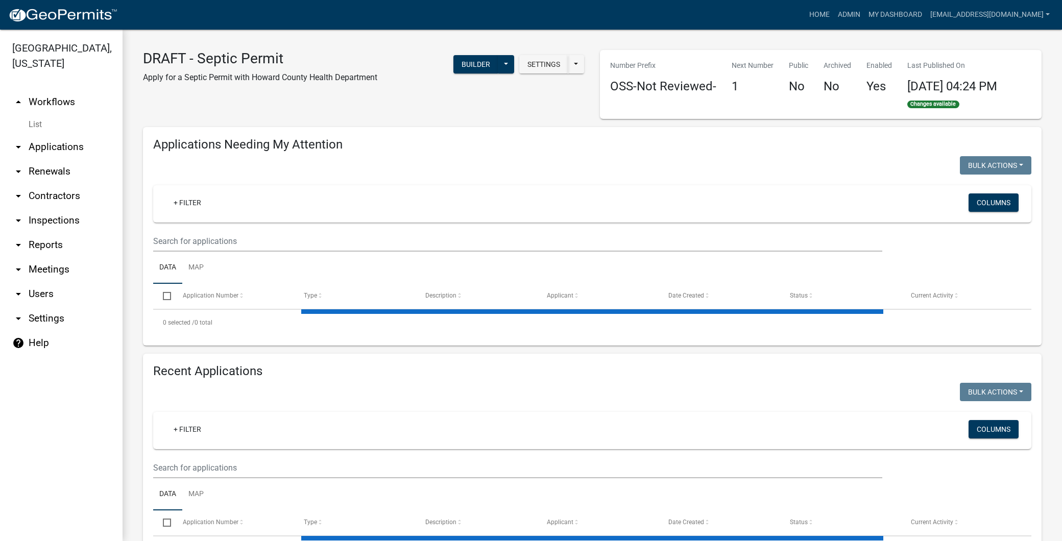
click at [56, 193] on link "arrow_drop_down Contractors" at bounding box center [61, 196] width 123 height 25
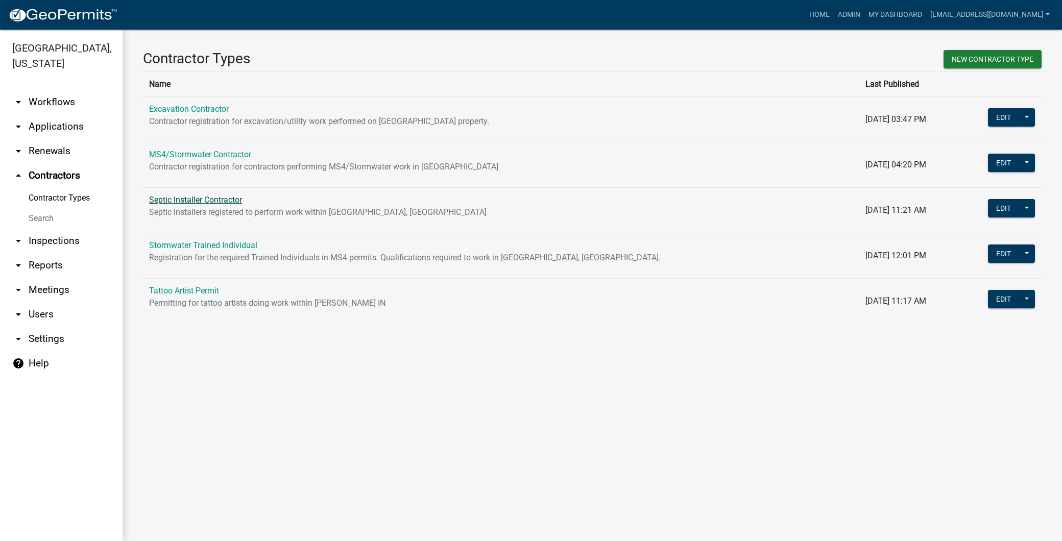
click at [196, 197] on link "Septic Installer Contractor" at bounding box center [195, 200] width 93 height 10
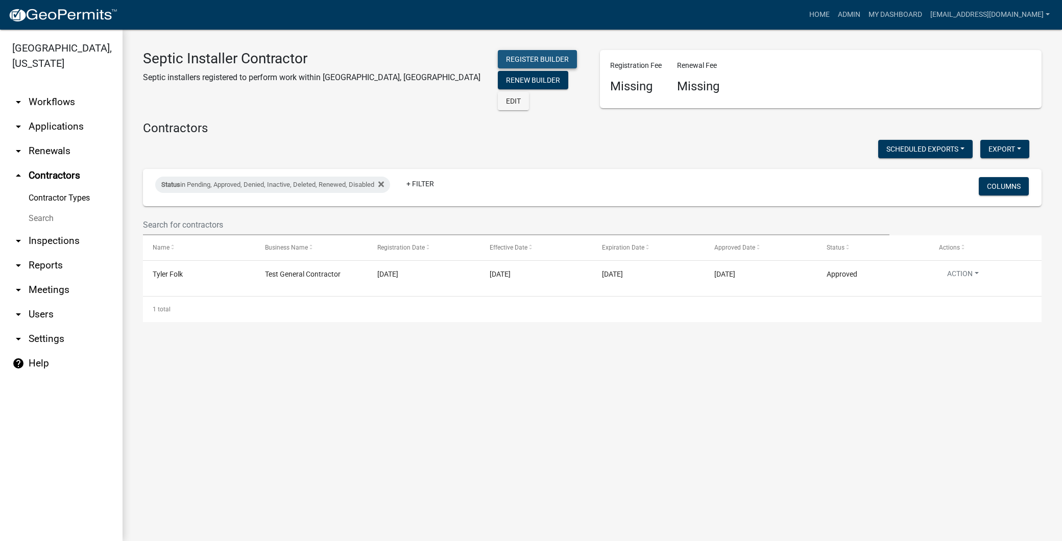
click at [498, 57] on button "Register Builder" at bounding box center [537, 59] width 79 height 18
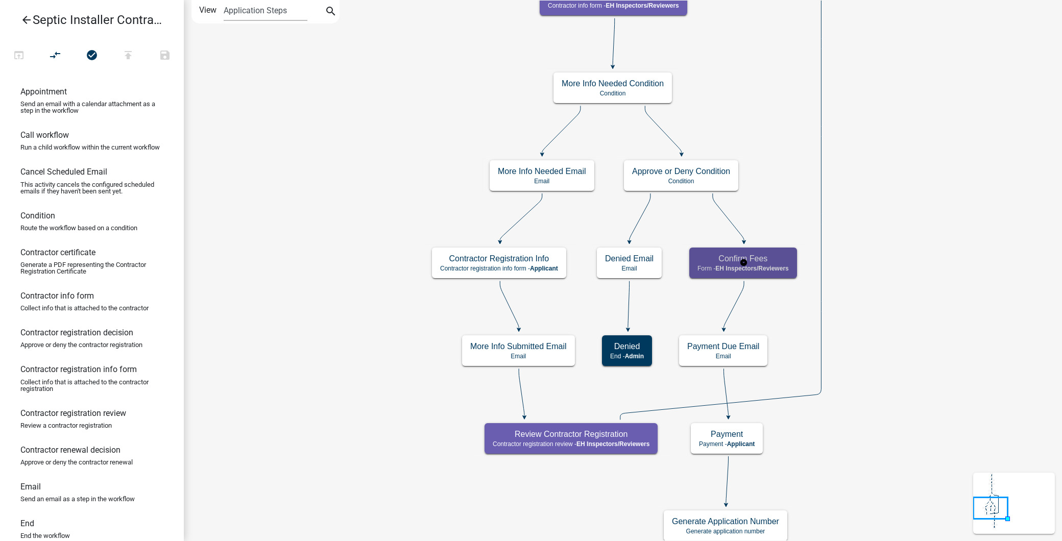
click at [790, 281] on rect at bounding box center [744, 263] width 124 height 37
click at [782, 269] on span "EH Inspectors/Reviewers" at bounding box center [751, 268] width 73 height 7
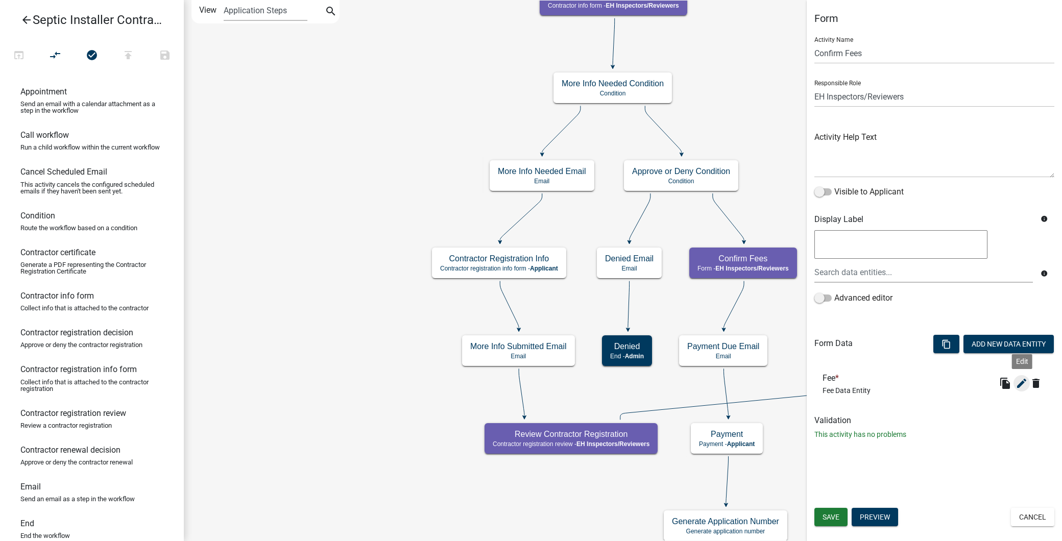
click at [1019, 382] on icon "edit" at bounding box center [1022, 383] width 12 height 12
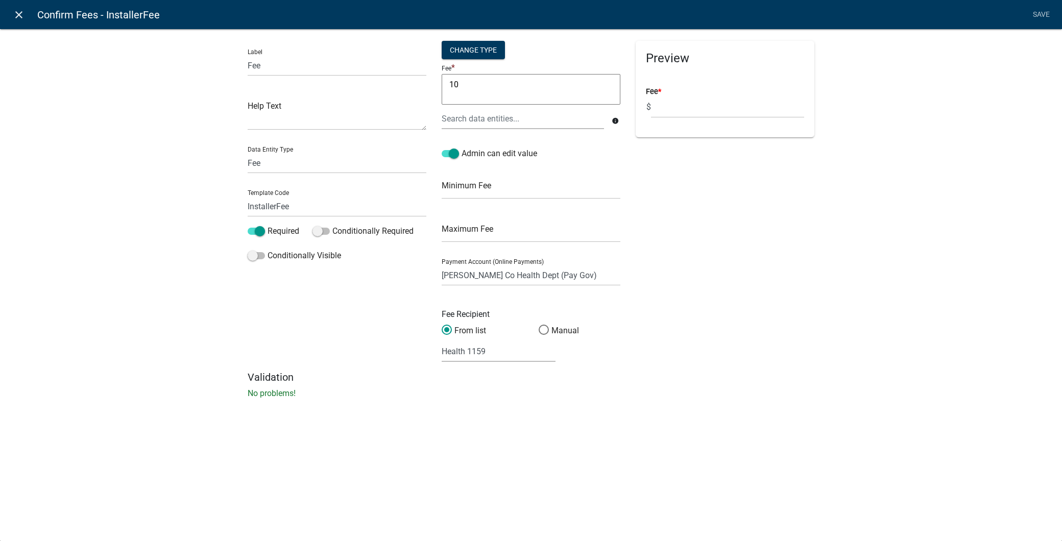
click at [15, 13] on icon "close" at bounding box center [19, 15] width 12 height 12
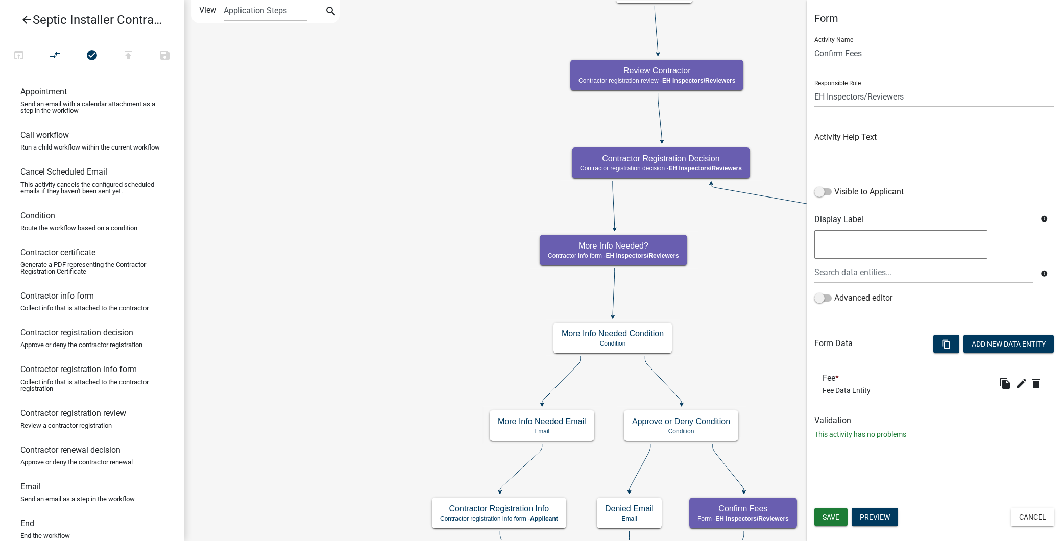
click at [1055, 519] on div "Save Preview Cancel" at bounding box center [934, 518] width 255 height 21
click at [1040, 519] on button "Cancel" at bounding box center [1032, 517] width 43 height 18
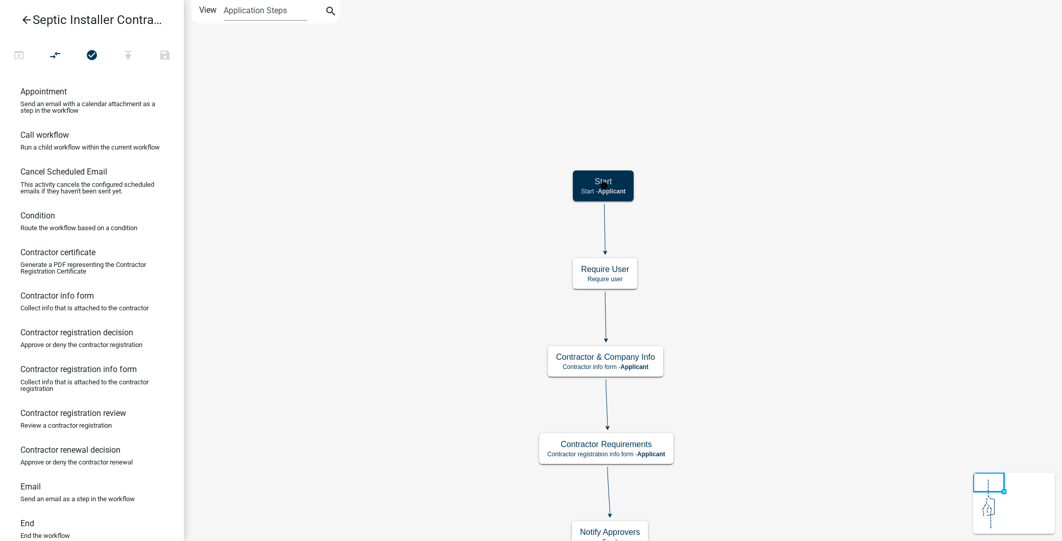
click at [578, 179] on div "Start Start - Applicant" at bounding box center [603, 186] width 61 height 31
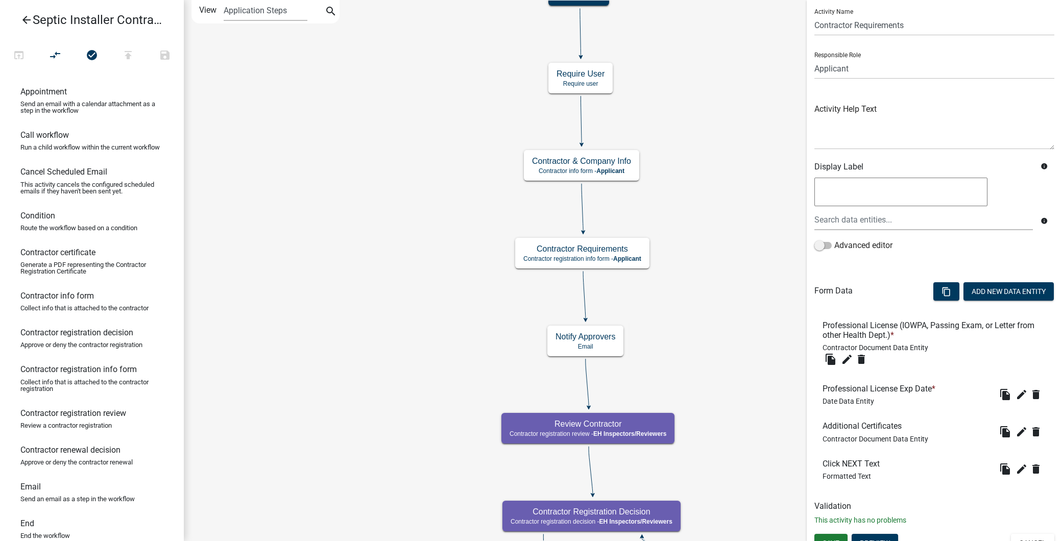
scroll to position [42, 0]
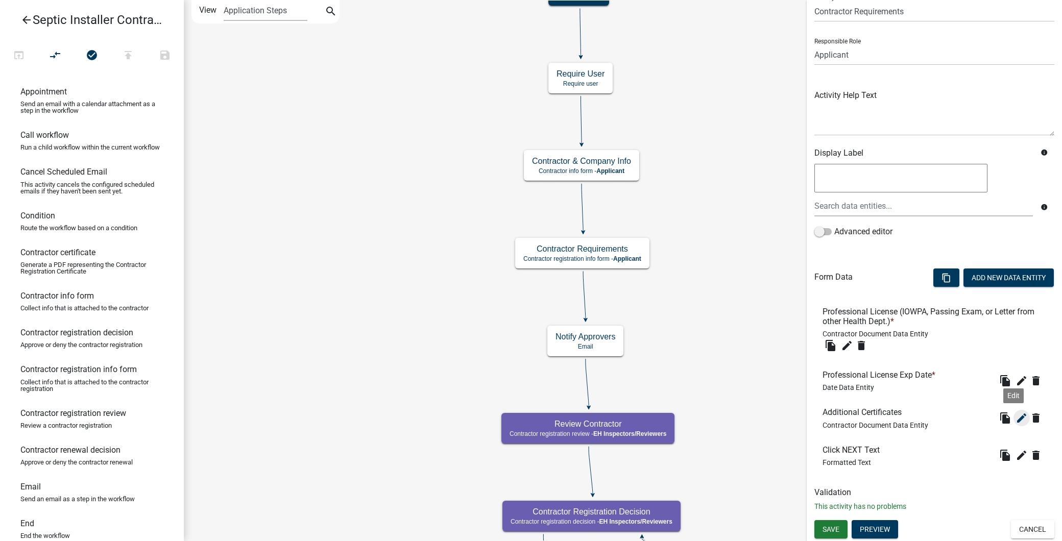
click at [1018, 416] on icon "edit" at bounding box center [1022, 418] width 12 height 12
